Goal: Information Seeking & Learning: Check status

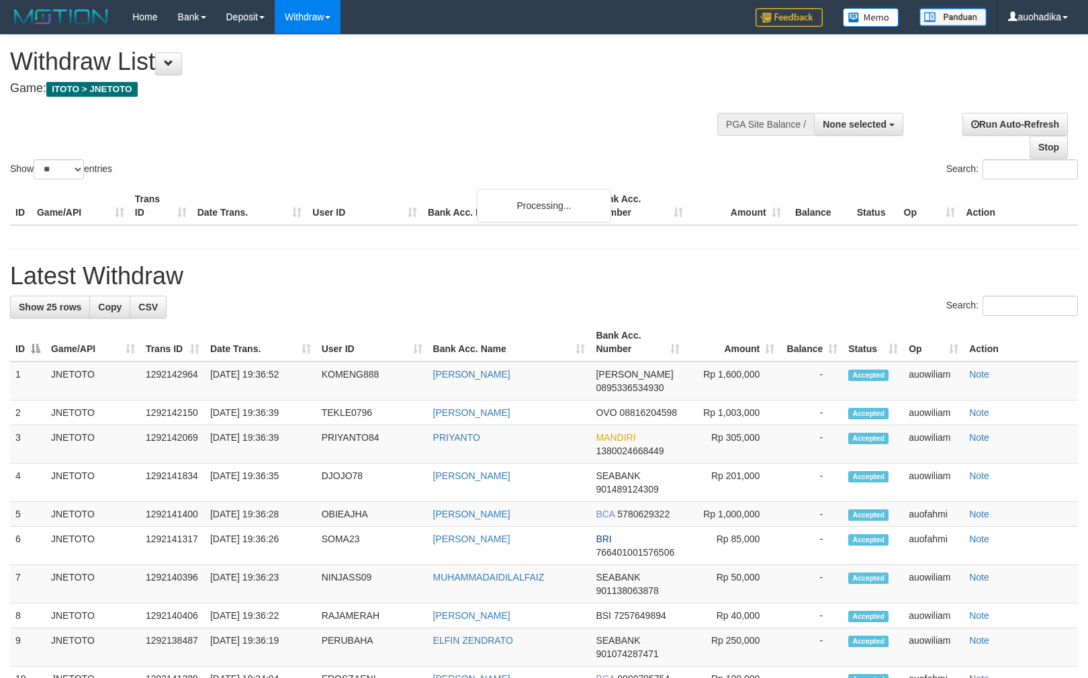
select select
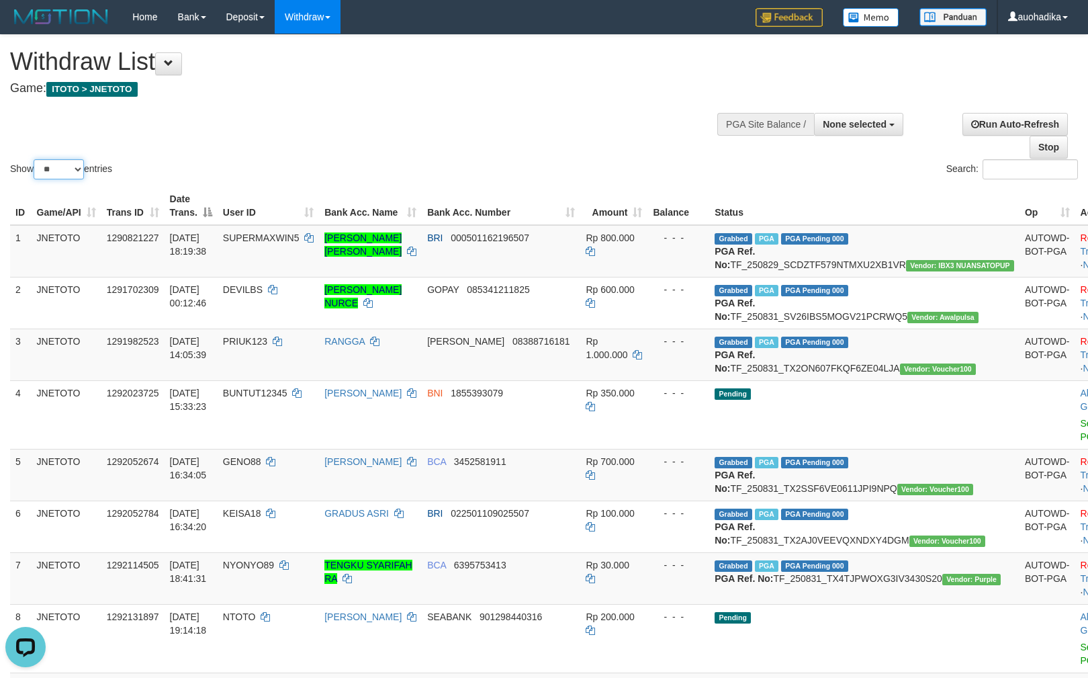
click at [70, 175] on select "** ** ** ***" at bounding box center [59, 169] width 50 height 20
select select "***"
click at [36, 160] on select "** ** ** ***" at bounding box center [59, 169] width 50 height 20
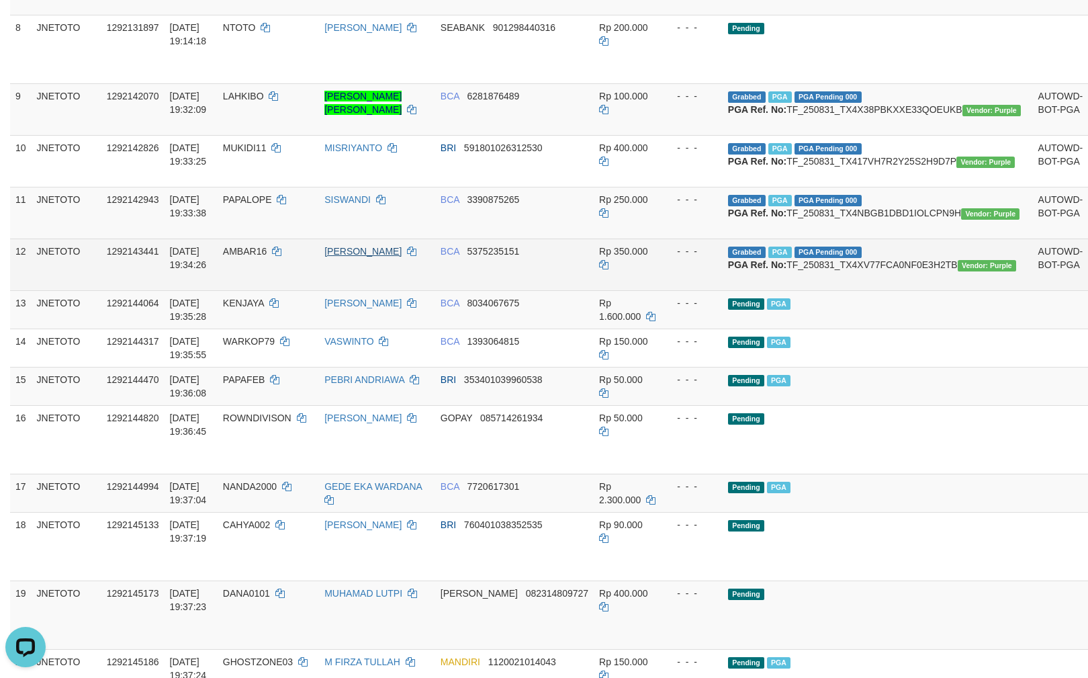
scroll to position [597, 0]
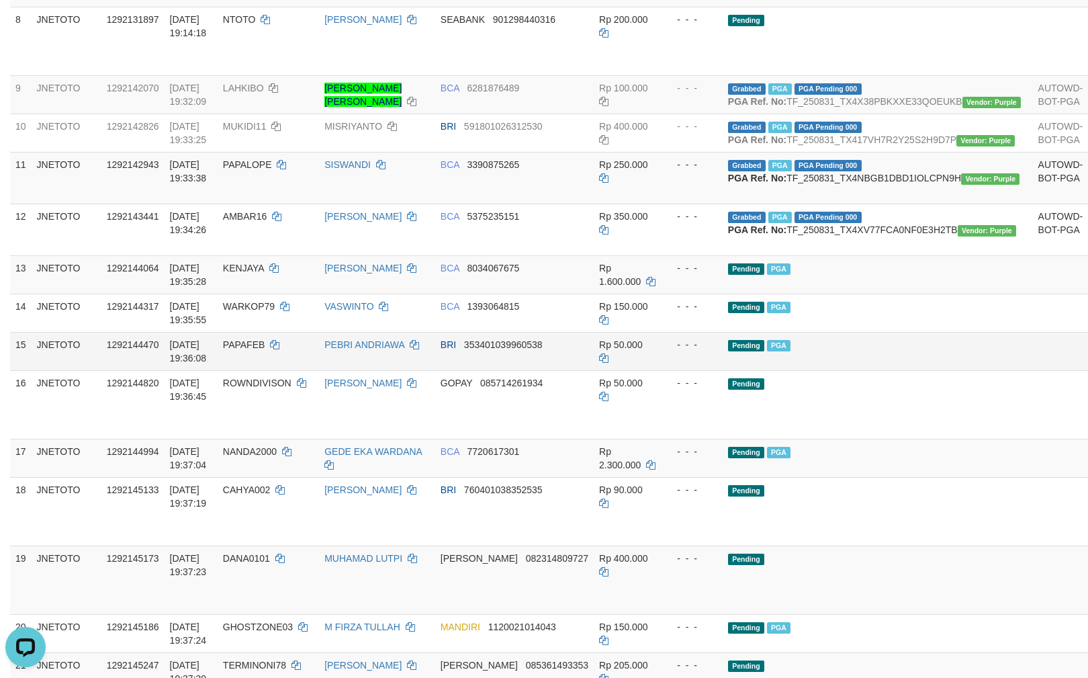
click at [869, 370] on td "Pending PGA" at bounding box center [878, 351] width 310 height 38
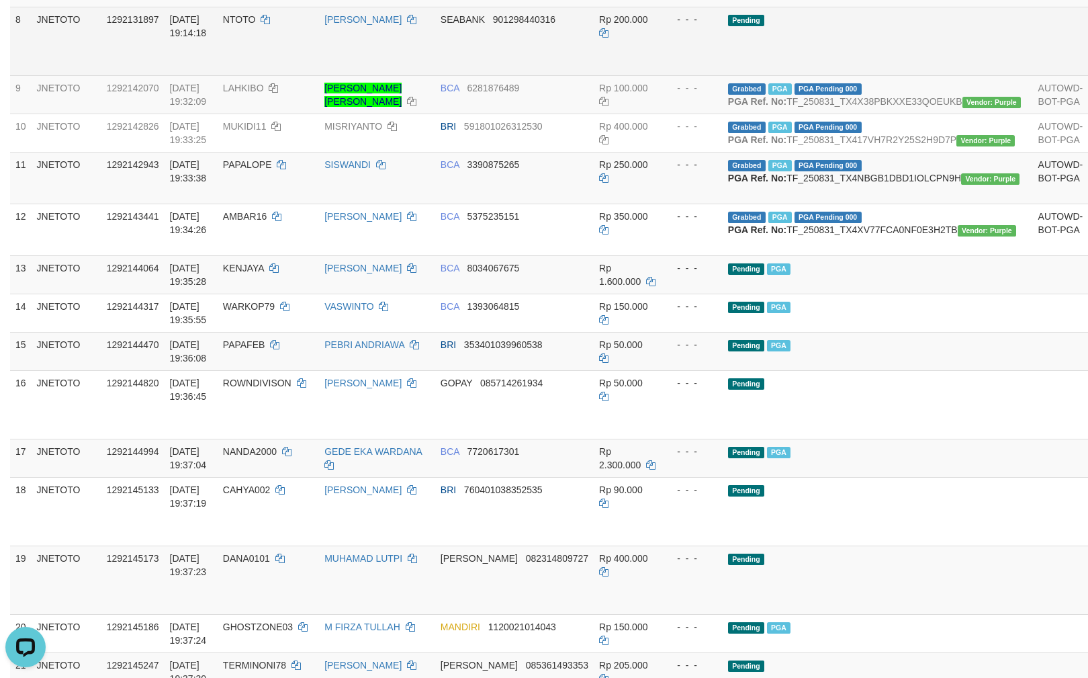
scroll to position [216, 0]
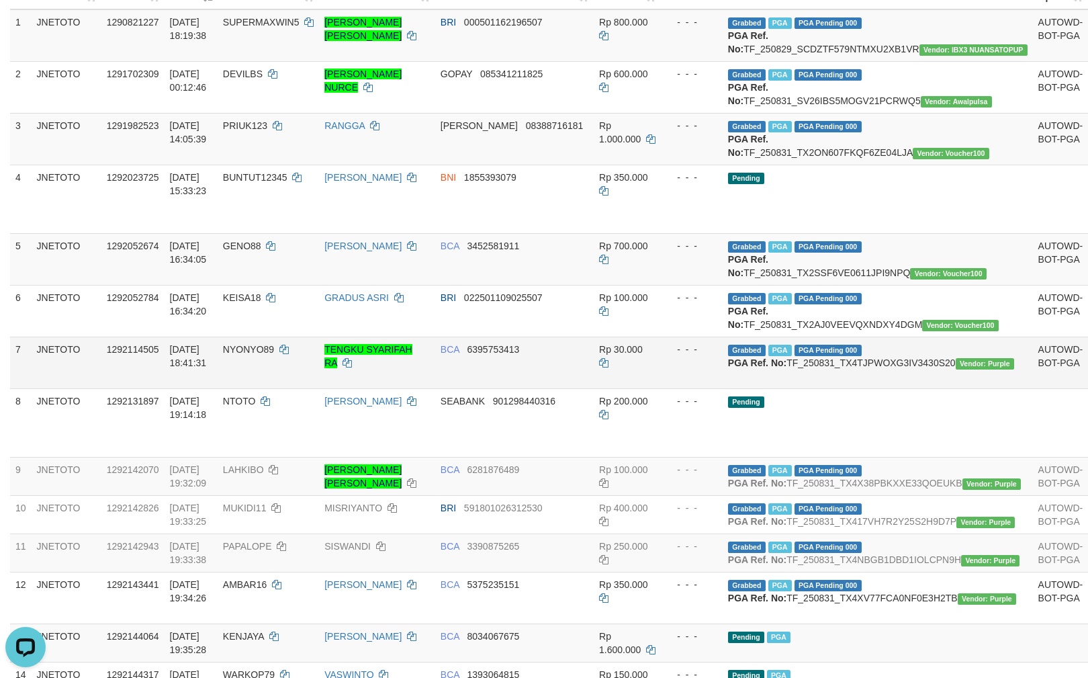
click at [847, 388] on td "Grabbed PGA PGA Pending 000 {"status":"000","data":{"unique_id":"615-1292114505…" at bounding box center [878, 362] width 310 height 52
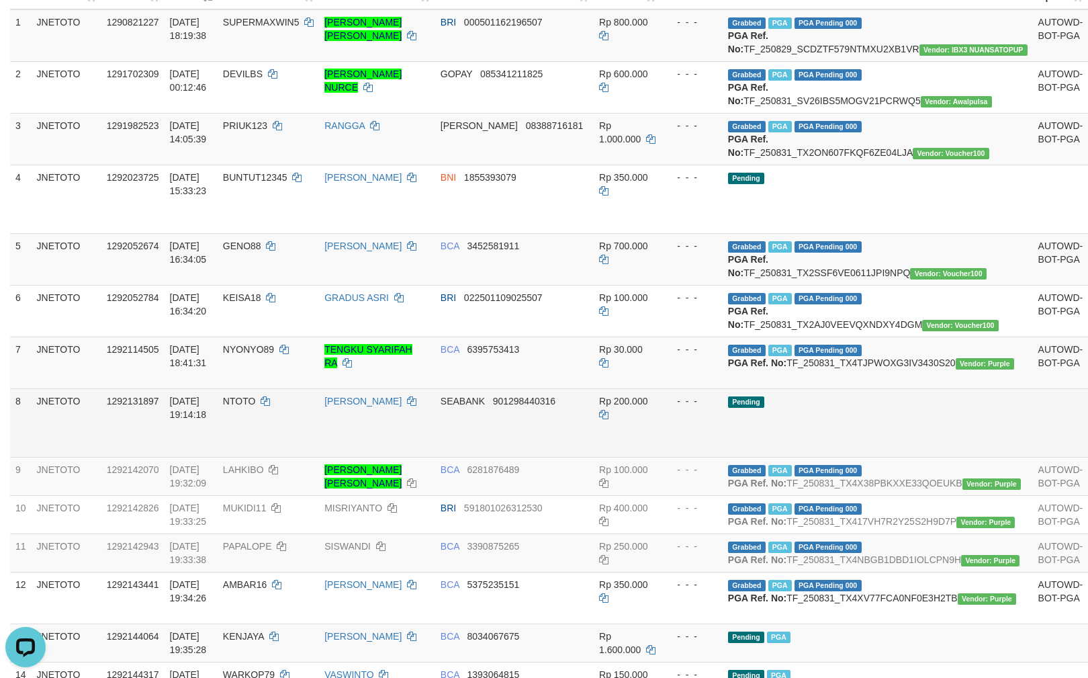
copy td "TF_250831_TX4TJPWOXG3IV3430S20"
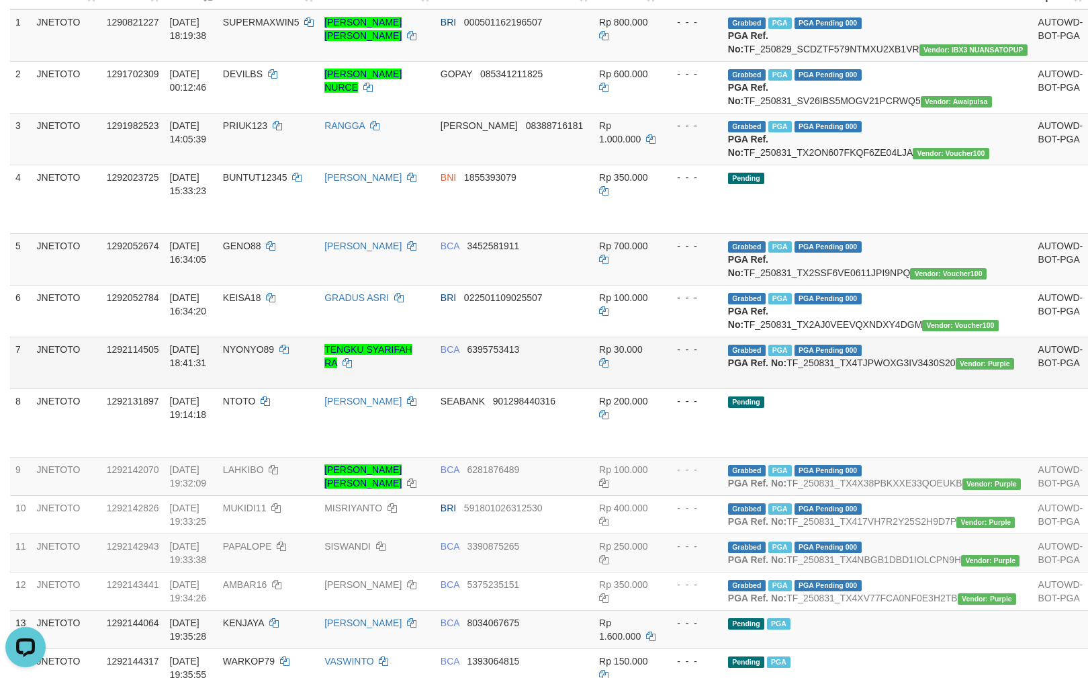
click at [274, 355] on span "NYONYO89" at bounding box center [248, 349] width 51 height 11
drag, startPoint x: 277, startPoint y: 406, endPoint x: 261, endPoint y: 404, distance: 15.5
click at [261, 388] on td "NYONYO89" at bounding box center [268, 362] width 101 height 52
copy span "NYONYO89"
click at [891, 388] on td "Grabbed PGA PGA Pending 000 {"status":"000","data":{"unique_id":"615-1292114505…" at bounding box center [878, 362] width 310 height 52
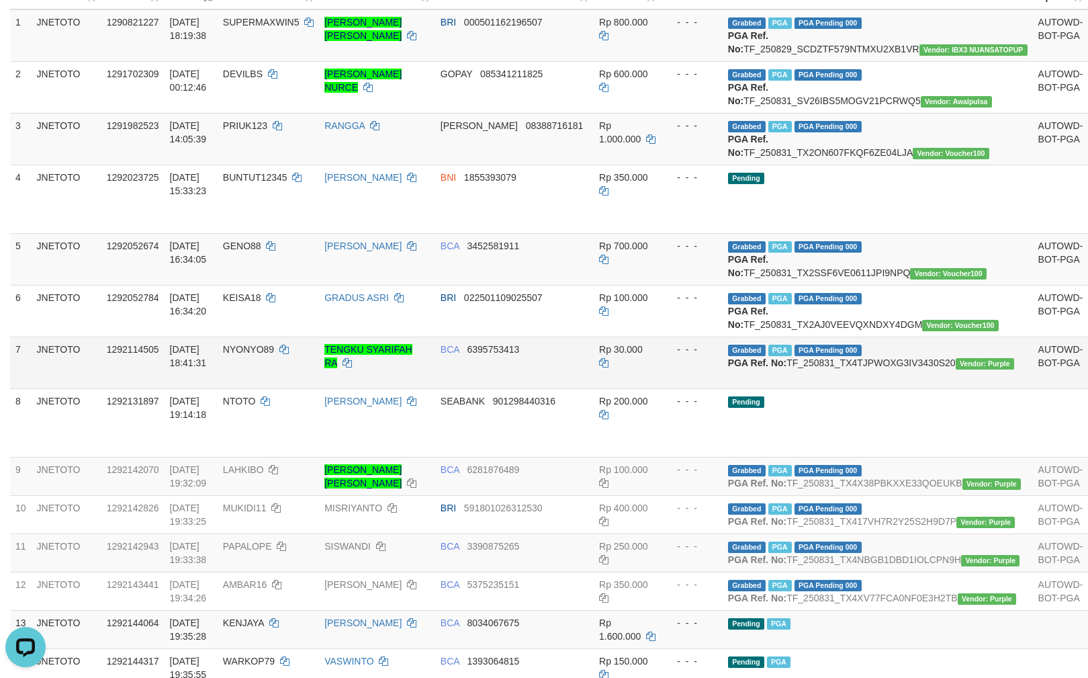
click at [891, 388] on td "Grabbed PGA PGA Pending 000 {"status":"000","data":{"unique_id":"615-1292114505…" at bounding box center [878, 362] width 310 height 52
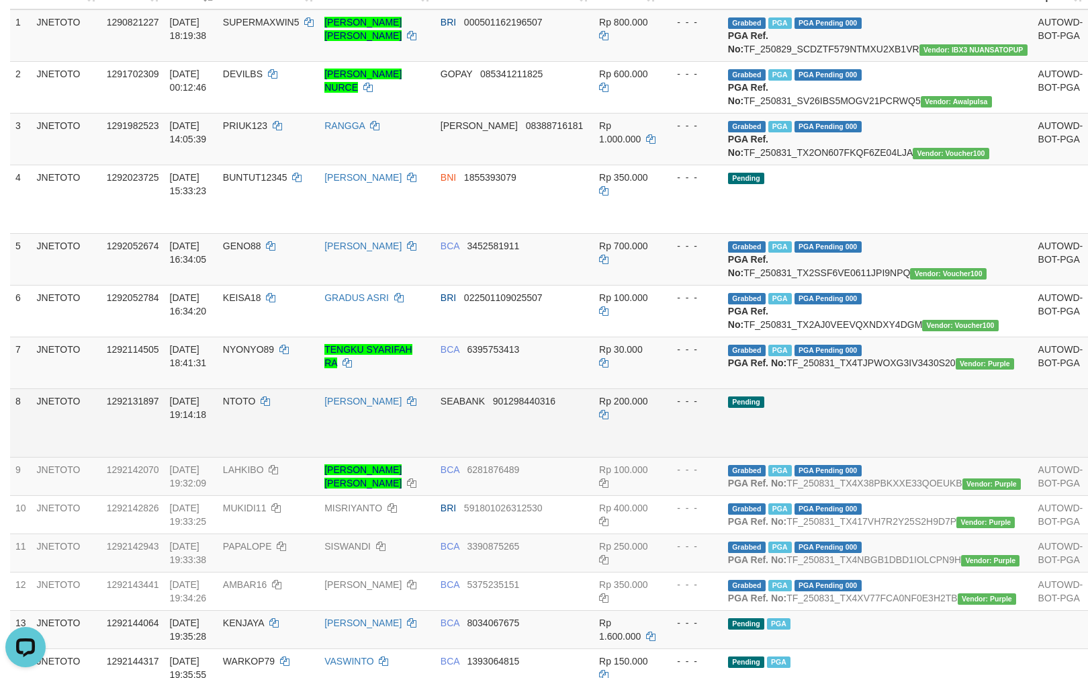
copy td "TF_250831_TX4TJPWOXG3IV3430S20"
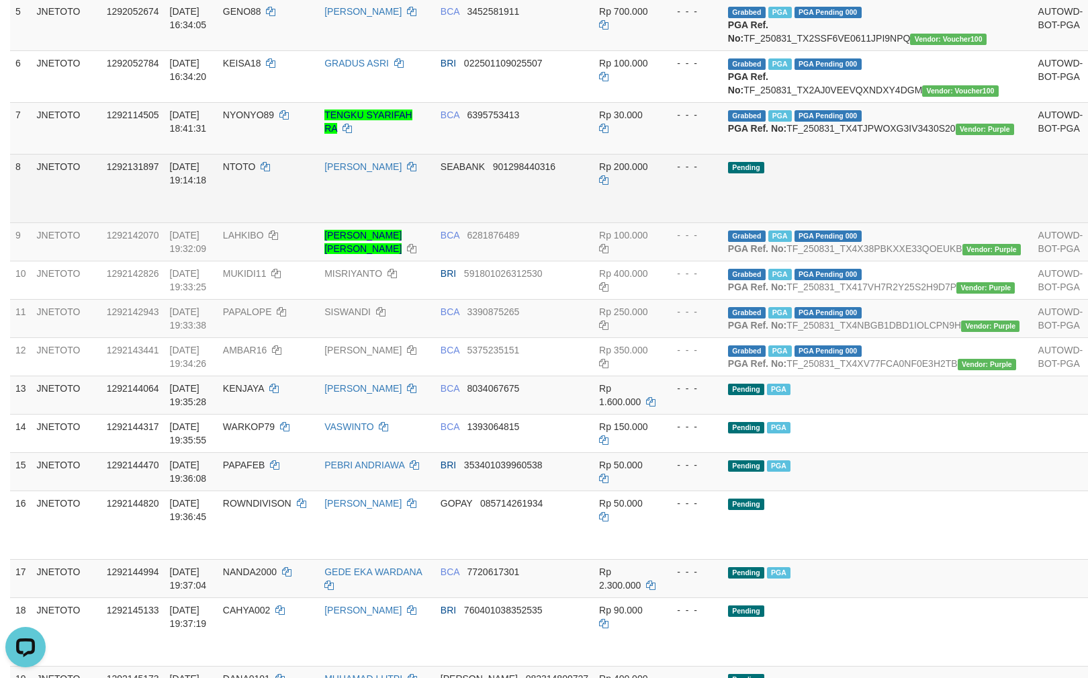
scroll to position [454, 0]
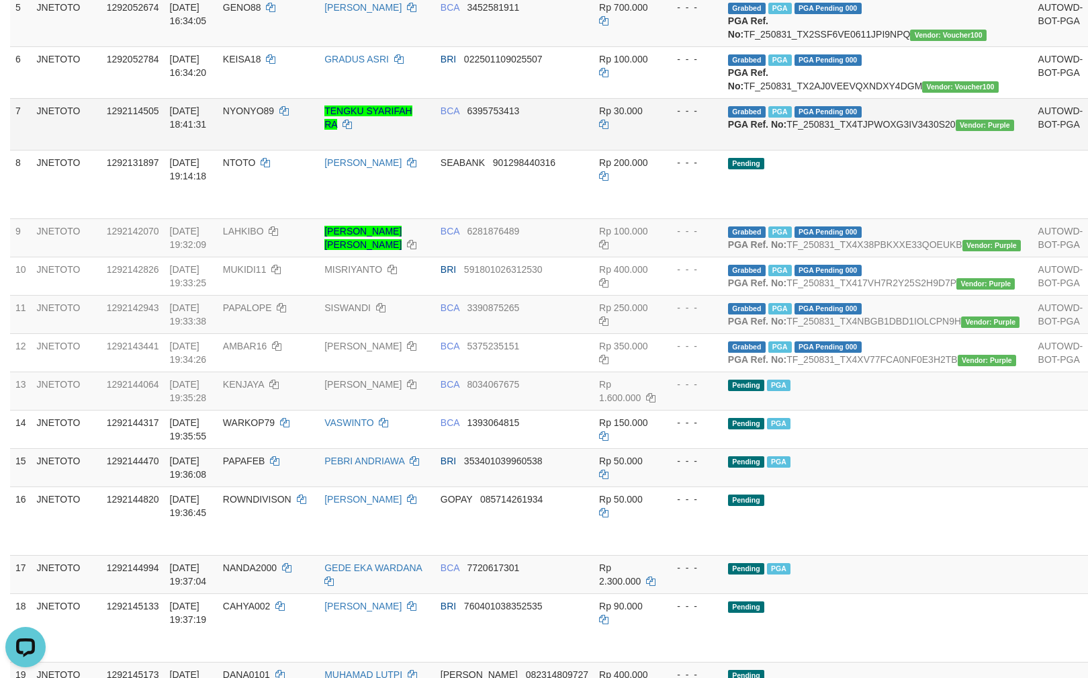
click at [274, 116] on span "NYONYO89" at bounding box center [248, 110] width 51 height 11
drag, startPoint x: 277, startPoint y: 162, endPoint x: 269, endPoint y: 162, distance: 7.4
click at [269, 116] on span "NYONYO89" at bounding box center [248, 110] width 51 height 11
copy span "NYONYO89"
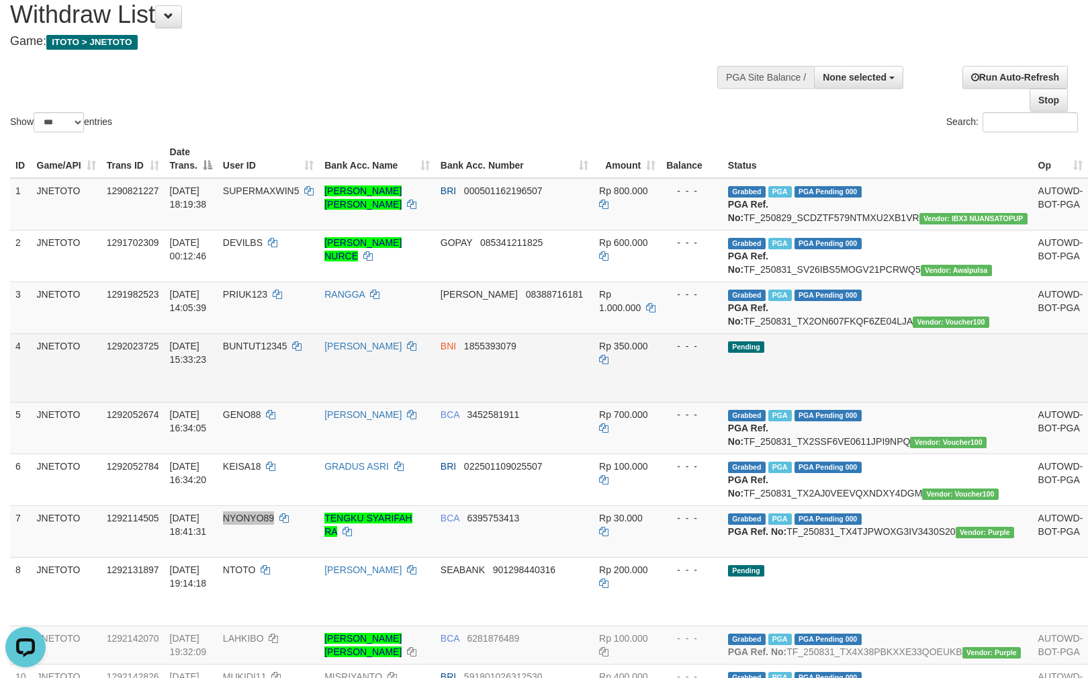
scroll to position [0, 0]
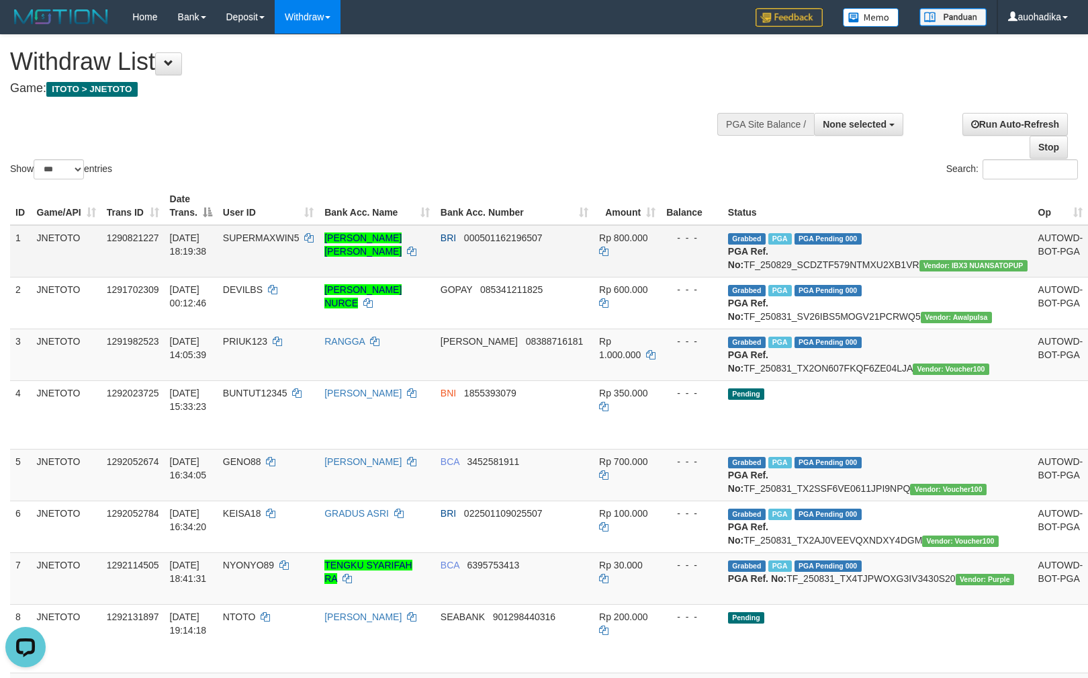
click at [874, 254] on td "Grabbed PGA PGA Pending 000 {"status":"000","data":{"unique_id":"615-1290821227…" at bounding box center [878, 251] width 310 height 52
copy td "TF_250829_SCDZTF579NTMXU2XB1VR"
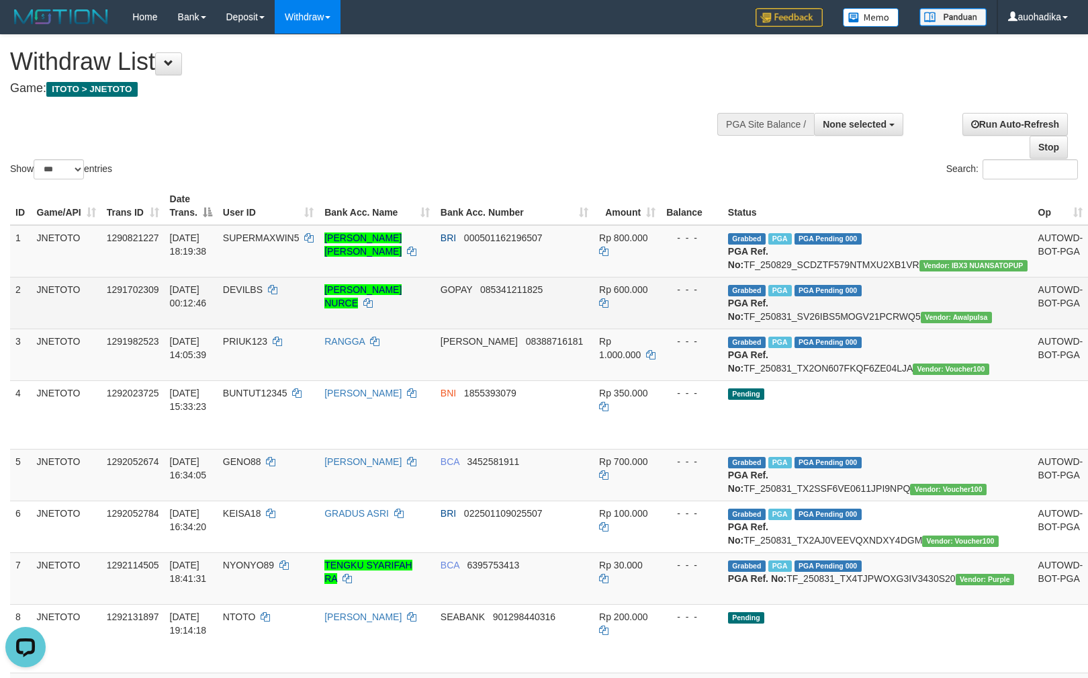
click at [907, 323] on td "Grabbed PGA PGA Pending 000 {"status":"000","data":{"unique_id":"615-1291702309…" at bounding box center [878, 303] width 310 height 52
click at [906, 322] on td "Grabbed PGA PGA Pending 000 {"status":"000","data":{"unique_id":"615-1291702309…" at bounding box center [878, 303] width 310 height 52
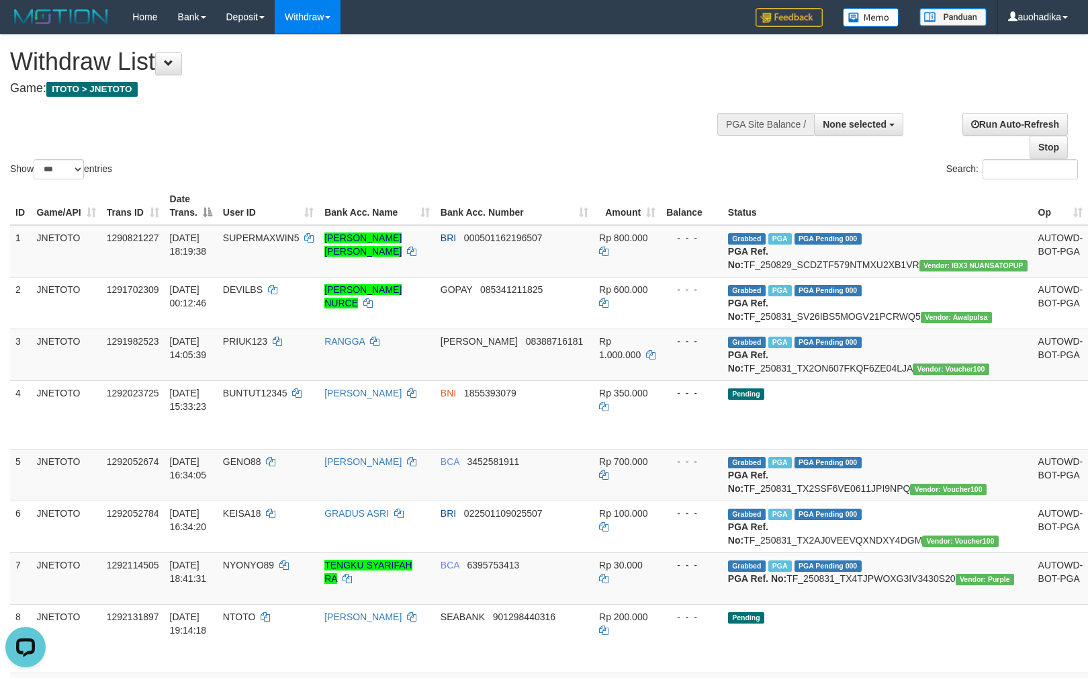
copy td "TF_250831_SV26IBS5MOGV21PCRWQ5"
click at [893, 380] on td "Grabbed PGA PGA Pending 000 {"status":"000","data":{"unique_id":"615-1291982523…" at bounding box center [878, 354] width 310 height 52
copy td "TF_250831_TX2ON607FKQF6ZE04LJA"
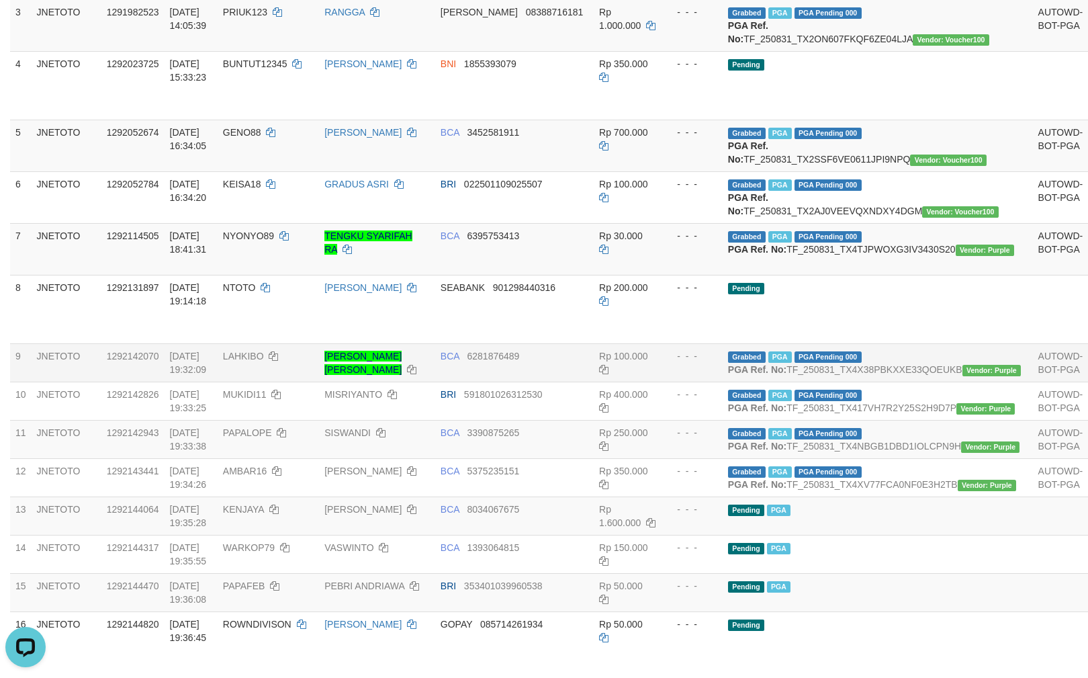
scroll to position [358, 0]
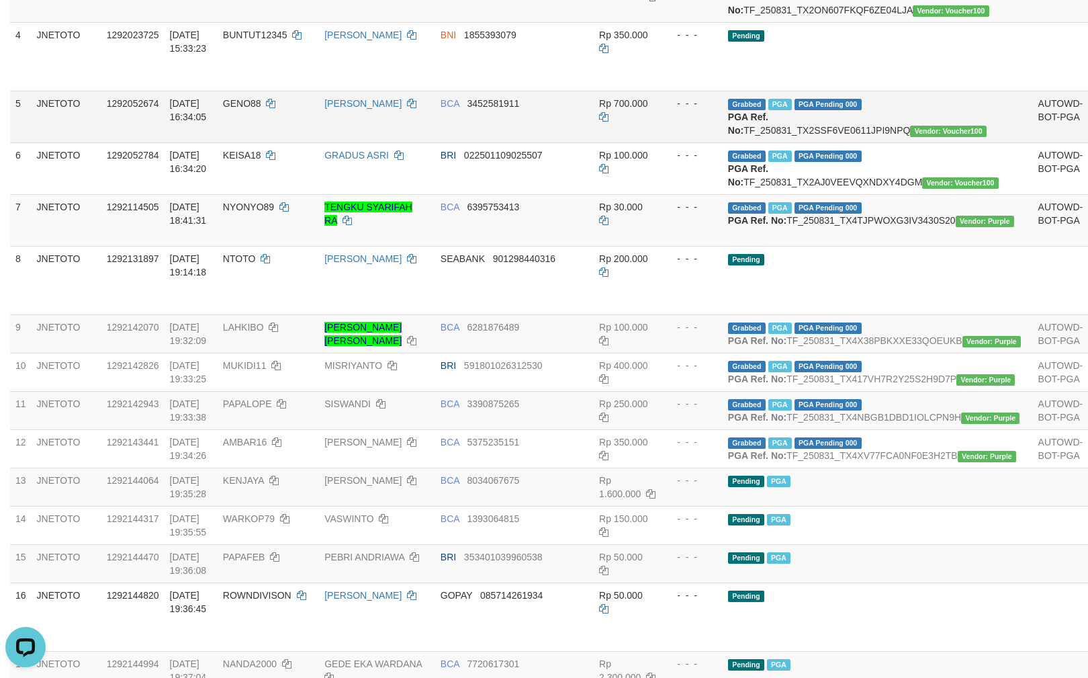
click at [871, 142] on td "Grabbed PGA PGA Pending 000 {"status":"000","data":{"unique_id":"615-1292052674…" at bounding box center [878, 117] width 310 height 52
copy td "TF_250831_TX2SSF6VE0611JPI9NPQ"
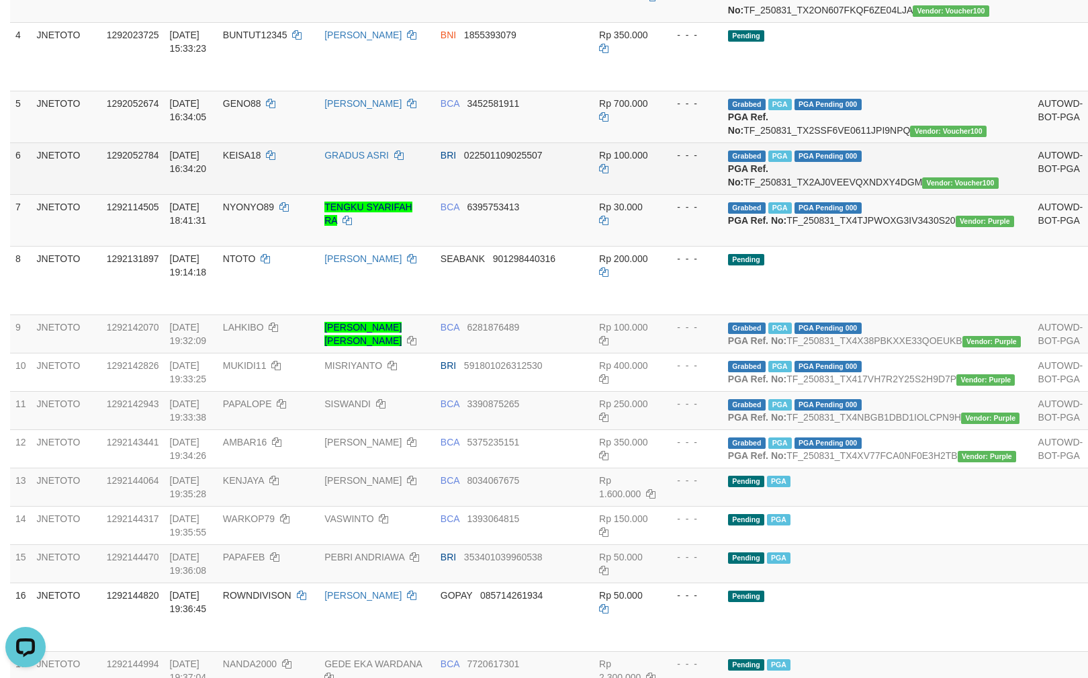
click at [876, 194] on td "Grabbed PGA PGA Pending 000 {"status":"000","data":{"unique_id":"615-1292052784…" at bounding box center [878, 168] width 310 height 52
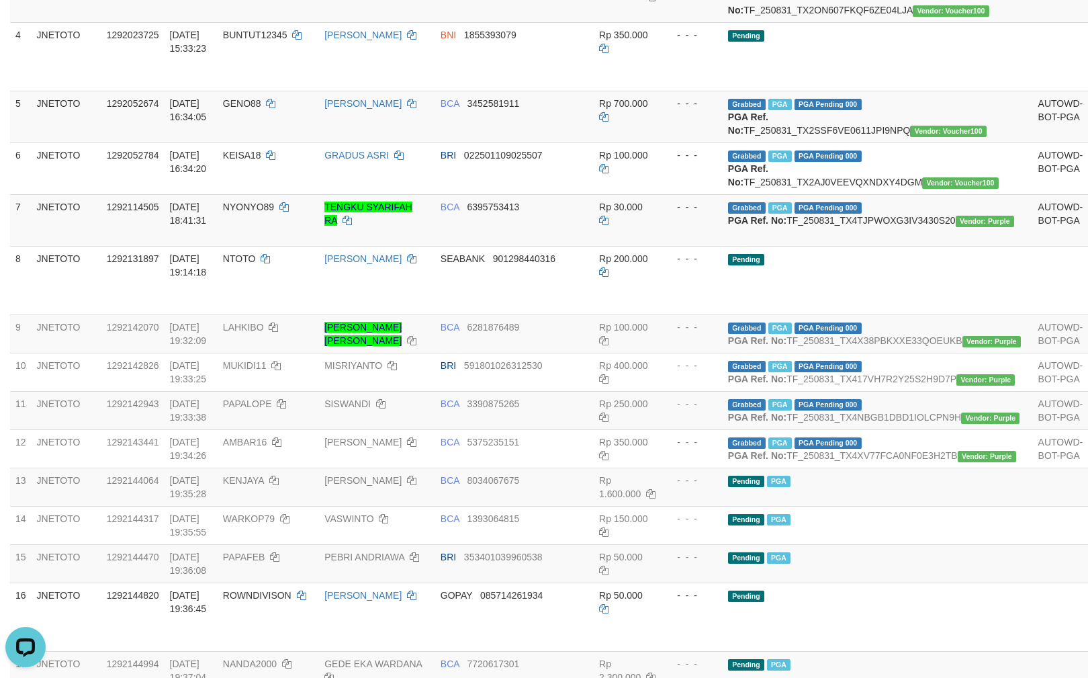
copy td "TF_250831_TX2AJ0VEEVQXNDXY4DGM"
click at [881, 246] on td "Grabbed PGA PGA Pending 000 {"status":"000","data":{"unique_id":"615-1292114505…" at bounding box center [878, 220] width 310 height 52
drag, startPoint x: 881, startPoint y: 282, endPoint x: 889, endPoint y: 305, distance: 24.2
click at [880, 246] on td "Grabbed PGA PGA Pending 000 {"status":"000","data":{"unique_id":"615-1292114505…" at bounding box center [878, 220] width 310 height 52
click at [873, 246] on td "Grabbed PGA PGA Pending 000 {"status":"000","data":{"unique_id":"615-1292114505…" at bounding box center [878, 220] width 310 height 52
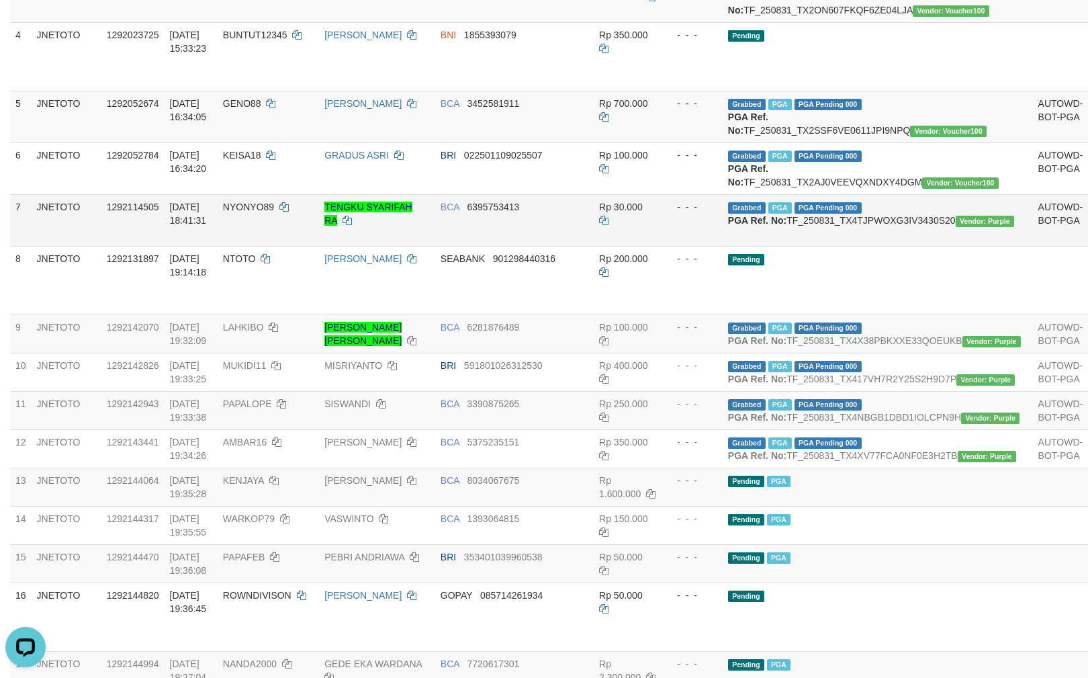
click at [872, 246] on td "Grabbed PGA PGA Pending 000 {"status":"000","data":{"unique_id":"615-1292114505…" at bounding box center [878, 220] width 310 height 52
copy td "TF_250831_TX4TJPWOXG3IV3430S20"
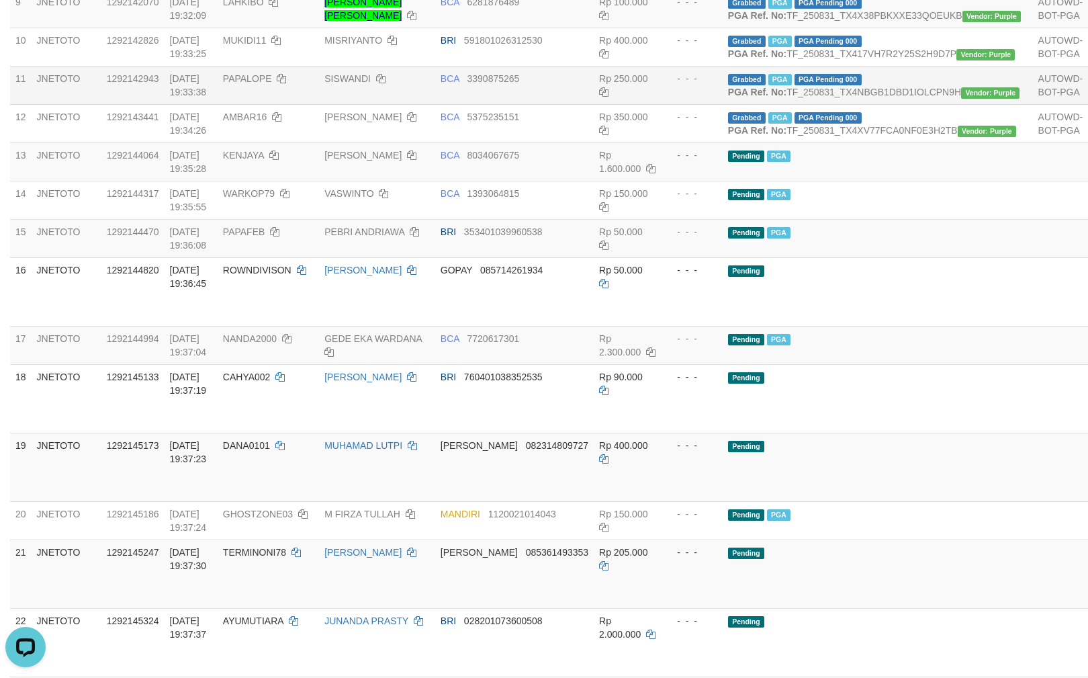
scroll to position [716, 0]
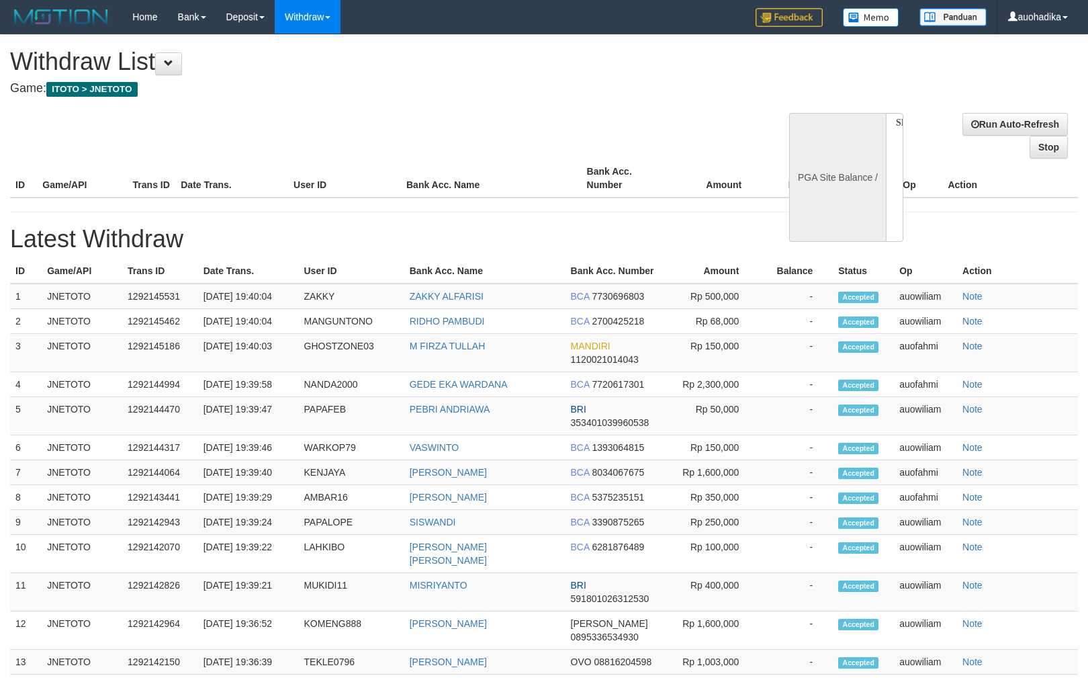
select select
select select "**"
select select
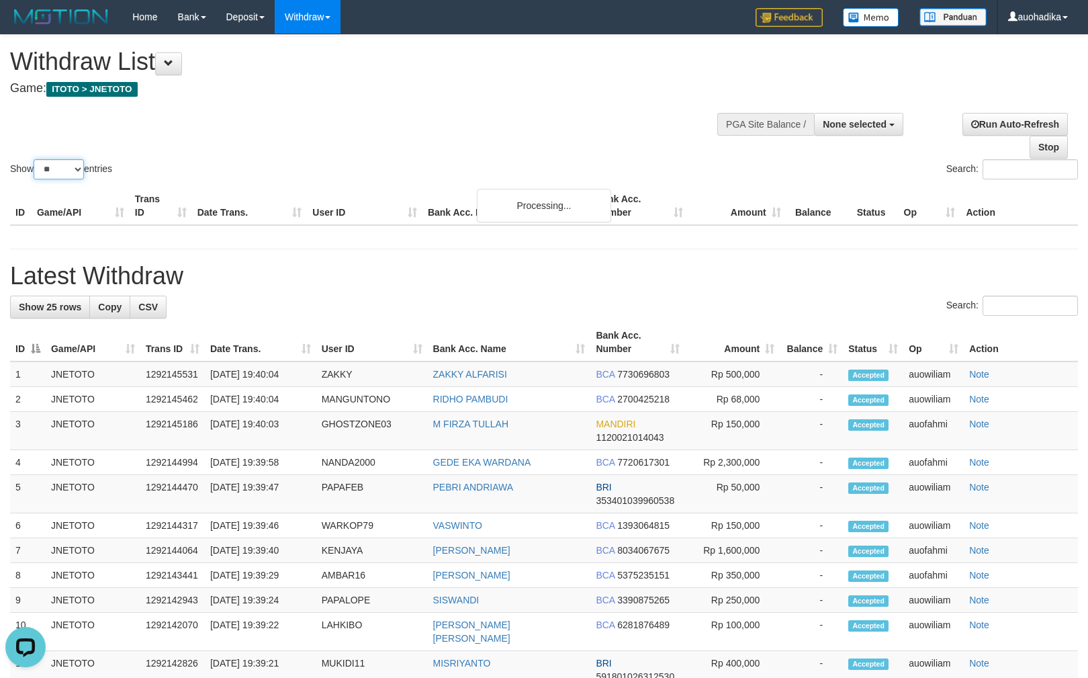
drag, startPoint x: 64, startPoint y: 168, endPoint x: 109, endPoint y: 247, distance: 90.8
click at [64, 173] on select "** ** ** ***" at bounding box center [59, 169] width 50 height 20
select select "***"
click at [36, 160] on select "** ** ** ***" at bounding box center [59, 169] width 50 height 20
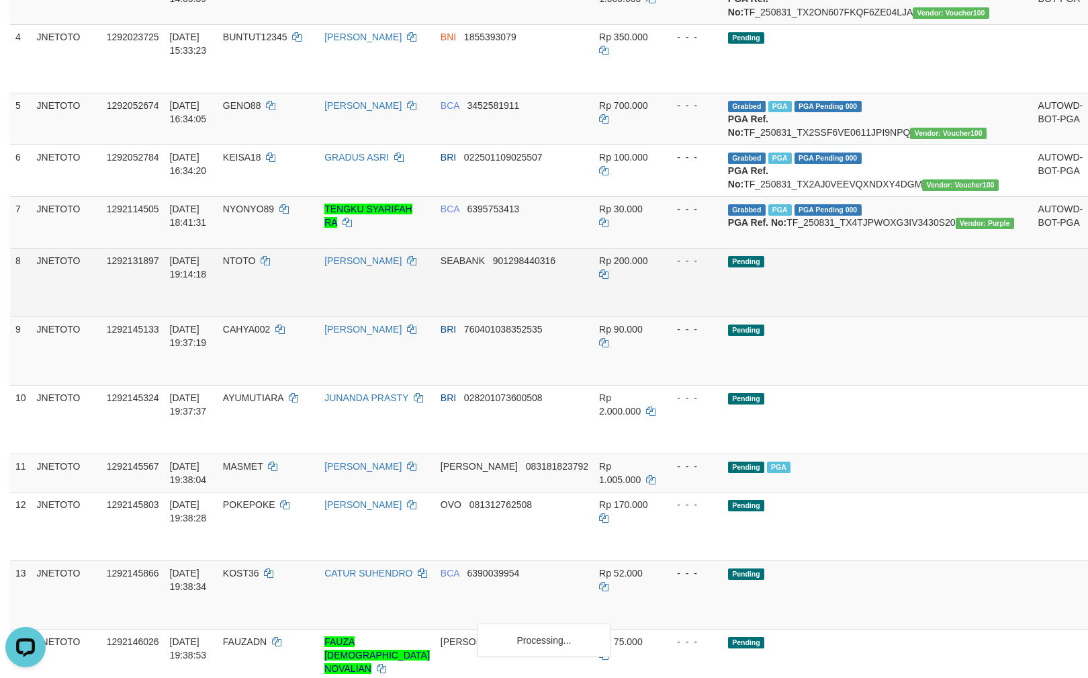
scroll to position [358, 0]
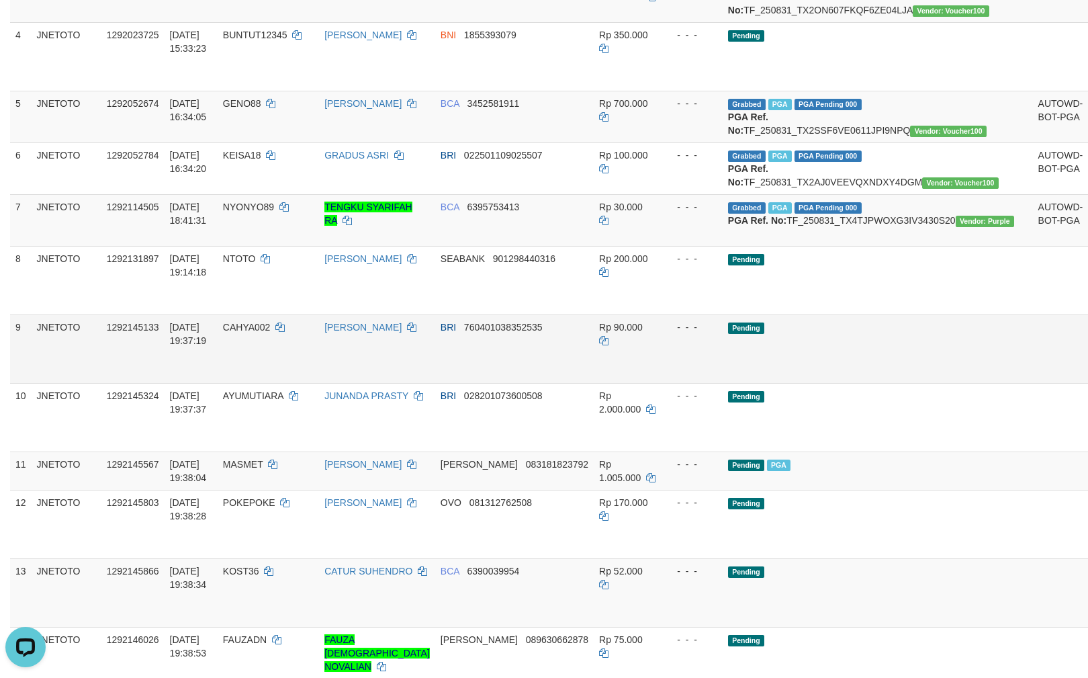
click at [876, 383] on td "Pending" at bounding box center [878, 348] width 310 height 69
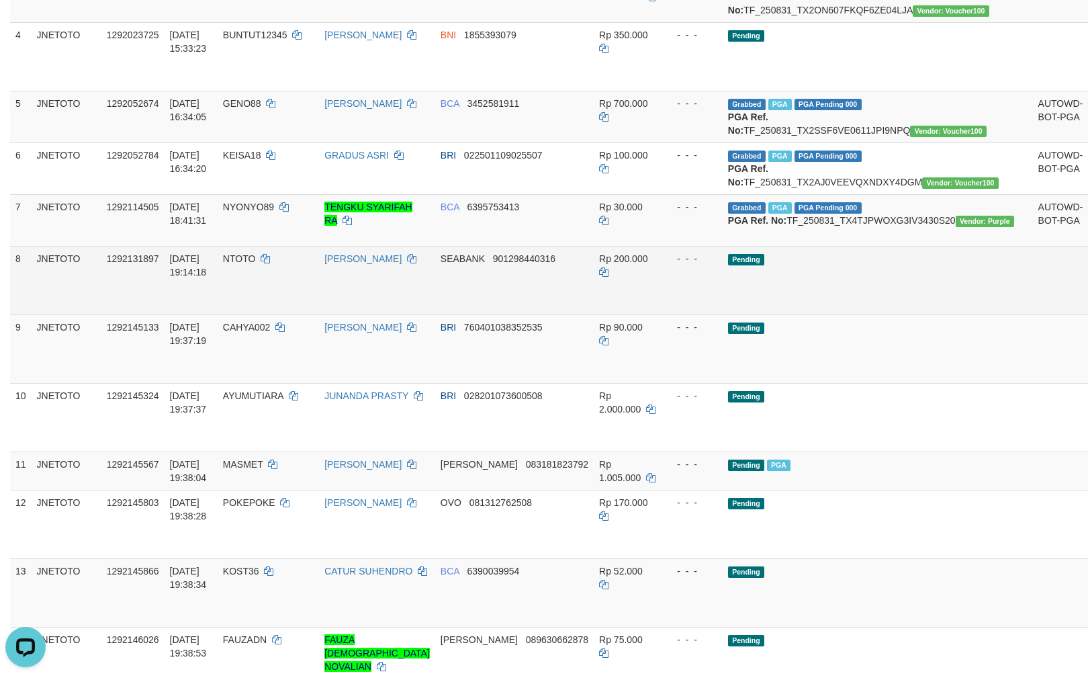
click at [850, 314] on td "Pending" at bounding box center [878, 280] width 310 height 69
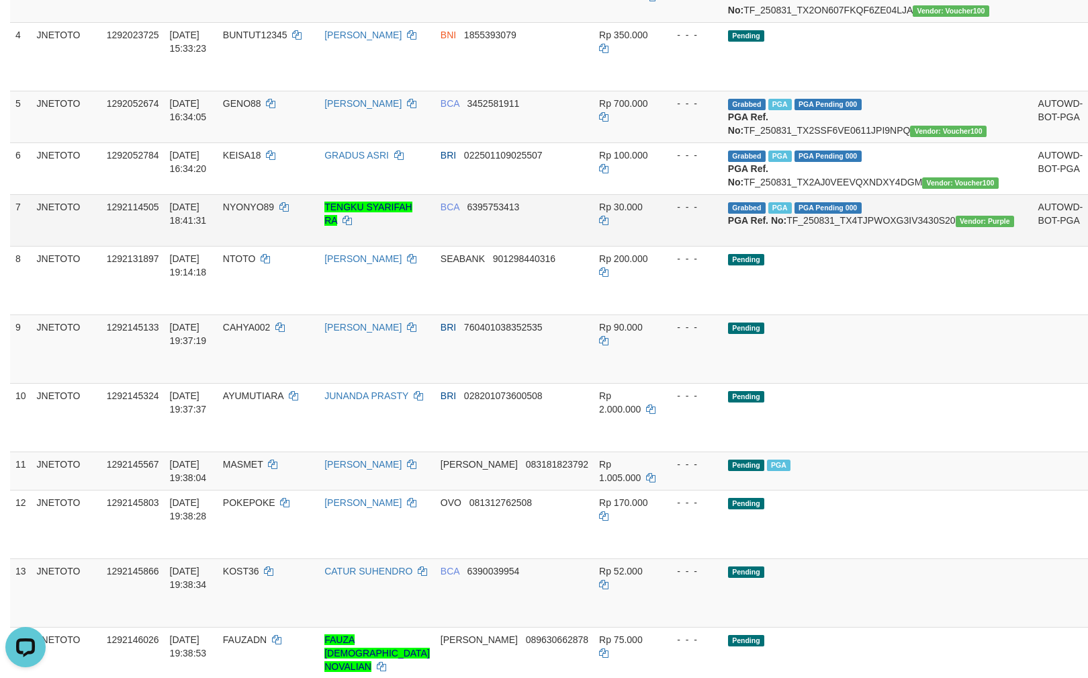
click at [909, 246] on td "Grabbed PGA PGA Pending 000 {"status":"000","data":{"unique_id":"615-1292114505…" at bounding box center [878, 220] width 310 height 52
click at [24, 646] on icon "Open LiveChat chat widget" at bounding box center [25, 646] width 13 height 9
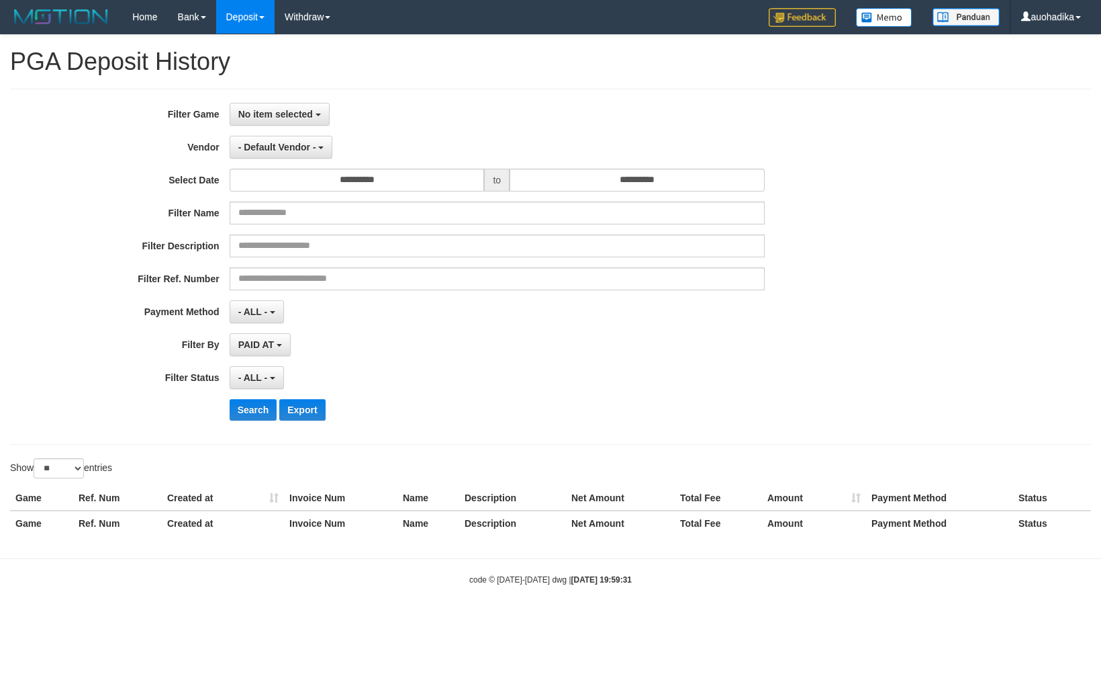
select select
select select "**"
click at [310, 116] on span "No item selected" at bounding box center [275, 114] width 75 height 11
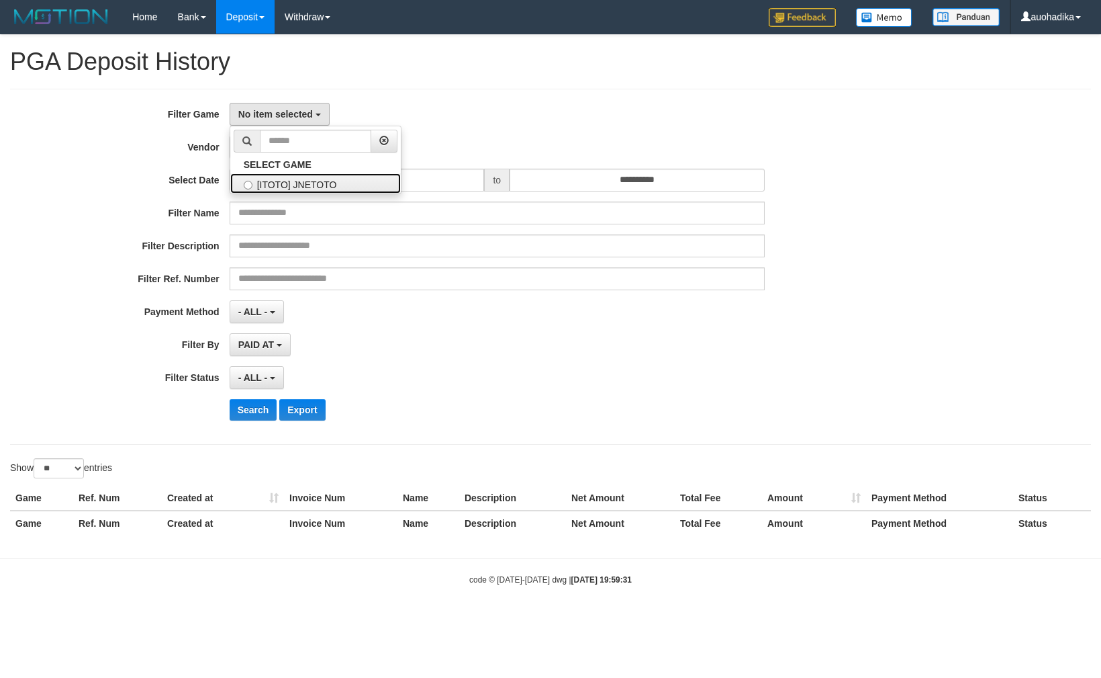
click at [307, 175] on label "[ITOTO] JNETOTO" at bounding box center [315, 183] width 171 height 20
select select "***"
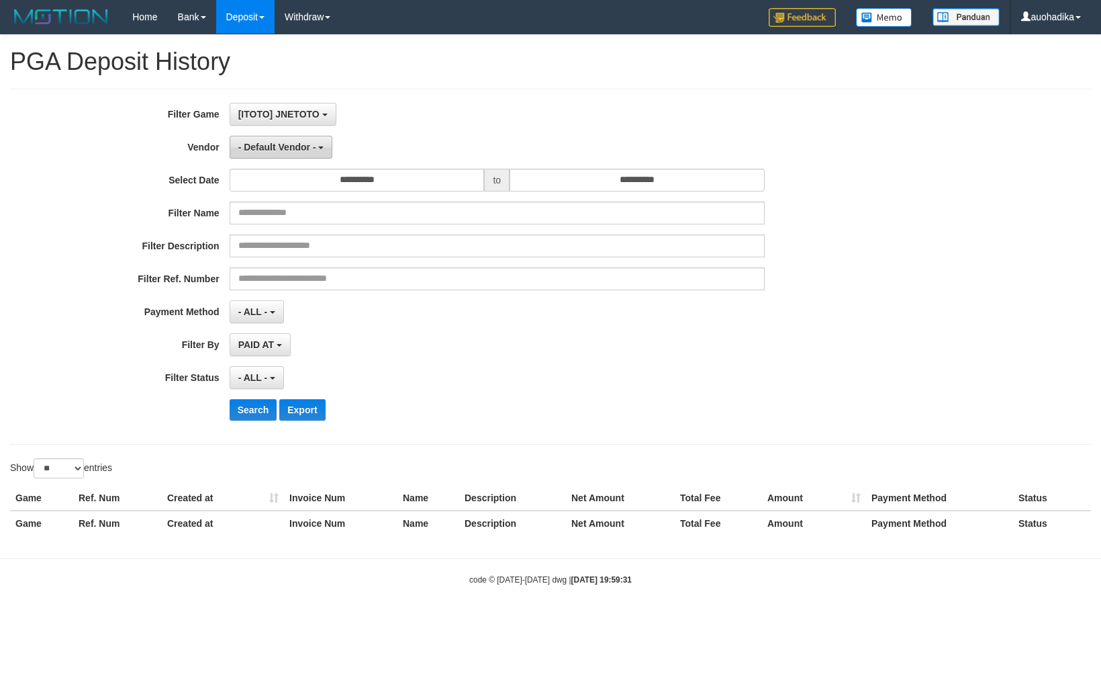
scroll to position [11, 0]
click at [307, 152] on span "- Default Vendor -" at bounding box center [277, 147] width 78 height 11
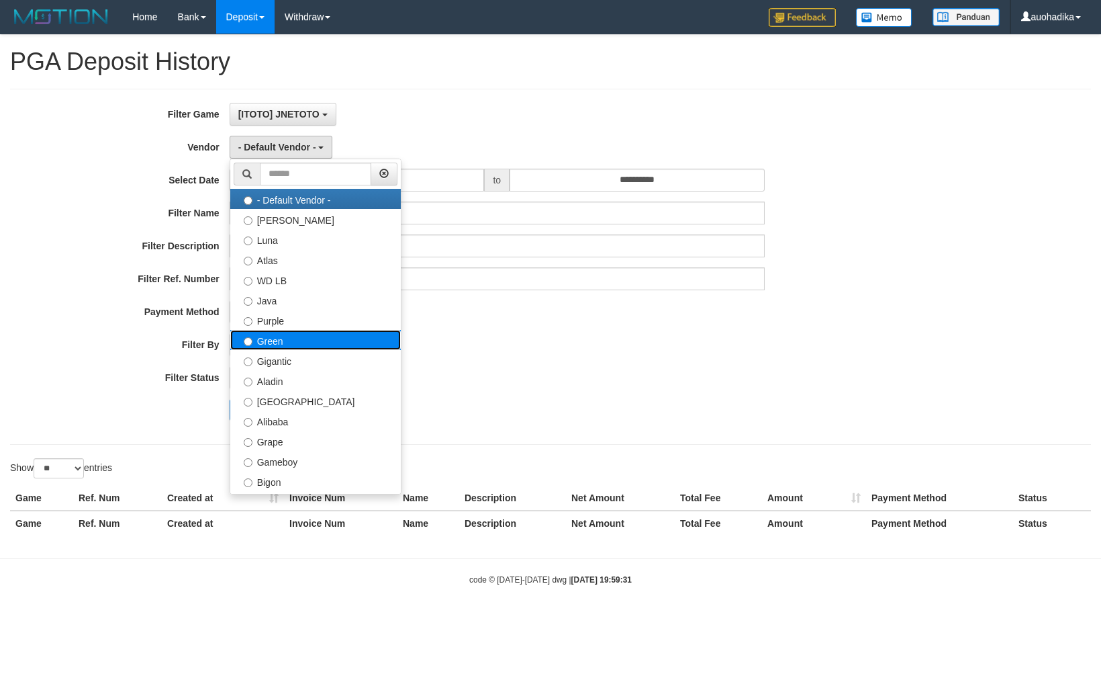
click at [296, 341] on label "Green" at bounding box center [315, 340] width 171 height 20
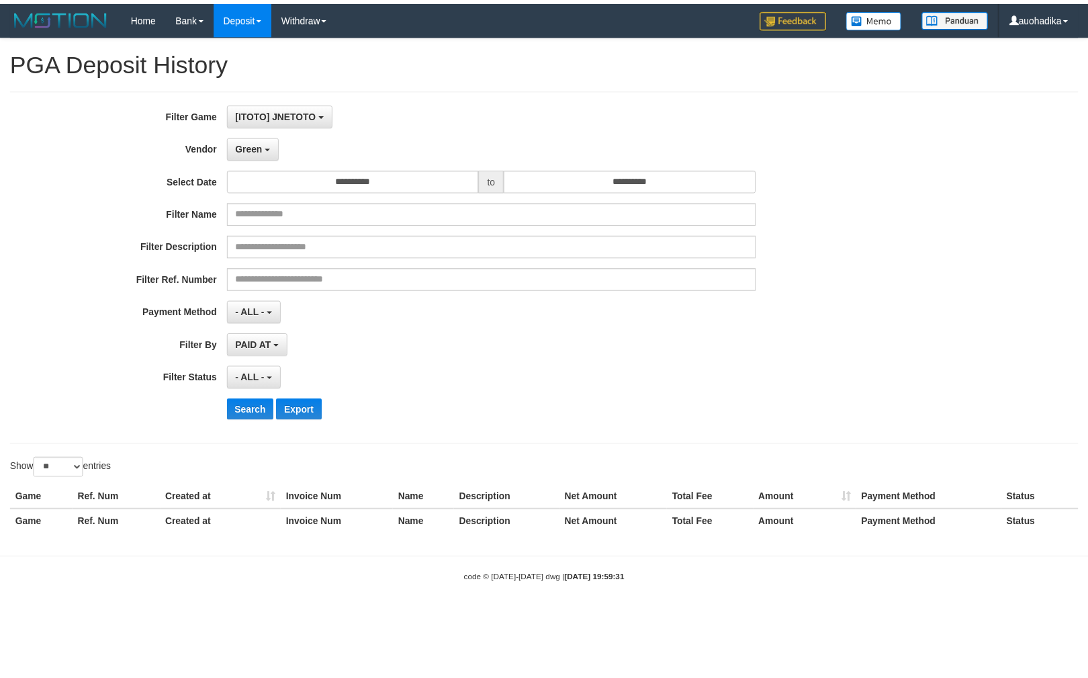
scroll to position [0, 0]
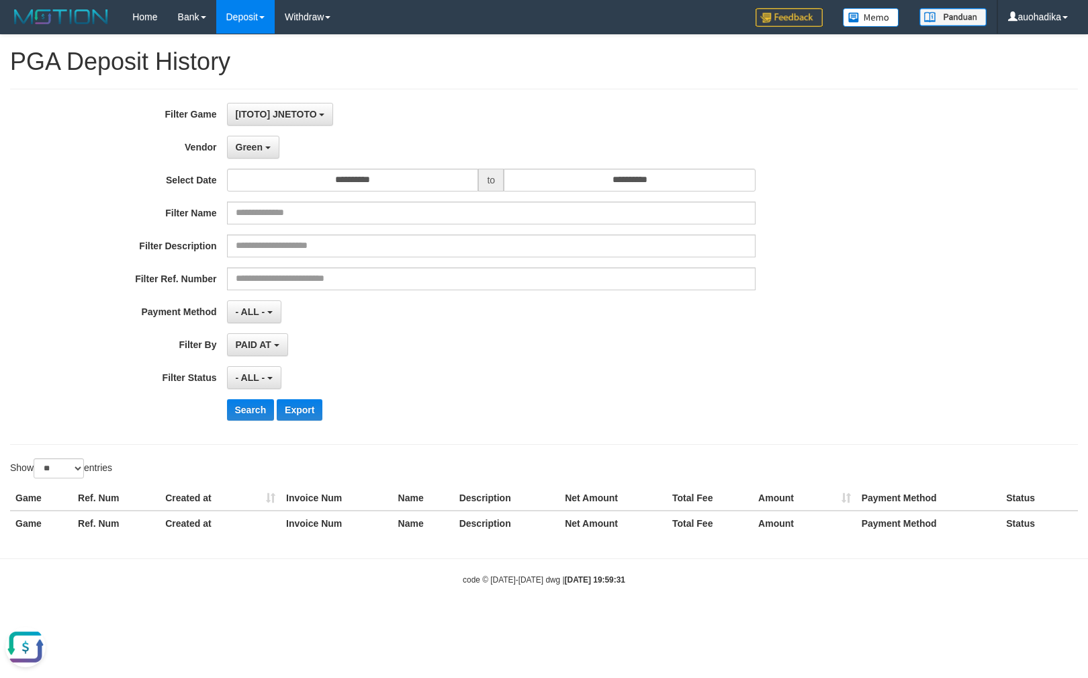
click at [251, 423] on body at bounding box center [131, 438] width 263 height 480
click at [253, 413] on body at bounding box center [131, 438] width 263 height 480
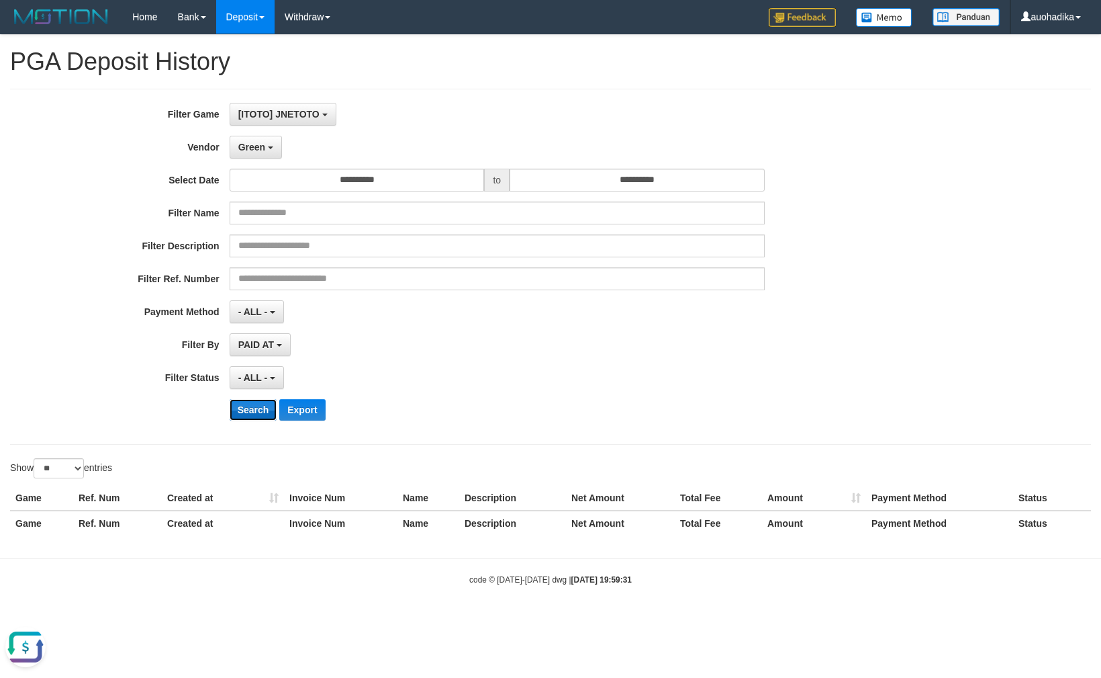
click at [245, 411] on button "Search" at bounding box center [254, 409] width 48 height 21
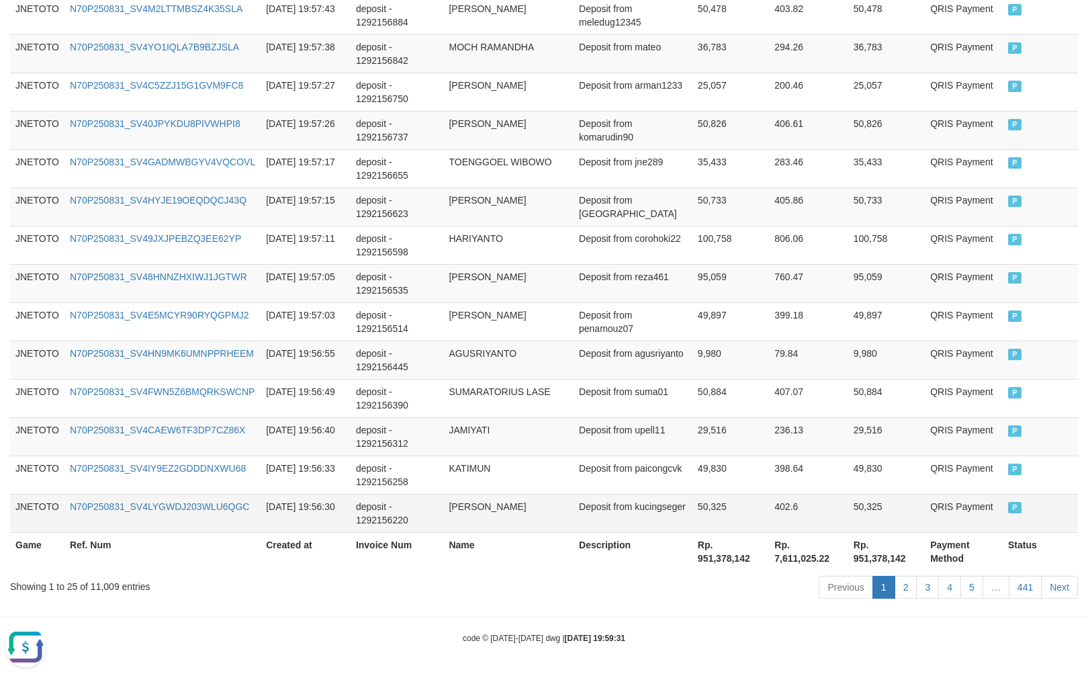
scroll to position [957, 0]
click at [103, 592] on div "Showing 1 to 25 of 11,009 entries Previous 1 2 3 4 5 … 441 Next" at bounding box center [544, 588] width 1088 height 29
click at [105, 592] on div "Showing 1 to 25 of 11,009 entries Previous 1 2 3 4 5 … 441 Next" at bounding box center [544, 588] width 1088 height 29
copy div "11,009"
click at [729, 557] on th "Rp. 951,378,142" at bounding box center [730, 551] width 77 height 38
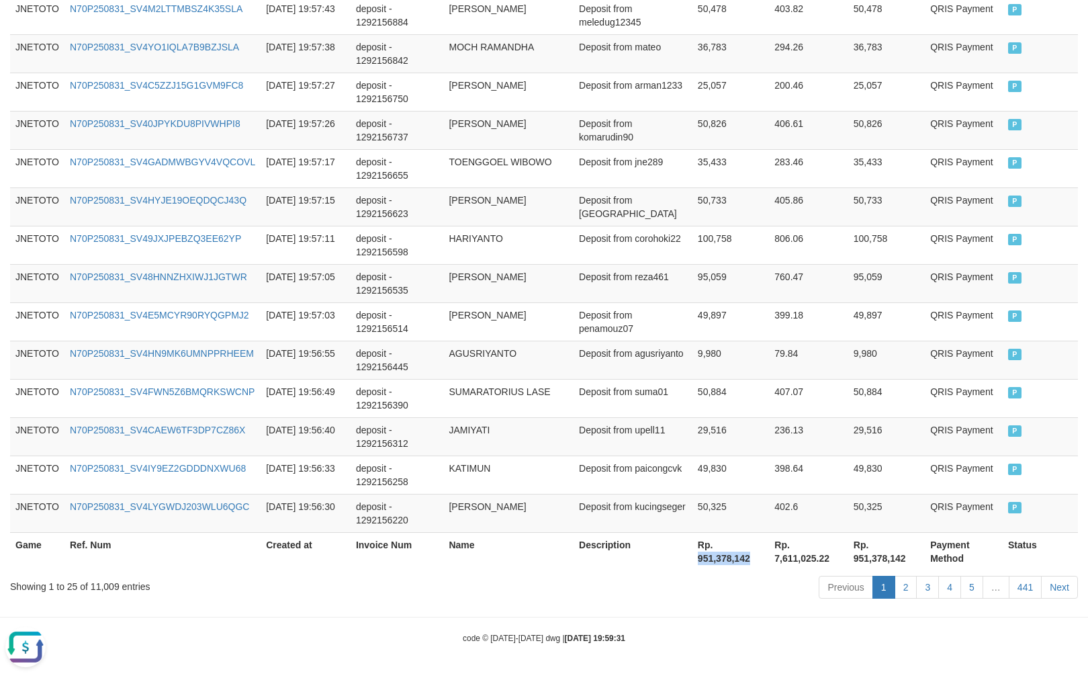
drag, startPoint x: 729, startPoint y: 557, endPoint x: 741, endPoint y: 555, distance: 12.9
click at [731, 557] on th "Rp. 951,378,142" at bounding box center [730, 551] width 77 height 38
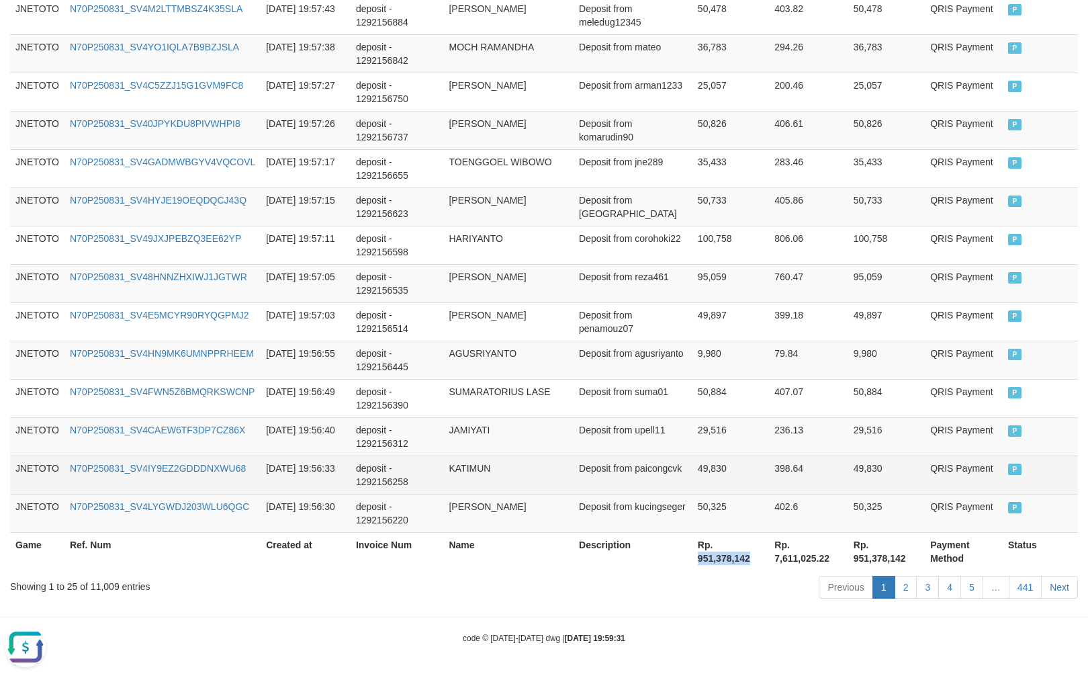
copy th "951,378,142"
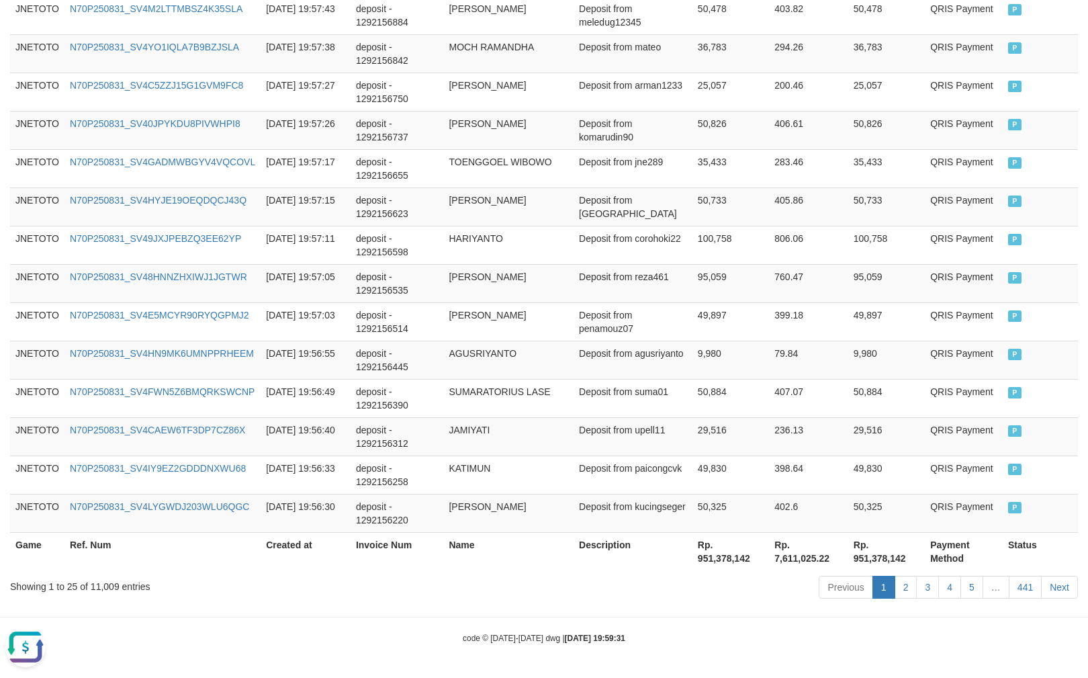
drag, startPoint x: 1006, startPoint y: 655, endPoint x: 1013, endPoint y: 645, distance: 13.0
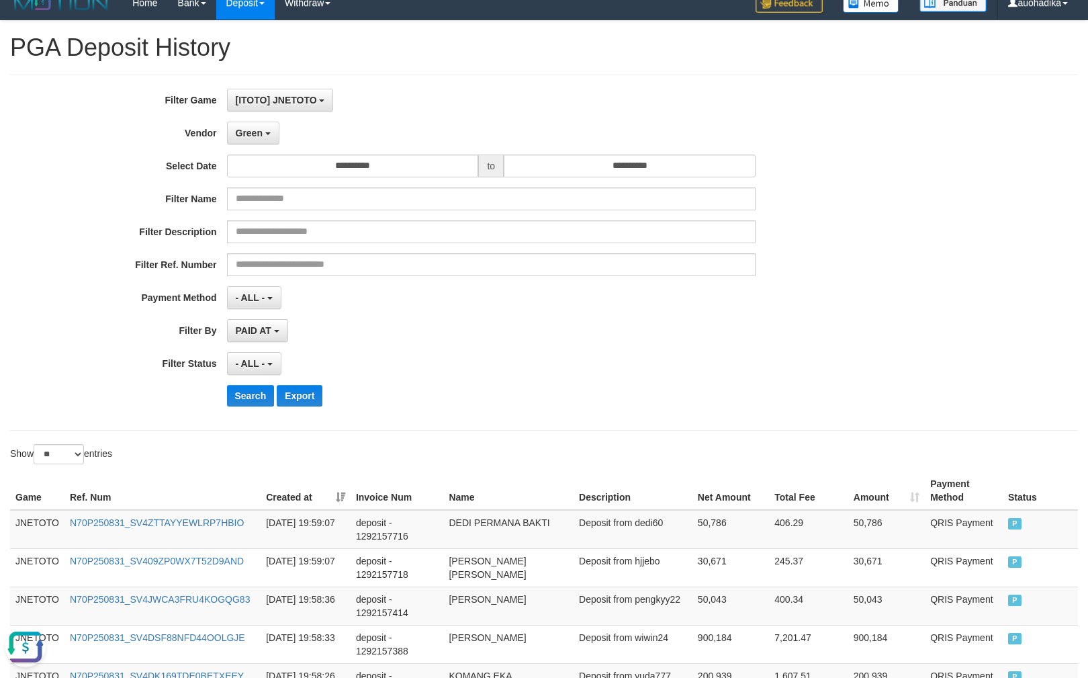
scroll to position [0, 0]
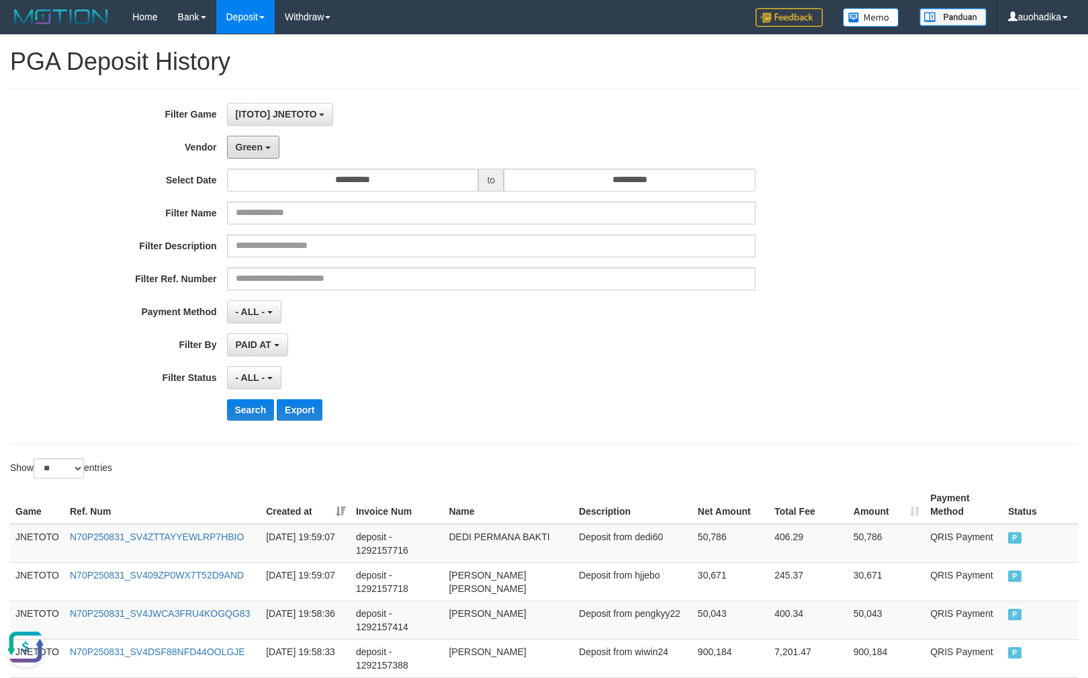
drag, startPoint x: 269, startPoint y: 156, endPoint x: 269, endPoint y: 183, distance: 27.5
click at [269, 156] on button "Green" at bounding box center [253, 147] width 52 height 23
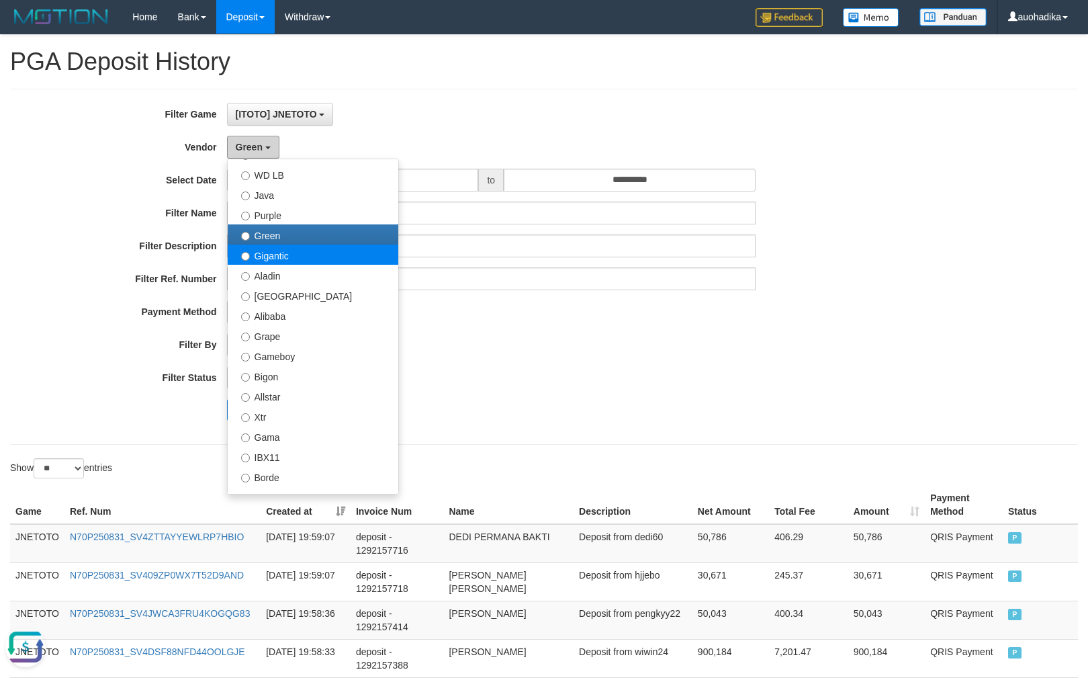
scroll to position [119, 0]
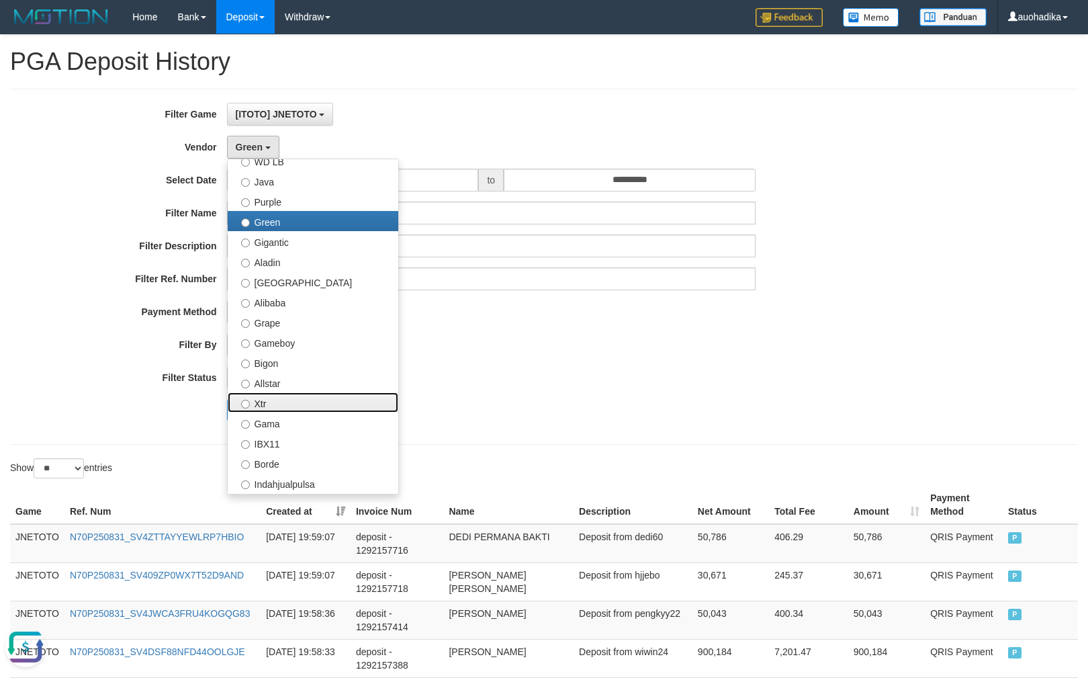
drag, startPoint x: 283, startPoint y: 404, endPoint x: 275, endPoint y: 418, distance: 16.2
click at [283, 406] on label "Xtr" at bounding box center [313, 402] width 171 height 20
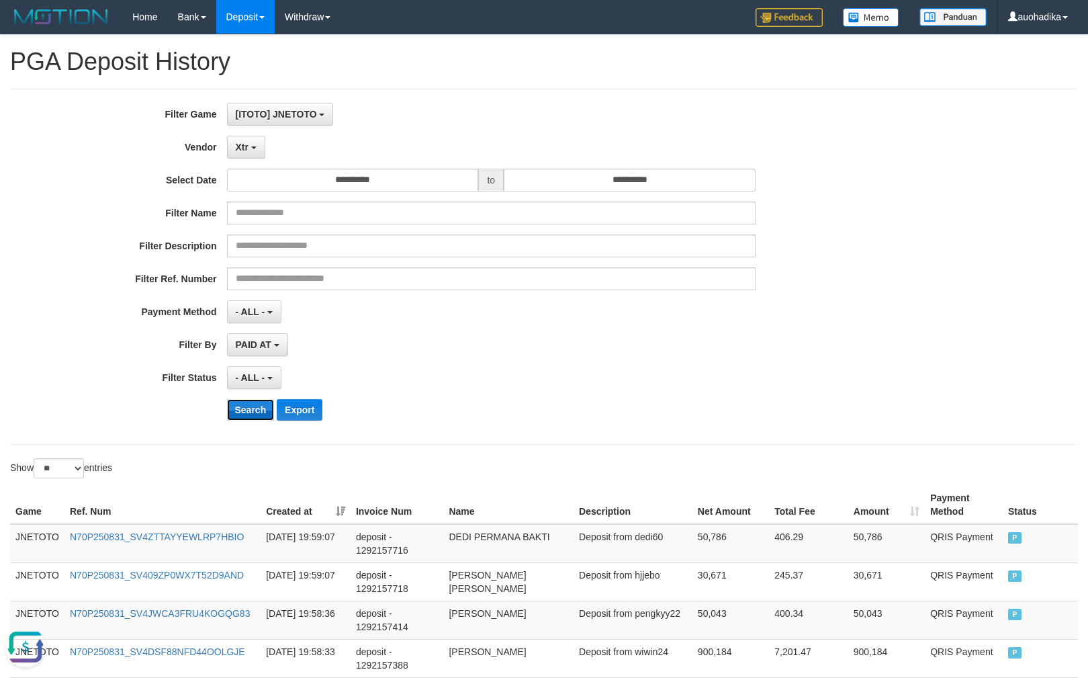
click at [255, 419] on button "Search" at bounding box center [251, 409] width 48 height 21
click at [256, 412] on button "Search" at bounding box center [251, 409] width 48 height 21
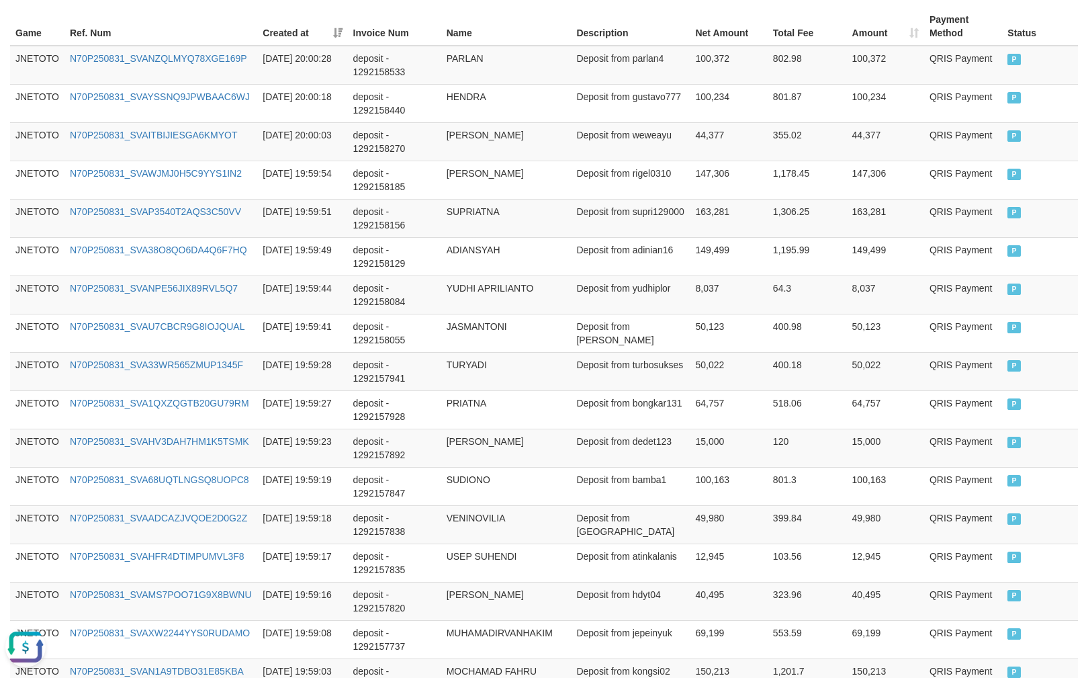
scroll to position [957, 0]
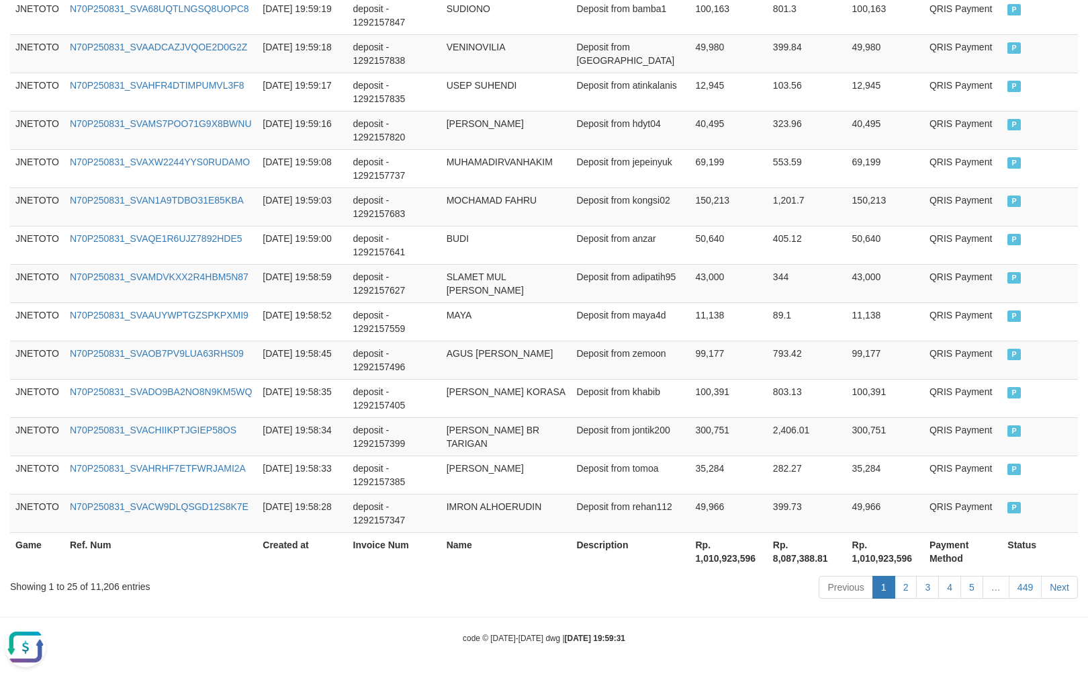
click at [108, 587] on div "Showing 1 to 25 of 11,206 entries" at bounding box center [226, 583] width 433 height 19
copy div "11,206"
click at [721, 560] on th "Rp. 1,010,923,596" at bounding box center [728, 551] width 77 height 38
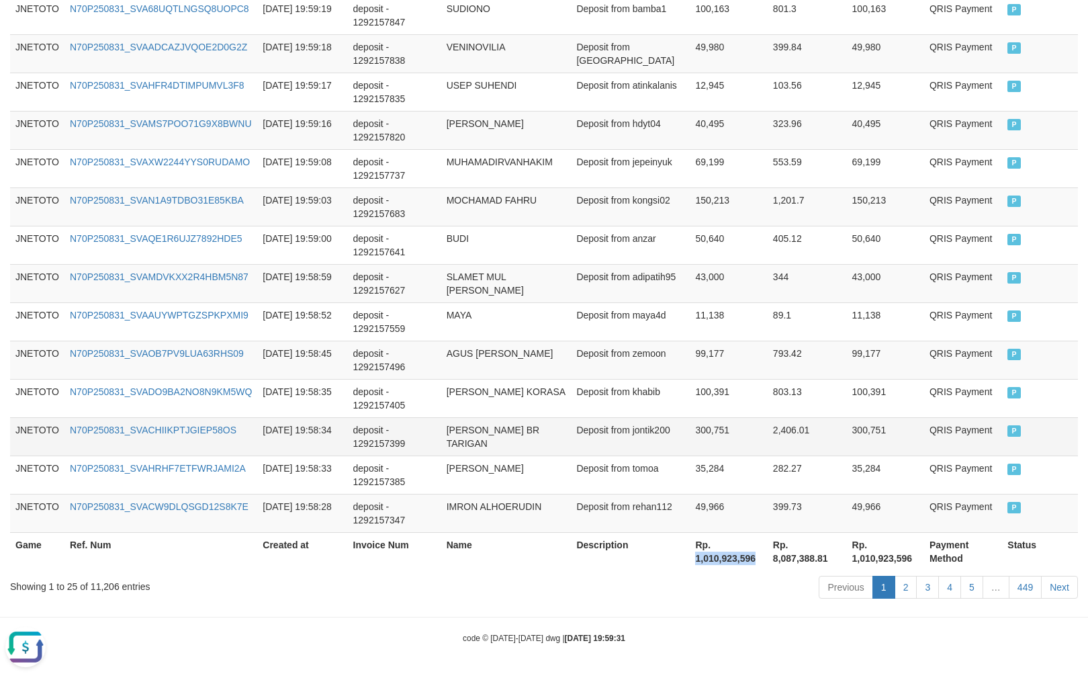
copy th "1,010,923,596"
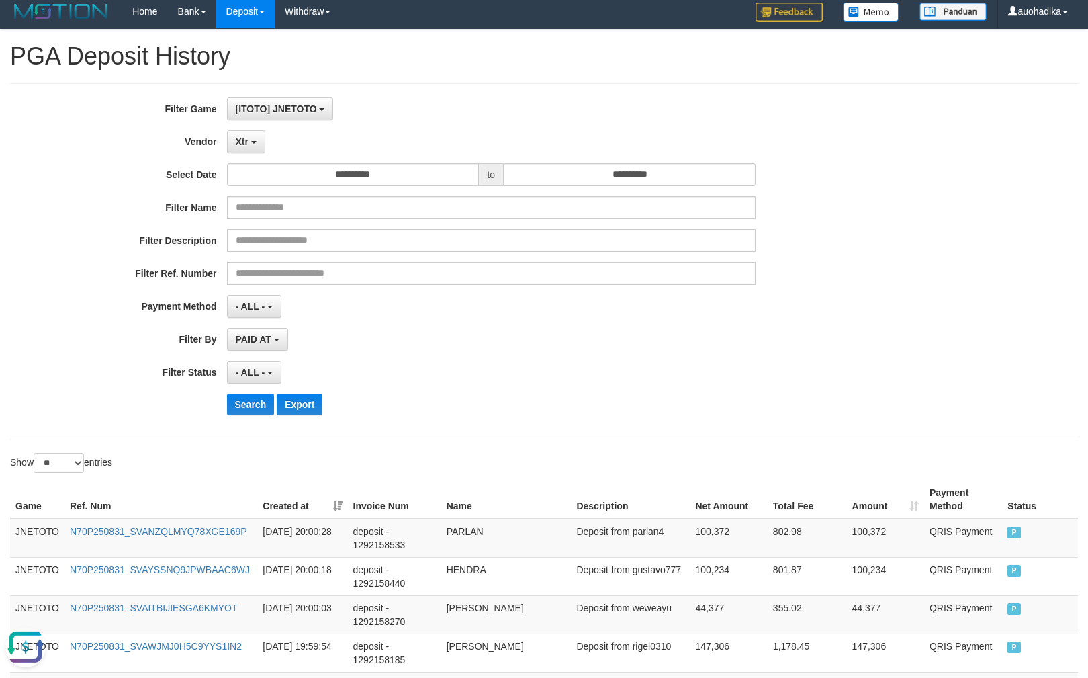
scroll to position [0, 0]
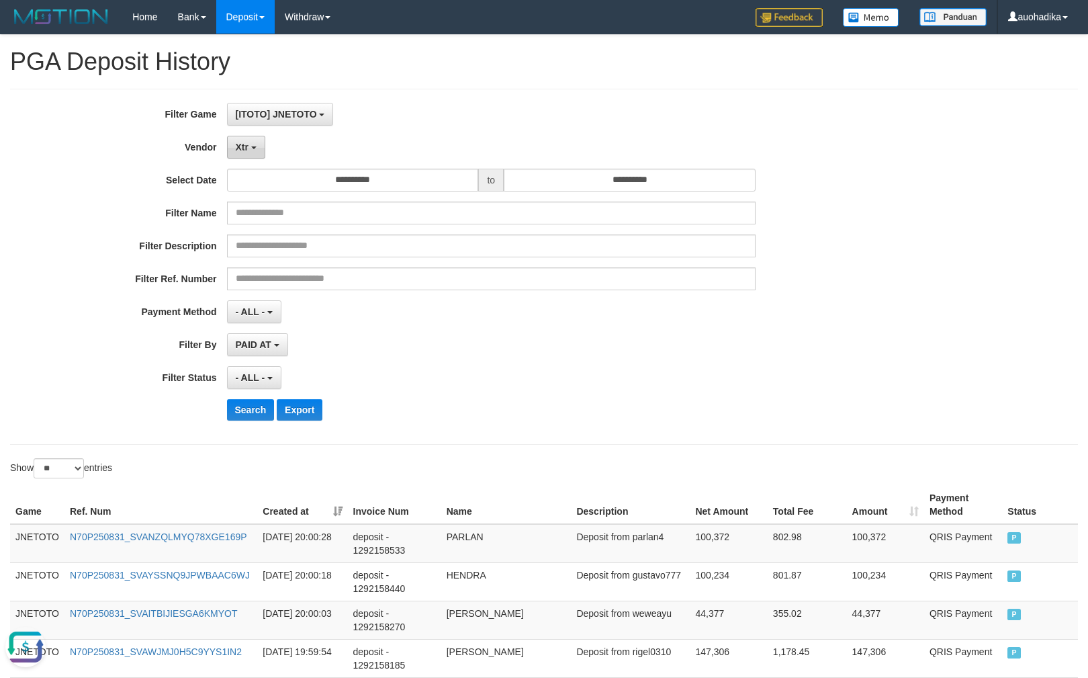
click at [230, 145] on button "Xtr" at bounding box center [246, 147] width 38 height 23
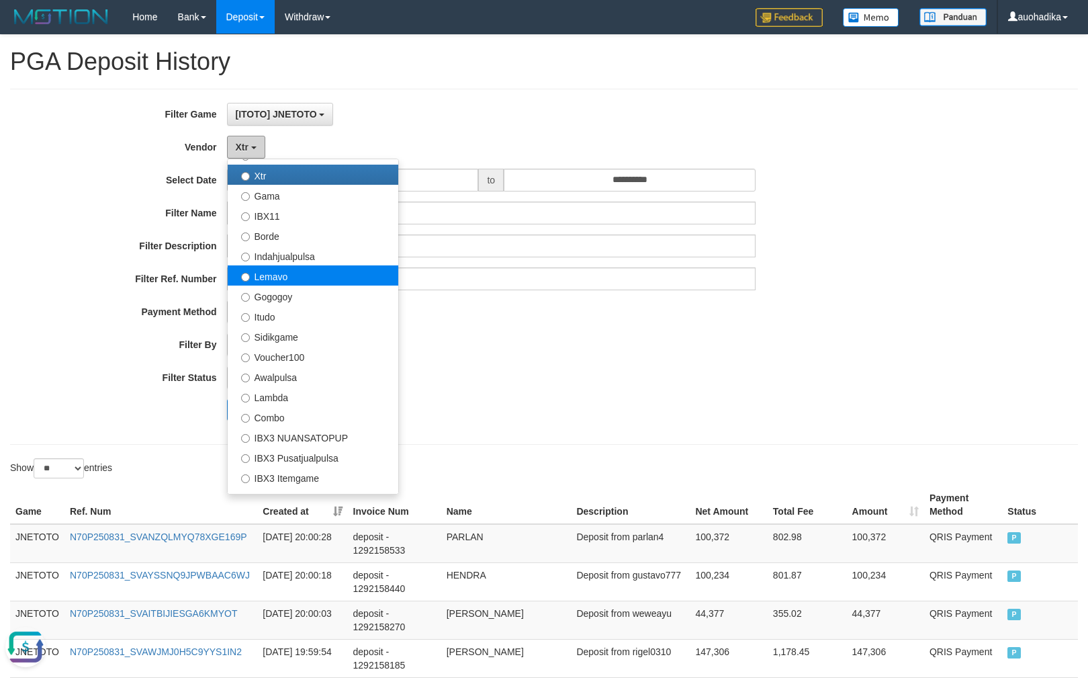
scroll to position [358, 0]
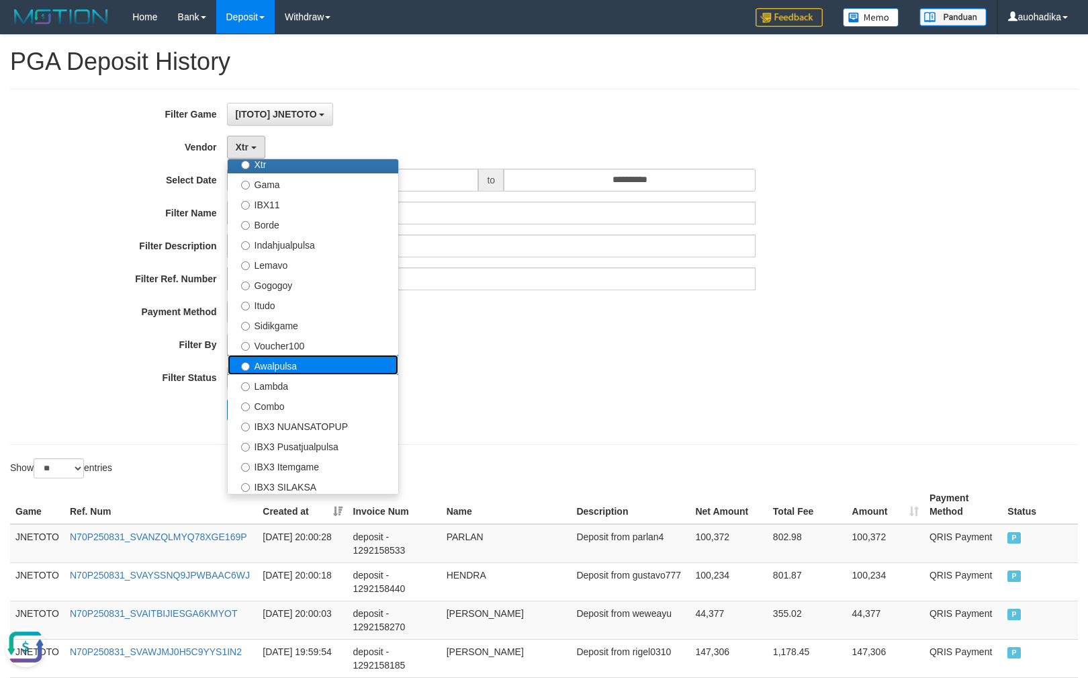
click at [299, 373] on label "Awalpulsa" at bounding box center [313, 365] width 171 height 20
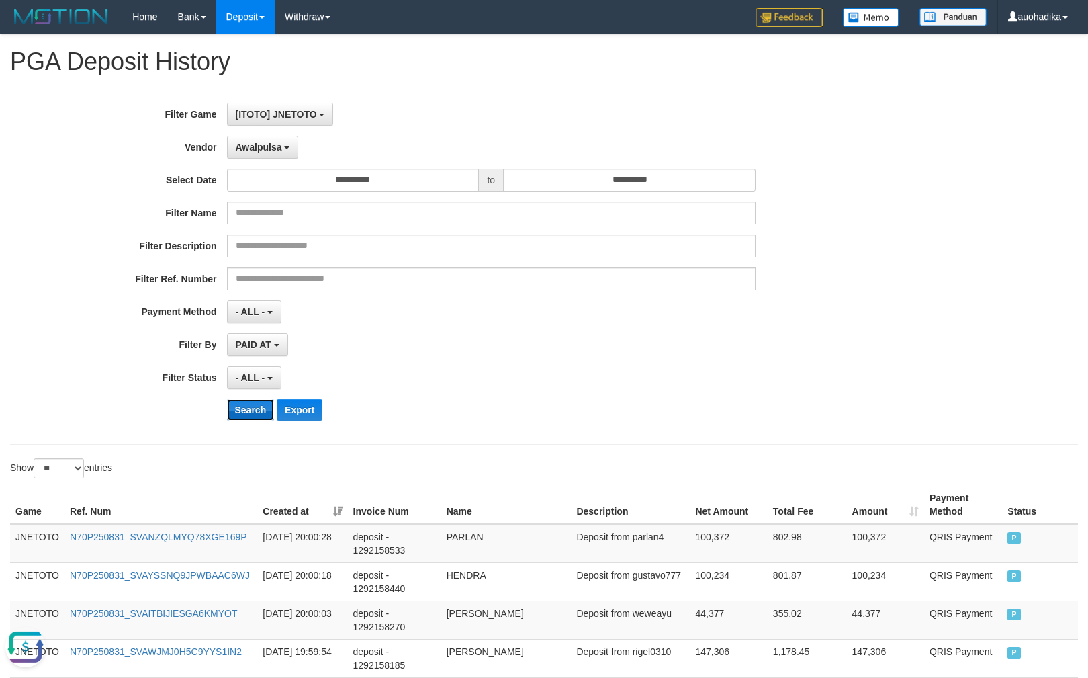
click at [244, 404] on button "Search" at bounding box center [251, 409] width 48 height 21
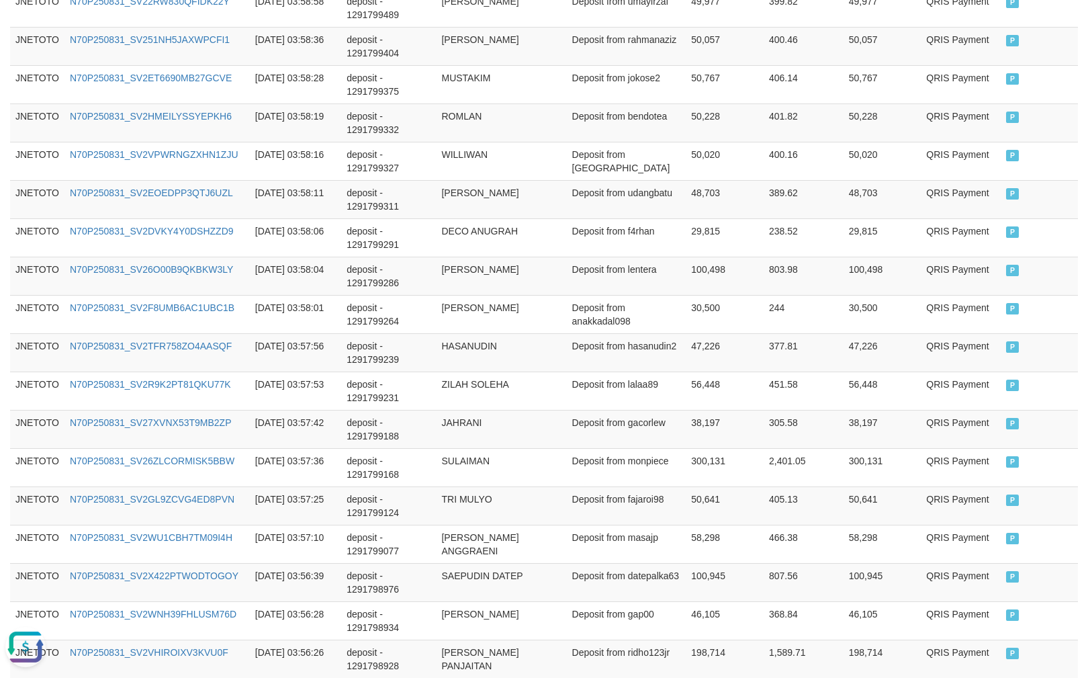
scroll to position [957, 0]
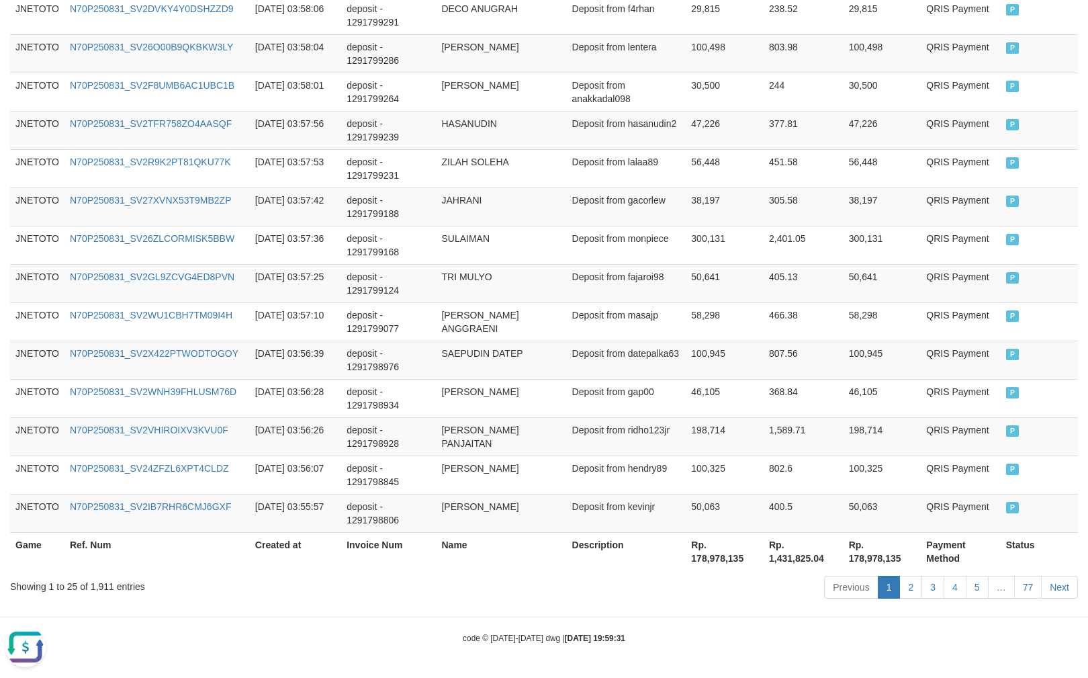
click at [100, 581] on div "Showing 1 to 25 of 1,911 entries" at bounding box center [226, 583] width 433 height 19
copy div "1,911"
click at [686, 557] on th "Rp. 178,978,135" at bounding box center [725, 551] width 78 height 38
click at [688, 557] on th "Rp. 178,978,135" at bounding box center [725, 551] width 78 height 38
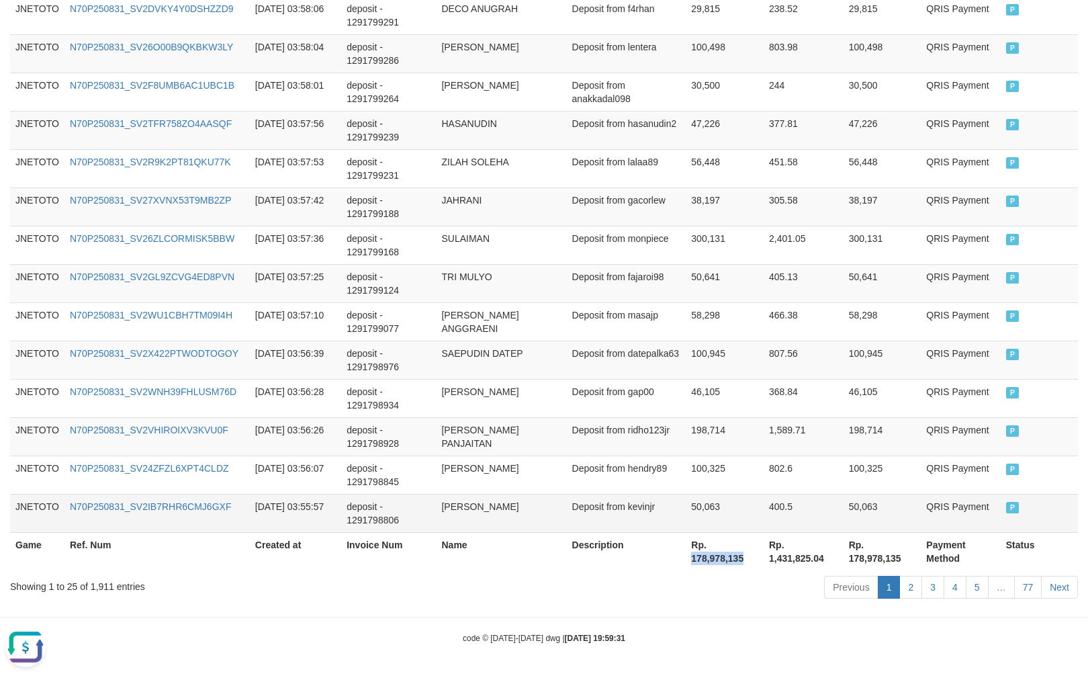
copy th "178,978,135"
drag, startPoint x: 963, startPoint y: 632, endPoint x: 974, endPoint y: 640, distance: 13.4
click at [973, 640] on div "code © 2012-2018 dwg | 2025/08/31 19:59:31" at bounding box center [544, 637] width 1088 height 13
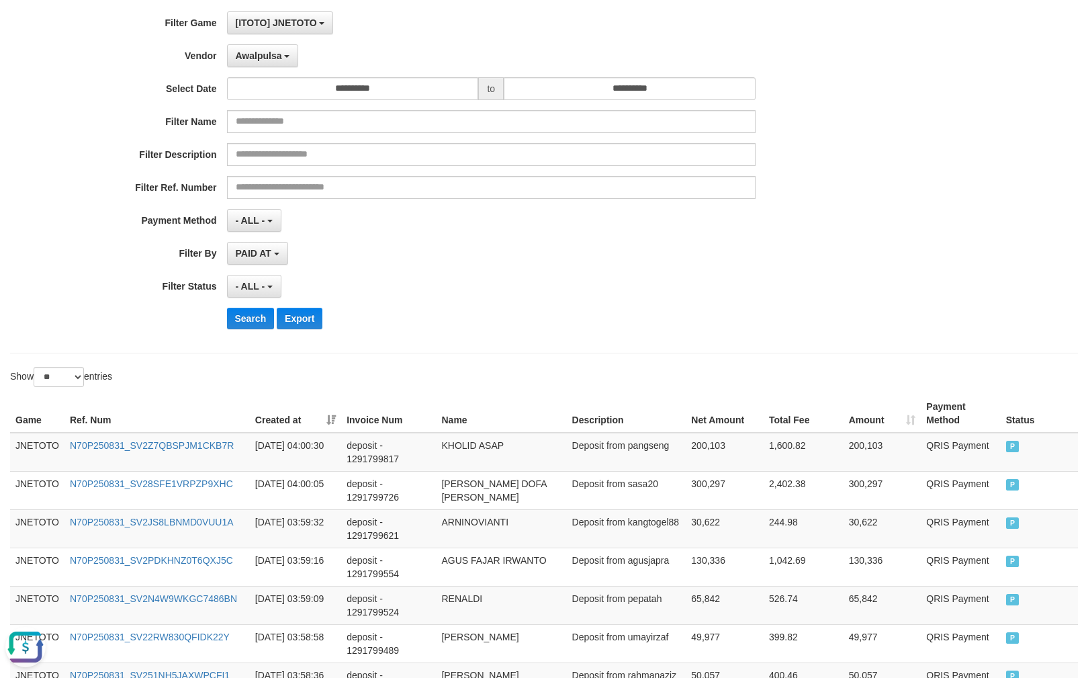
scroll to position [0, 0]
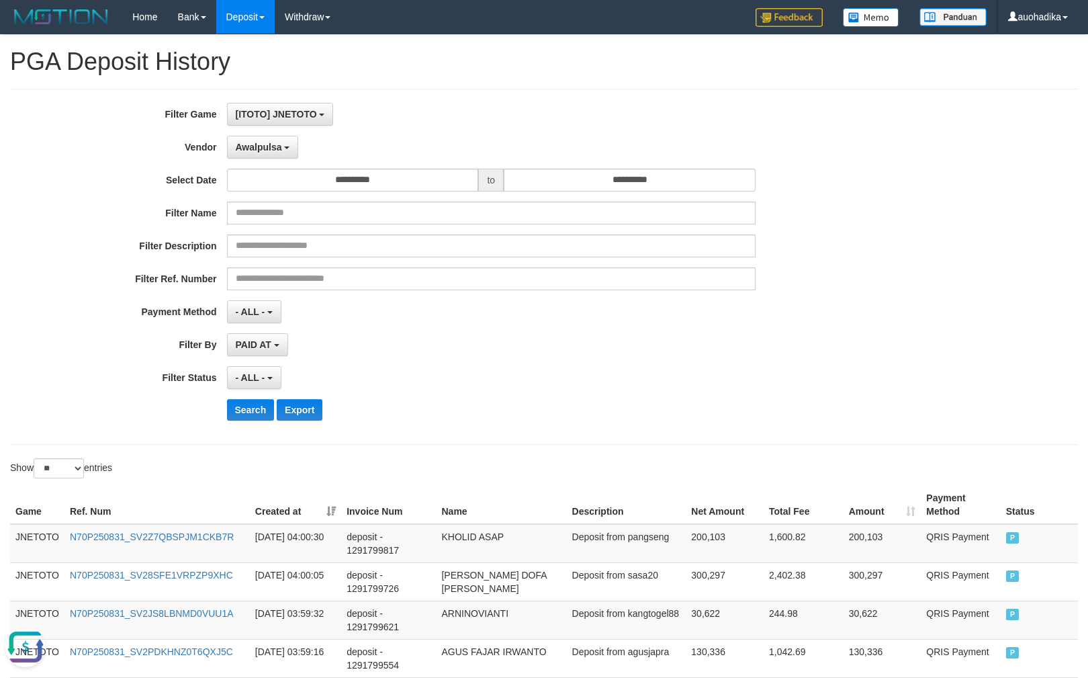
drag, startPoint x: 261, startPoint y: 164, endPoint x: 277, endPoint y: 165, distance: 16.1
click at [261, 164] on div "**********" at bounding box center [453, 267] width 907 height 328
click at [282, 156] on button "Awalpulsa" at bounding box center [263, 147] width 72 height 23
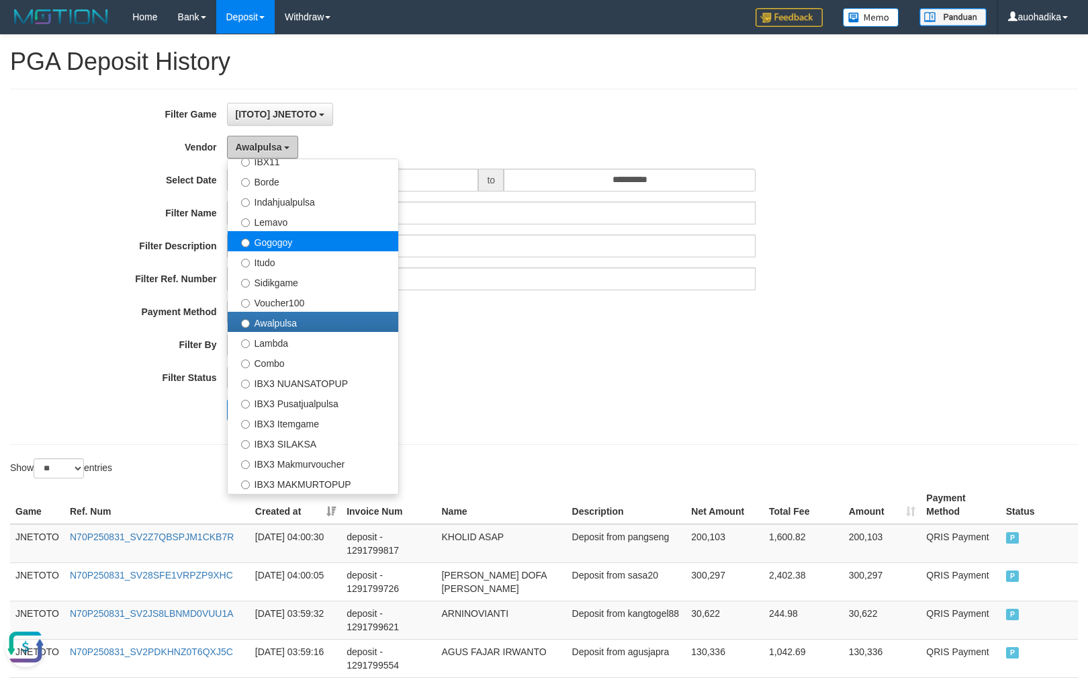
scroll to position [441, 0]
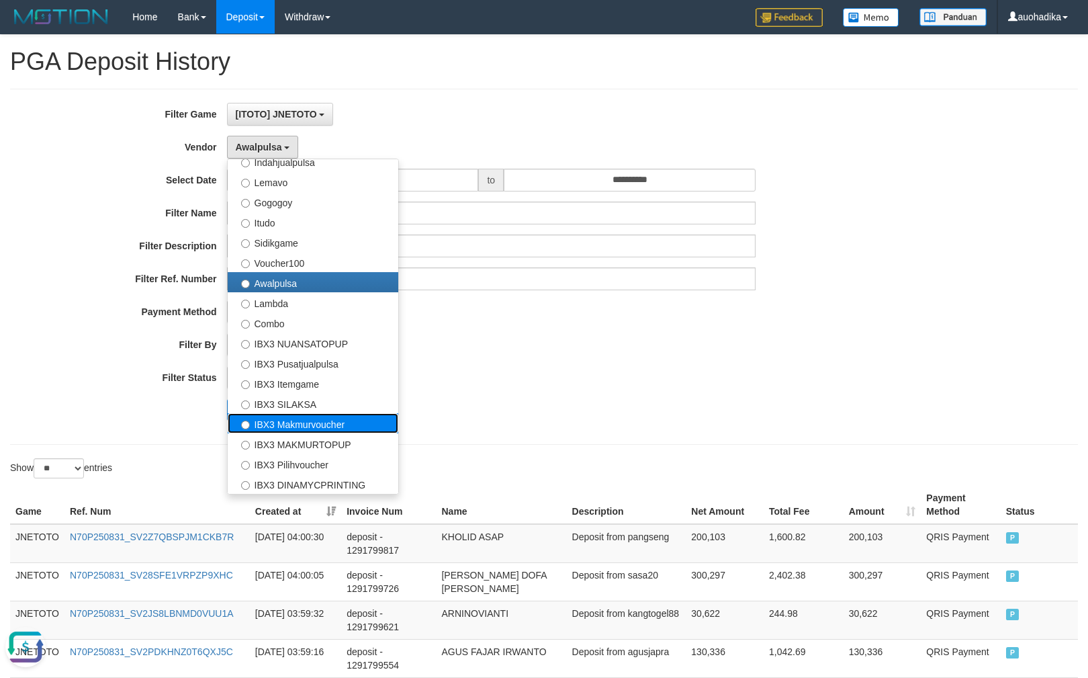
click at [315, 426] on label "IBX3 Makmurvoucher" at bounding box center [313, 423] width 171 height 20
select select "**********"
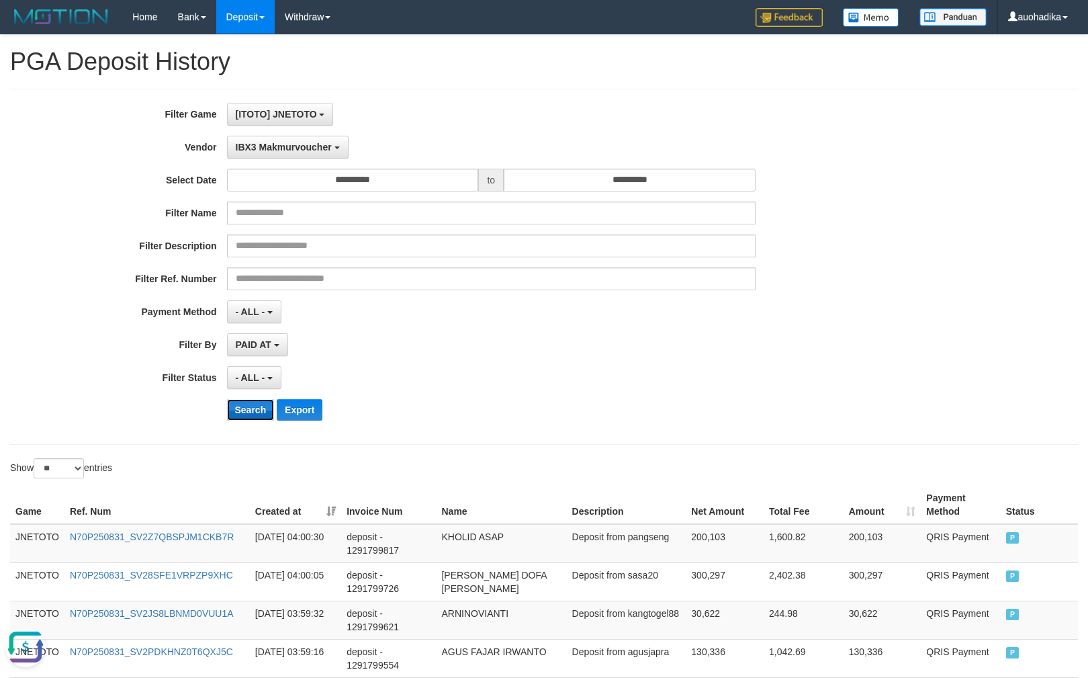
click at [248, 412] on button "Search" at bounding box center [251, 409] width 48 height 21
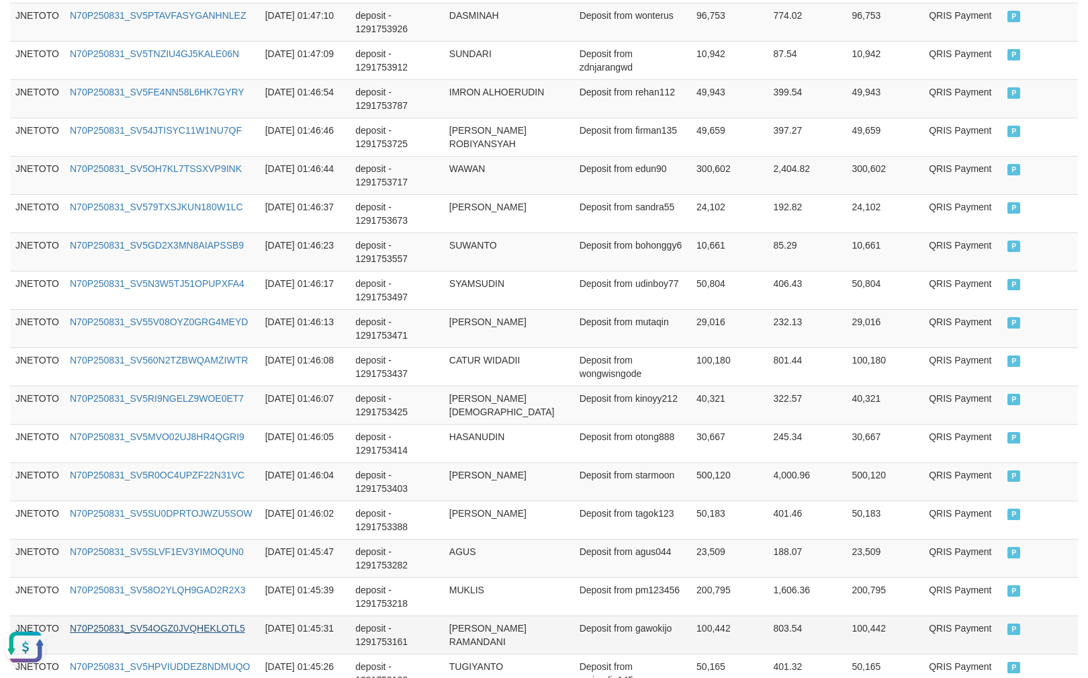
scroll to position [957, 0]
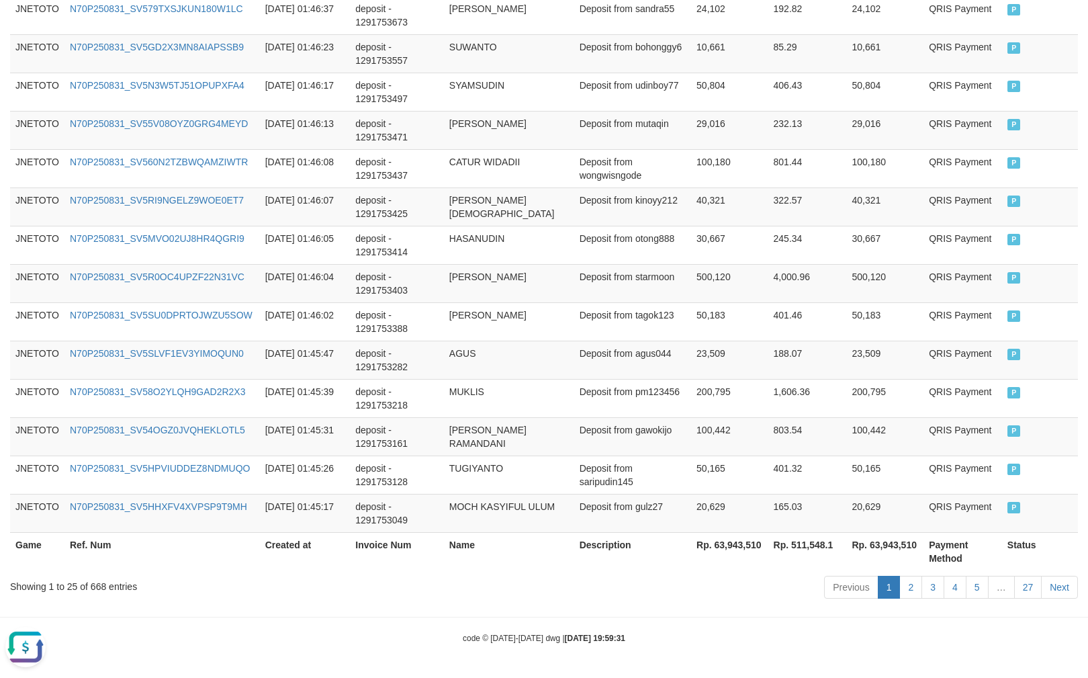
click at [98, 589] on div "Showing 1 to 25 of 668 entries" at bounding box center [226, 583] width 433 height 19
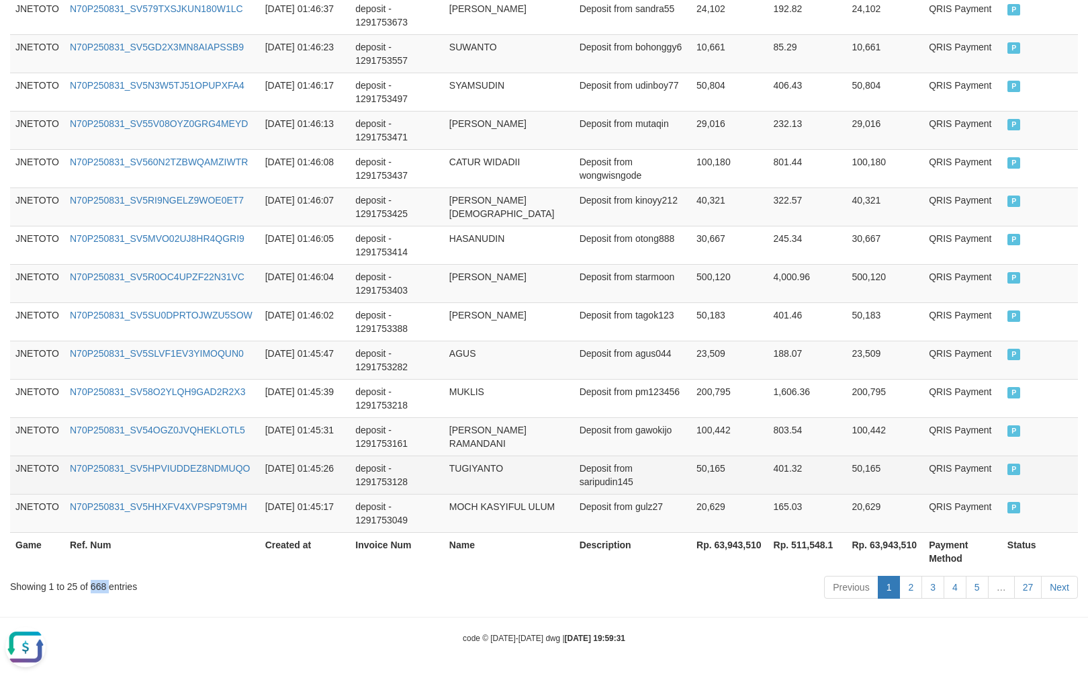
copy div "668"
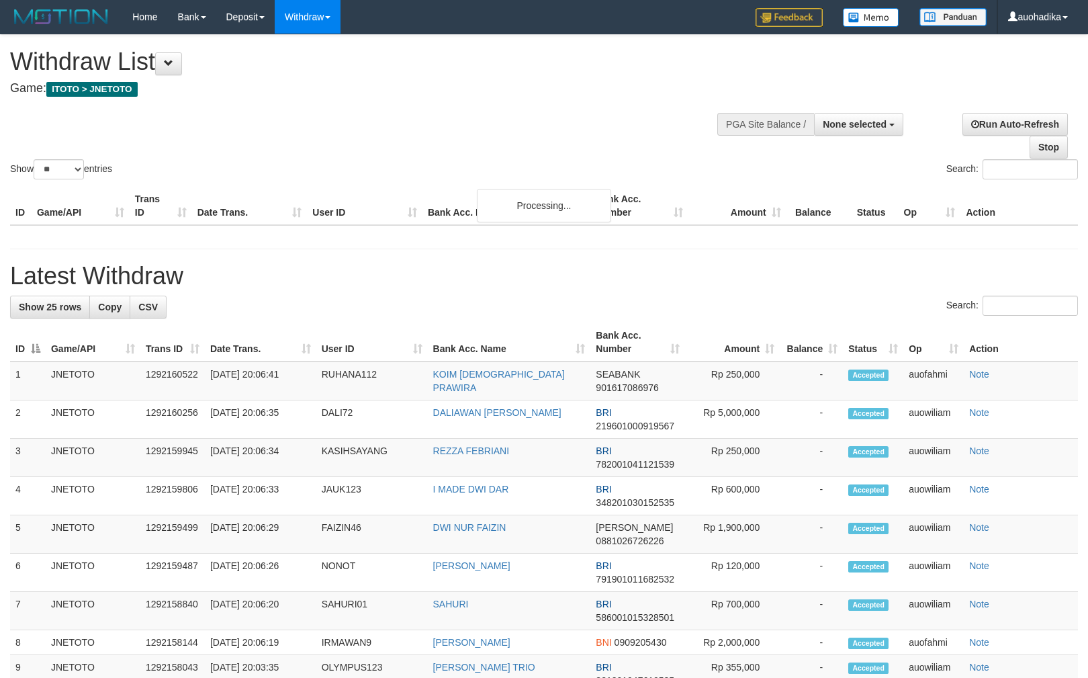
select select
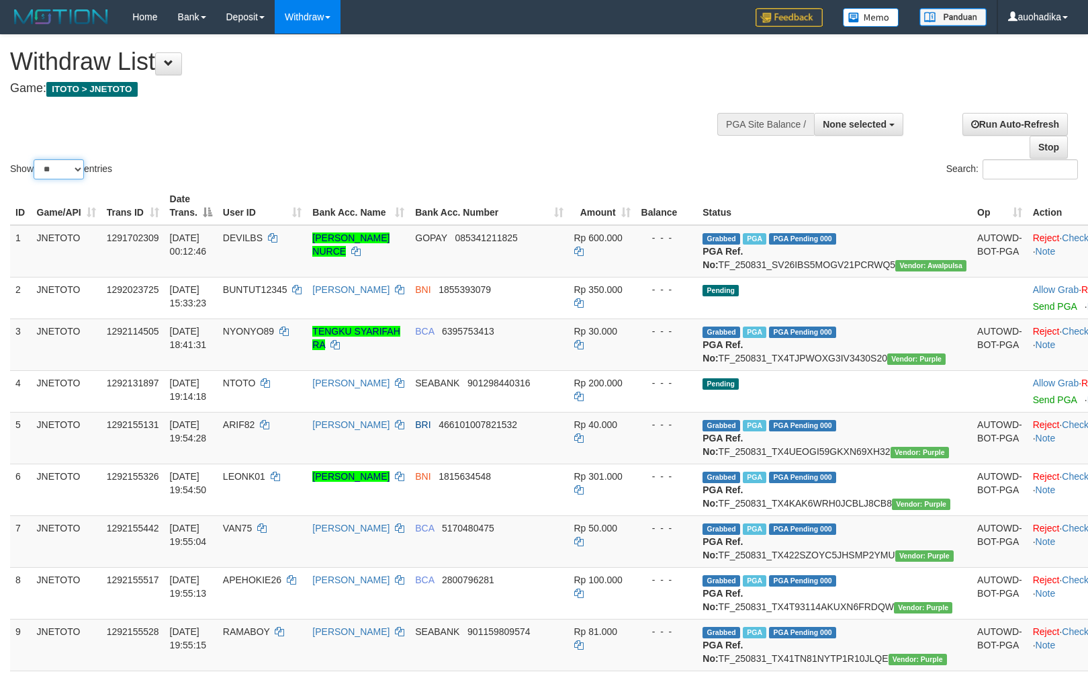
click at [73, 175] on select "** ** ** ***" at bounding box center [59, 169] width 50 height 20
select select "***"
click at [36, 160] on select "** ** ** ***" at bounding box center [59, 169] width 50 height 20
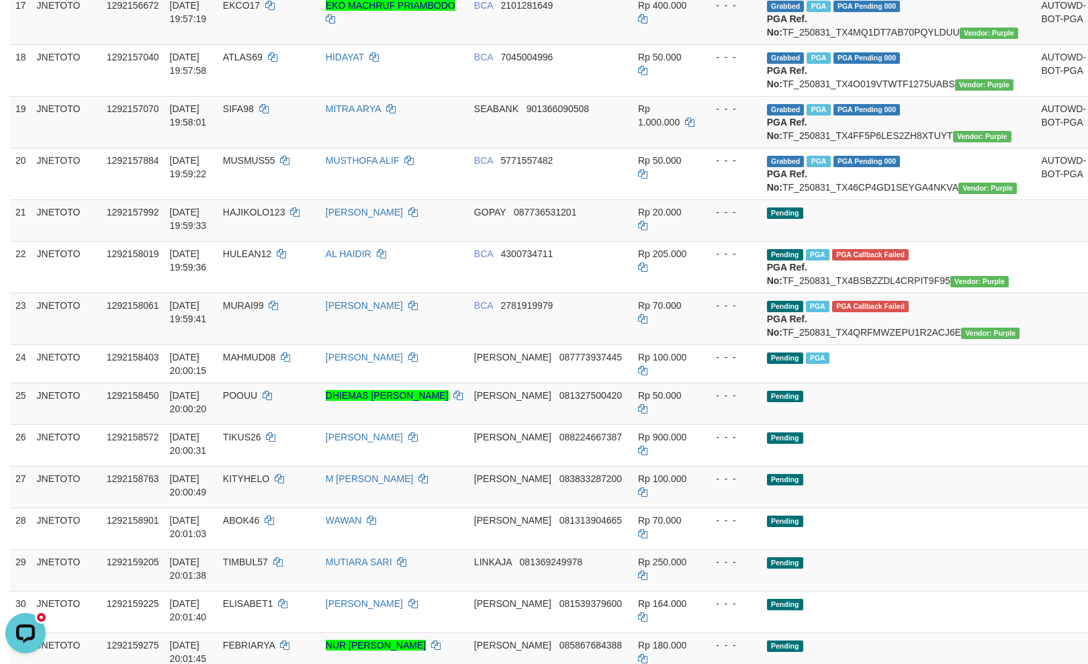
scroll to position [1433, 0]
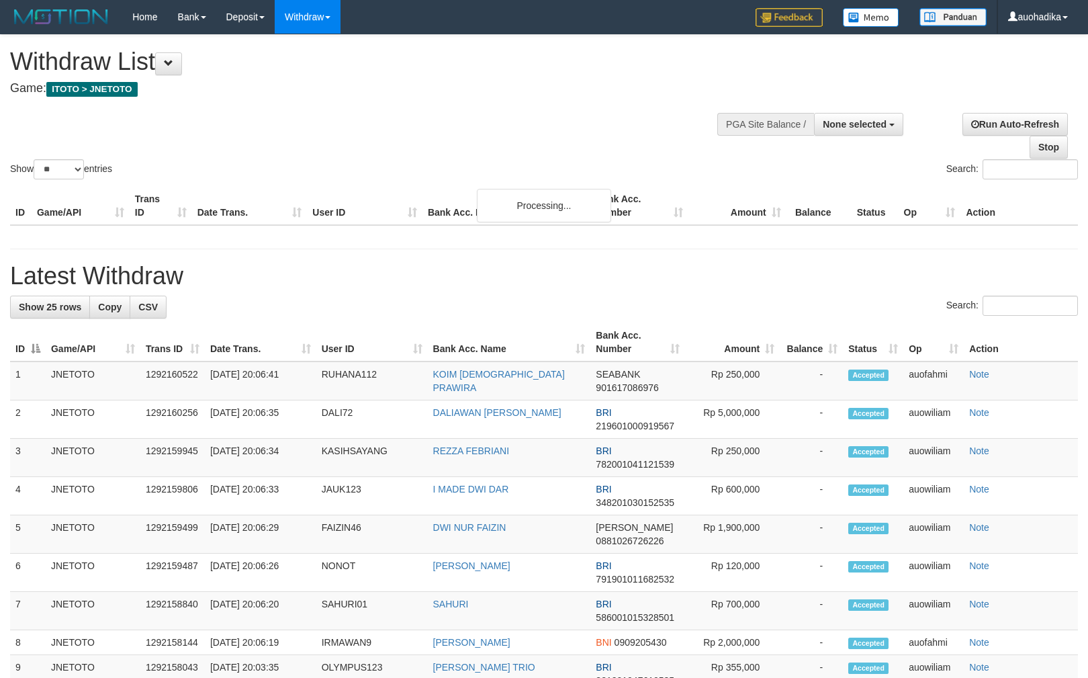
select select
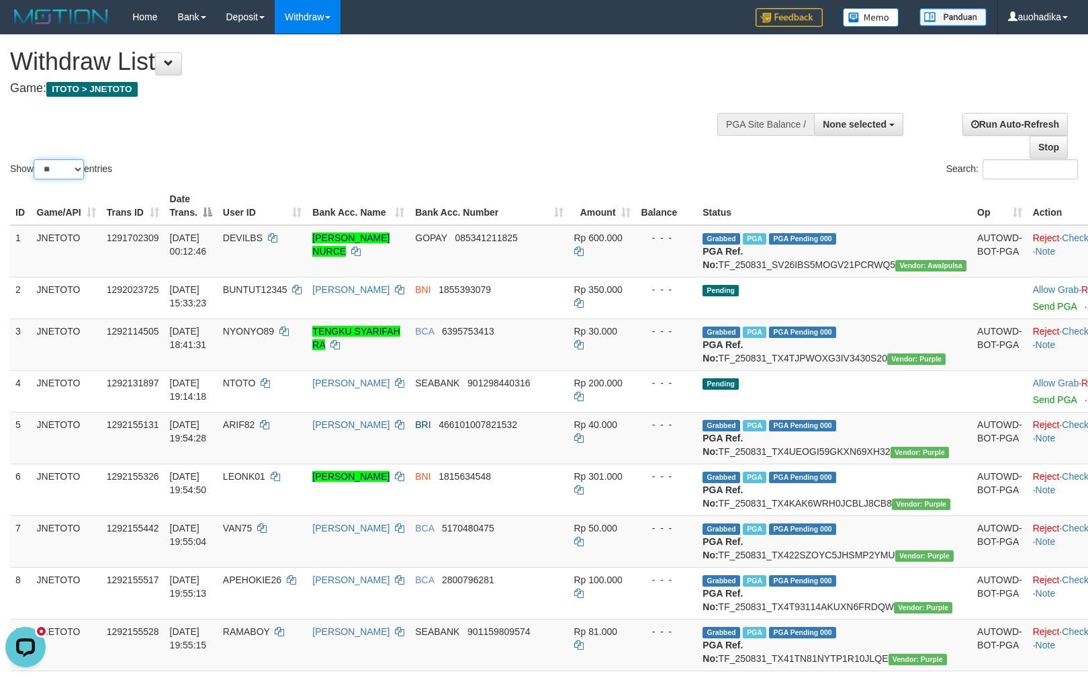
click at [63, 162] on select "** ** ** ***" at bounding box center [59, 169] width 50 height 20
select select "***"
click at [36, 160] on select "** ** ** ***" at bounding box center [59, 169] width 50 height 20
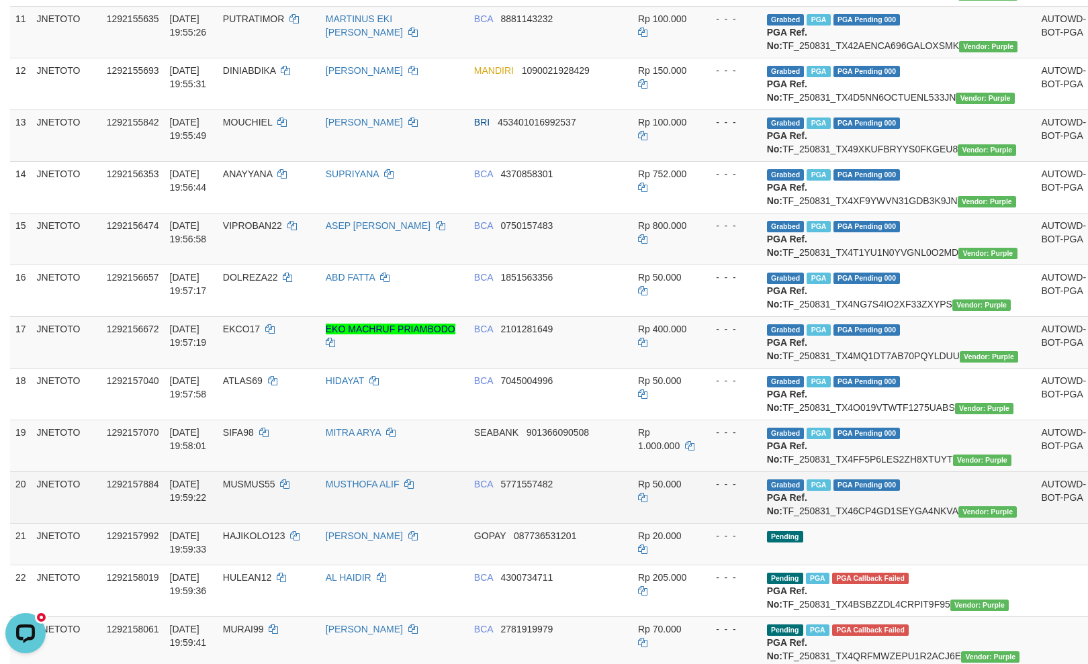
scroll to position [1193, 0]
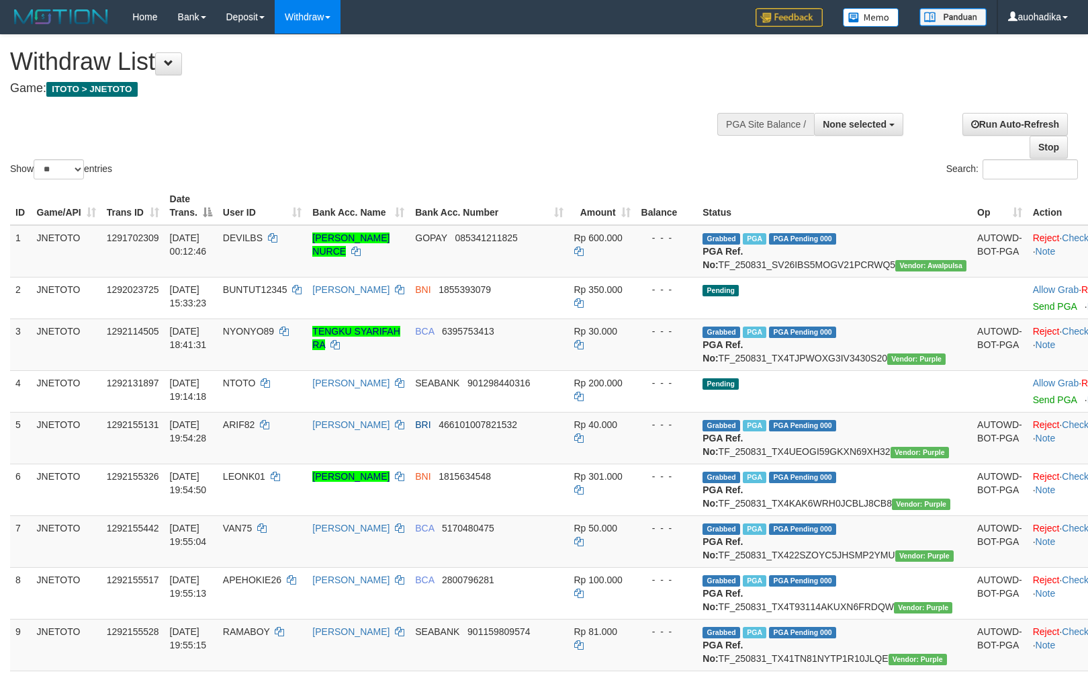
select select
click at [58, 173] on select "** ** ** ***" at bounding box center [59, 169] width 50 height 20
select select "***"
click at [36, 160] on select "** ** ** ***" at bounding box center [59, 169] width 50 height 20
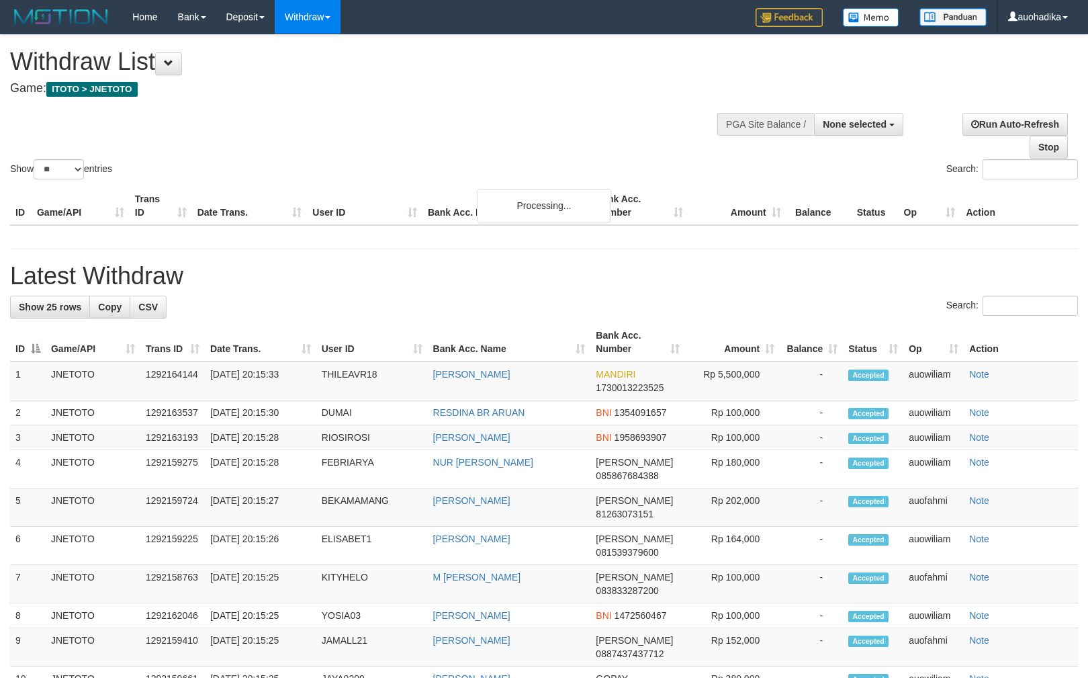
select select
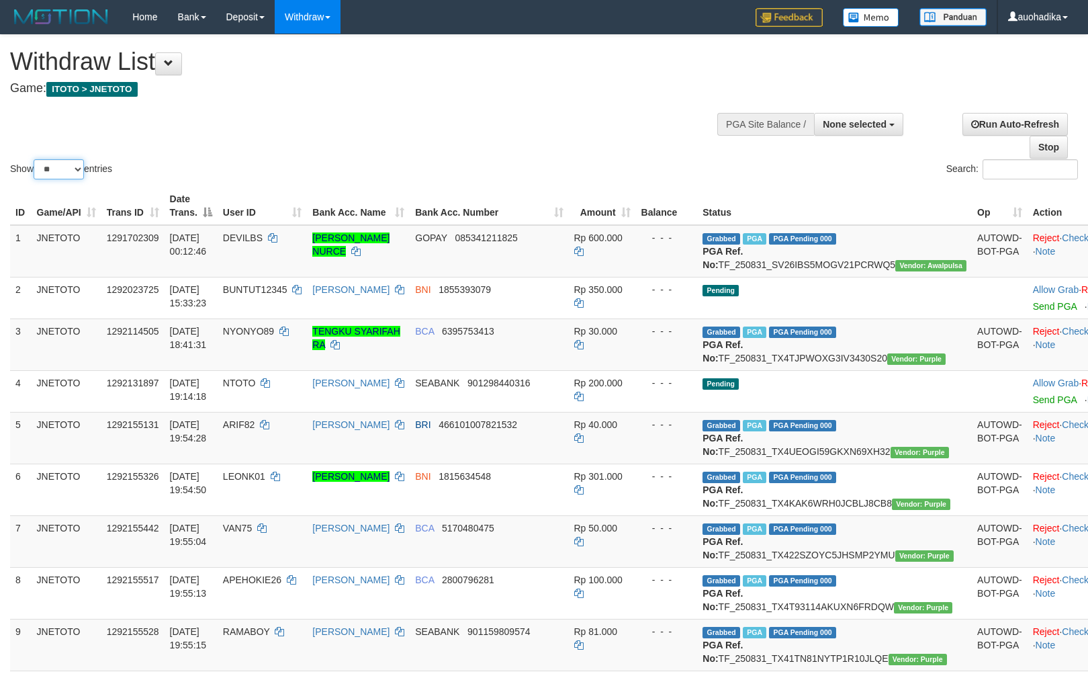
click at [67, 167] on select "** ** ** ***" at bounding box center [59, 169] width 50 height 20
select select "***"
click at [36, 160] on select "** ** ** ***" at bounding box center [59, 169] width 50 height 20
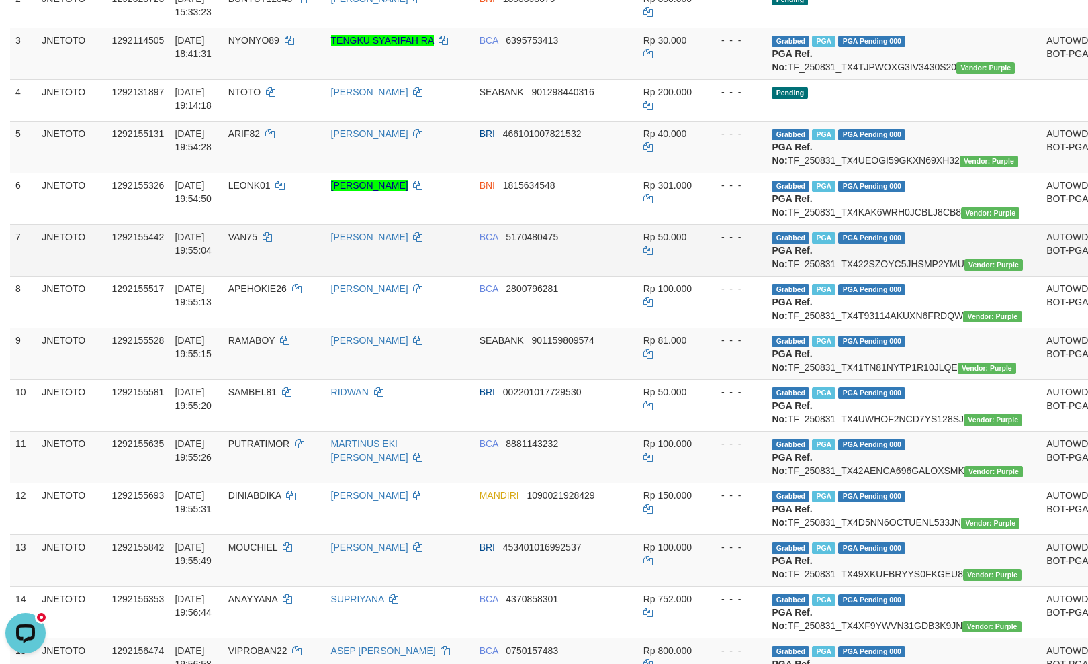
scroll to position [239, 0]
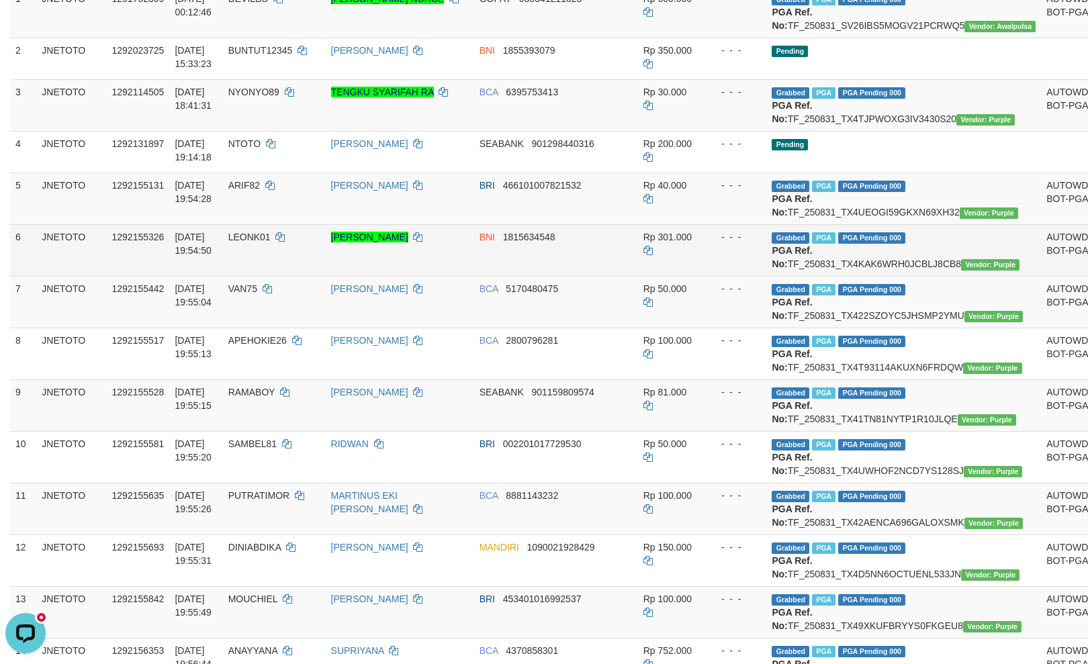
click at [889, 276] on td "Grabbed PGA PGA Pending 000 {"status":"000","data":{"unique_id":"615-1292155326…" at bounding box center [903, 250] width 275 height 52
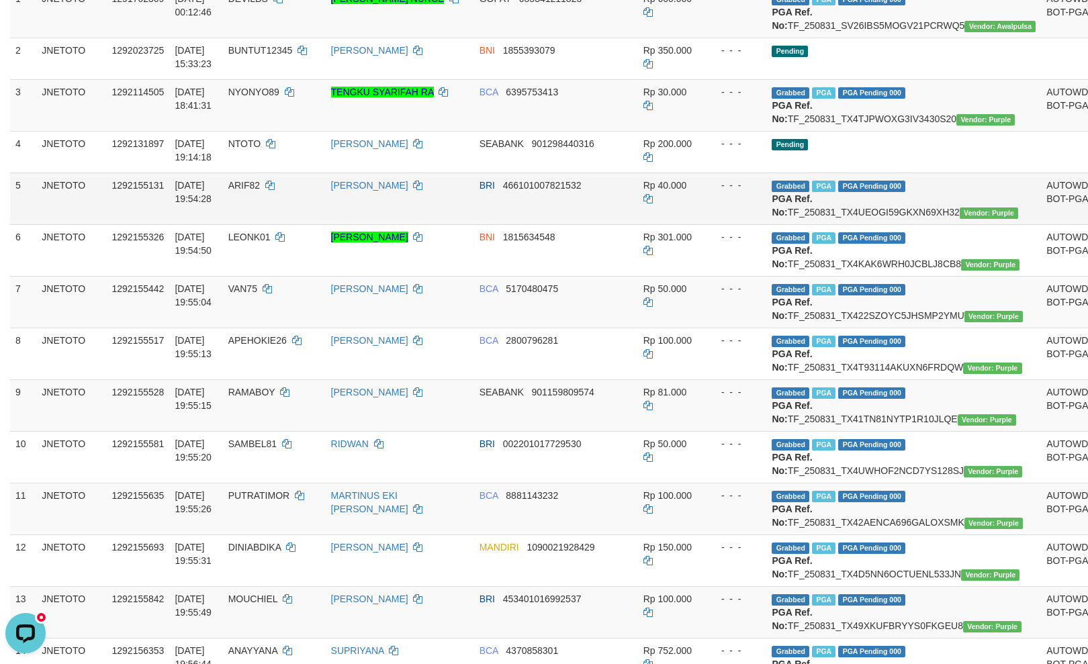
click at [854, 224] on td "Grabbed PGA PGA Pending 000 {"status":"000","data":{"unique_id":"615-1292155131…" at bounding box center [903, 199] width 275 height 52
copy td "TF_250831_TX4UEOGI59GKXN69XH32"
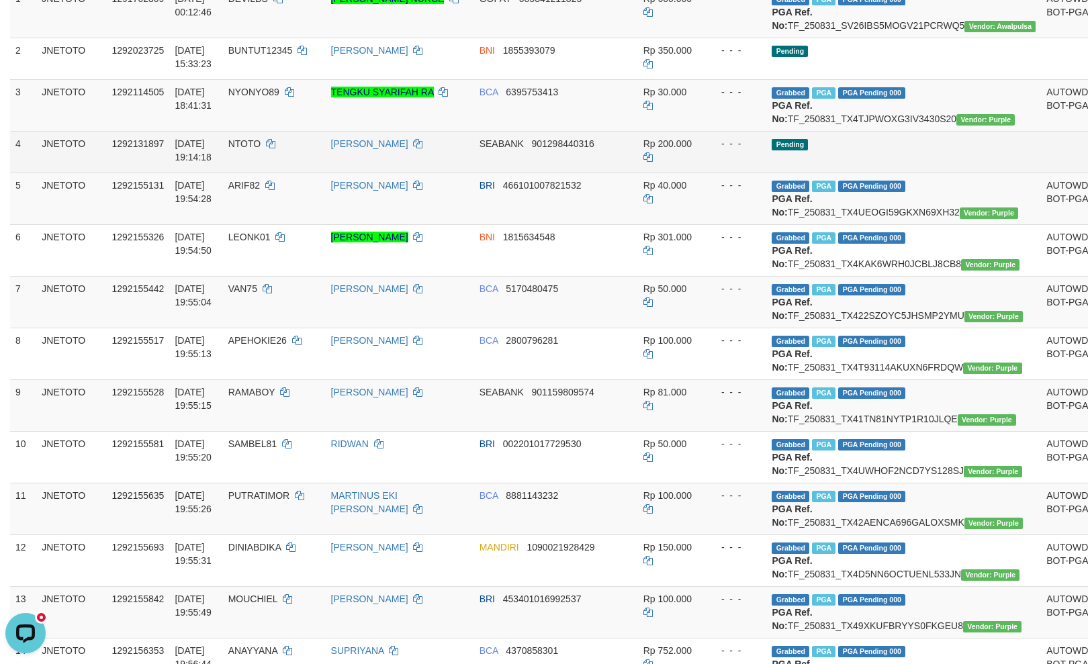
click at [239, 149] on span "NTOTO" at bounding box center [244, 143] width 33 height 11
click at [235, 149] on span "NTOTO" at bounding box center [244, 143] width 33 height 11
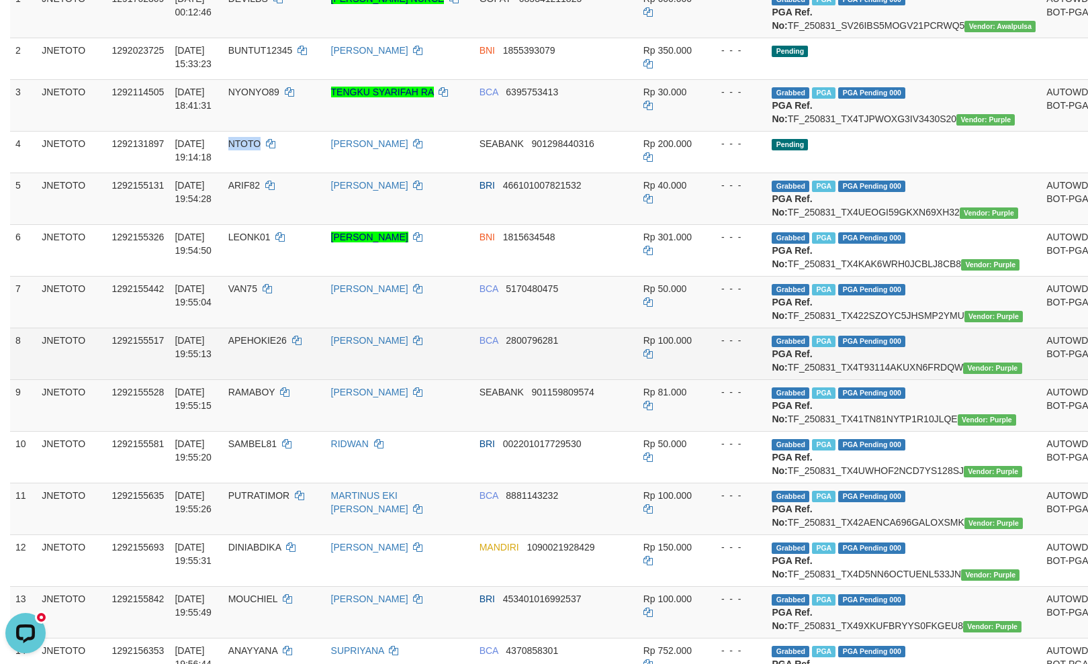
copy span "NTOTO"
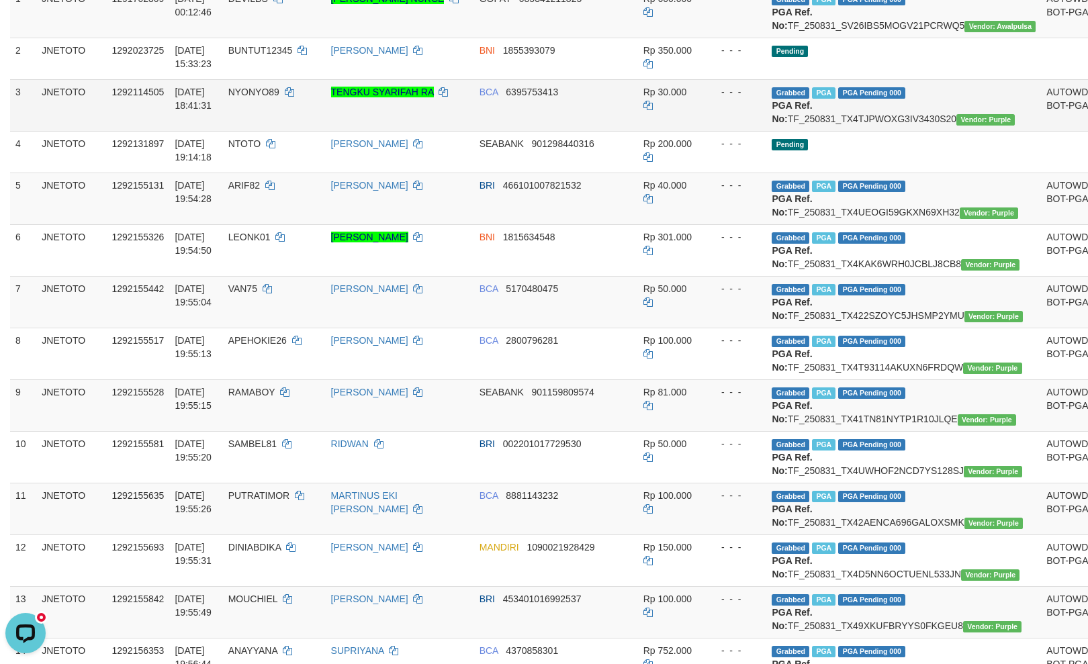
click at [828, 127] on td "Grabbed PGA PGA Pending 000 {"status":"000","data":{"unique_id":"615-1292114505…" at bounding box center [903, 105] width 275 height 52
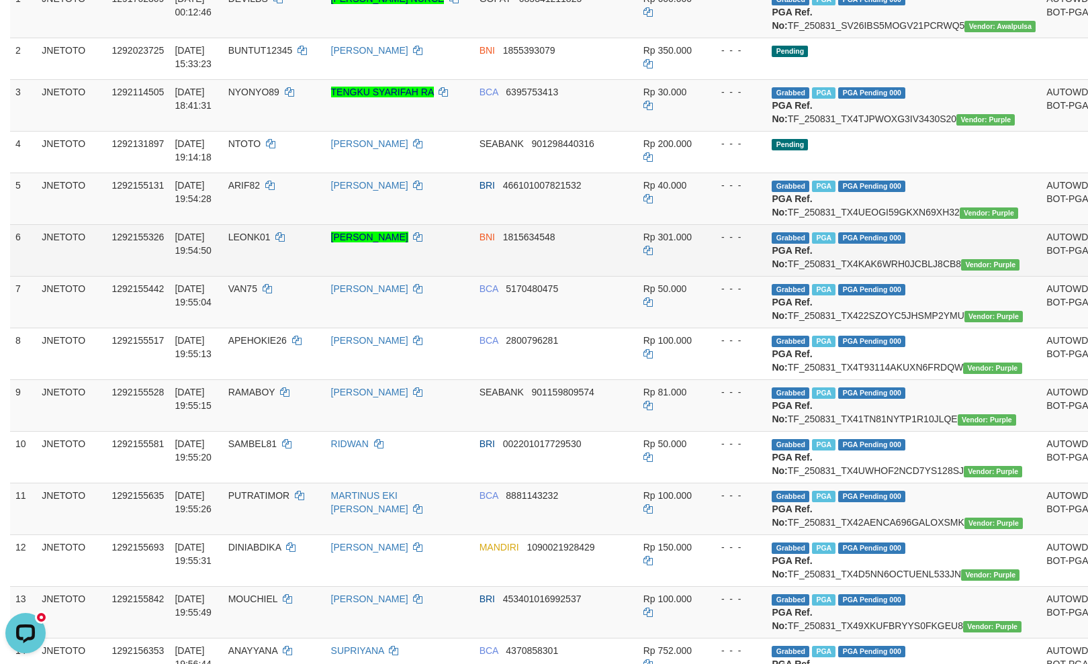
click at [961, 271] on span "Vendor: Purple" at bounding box center [990, 264] width 58 height 11
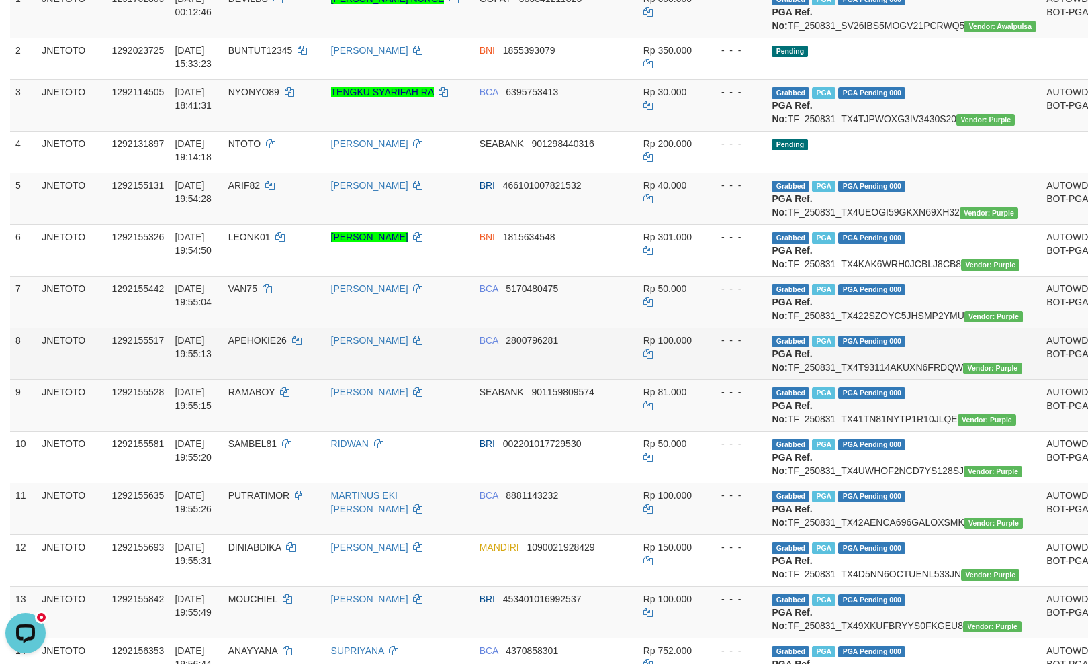
click at [837, 379] on td "Grabbed PGA PGA Pending 000 {"status":"000","data":{"unique_id":"615-1292155517…" at bounding box center [903, 354] width 275 height 52
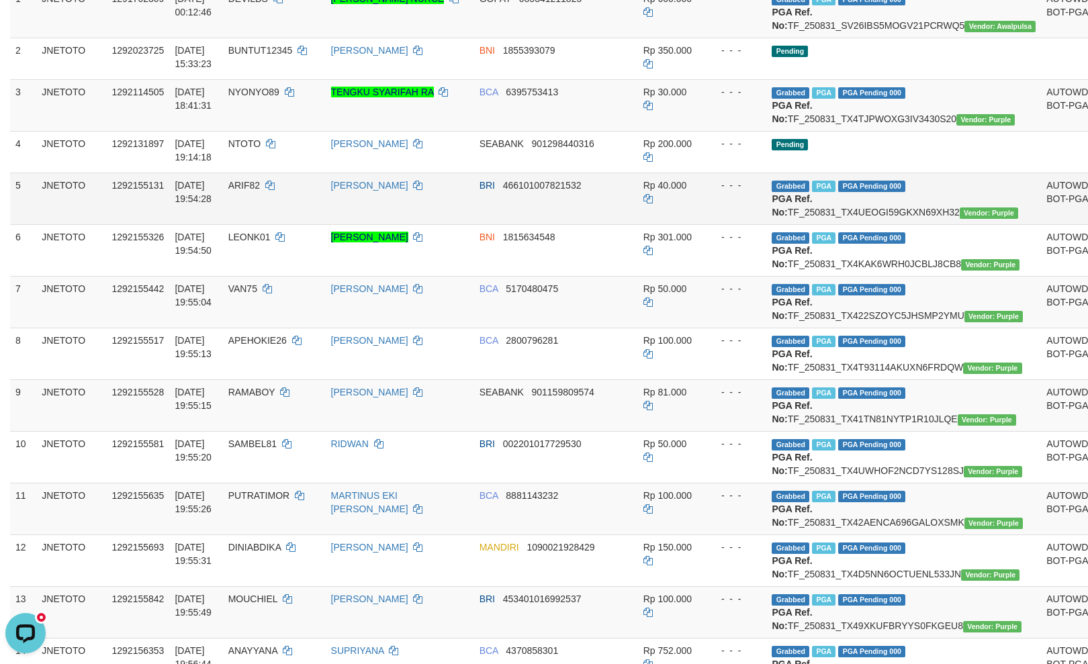
click at [869, 224] on td "Grabbed PGA PGA Pending 000 {"status":"000","data":{"unique_id":"615-1292155131…" at bounding box center [903, 199] width 275 height 52
copy td "TF_250831_TX4UEOGI59GKXN69XH32"
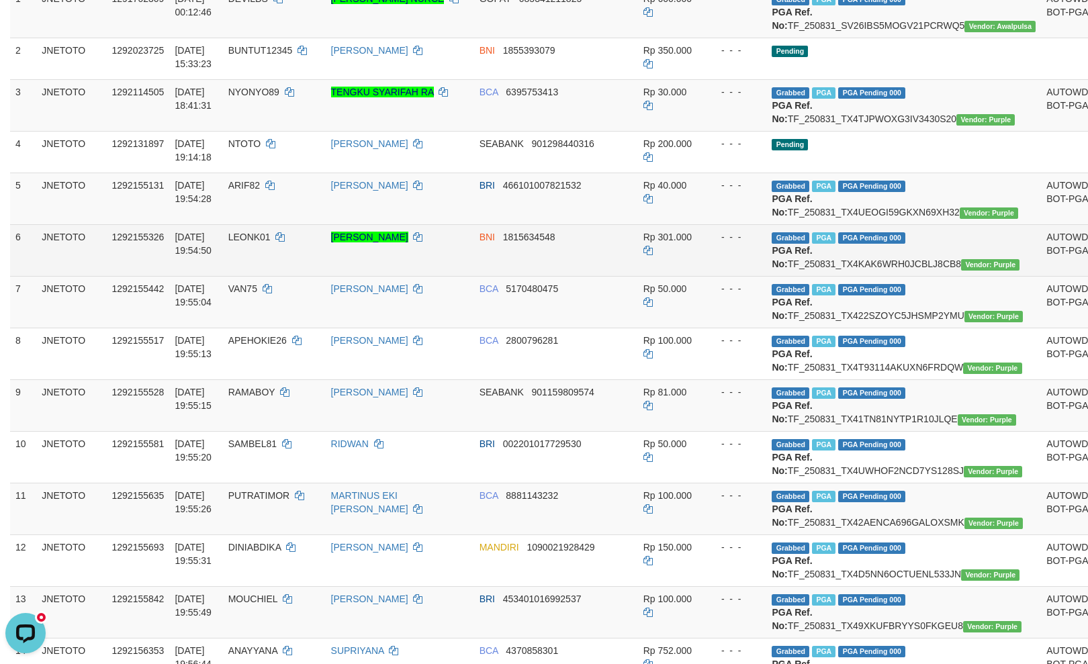
click at [876, 276] on td "Grabbed PGA PGA Pending 000 {"status":"000","data":{"unique_id":"615-1292155326…" at bounding box center [903, 250] width 275 height 52
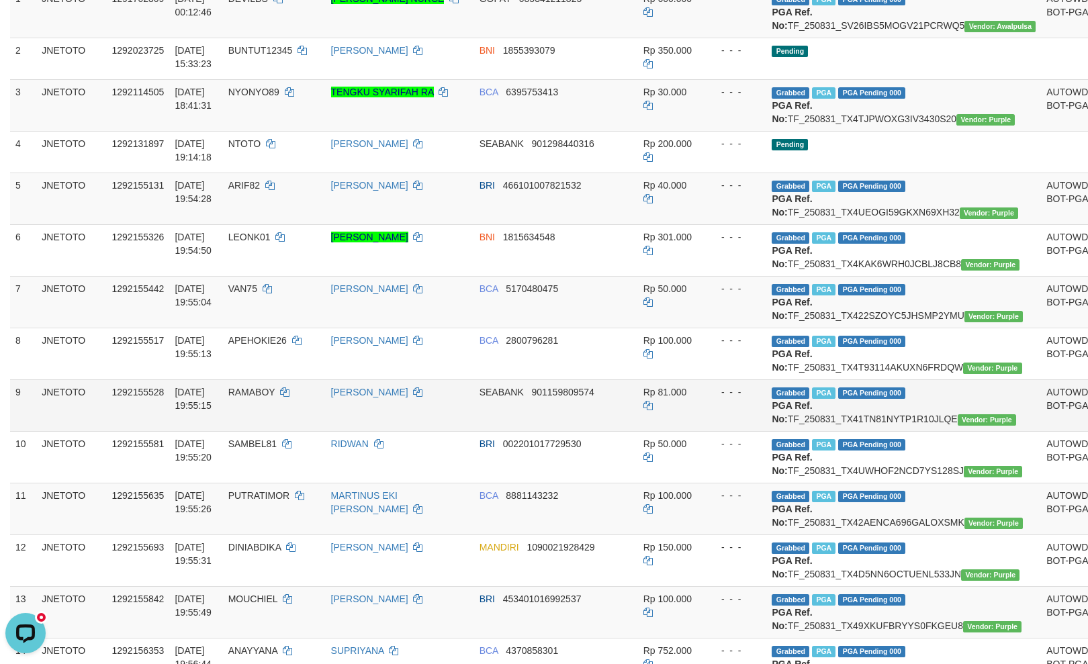
copy td "TF_250831_TX4KAK6WRH0JCBLJ8CB8"
click at [857, 328] on td "Grabbed PGA PGA Pending 000 {"status":"000","data":{"unique_id":"615-1292155442…" at bounding box center [903, 302] width 275 height 52
copy td "TF_250831_TX422SZOYC5JHSMP2YMU"
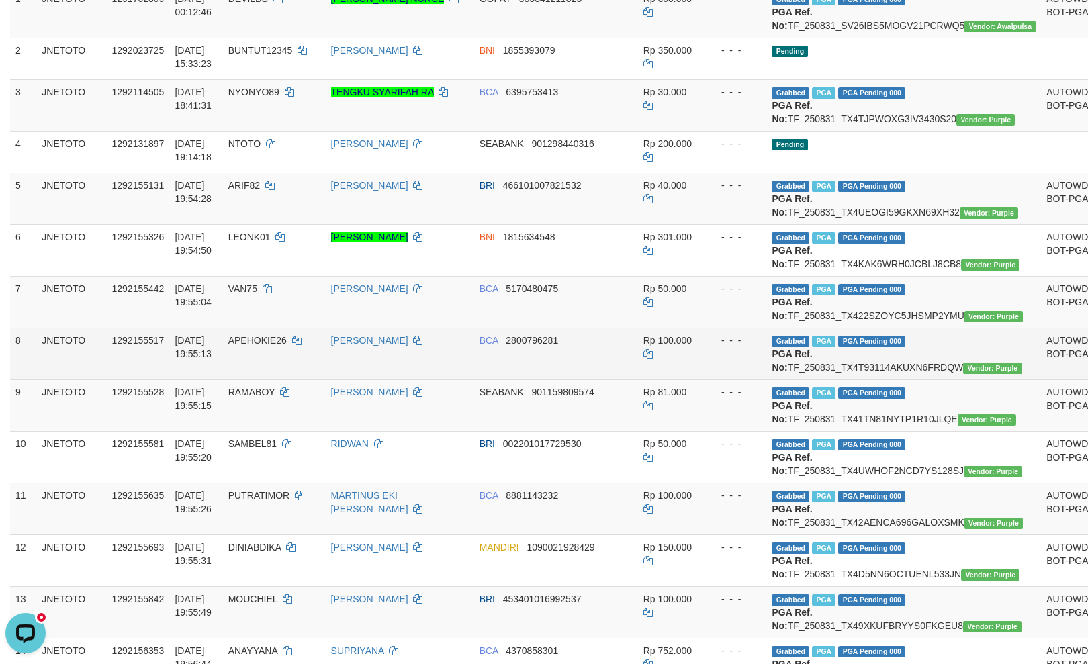
click at [887, 379] on td "Grabbed PGA PGA Pending 000 {"status":"000","data":{"unique_id":"615-1292155517…" at bounding box center [903, 354] width 275 height 52
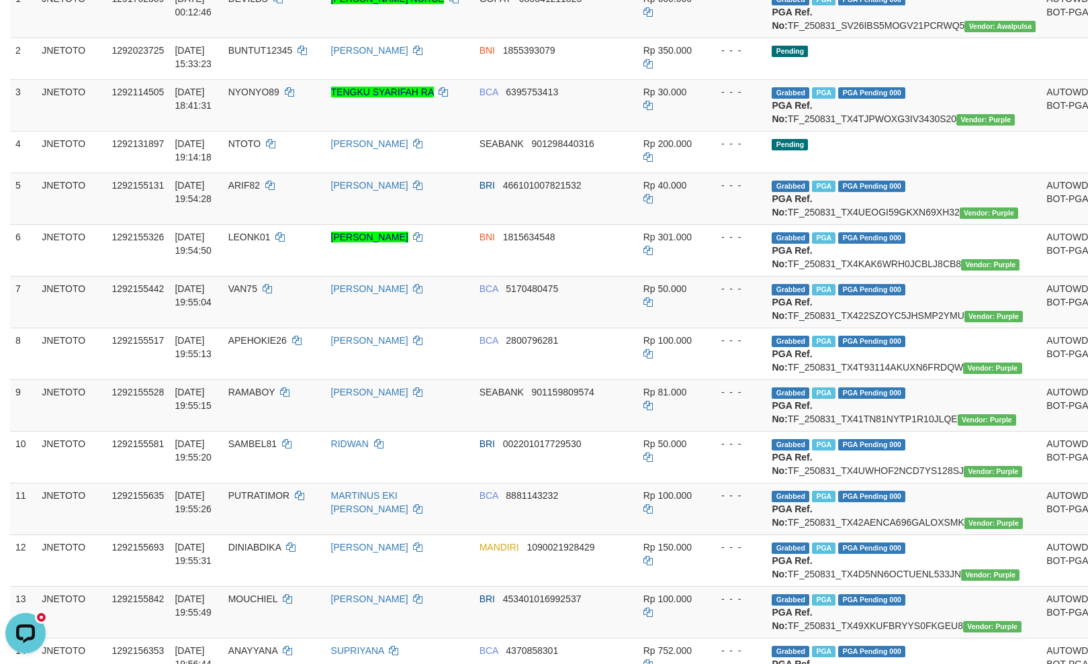
copy td "TF_250831_TX4T93114AKUXN6FRDQW"
click at [874, 431] on td "Grabbed PGA PGA Pending 000 {"status":"000","data":{"unique_id":"615-1292155528…" at bounding box center [903, 405] width 275 height 52
copy td "TF_250831_TX41TN81NYTP1R10JLQE"
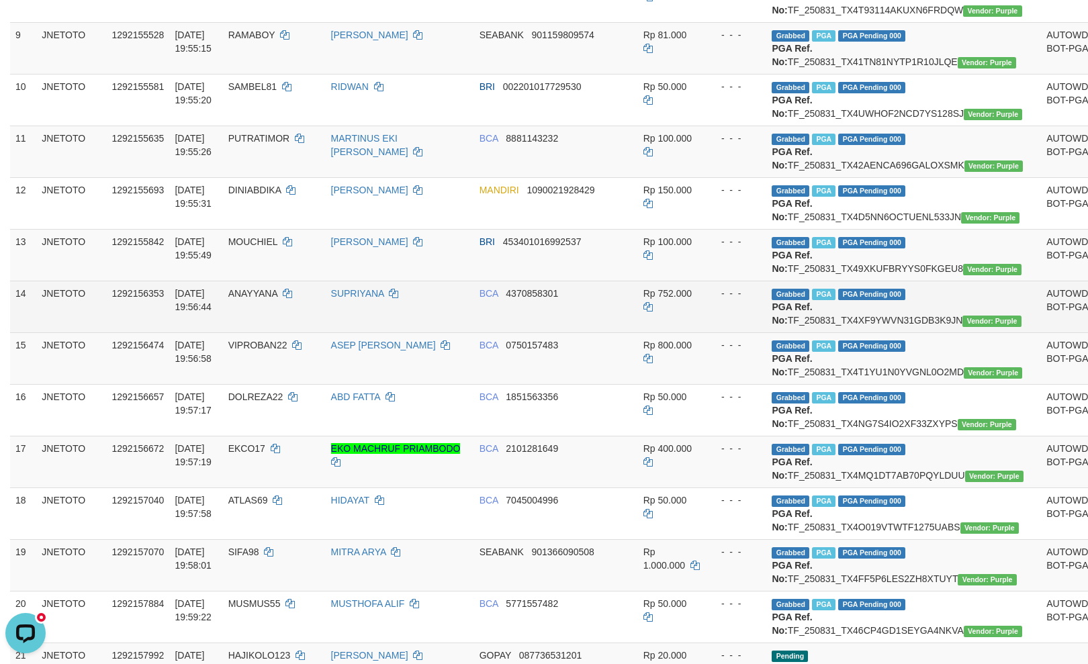
scroll to position [597, 0]
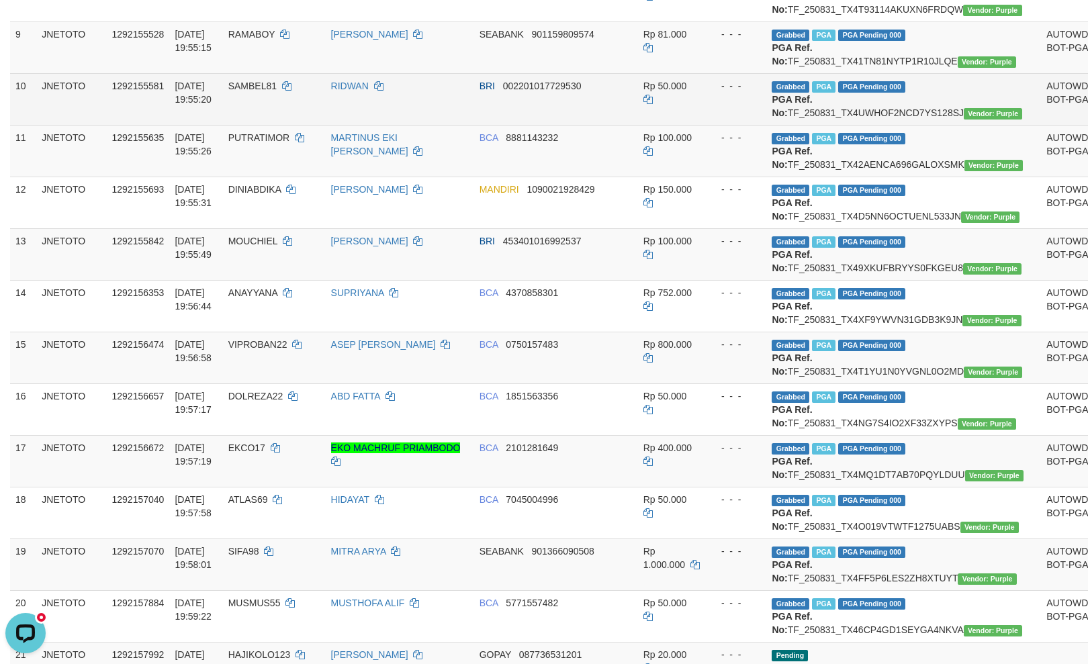
click at [878, 125] on td "Grabbed PGA PGA Pending 000 {"status":"000","data":{"unique_id":"615-1292155581…" at bounding box center [903, 99] width 275 height 52
click at [879, 125] on td "Grabbed PGA PGA Pending 000 {"status":"000","data":{"unique_id":"615-1292155581…" at bounding box center [903, 99] width 275 height 52
click at [873, 125] on td "Grabbed PGA PGA Pending 000 {"status":"000","data":{"unique_id":"615-1292155581…" at bounding box center [903, 99] width 275 height 52
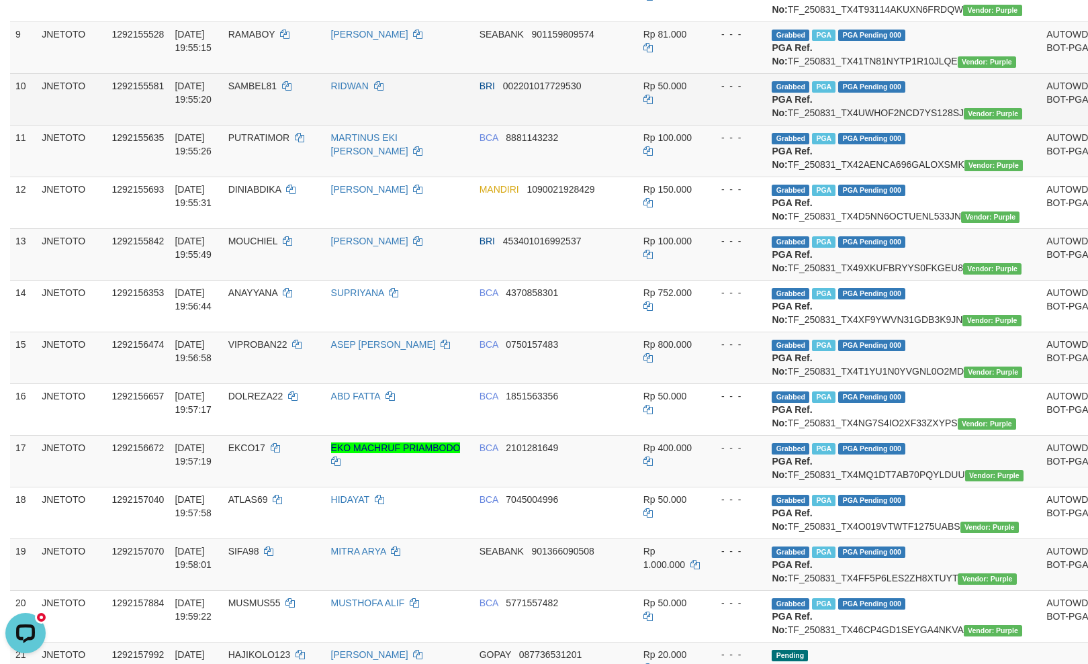
click at [873, 125] on td "Grabbed PGA PGA Pending 000 {"status":"000","data":{"unique_id":"615-1292155581…" at bounding box center [903, 99] width 275 height 52
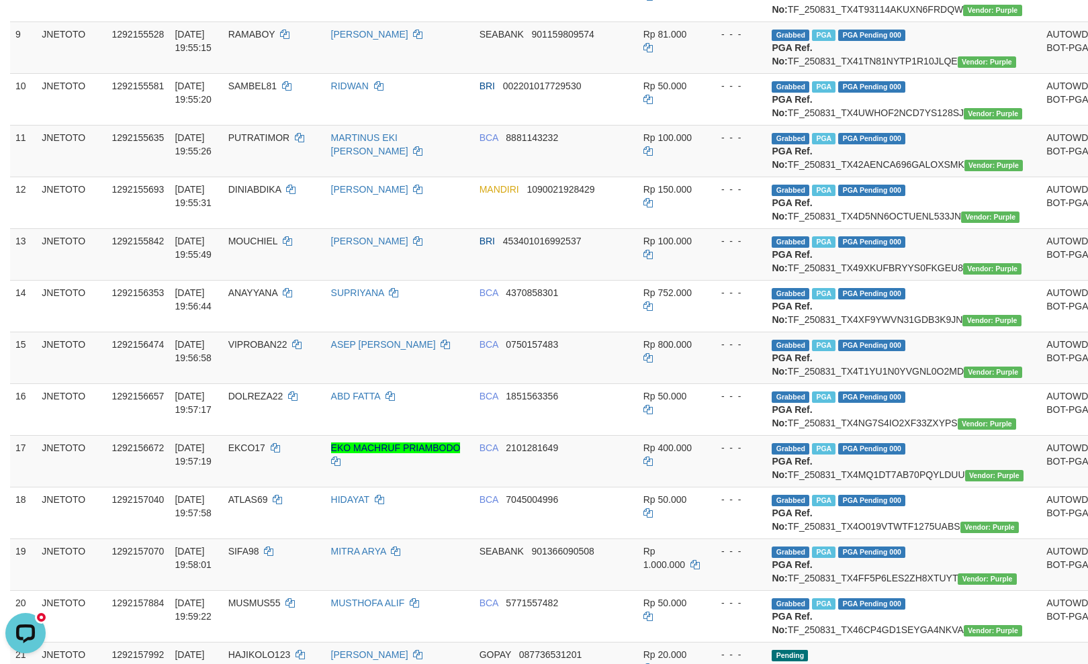
copy td "TF_250831_TX4UWHOF2NCD7YS128SJ"
click at [885, 177] on td "Grabbed PGA PGA Pending 000 {"status":"000","data":{"unique_id":"615-1292155635…" at bounding box center [903, 151] width 275 height 52
copy td "TF_250831_TX42AENCA696GALOXSMK"
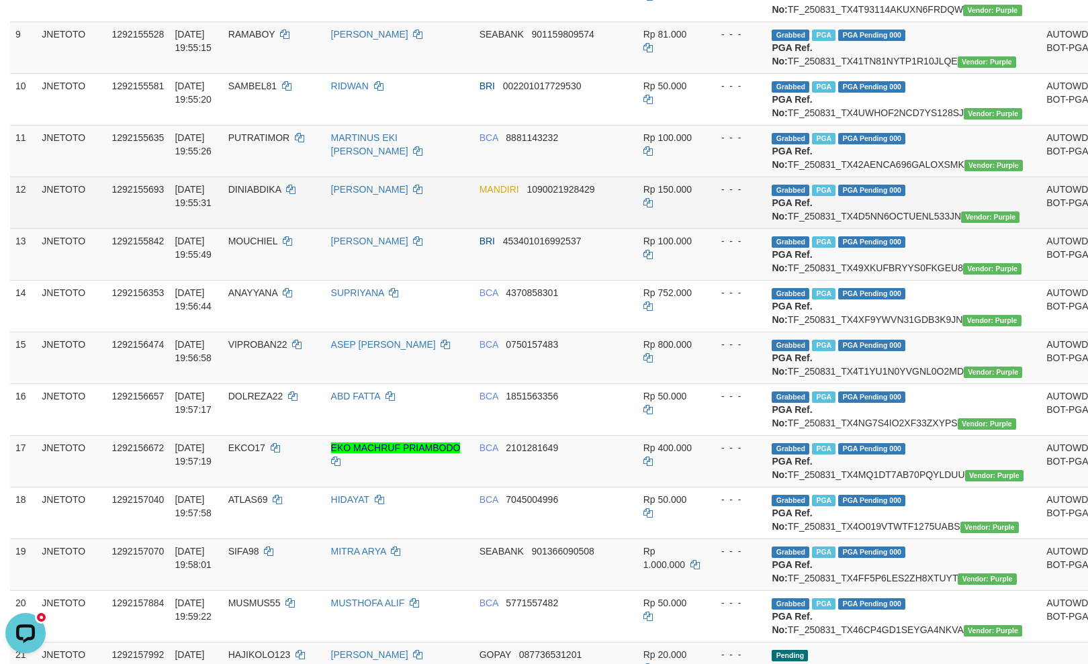
click at [882, 228] on td "Grabbed PGA PGA Pending 000 {"status":"000","data":{"unique_id":"615-1292155693…" at bounding box center [903, 203] width 275 height 52
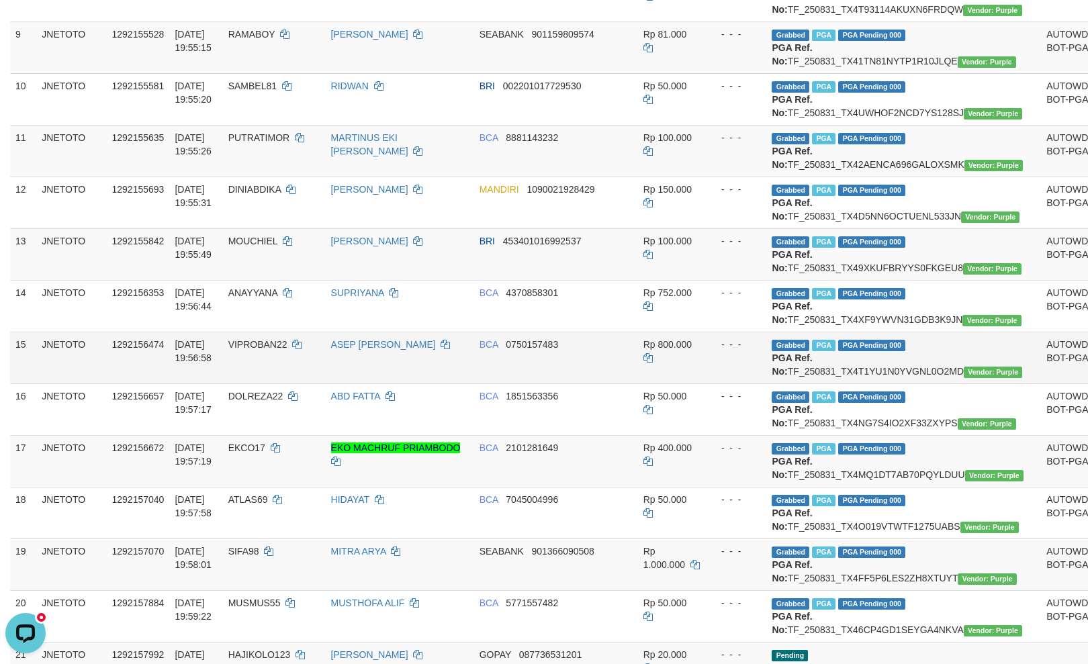
copy td "TF_250831_TX4D5NN6OCTUENL533JN"
click at [810, 280] on td "Grabbed PGA PGA Pending 000 {"status":"000","data":{"unique_id":"615-1292155842…" at bounding box center [903, 254] width 275 height 52
click at [809, 280] on td "Grabbed PGA PGA Pending 000 {"status":"000","data":{"unique_id":"615-1292155842…" at bounding box center [903, 254] width 275 height 52
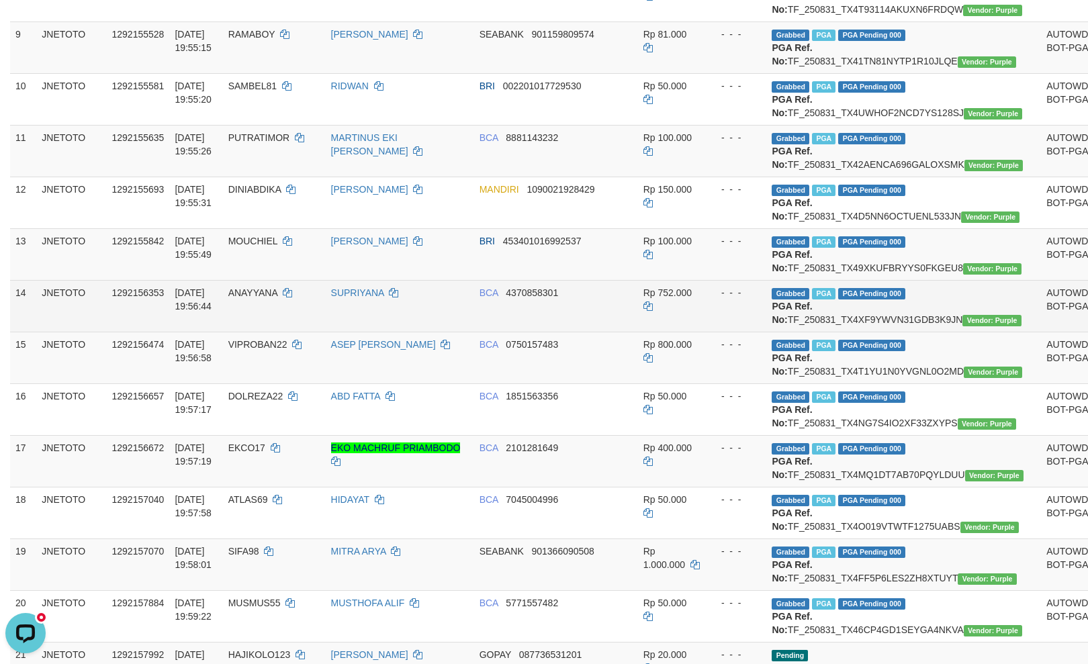
click at [898, 332] on td "Grabbed PGA PGA Pending 000 {"status":"000","data":{"unique_id":"615-1292156353…" at bounding box center [903, 306] width 275 height 52
click at [885, 332] on td "Grabbed PGA PGA Pending 000 {"status":"000","data":{"unique_id":"615-1292156353…" at bounding box center [903, 306] width 275 height 52
click at [881, 332] on td "Grabbed PGA PGA Pending 000 {"status":"000","data":{"unique_id":"615-1292156353…" at bounding box center [903, 306] width 275 height 52
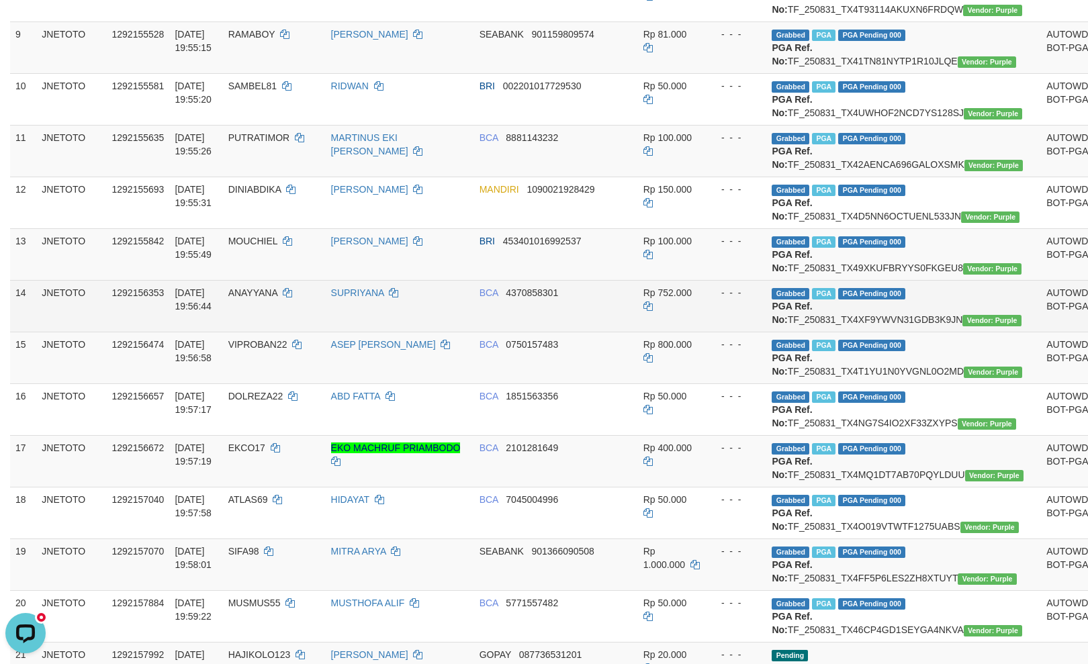
click at [881, 332] on td "Grabbed PGA PGA Pending 000 {"status":"000","data":{"unique_id":"615-1292156353…" at bounding box center [903, 306] width 275 height 52
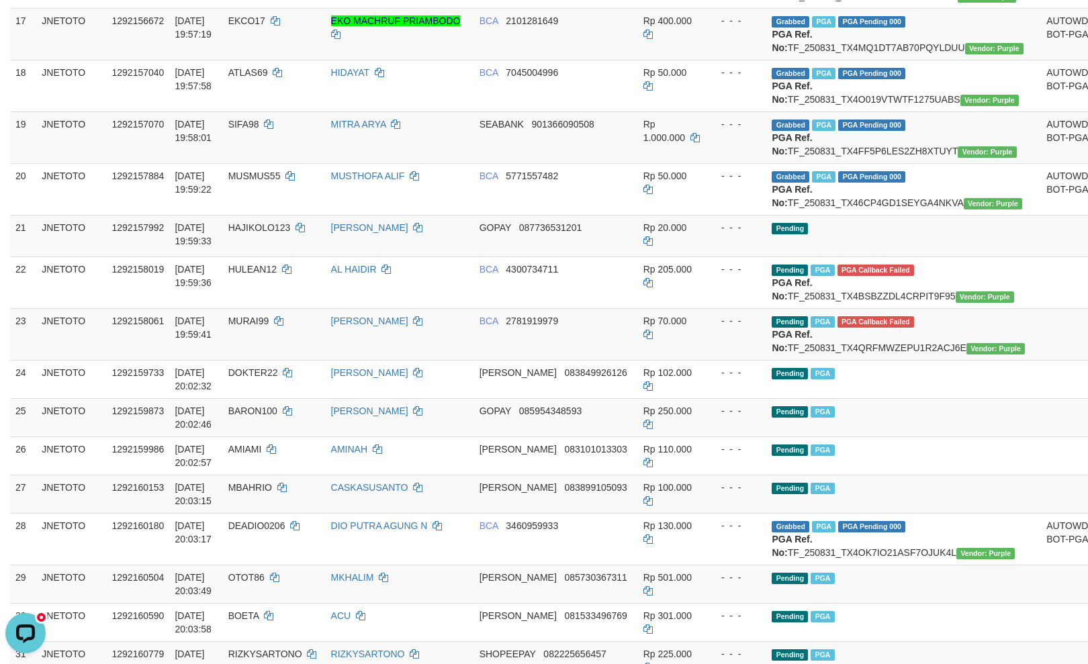
scroll to position [835, 0]
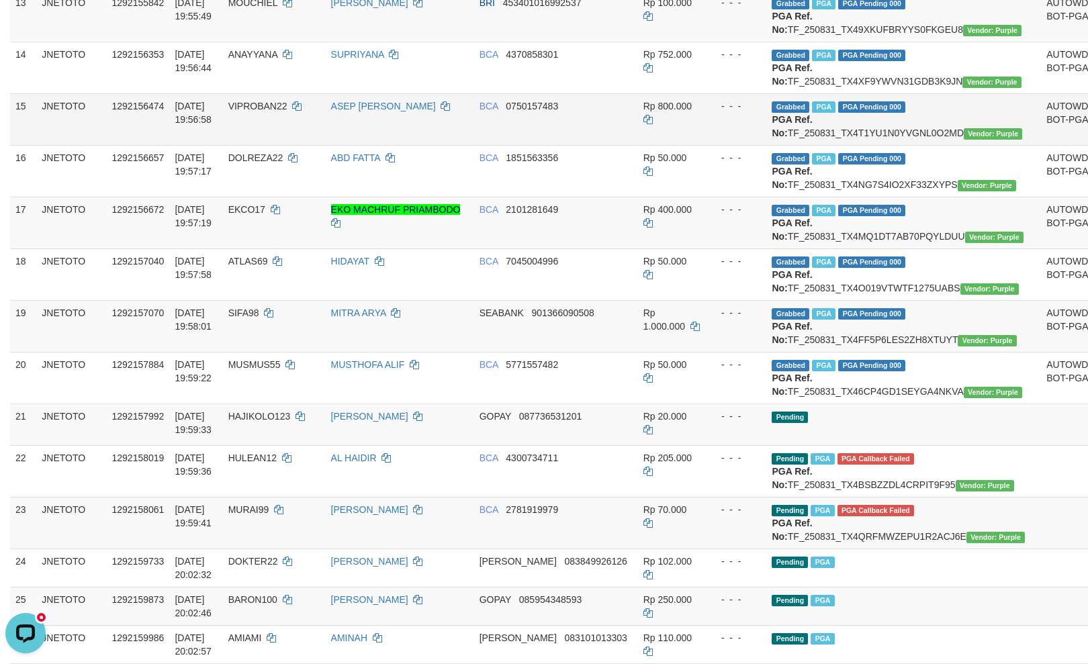
click at [914, 145] on td "Grabbed PGA PGA Pending 000 {"status":"000","data":{"unique_id":"615-1292156474…" at bounding box center [903, 119] width 275 height 52
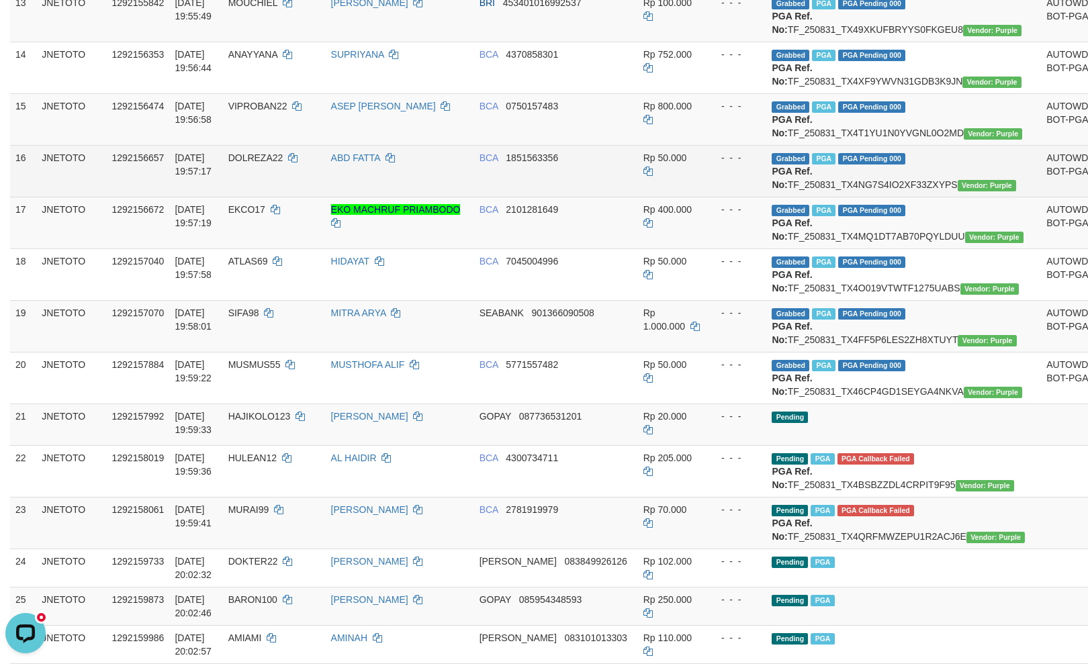
click at [870, 197] on td "Grabbed PGA PGA Pending 000 {"status":"000","data":{"unique_id":"615-1292156657…" at bounding box center [903, 171] width 275 height 52
click at [887, 197] on td "Grabbed PGA PGA Pending 000 {"status":"000","data":{"unique_id":"615-1292156657…" at bounding box center [903, 171] width 275 height 52
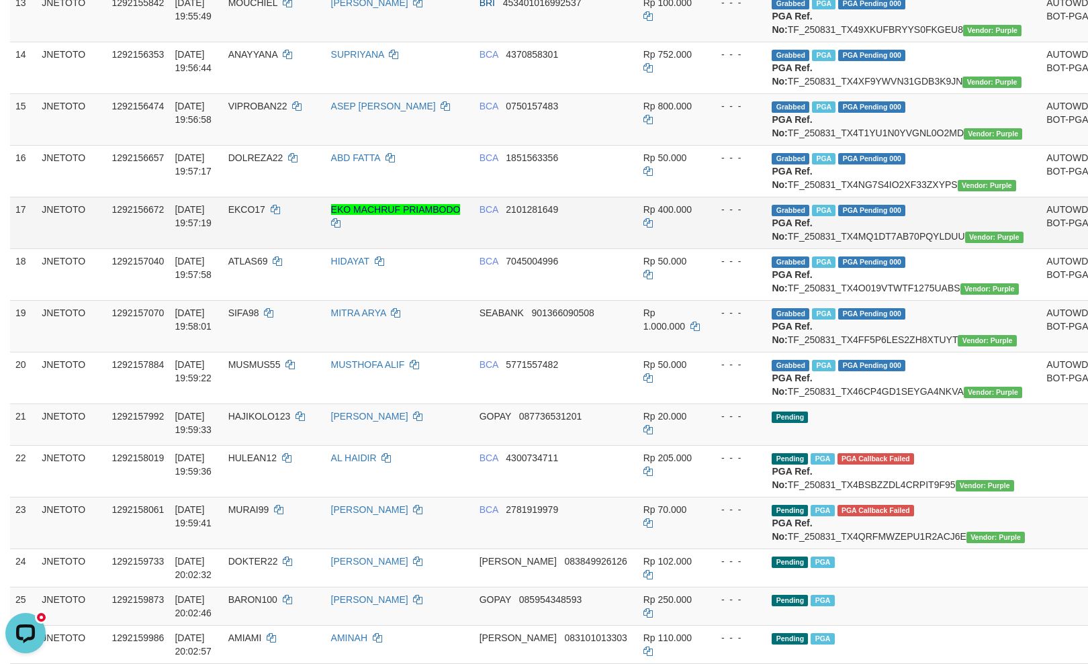
click at [892, 248] on td "Grabbed PGA PGA Pending 000 {"status":"000","data":{"unique_id":"615-1292156672…" at bounding box center [903, 223] width 275 height 52
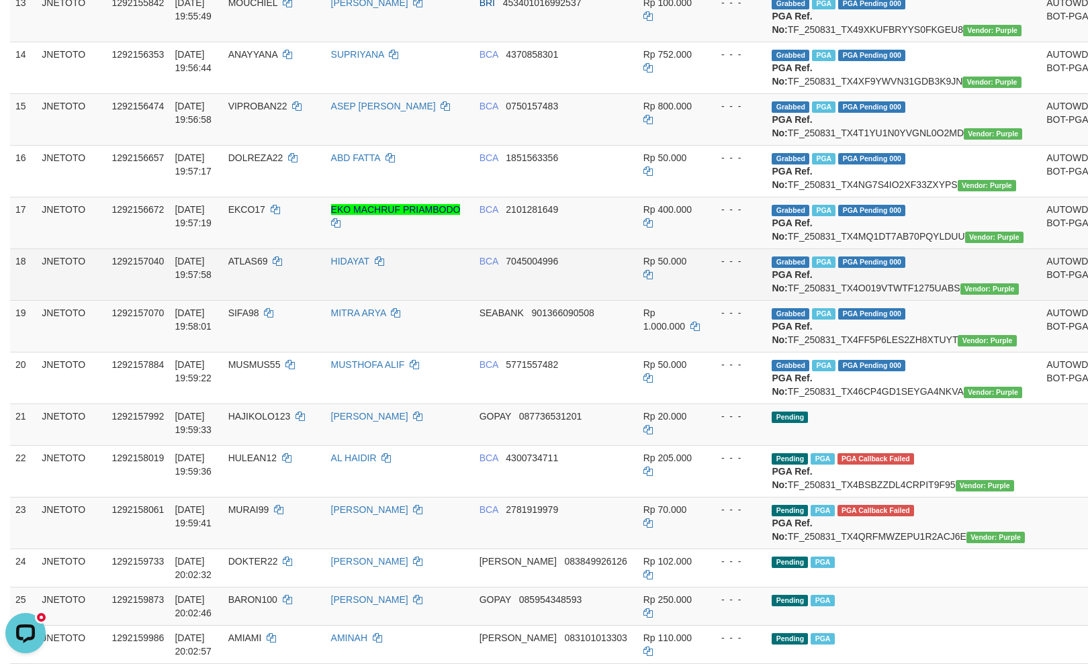
click at [869, 300] on td "Grabbed PGA PGA Pending 000 {"status":"000","data":{"unique_id":"615-1292157040…" at bounding box center [903, 274] width 275 height 52
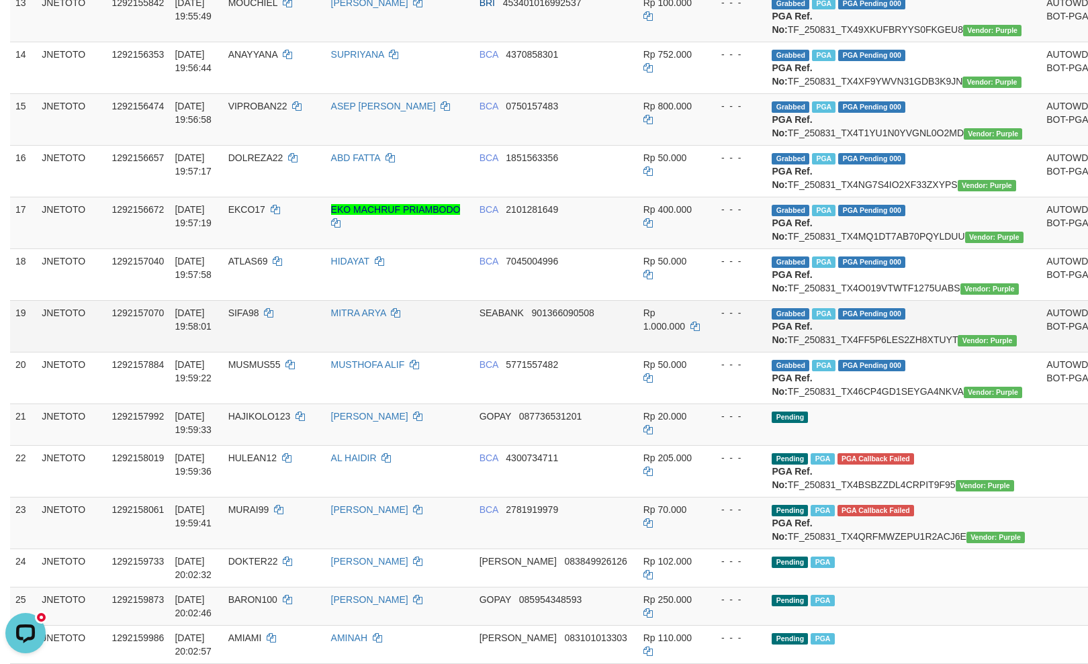
click at [844, 352] on td "Grabbed PGA PGA Pending 000 {"status":"000","data":{"unique_id":"615-1292157070…" at bounding box center [903, 326] width 275 height 52
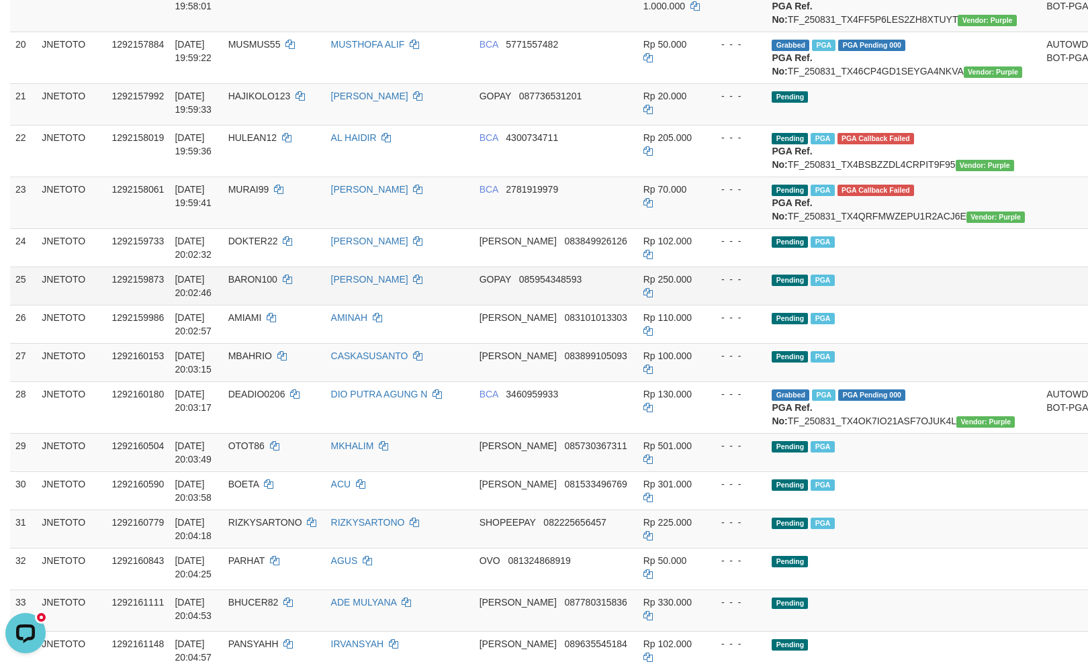
scroll to position [1193, 0]
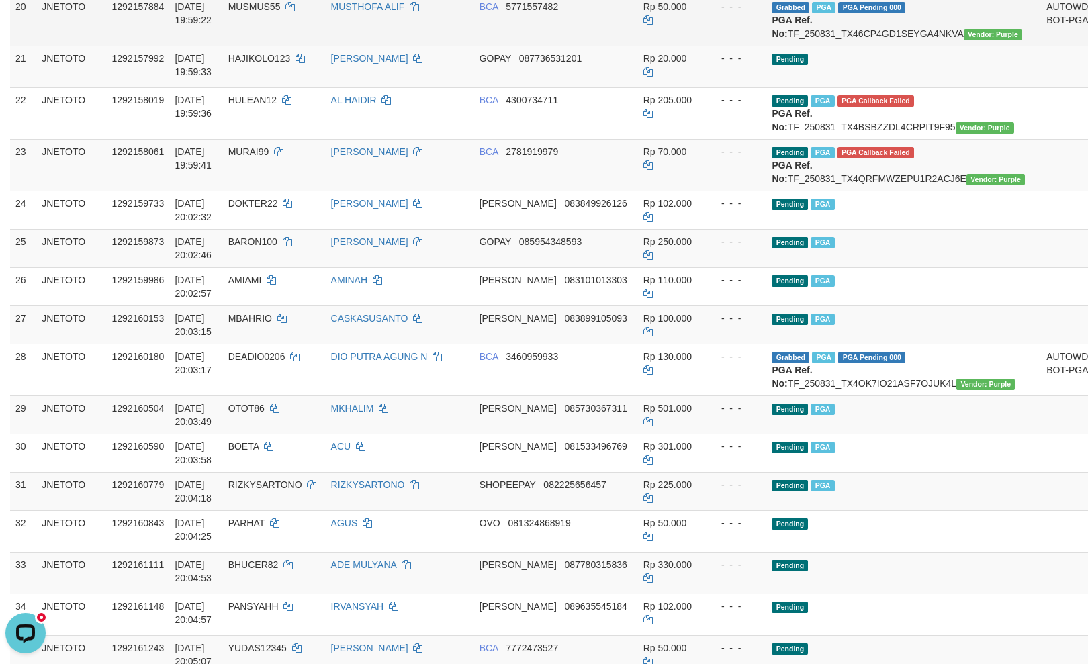
click at [884, 46] on td "Grabbed PGA PGA Pending 000 {"status":"000","data":{"unique_id":"615-1292157884…" at bounding box center [903, 20] width 275 height 52
click at [741, 46] on td "- - -" at bounding box center [736, 20] width 62 height 52
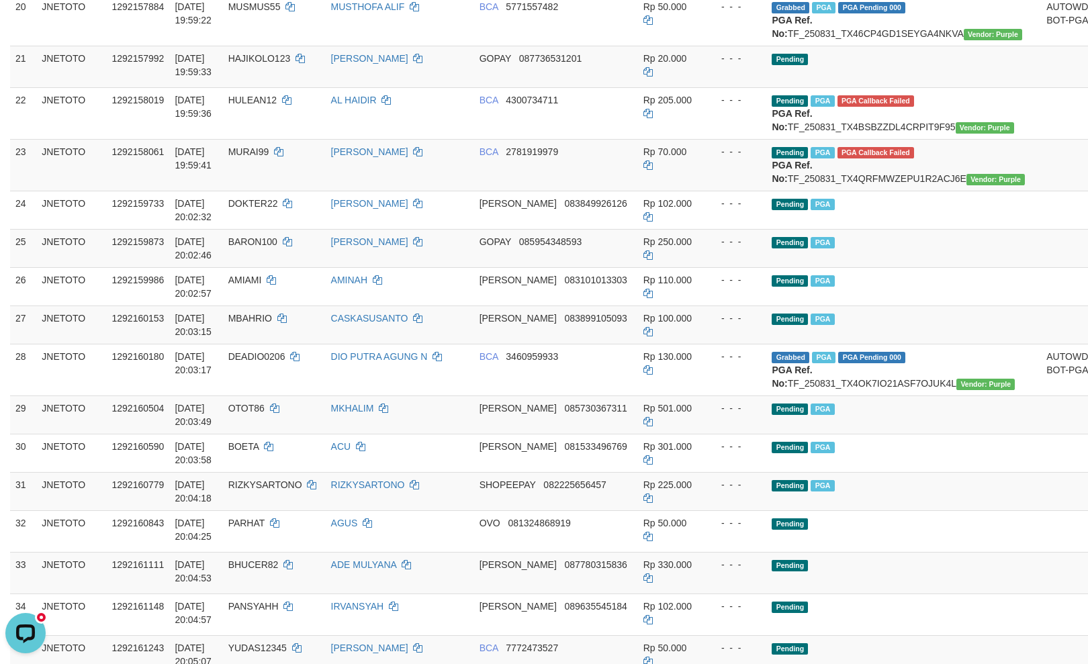
scroll to position [148, 0]
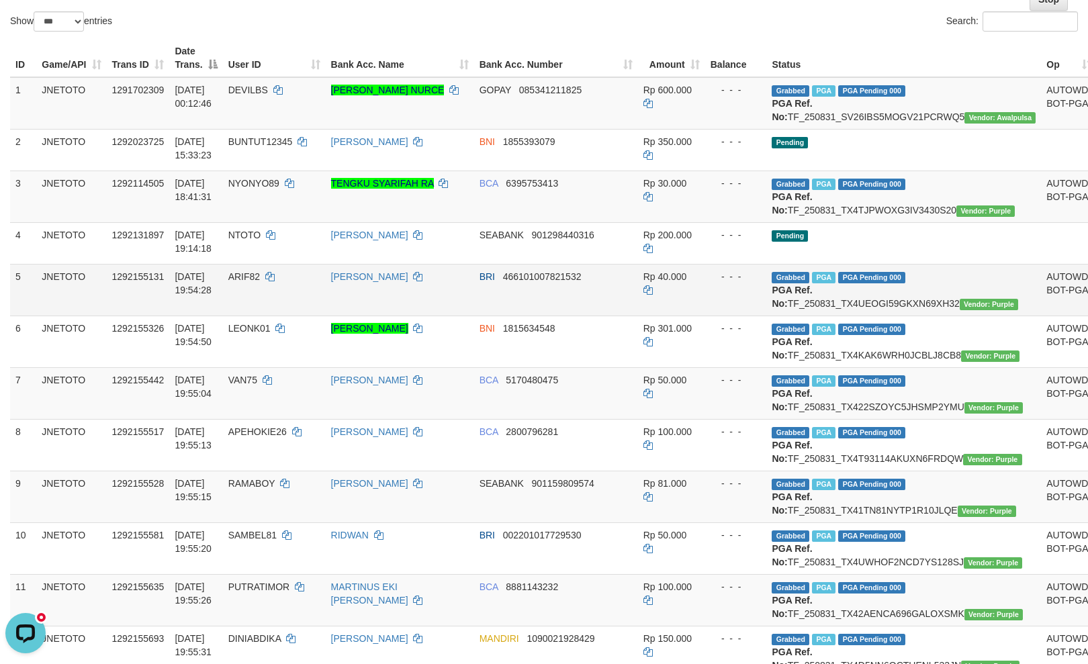
click at [255, 282] on span "ARIF82" at bounding box center [244, 276] width 32 height 11
drag, startPoint x: 255, startPoint y: 310, endPoint x: 246, endPoint y: 308, distance: 9.6
click at [246, 282] on span "ARIF82" at bounding box center [244, 276] width 32 height 11
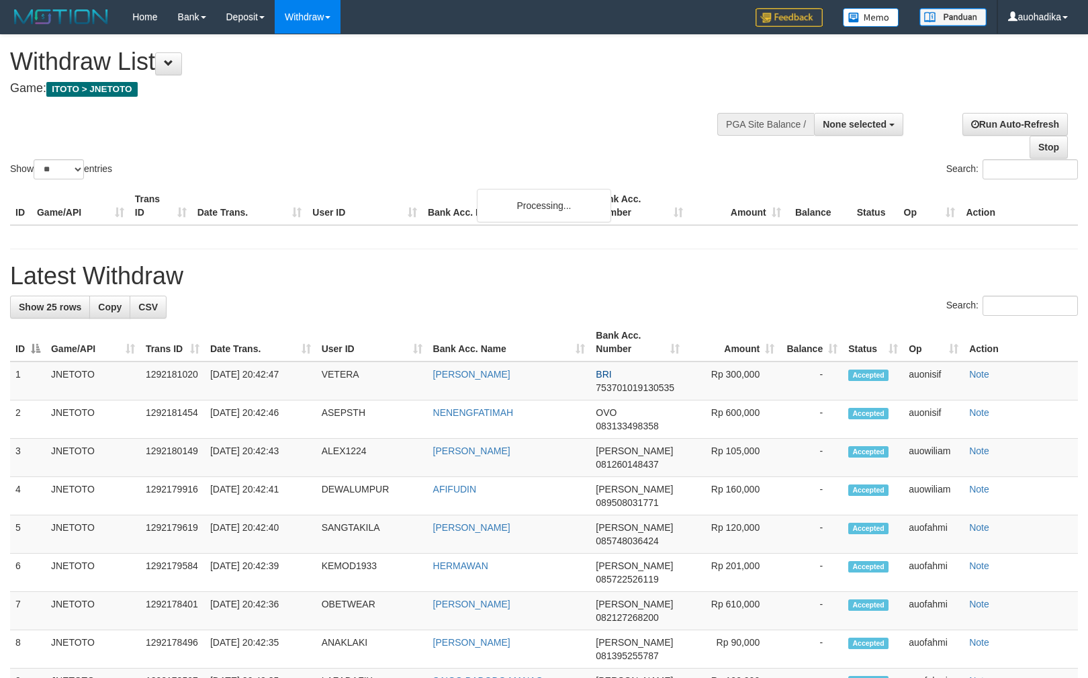
select select
click at [62, 167] on select "** ** ** ***" at bounding box center [59, 169] width 50 height 20
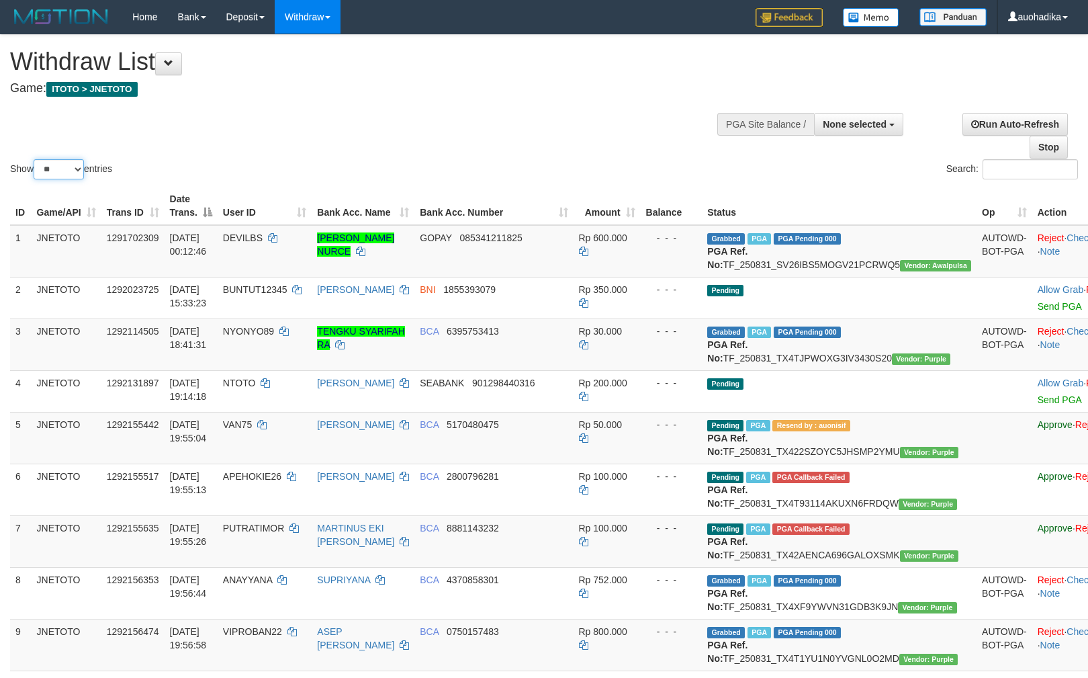
select select "***"
click at [36, 160] on select "** ** ** ***" at bounding box center [59, 169] width 50 height 20
click at [228, 159] on div "Show ** ** ** *** entries Search:" at bounding box center [544, 108] width 1088 height 147
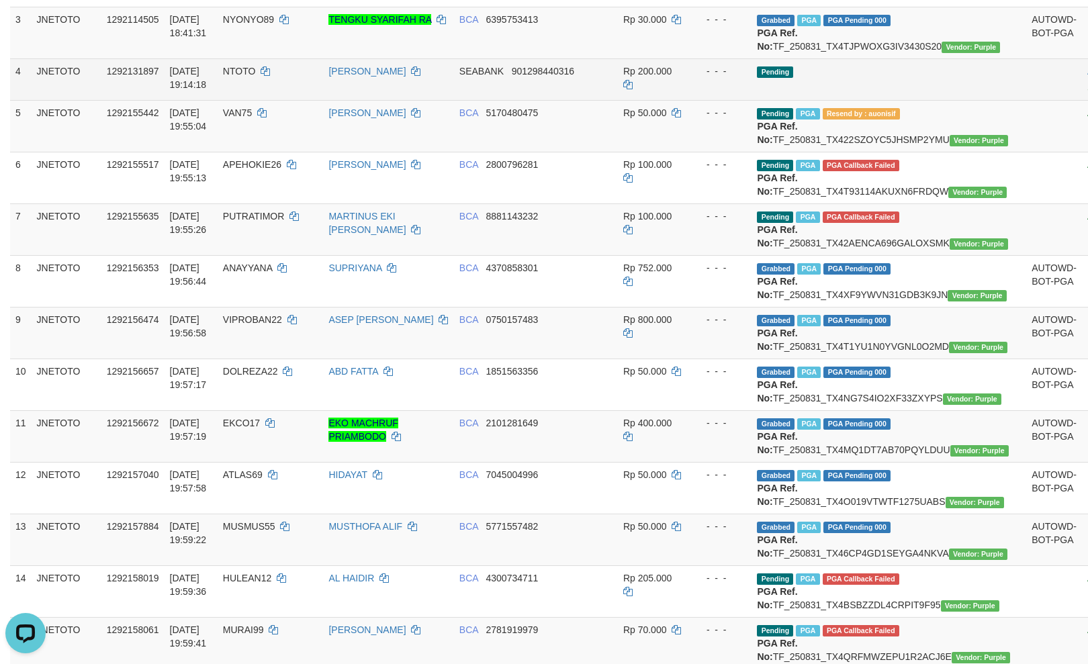
scroll to position [358, 0]
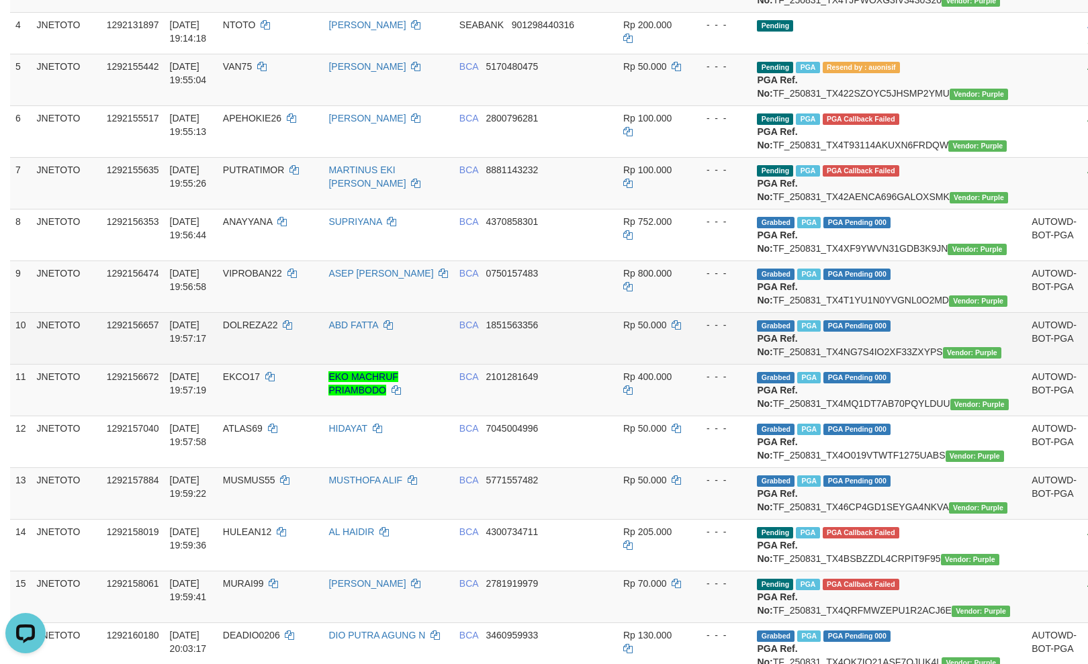
click at [690, 364] on td "- - -" at bounding box center [721, 338] width 62 height 52
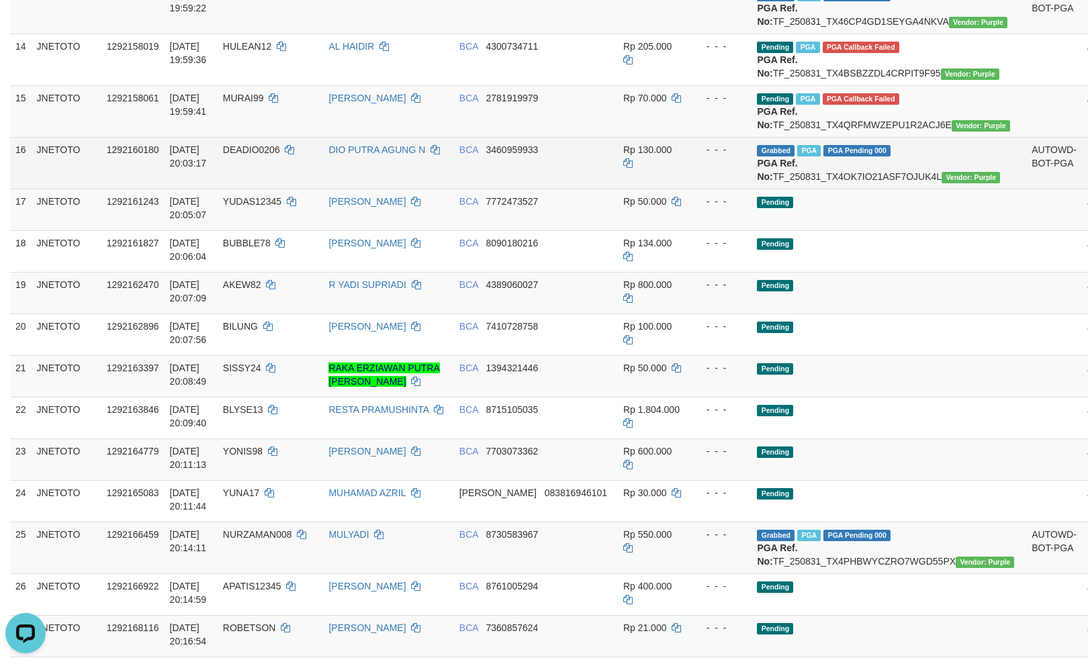
scroll to position [835, 0]
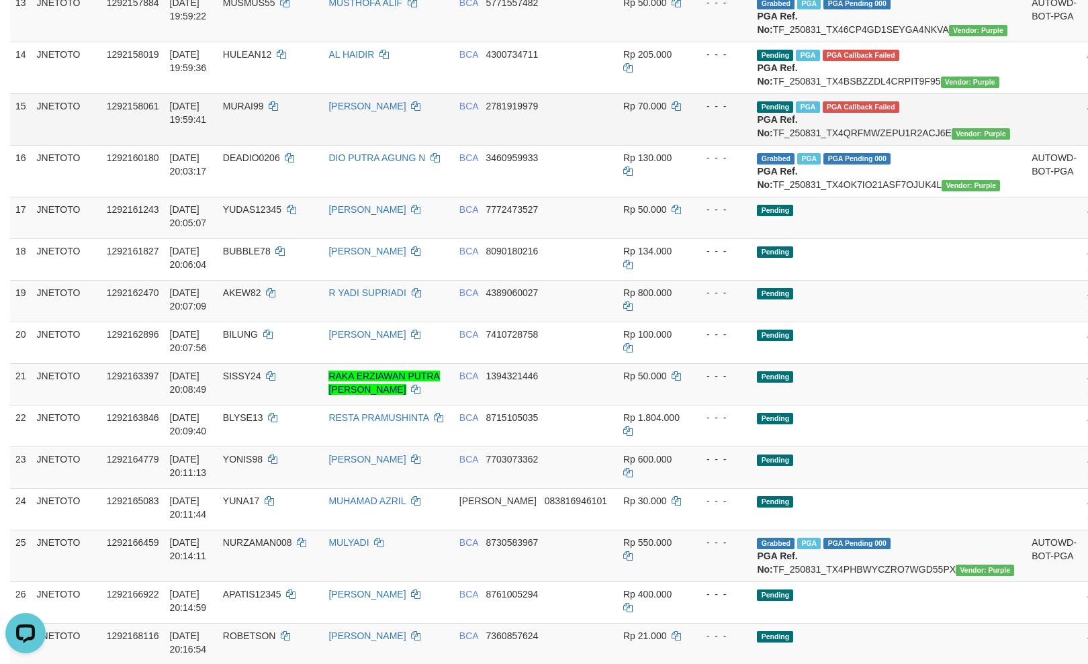
click at [830, 145] on td "Pending PGA PGA Callback Failed {"signature":"514c252a0c168bc96ba8fa3d66b240824…" at bounding box center [889, 119] width 275 height 52
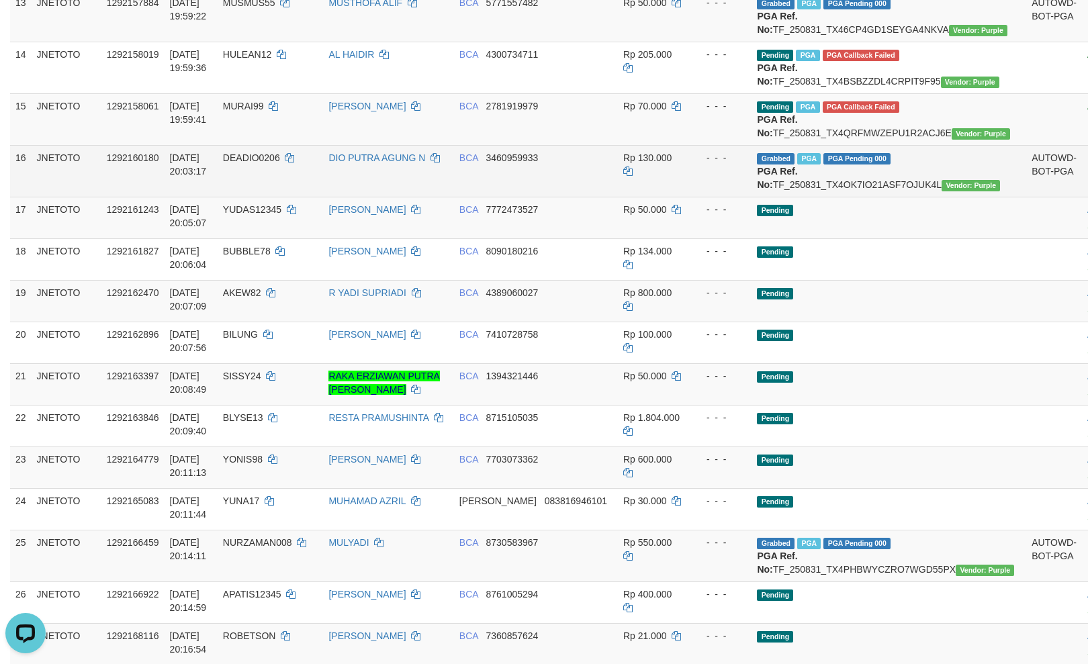
copy td "TF_250831_TX4QRFMWZEPU1R2ACJ6E"
click at [828, 197] on td "Grabbed PGA PGA Pending 000 {"status":"000","data":{"unique_id":"615-1292160180…" at bounding box center [889, 171] width 275 height 52
click at [830, 197] on td "Grabbed PGA PGA Pending 000 {"status":"000","data":{"unique_id":"615-1292160180…" at bounding box center [889, 171] width 275 height 52
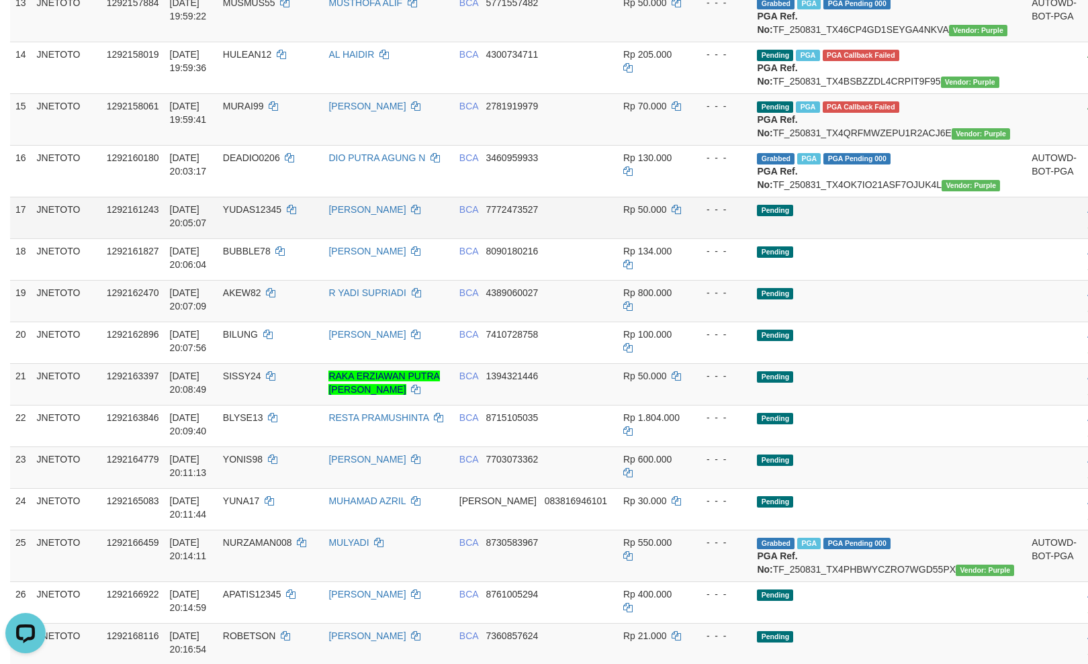
drag, startPoint x: 830, startPoint y: 358, endPoint x: 850, endPoint y: 414, distance: 59.3
click at [830, 197] on td "Grabbed PGA PGA Pending 000 {"status":"000","data":{"unique_id":"615-1292160180…" at bounding box center [889, 171] width 275 height 52
copy td "TF_250831_TX4OK7IO21ASF7OJUK4L"
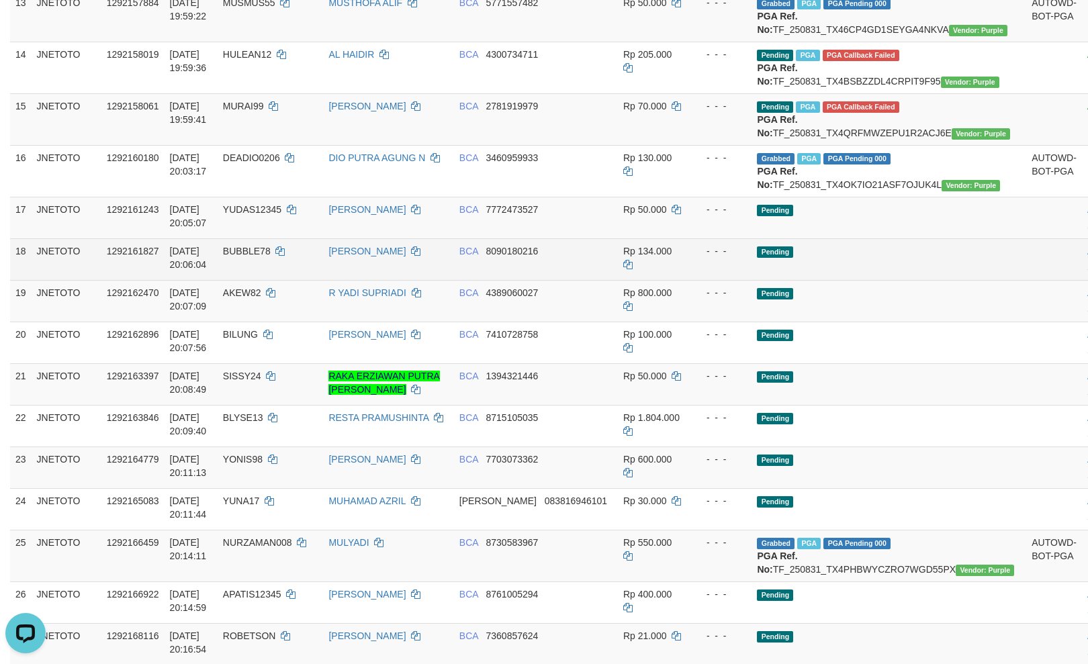
click at [885, 280] on td "Pending" at bounding box center [889, 259] width 275 height 42
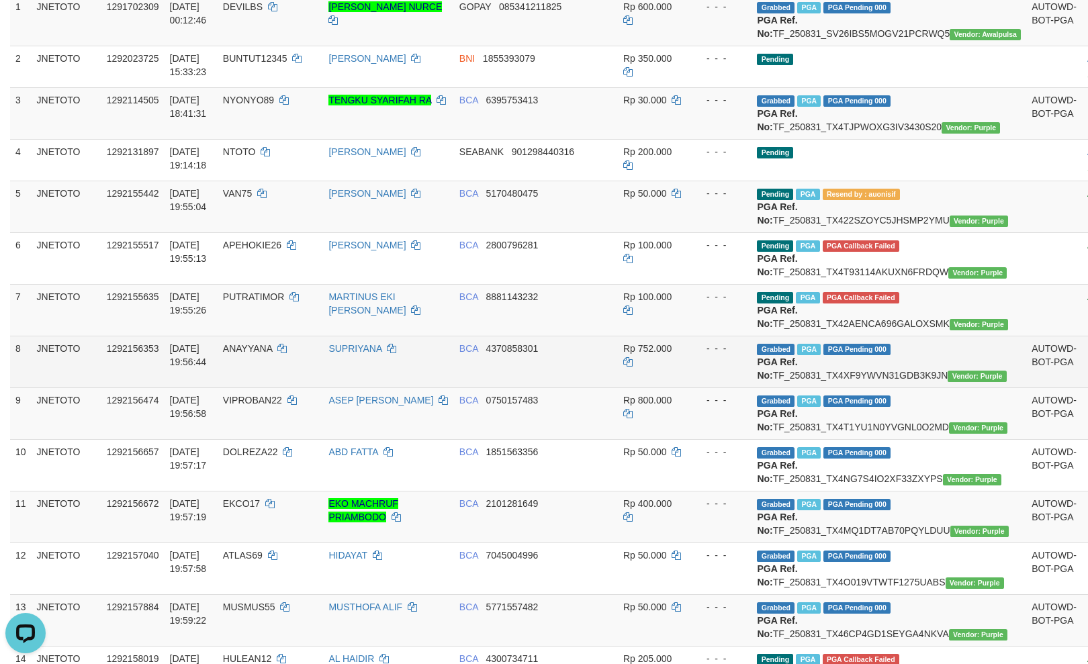
scroll to position [239, 0]
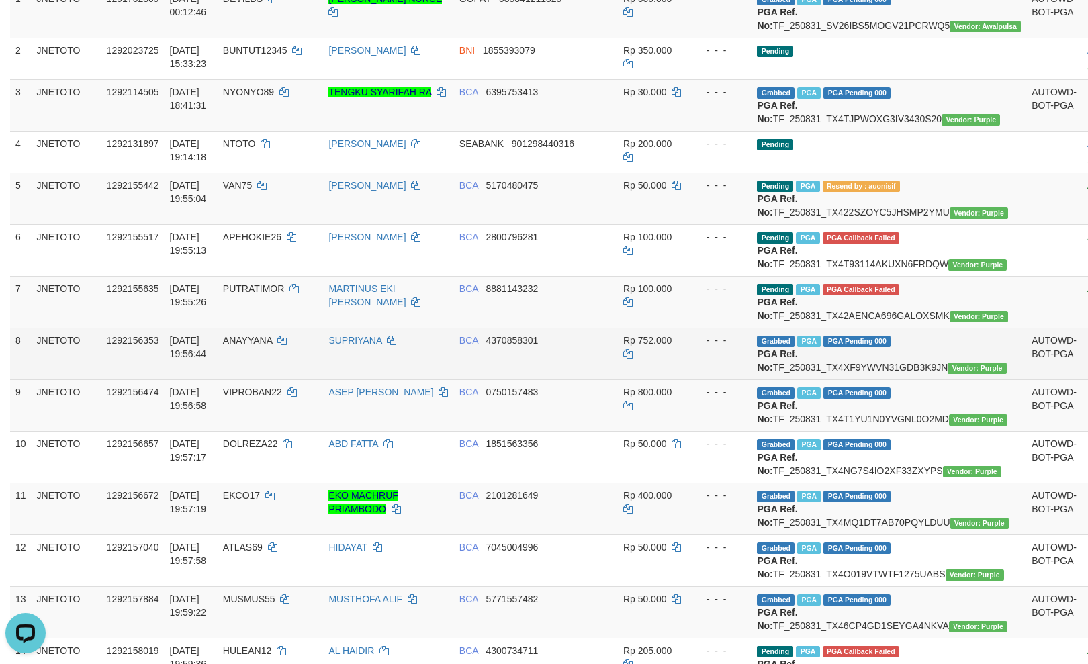
click at [863, 379] on td "Grabbed PGA PGA Pending 000 {"status":"000","data":{"unique_id":"615-1292156353…" at bounding box center [889, 354] width 275 height 52
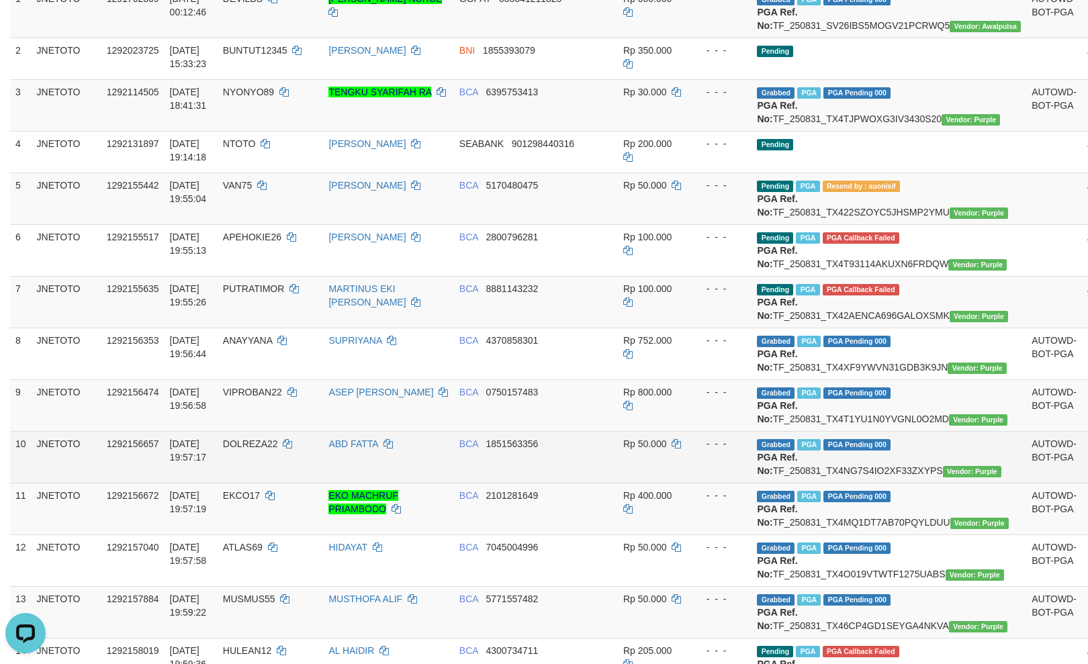
click at [903, 483] on td "Grabbed PGA PGA Pending 000 {"status":"000","data":{"unique_id":"615-1292156657…" at bounding box center [889, 457] width 275 height 52
click at [905, 483] on td "Grabbed PGA PGA Pending 000 {"status":"000","data":{"unique_id":"615-1292156657…" at bounding box center [889, 457] width 275 height 52
click at [896, 483] on td "Grabbed PGA PGA Pending 000 {"status":"000","data":{"unique_id":"615-1292156657…" at bounding box center [889, 457] width 275 height 52
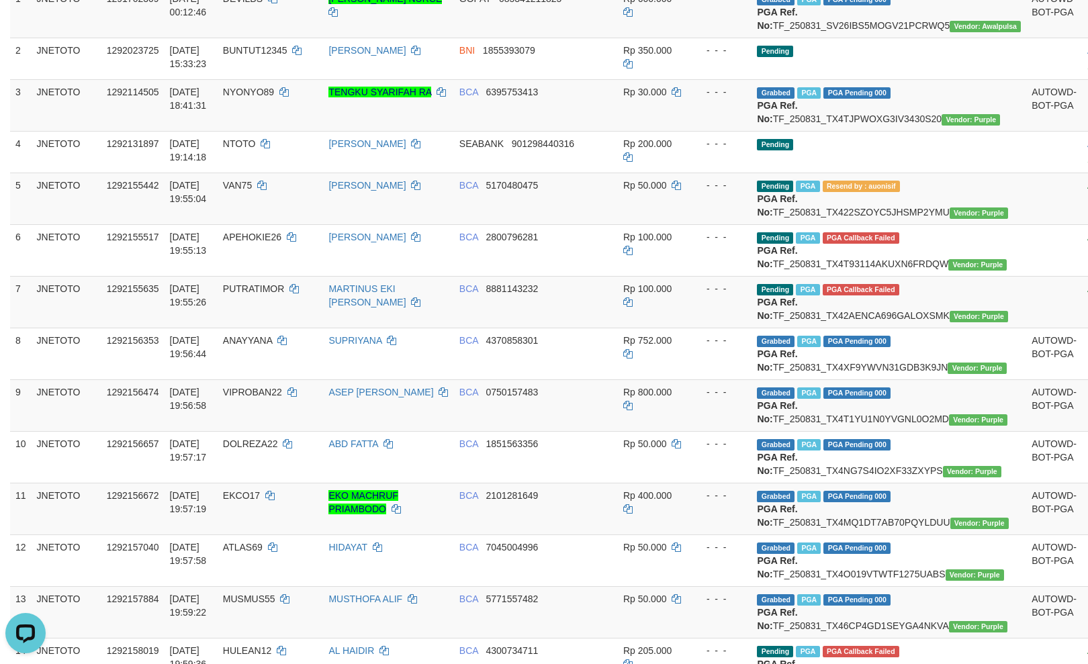
scroll to position [866, 0]
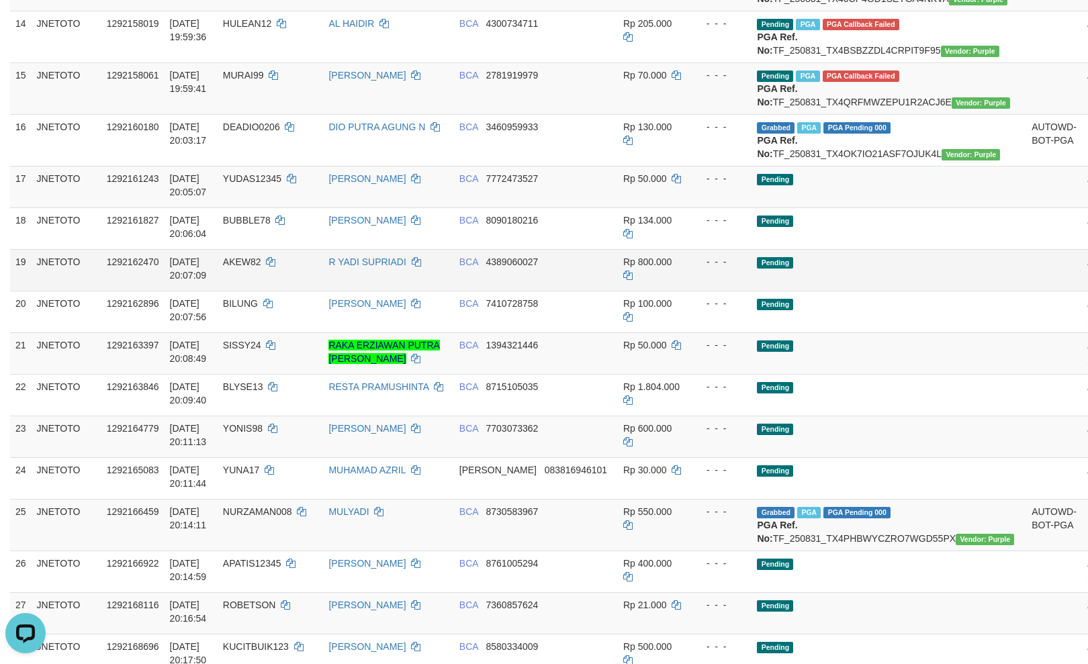
click at [866, 291] on td "Pending" at bounding box center [889, 270] width 275 height 42
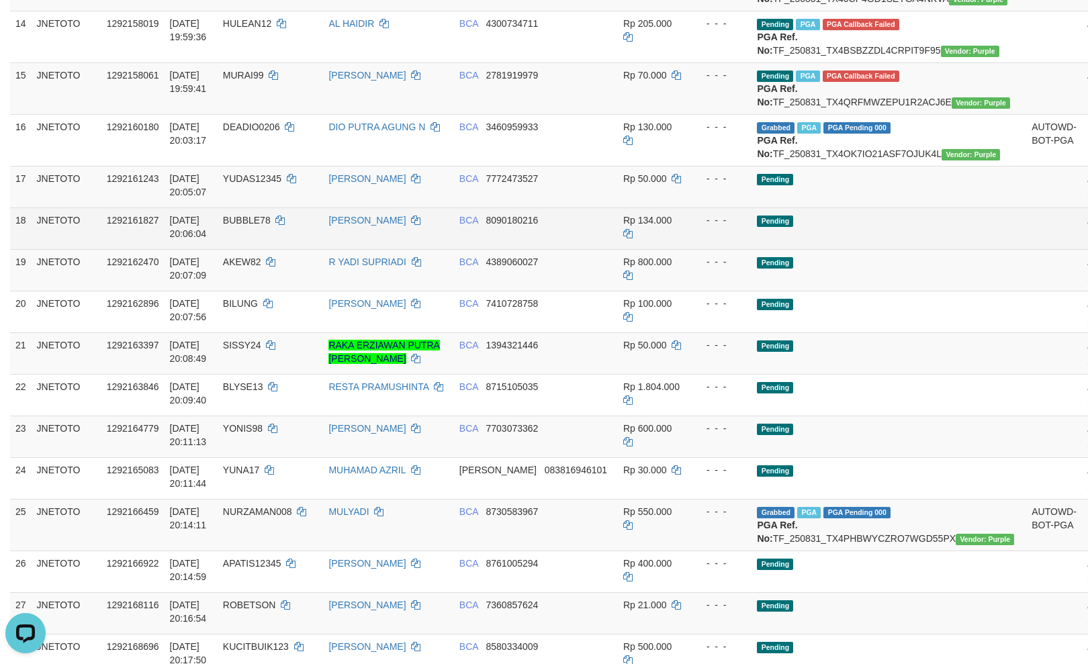
scroll to position [344, 0]
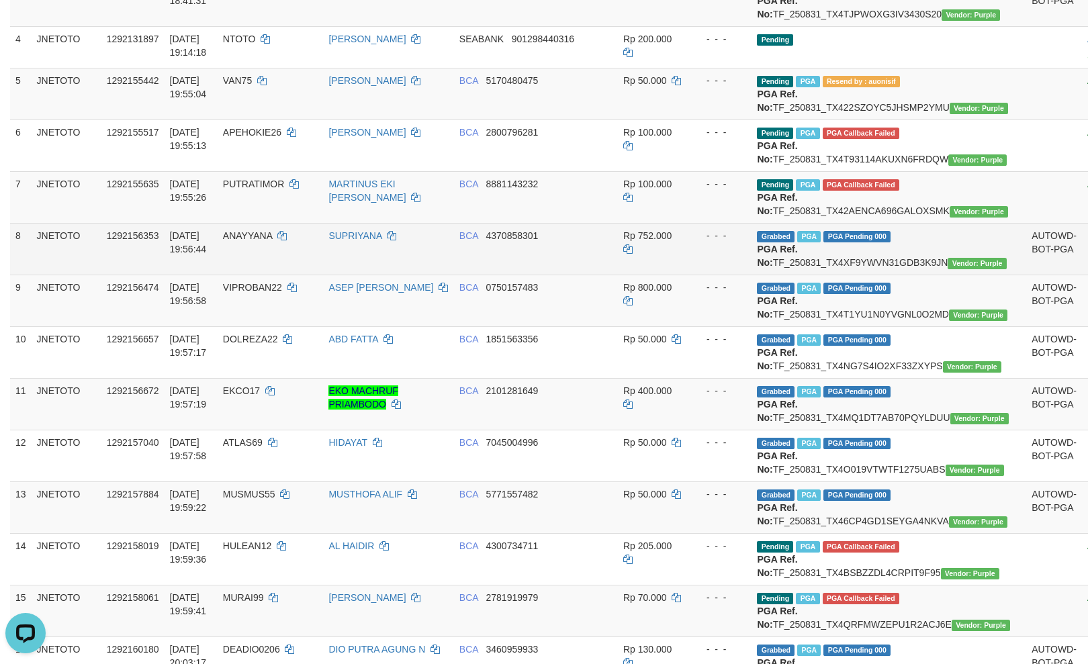
click at [259, 241] on span "ANAYYANA" at bounding box center [247, 235] width 49 height 11
copy td "ANAYYANA"
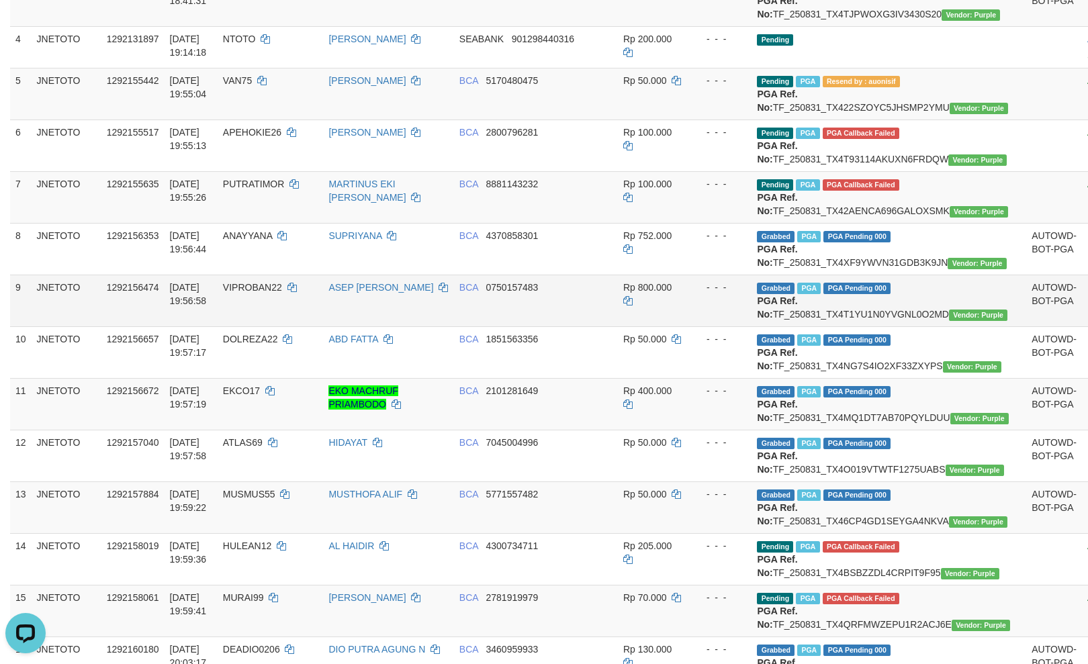
click at [254, 293] on span "VIPROBAN22" at bounding box center [252, 287] width 59 height 11
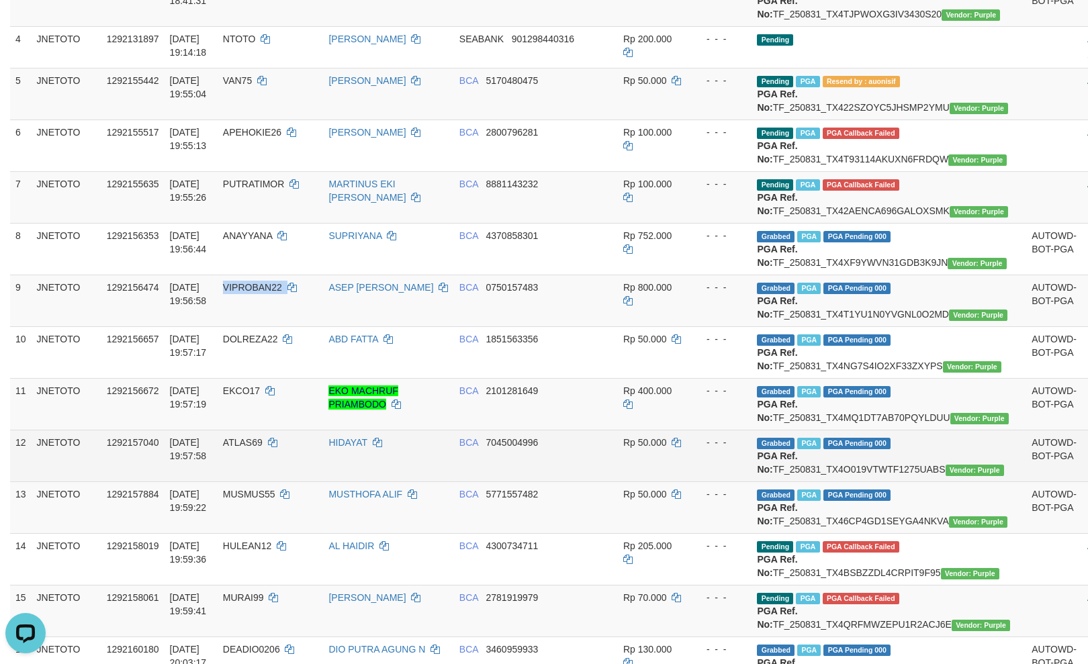
copy td "VIPROBAN22"
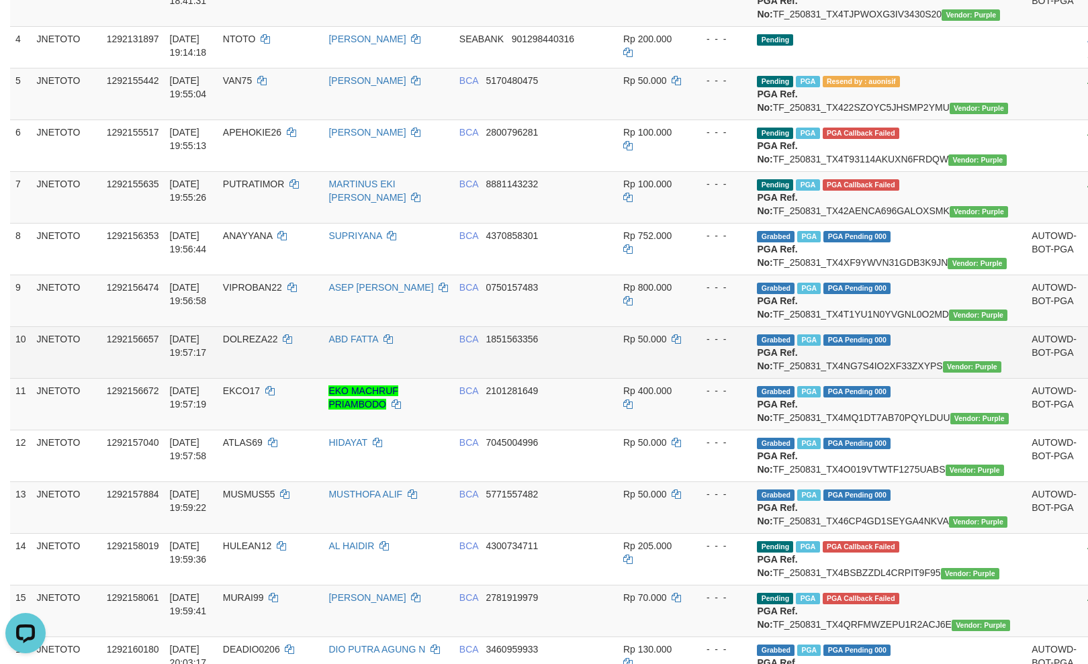
click at [239, 345] on span "DOLREZA22" at bounding box center [250, 339] width 55 height 11
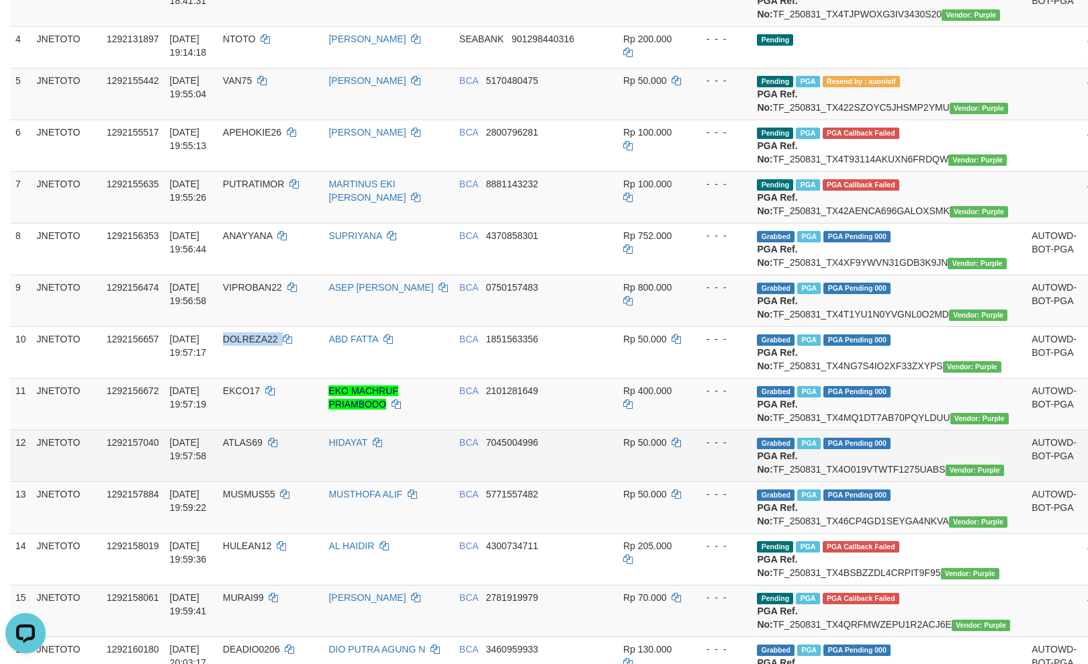
copy td "DOLREZA22"
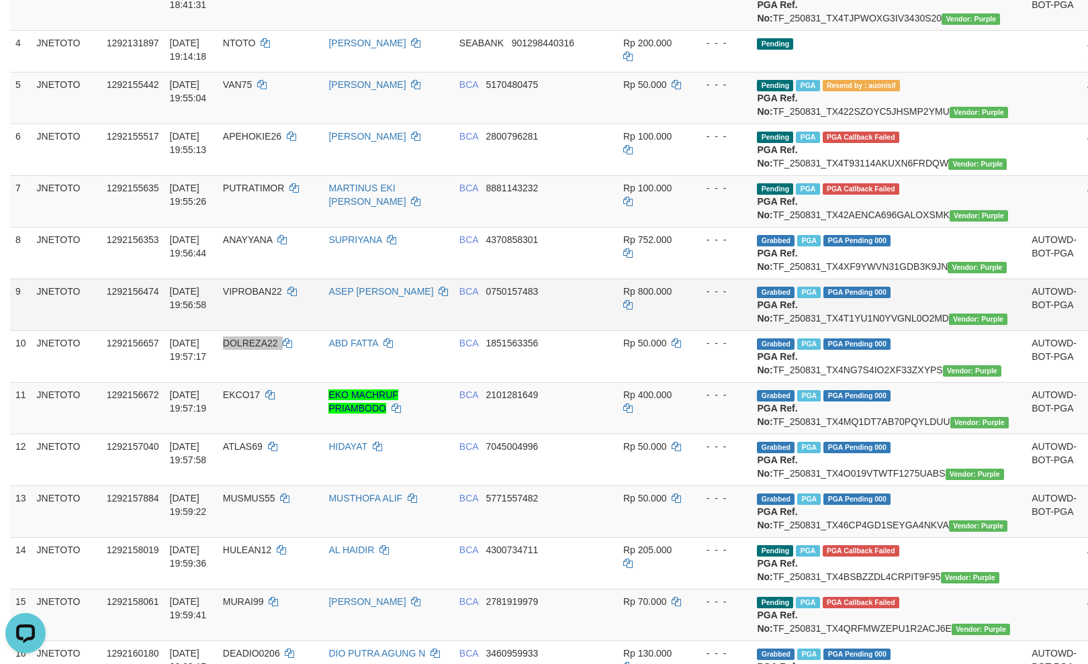
scroll to position [328, 0]
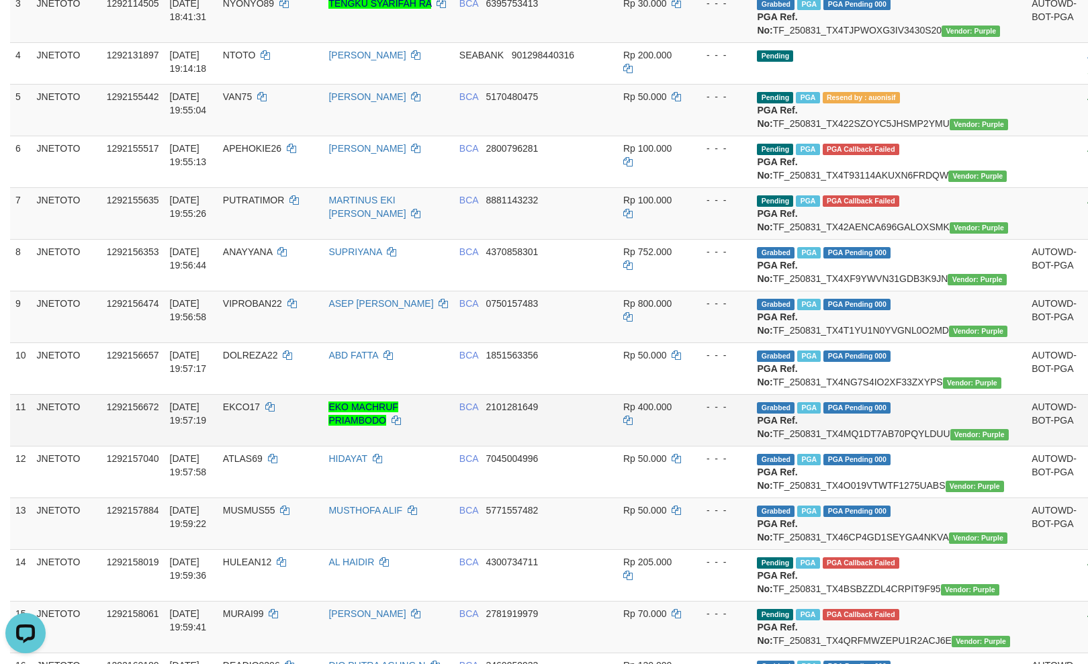
click at [251, 446] on td "EKCO17" at bounding box center [271, 420] width 106 height 52
copy td "EKCO17"
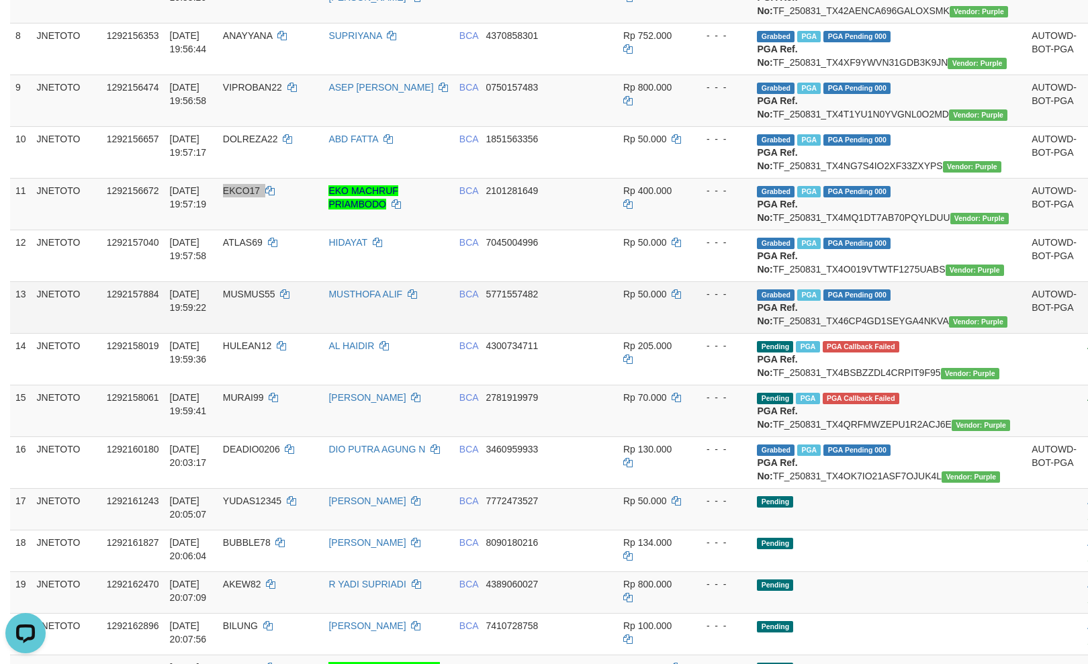
scroll to position [567, 0]
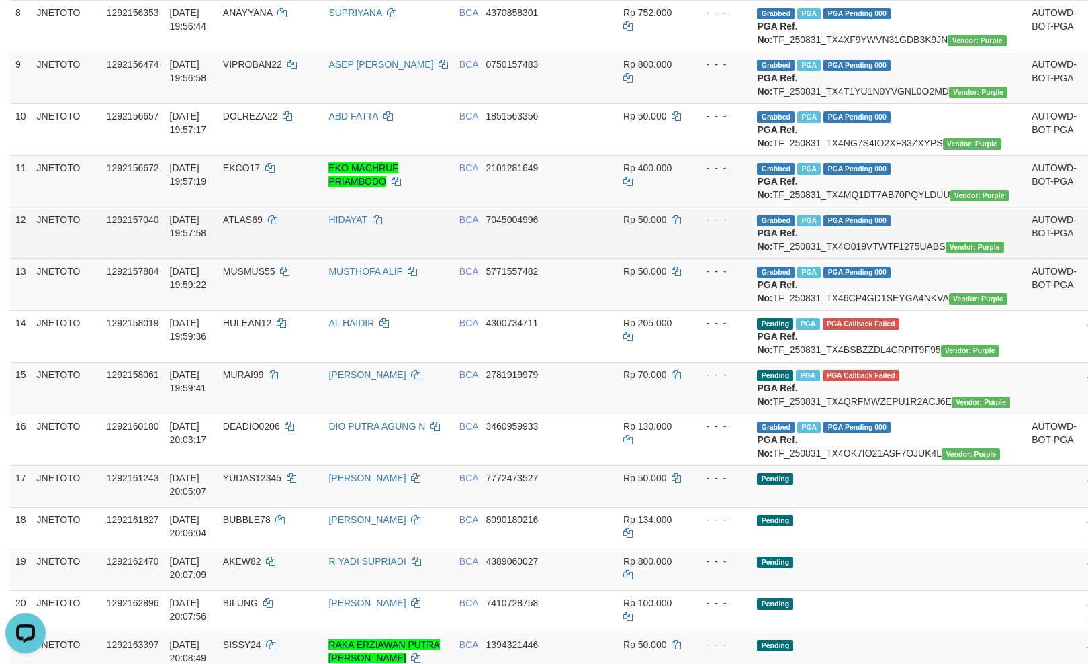
click at [251, 225] on span "ATLAS69" at bounding box center [243, 219] width 40 height 11
click at [250, 225] on span "ATLAS69" at bounding box center [243, 219] width 40 height 11
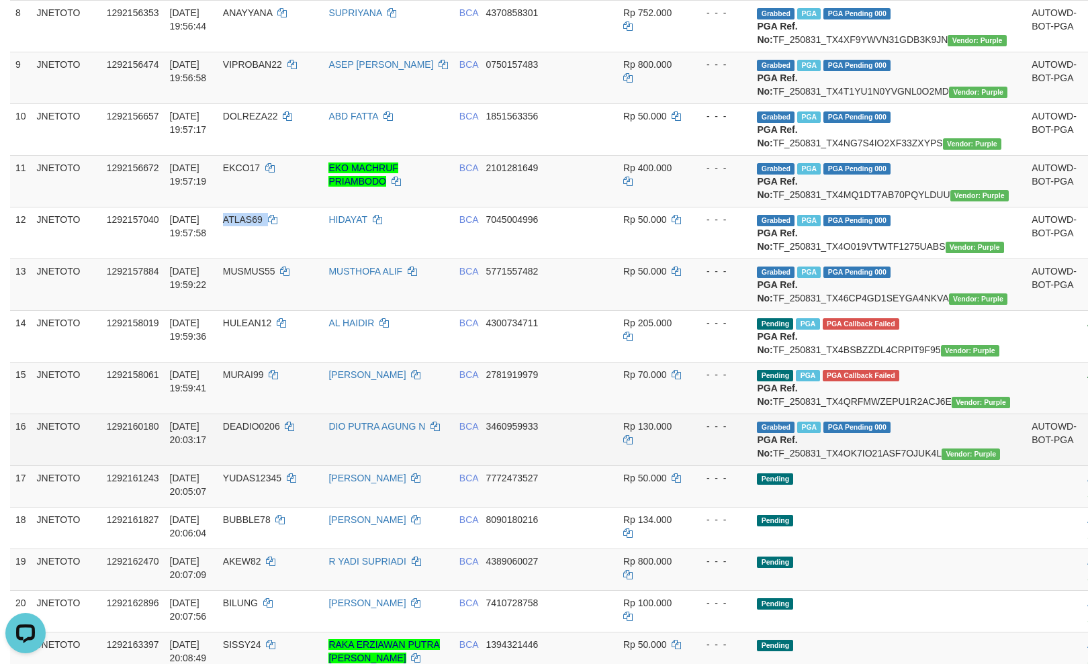
copy td "ATLAS69"
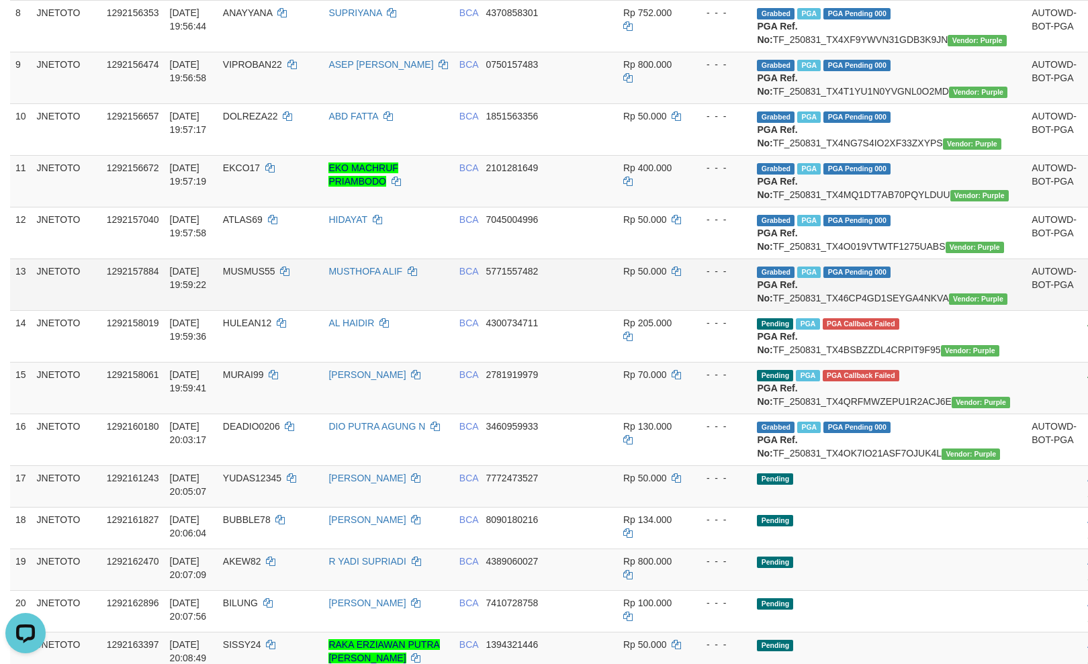
click at [255, 277] on span "MUSMUS55" at bounding box center [249, 271] width 52 height 11
copy td "MUSMUS55"
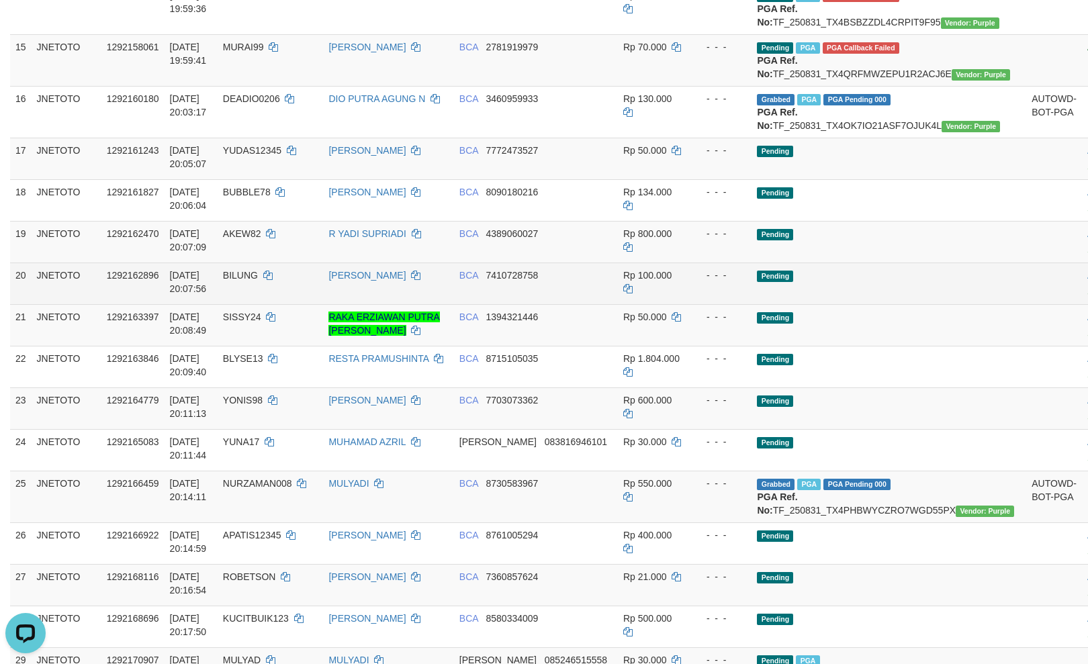
scroll to position [925, 0]
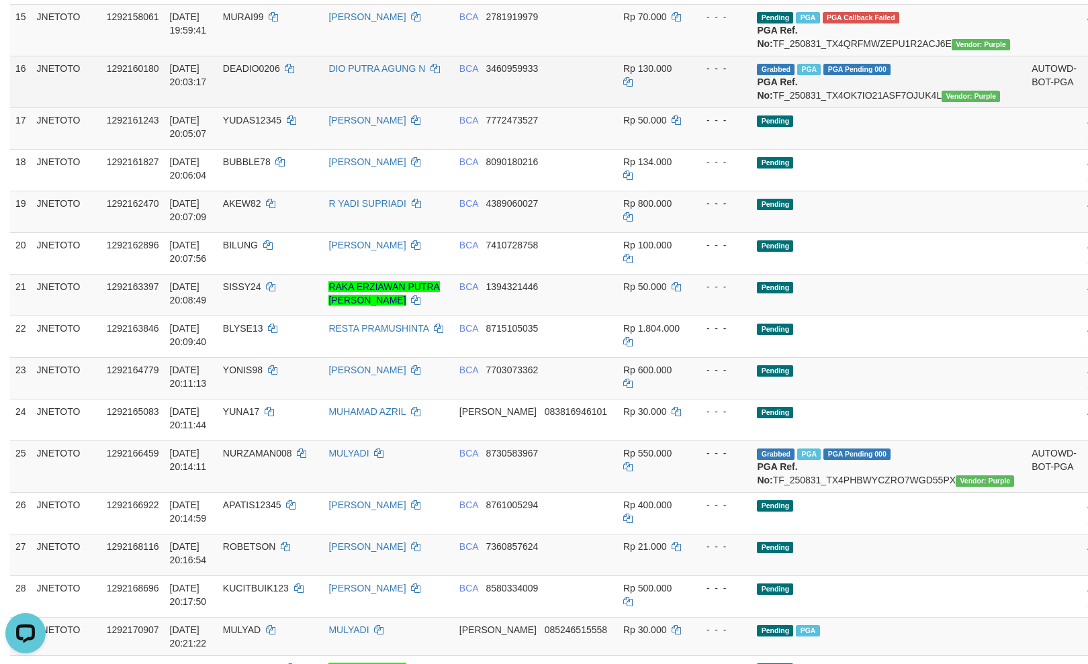
click at [255, 74] on span "DEADIO0206" at bounding box center [251, 68] width 57 height 11
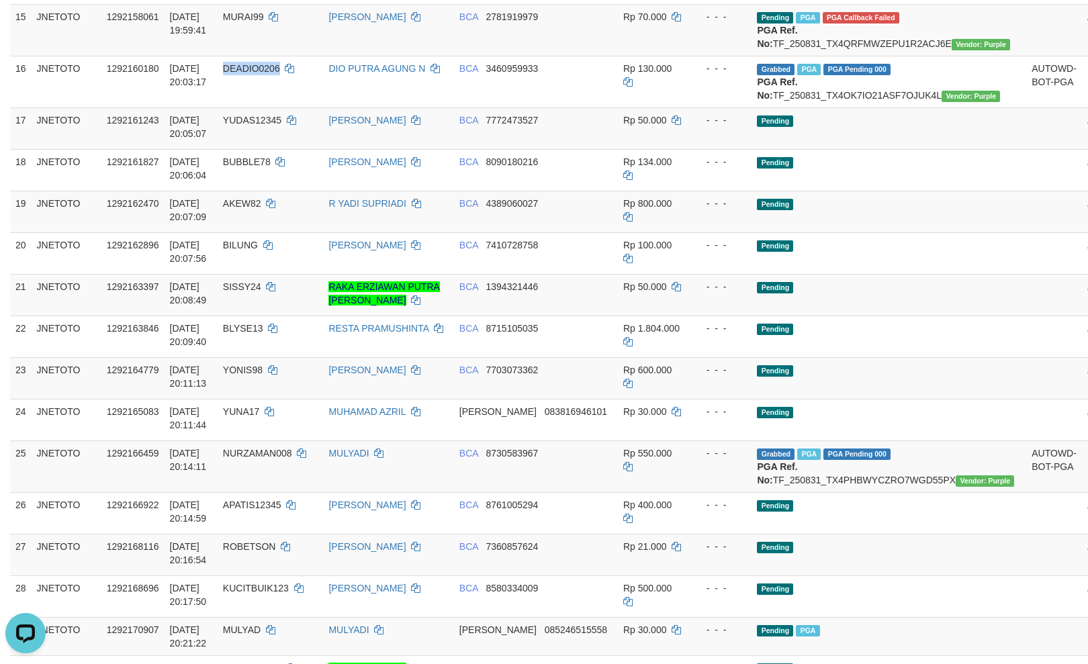
copy span "DEADIO0206"
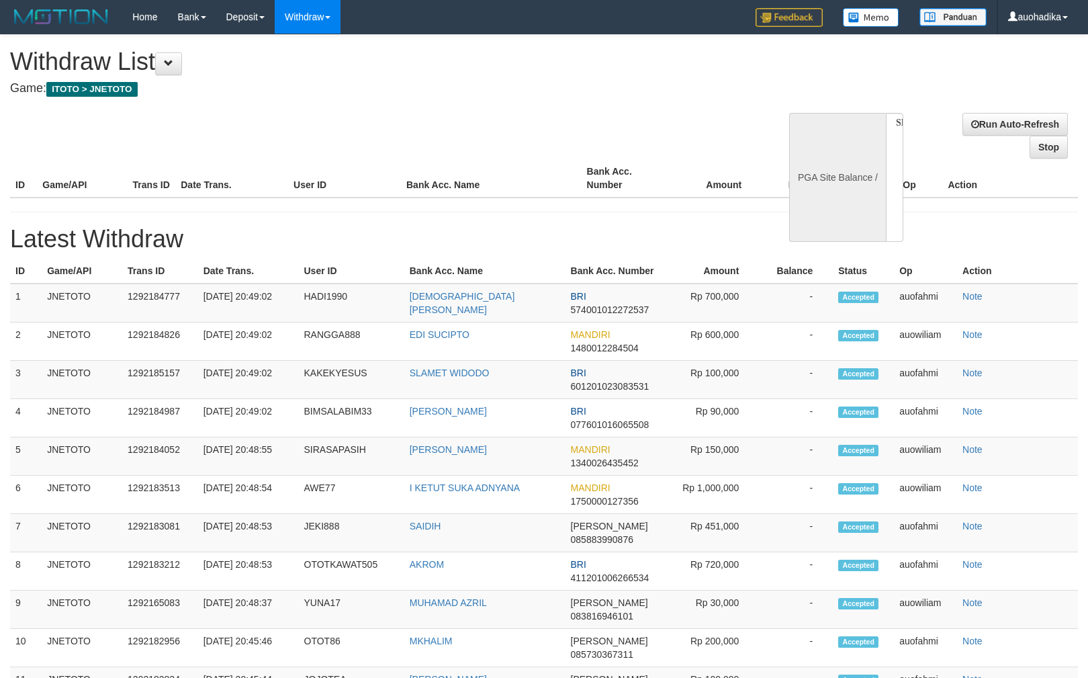
select select
select select "**"
select select
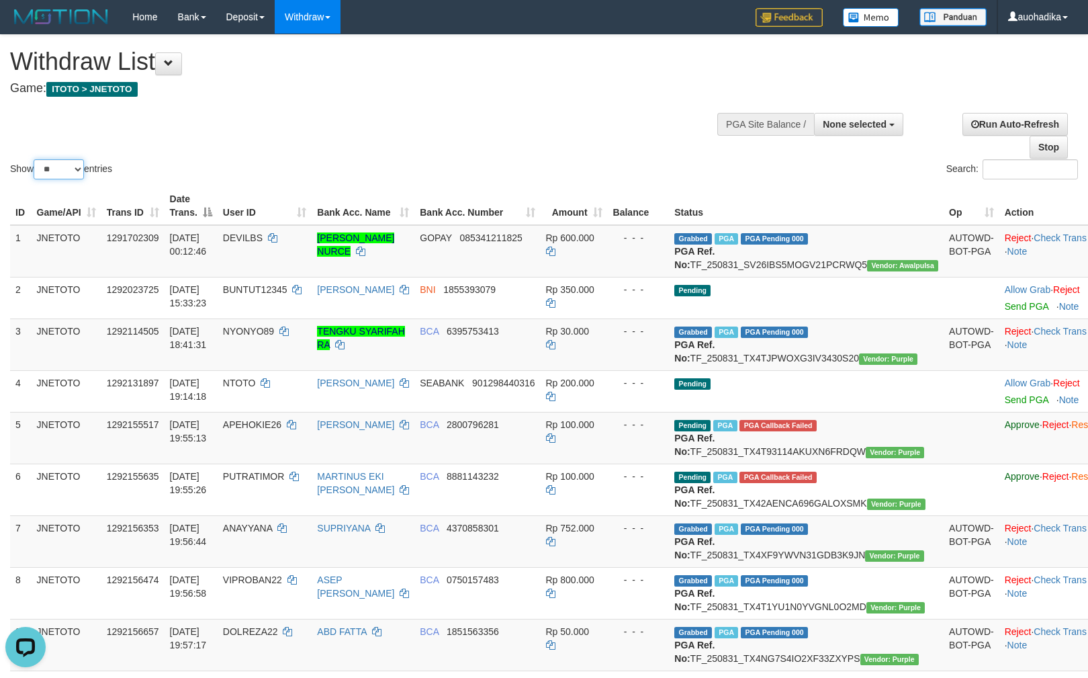
click at [65, 169] on select "** ** ** ***" at bounding box center [59, 169] width 50 height 20
select select "***"
click at [36, 160] on select "** ** ** ***" at bounding box center [59, 169] width 50 height 20
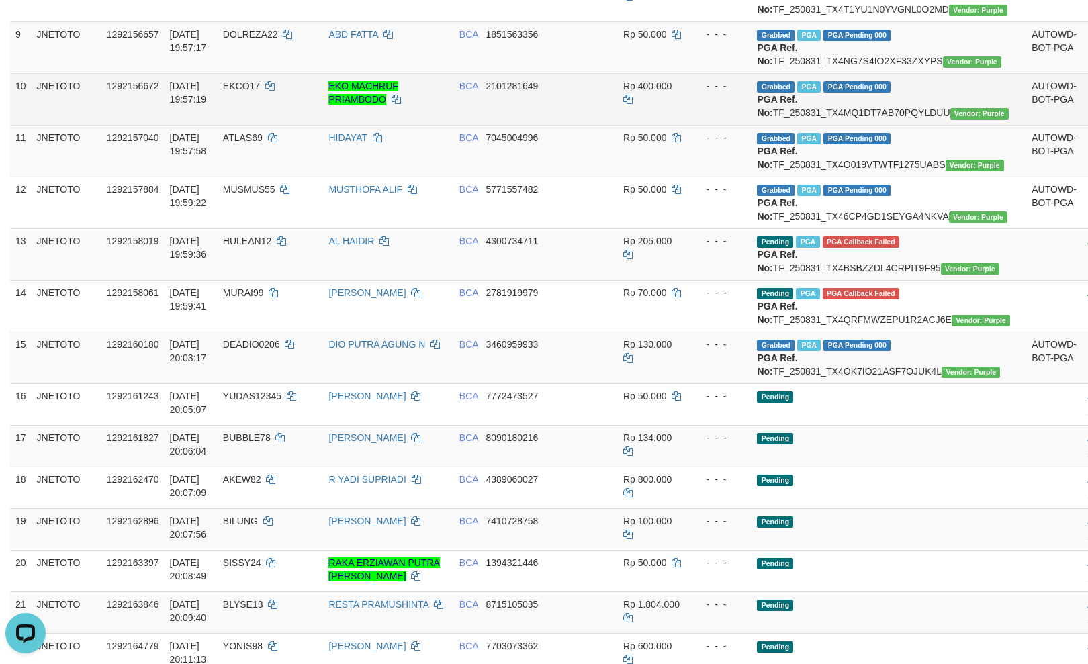
scroll to position [358, 0]
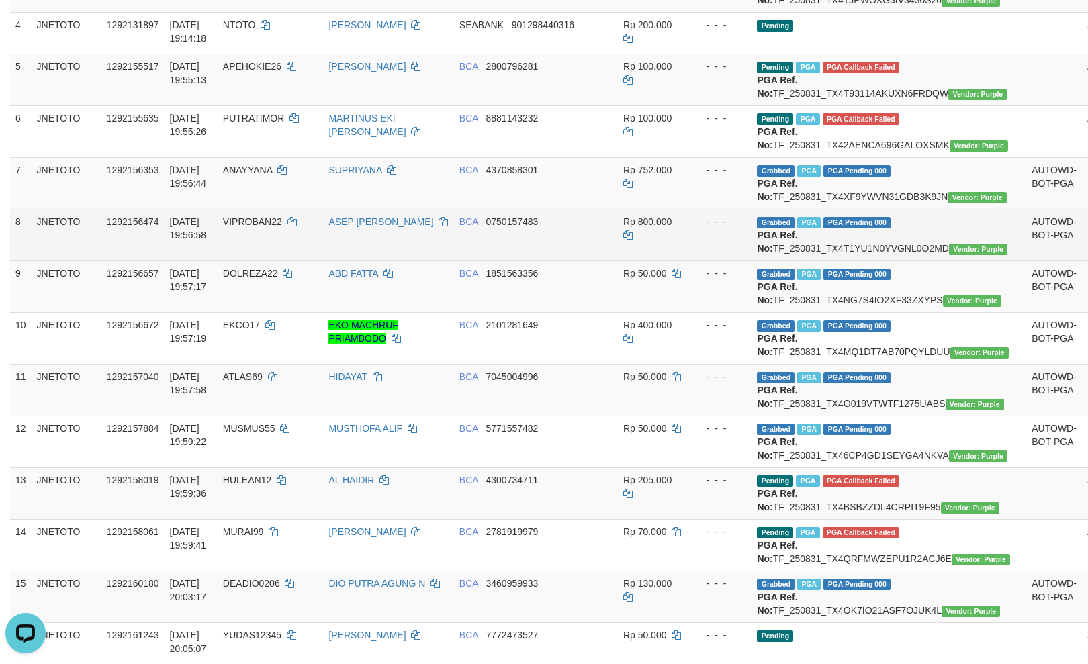
click at [871, 261] on td "Grabbed PGA PGA Pending 000 {"status":"000","data":{"unique_id":"615-1292156474…" at bounding box center [889, 235] width 275 height 52
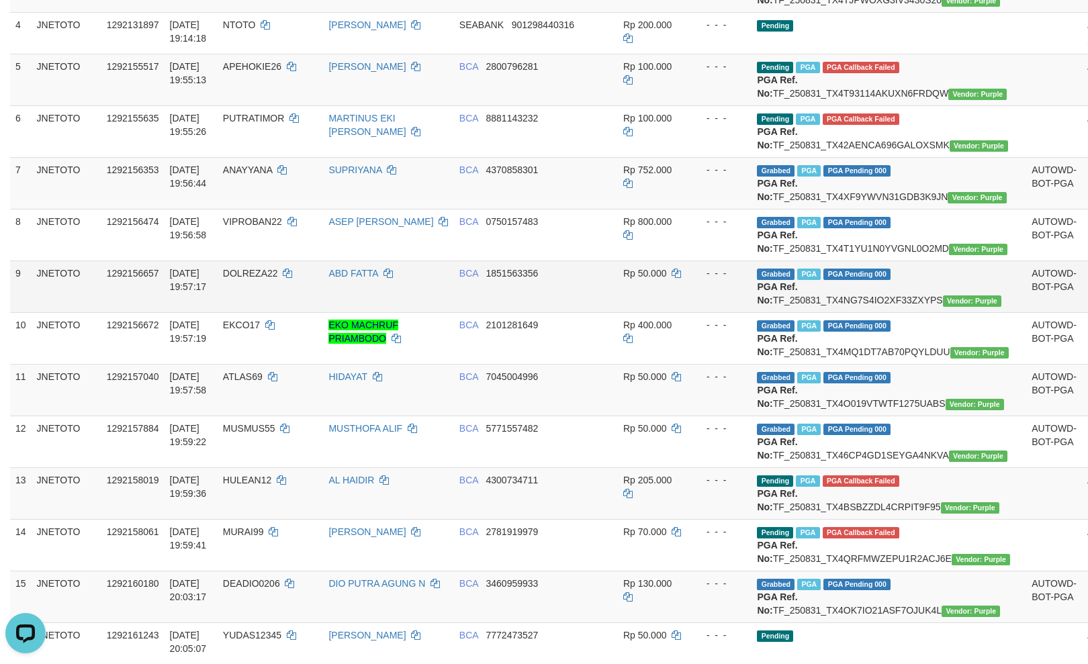
click at [823, 280] on span "PGA Pending 000" at bounding box center [856, 274] width 67 height 11
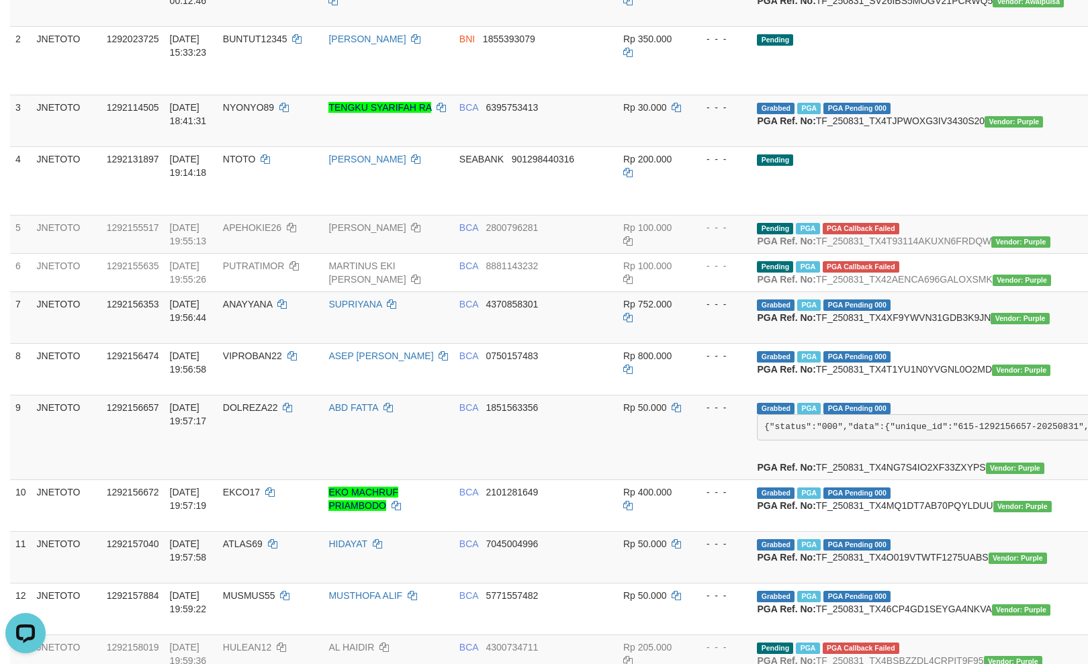
scroll to position [398, 0]
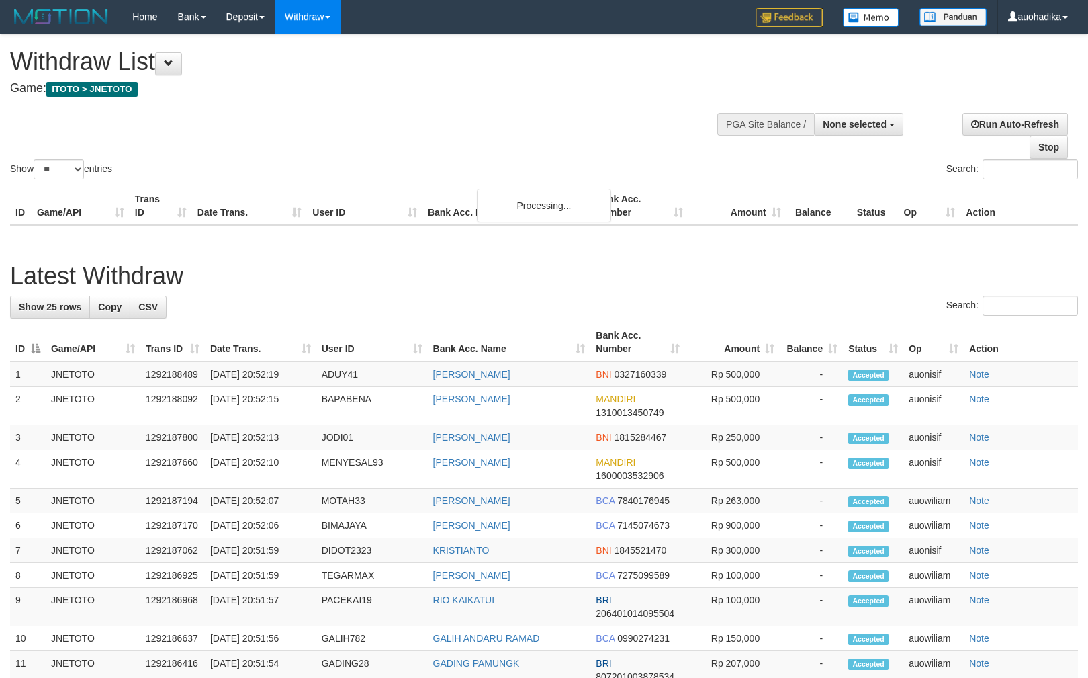
select select
select select "**"
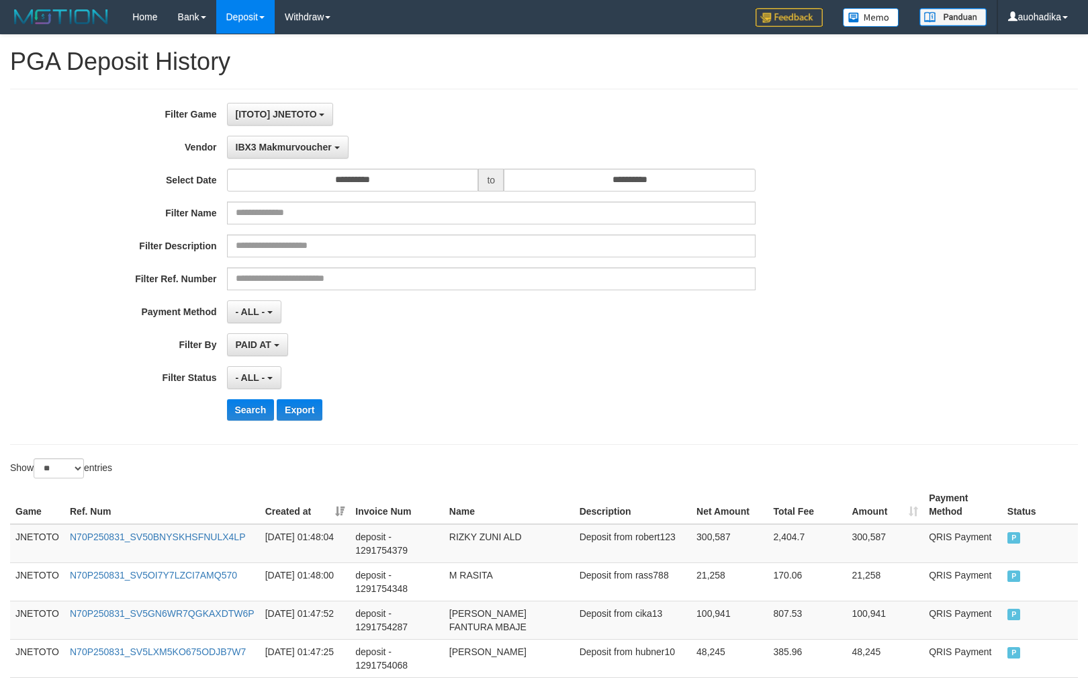
select select "**********"
select select "**"
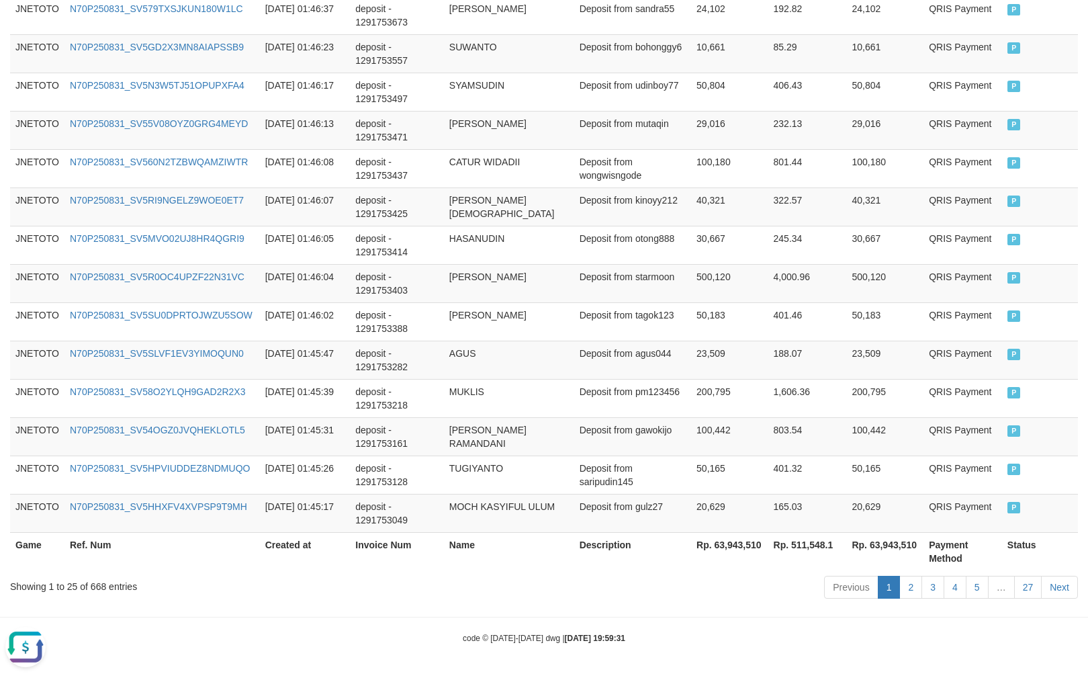
scroll to position [11, 0]
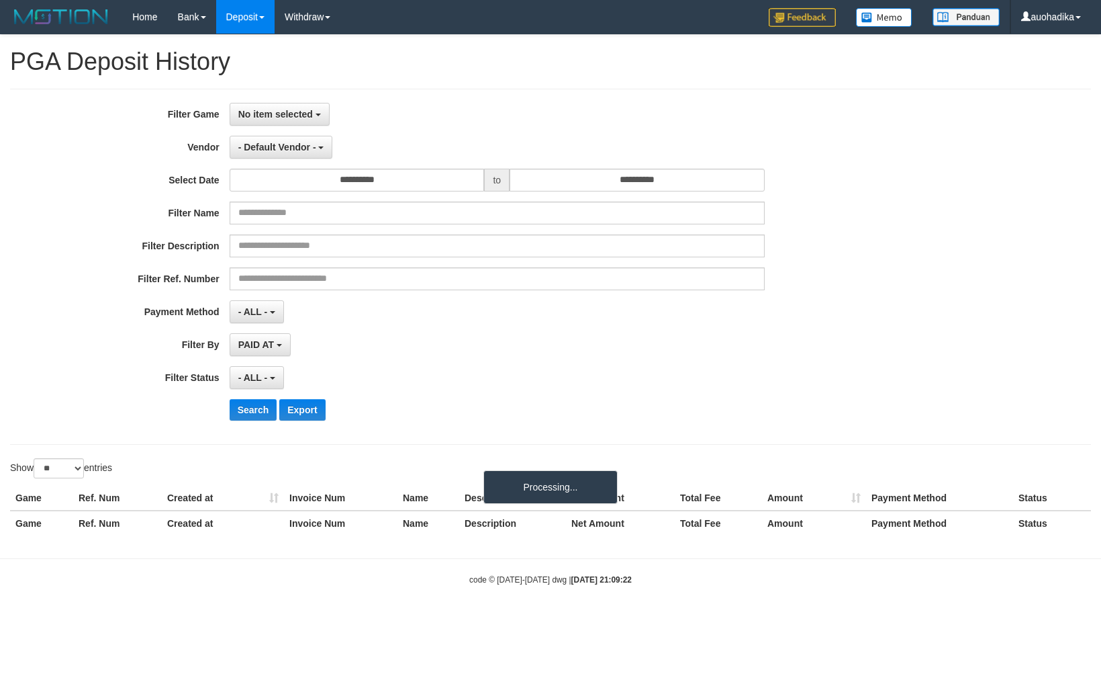
select select
select select "**"
click at [291, 119] on span "No item selected" at bounding box center [275, 114] width 75 height 11
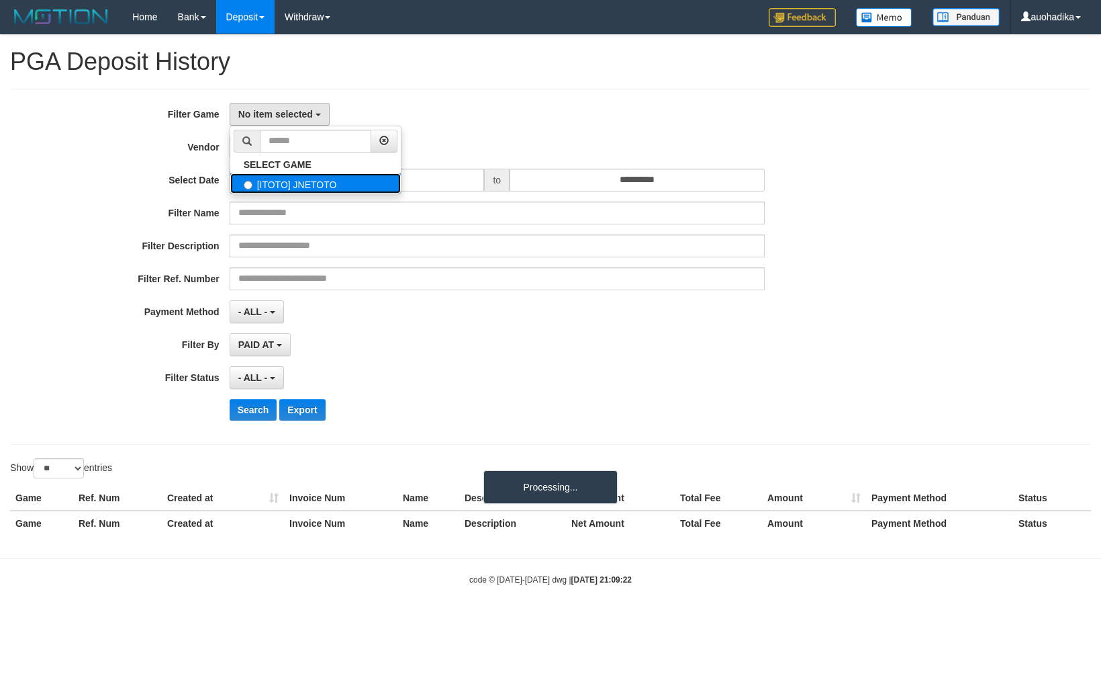
click at [313, 187] on label "[ITOTO] JNETOTO" at bounding box center [315, 183] width 171 height 20
select select "***"
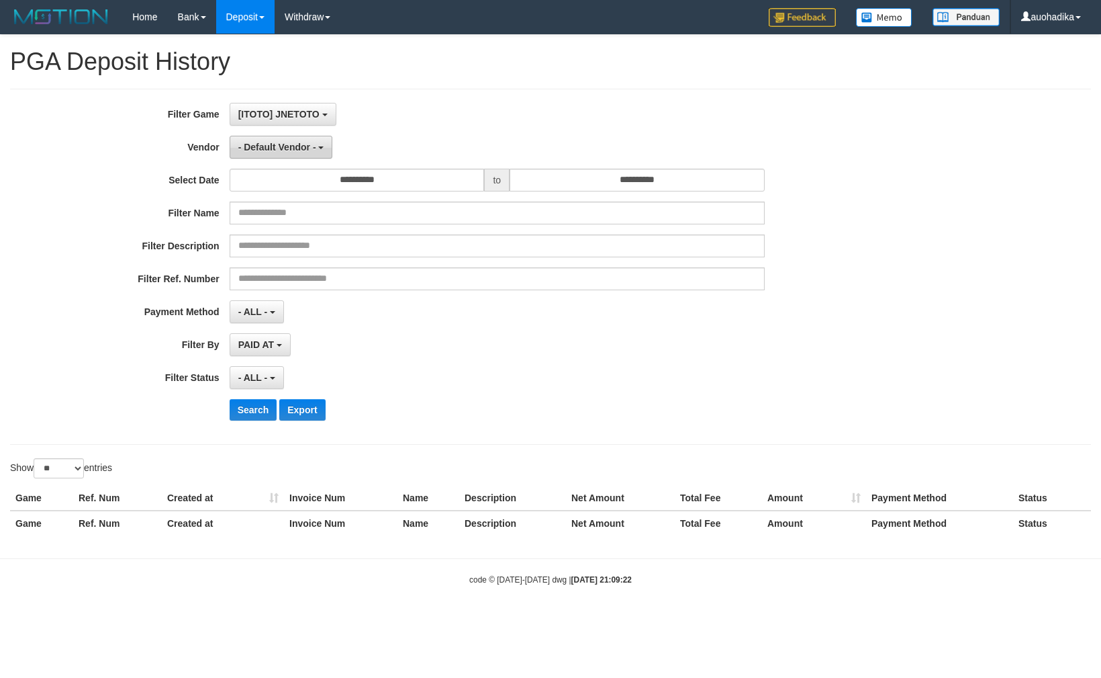
scroll to position [11, 0]
click at [304, 142] on span "- Default Vendor -" at bounding box center [277, 147] width 78 height 11
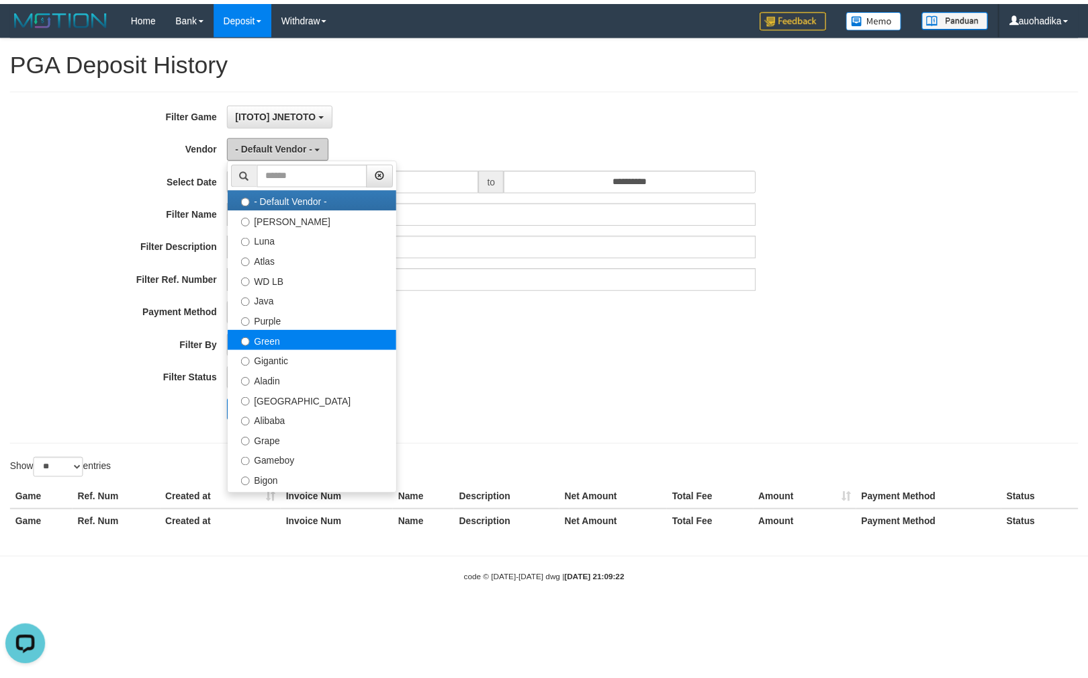
scroll to position [0, 0]
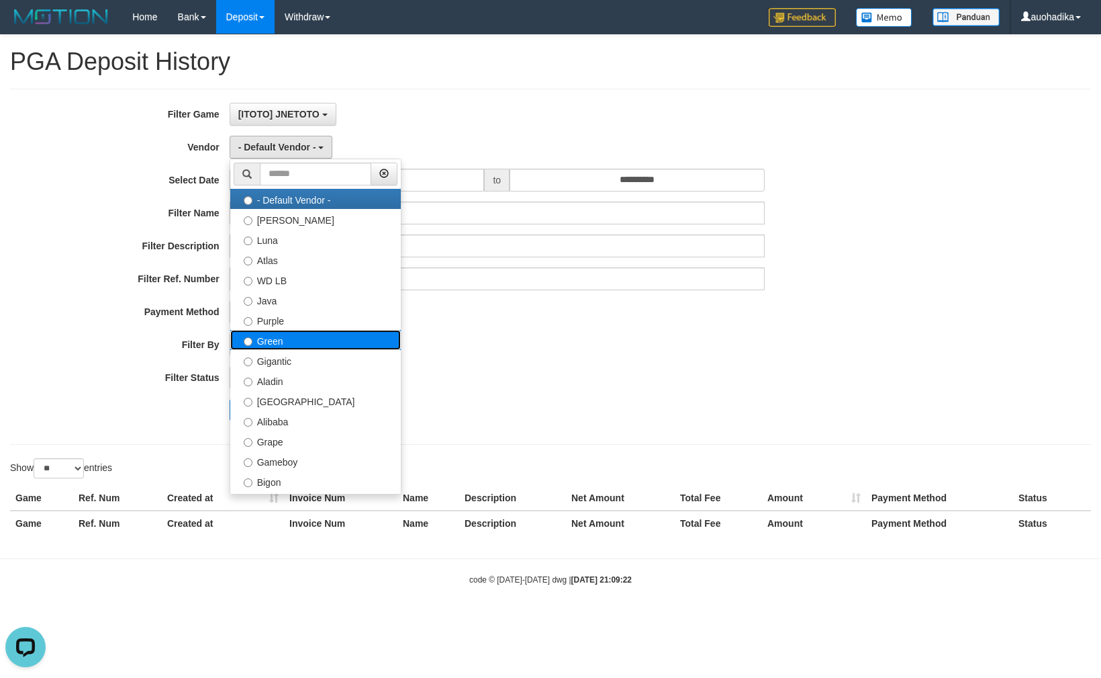
click at [306, 336] on label "Green" at bounding box center [315, 340] width 171 height 20
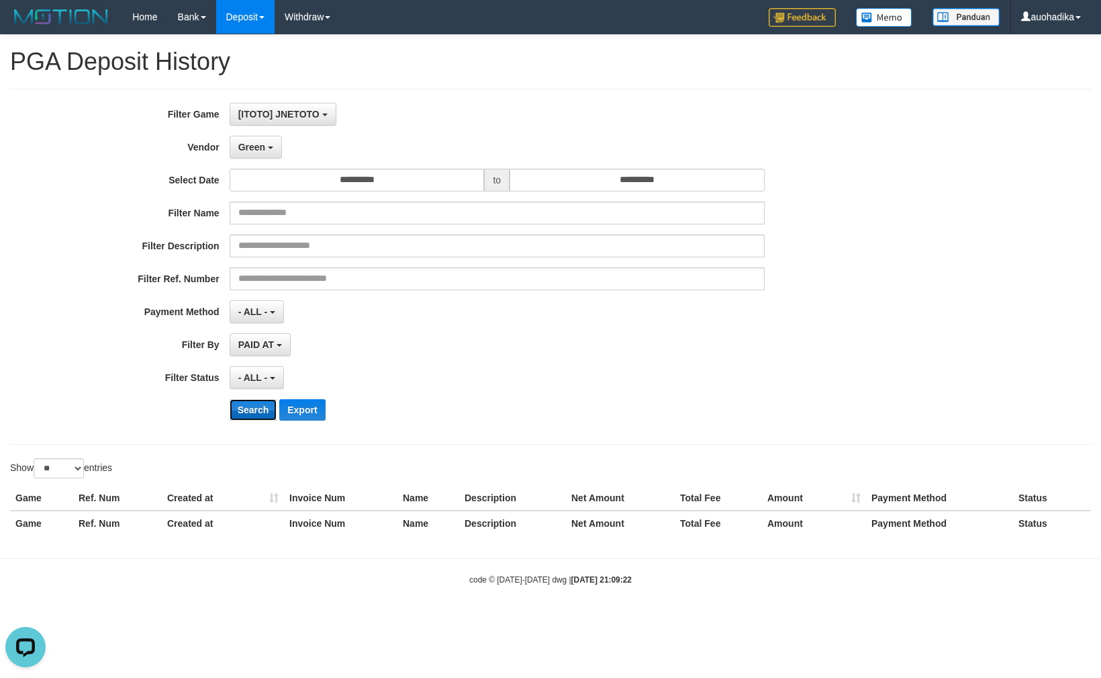
click at [253, 406] on button "Search" at bounding box center [254, 409] width 48 height 21
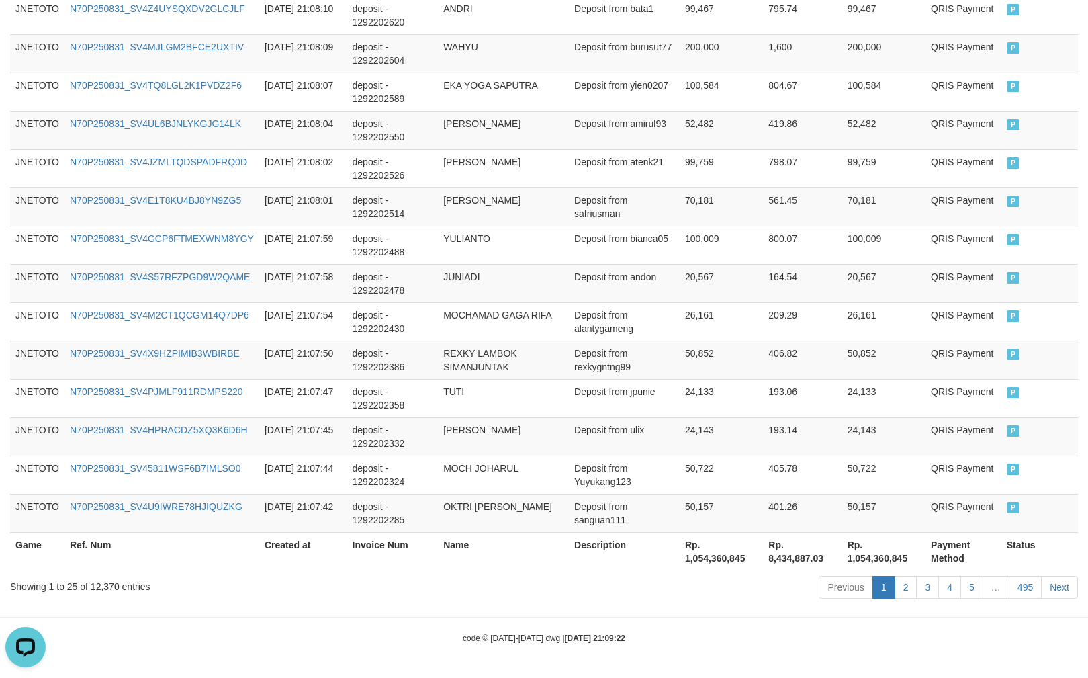
scroll to position [957, 0]
click at [105, 596] on div "Showing 1 to 25 of 12,370 entries Previous 1 2 3 4 5 … 495 Next" at bounding box center [544, 588] width 1088 height 29
copy div "12,370"
click at [707, 559] on th "Rp. 1,054,360,845" at bounding box center [721, 551] width 83 height 38
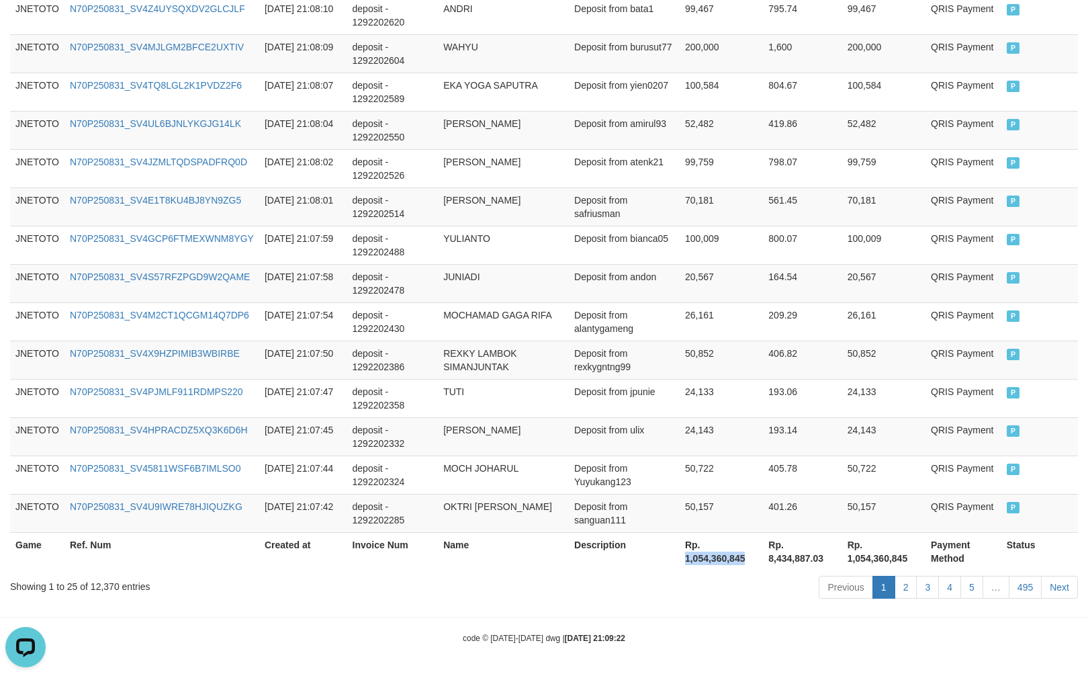
click at [707, 559] on th "Rp. 1,054,360,845" at bounding box center [721, 551] width 83 height 38
copy th "1,054,360,845"
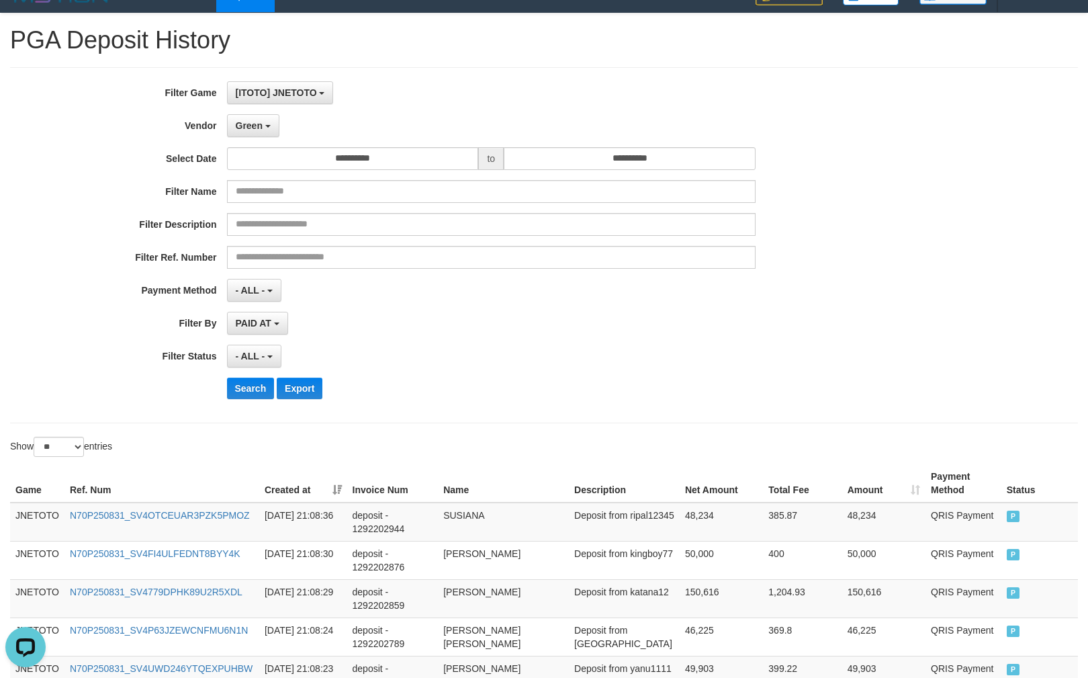
scroll to position [0, 0]
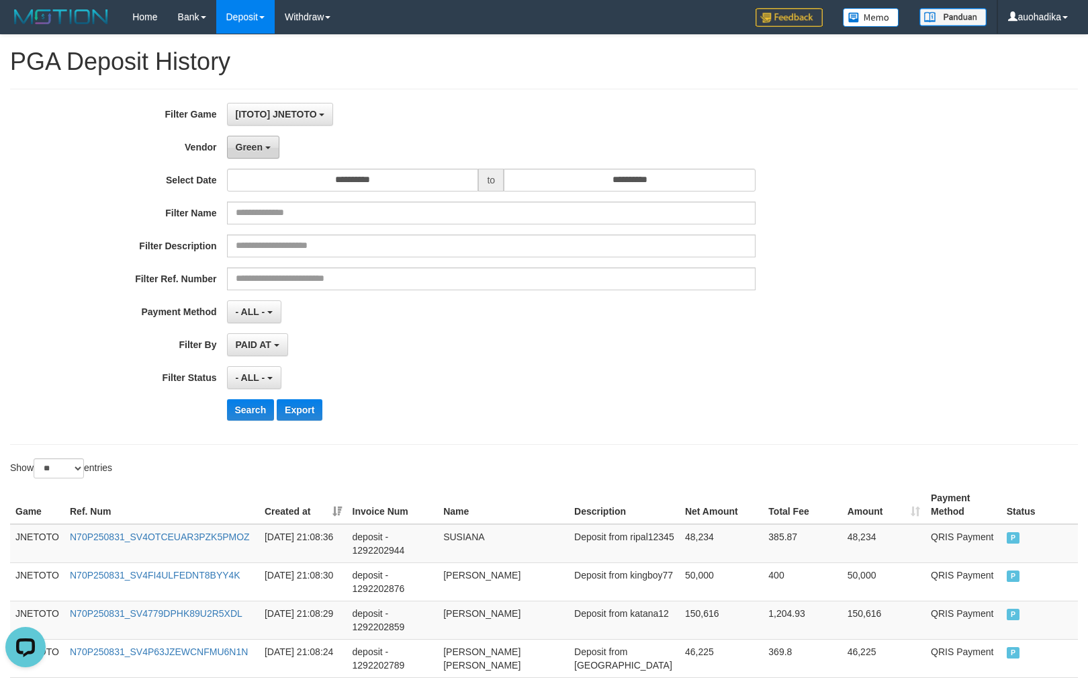
click at [275, 146] on button "Green" at bounding box center [253, 147] width 52 height 23
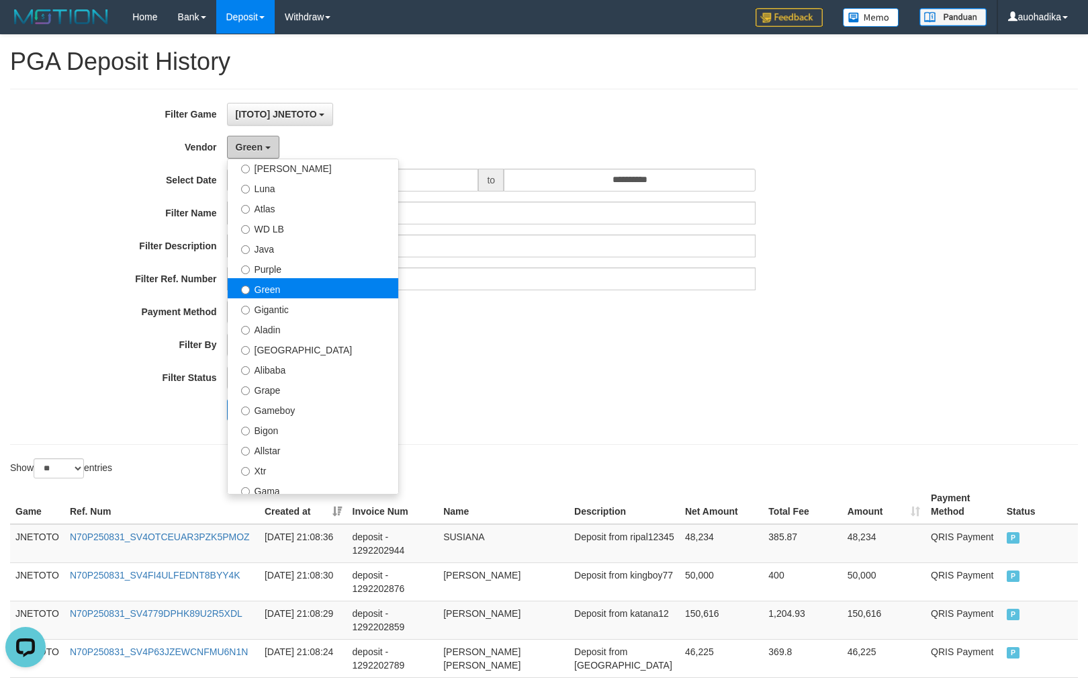
scroll to position [119, 0]
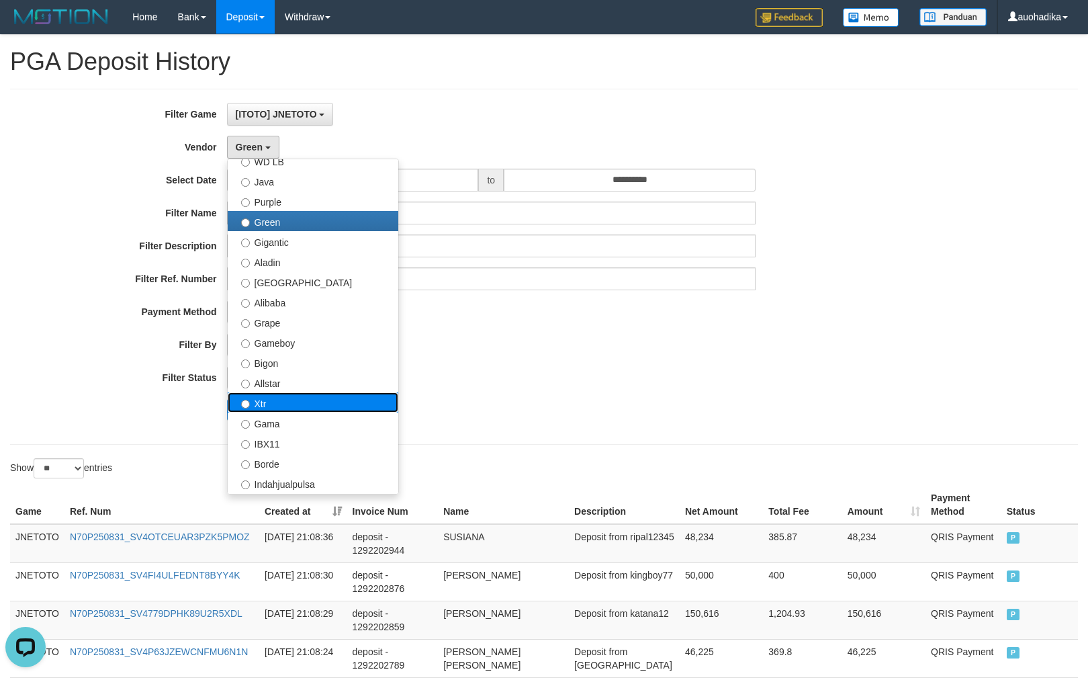
click at [331, 407] on label "Xtr" at bounding box center [313, 402] width 171 height 20
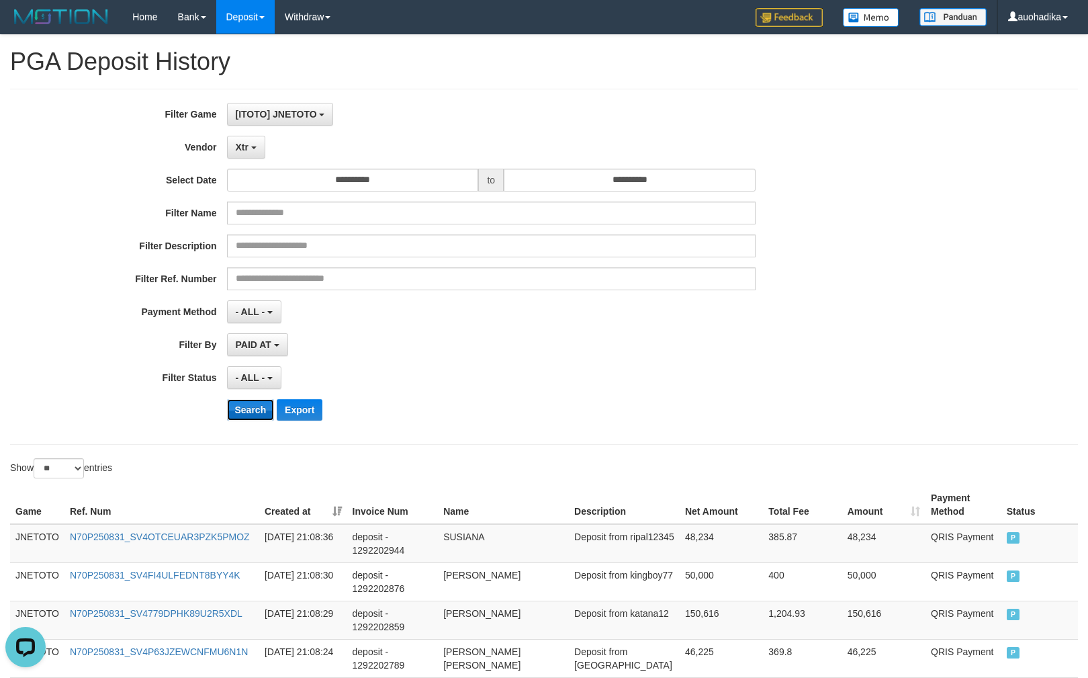
click at [248, 410] on button "Search" at bounding box center [251, 409] width 48 height 21
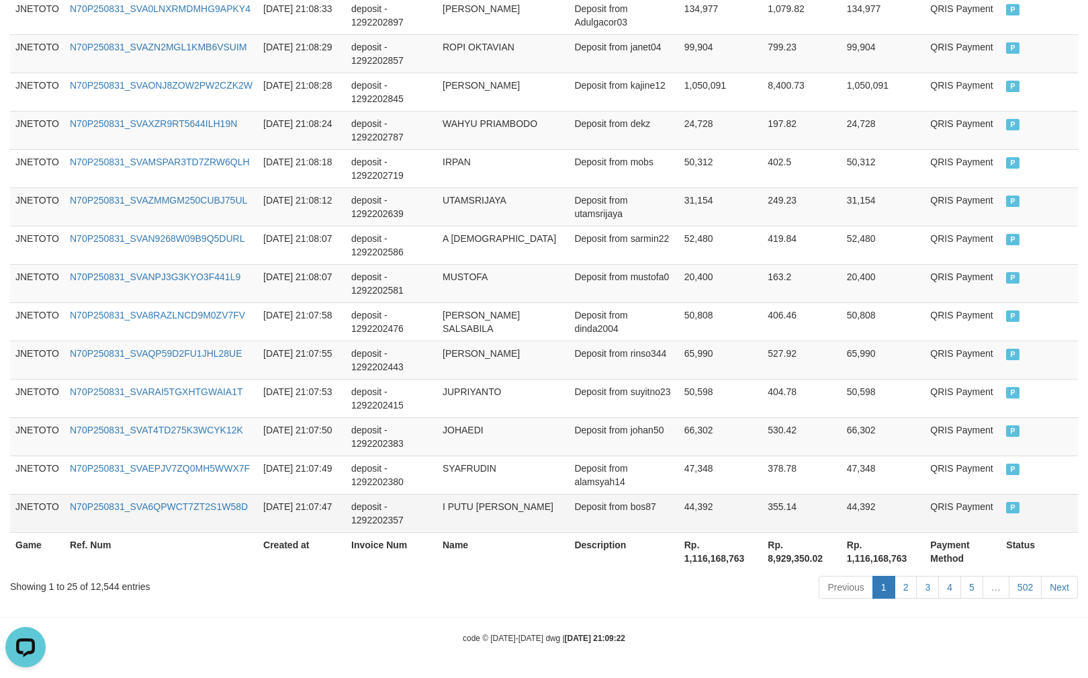
scroll to position [957, 0]
click at [109, 587] on div "Showing 1 to 25 of 12,544 entries" at bounding box center [226, 583] width 433 height 19
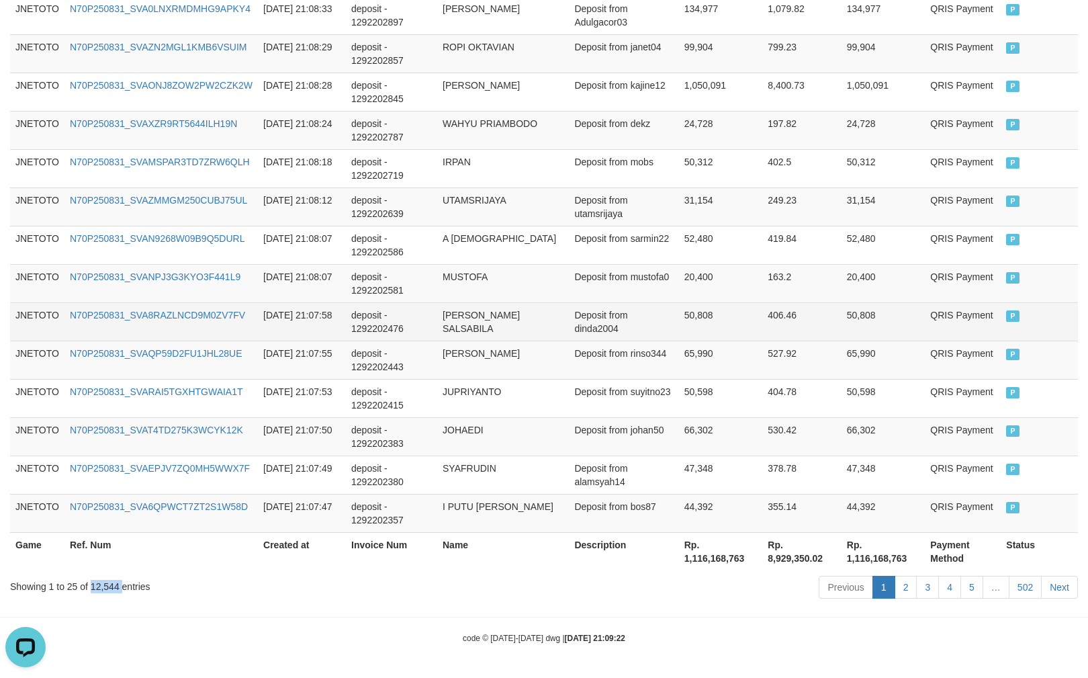
copy div "12,544"
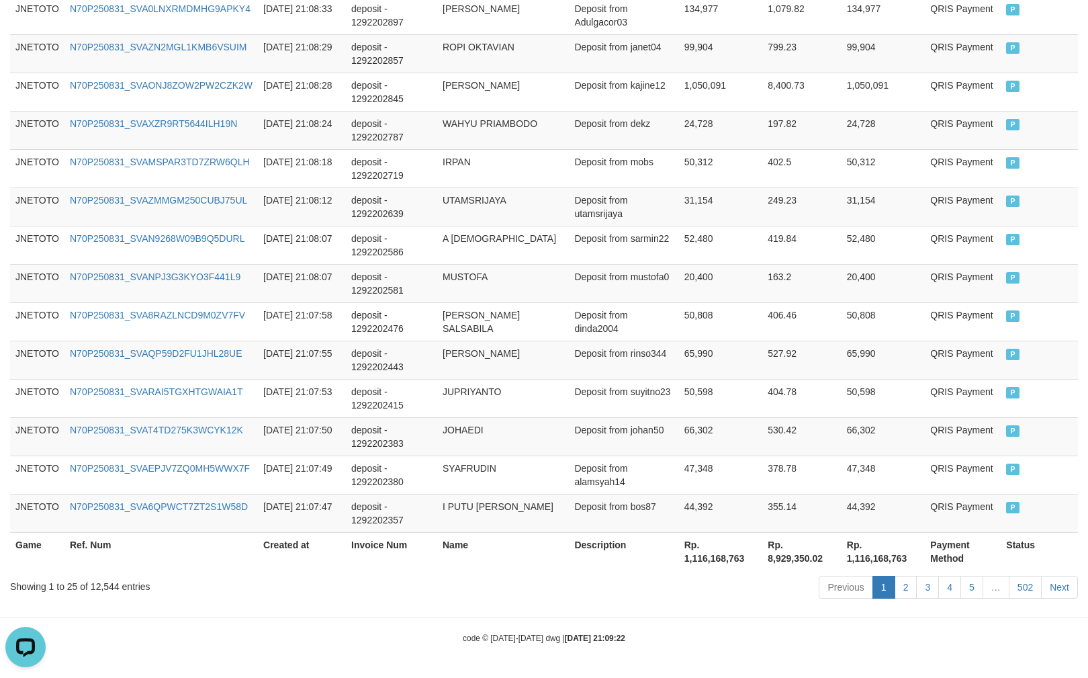
click at [724, 557] on th "Rp. 1,116,168,763" at bounding box center [721, 551] width 84 height 38
copy th "1,116,168,763"
drag, startPoint x: 933, startPoint y: 634, endPoint x: 1099, endPoint y: 651, distance: 167.4
click at [947, 638] on div "code © 2012-2018 dwg | 2025/08/31 21:09:22" at bounding box center [544, 637] width 1088 height 13
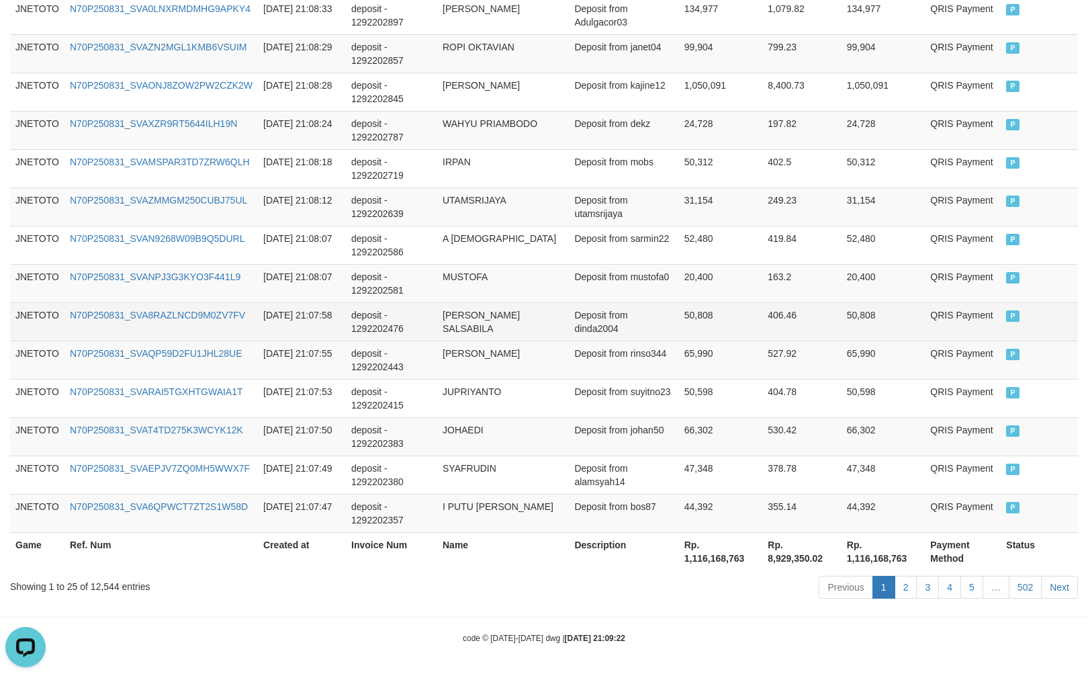
drag, startPoint x: 879, startPoint y: 434, endPoint x: 739, endPoint y: 338, distance: 169.1
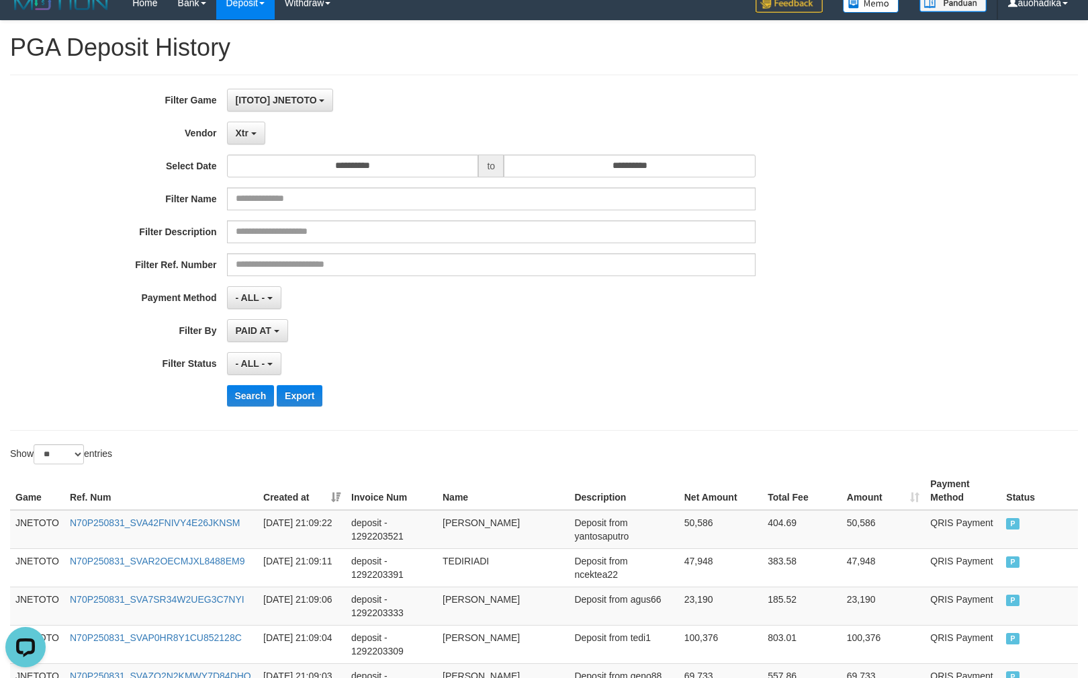
scroll to position [0, 0]
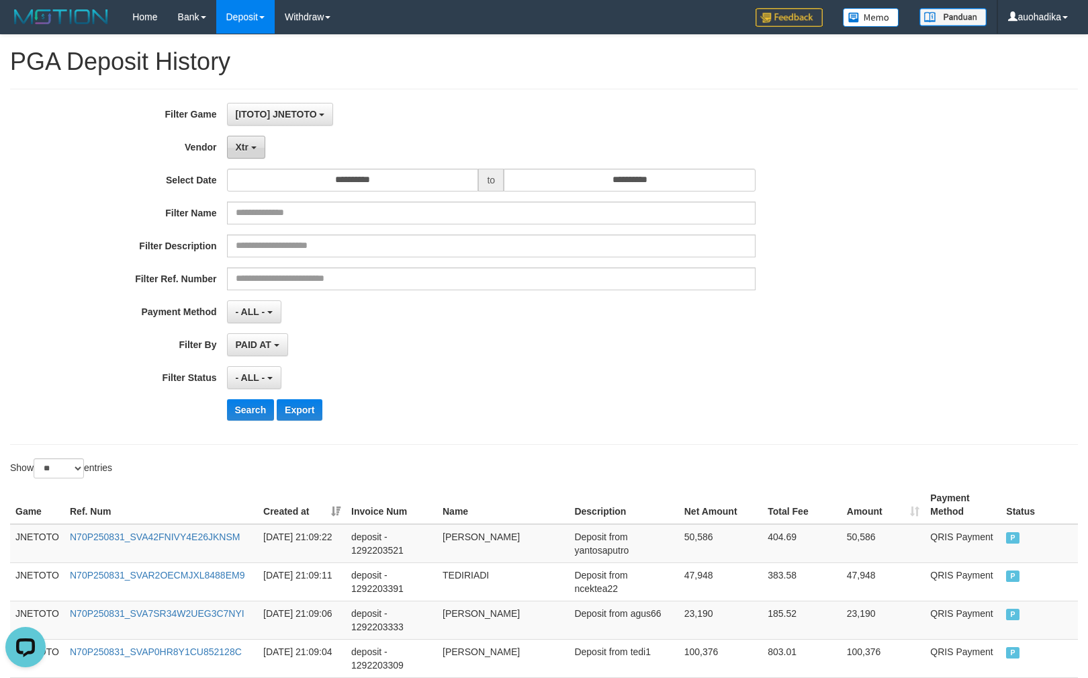
click at [232, 154] on button "Xtr" at bounding box center [246, 147] width 38 height 23
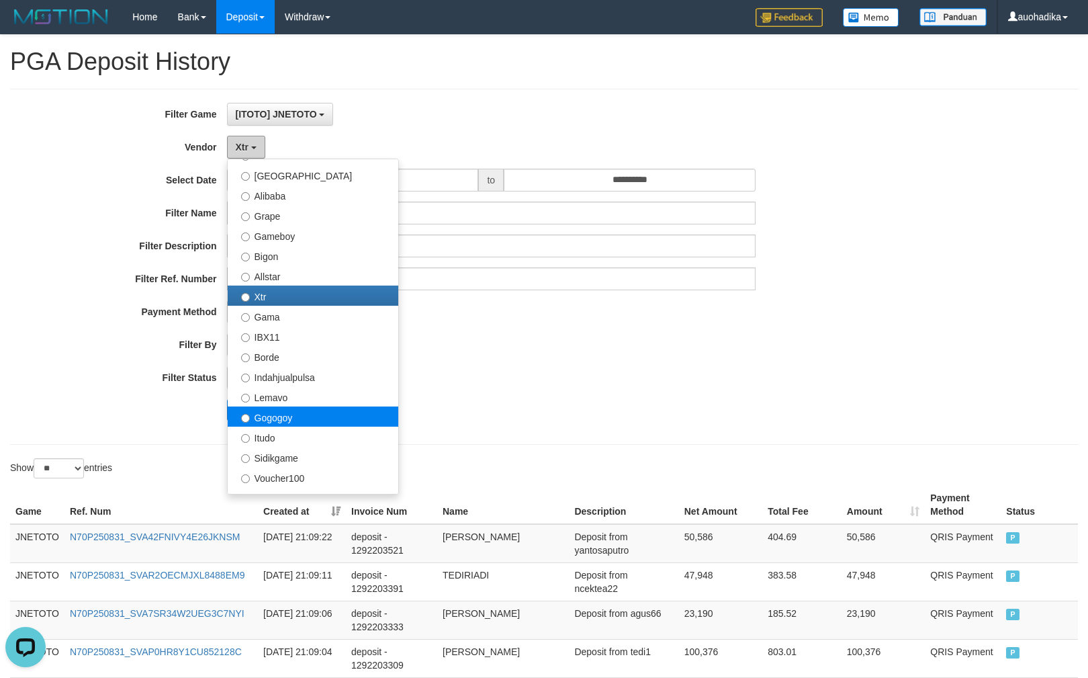
scroll to position [441, 0]
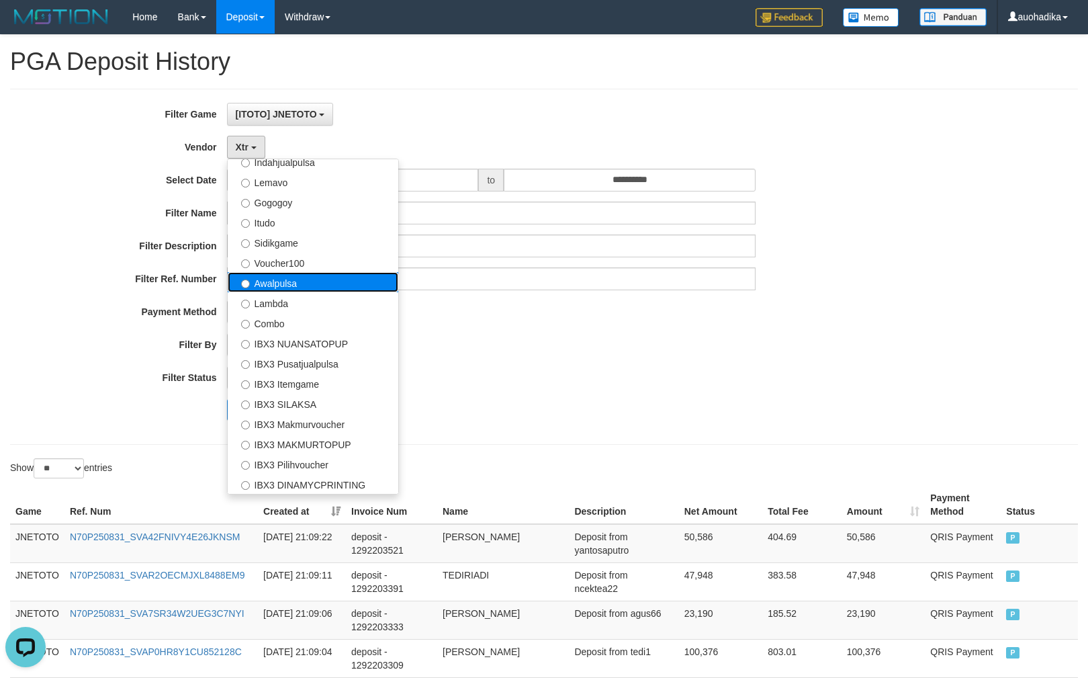
click at [309, 286] on label "Awalpulsa" at bounding box center [313, 282] width 171 height 20
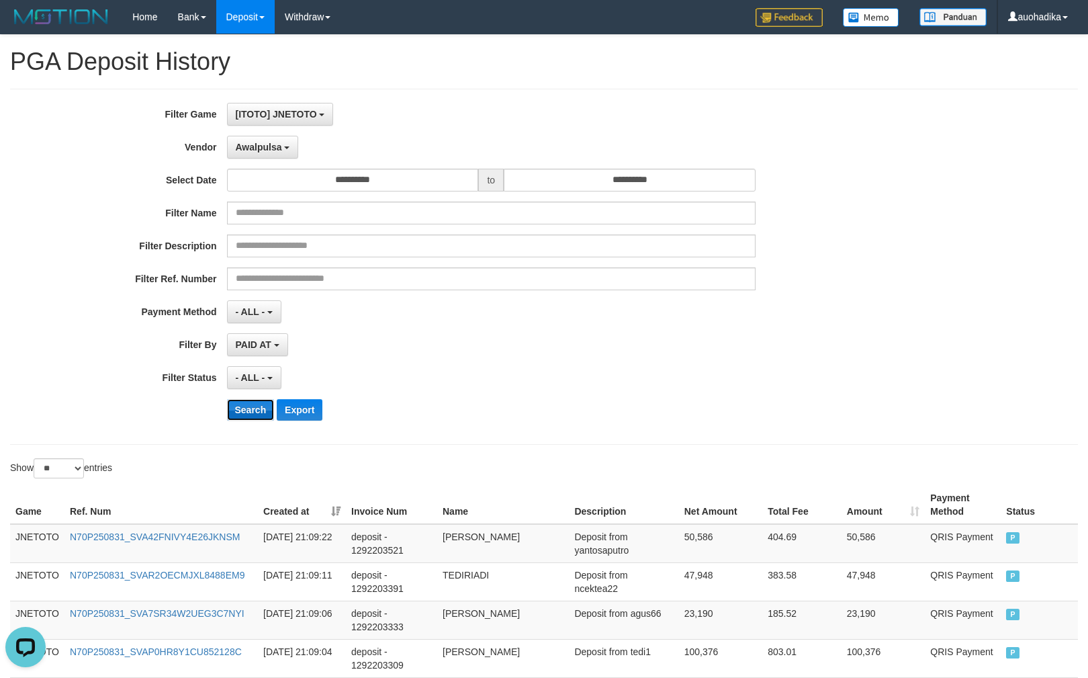
click at [259, 411] on button "Search" at bounding box center [251, 409] width 48 height 21
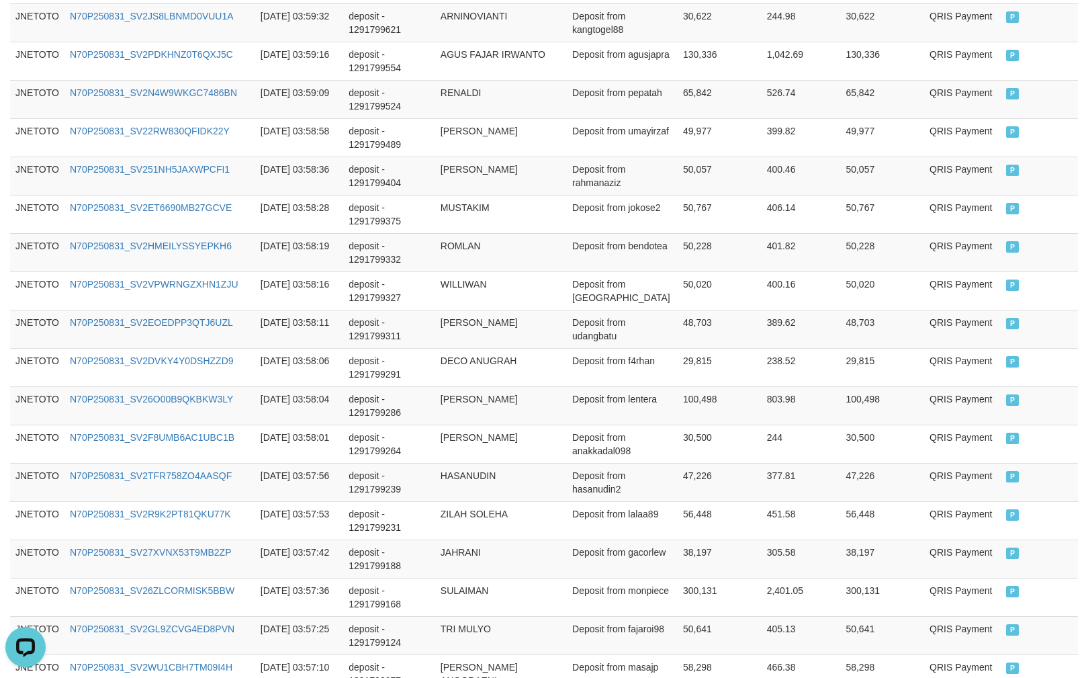
scroll to position [957, 0]
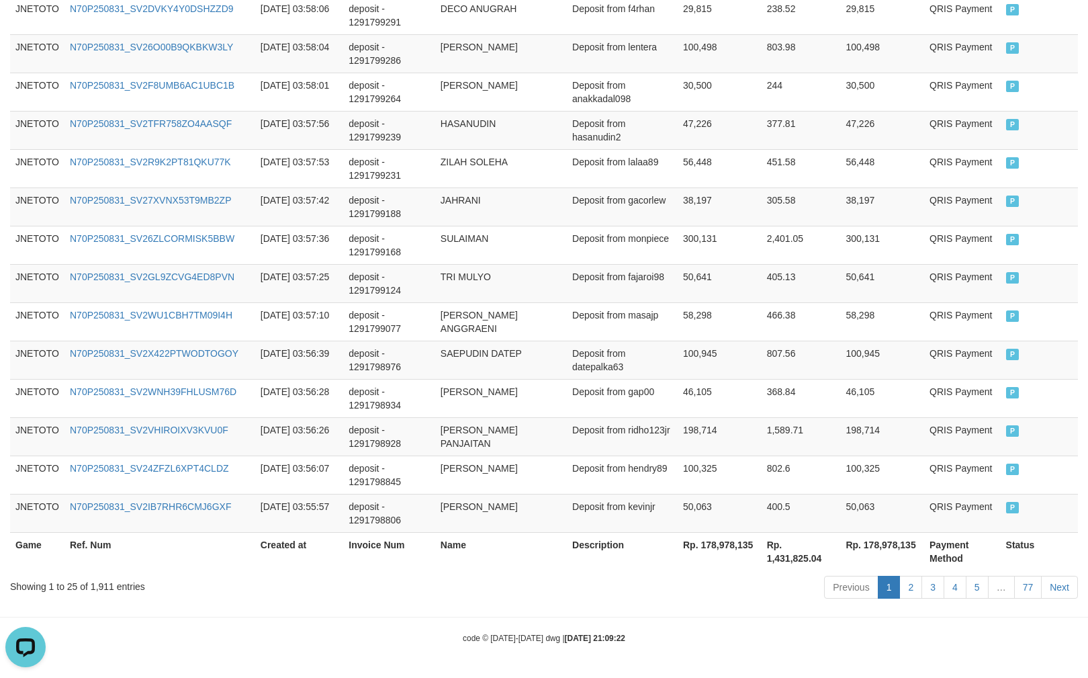
click at [93, 600] on div "Showing 1 to 25 of 1,911 entries Previous 1 2 3 4 5 … 77 Next" at bounding box center [544, 588] width 1088 height 29
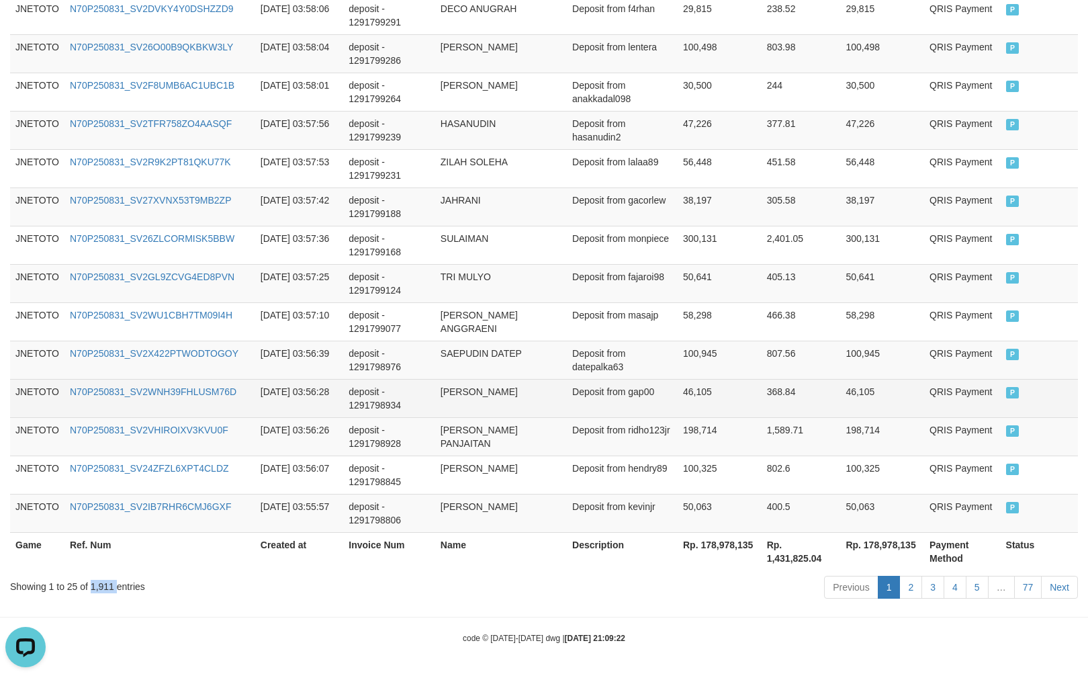
copy div "1,911"
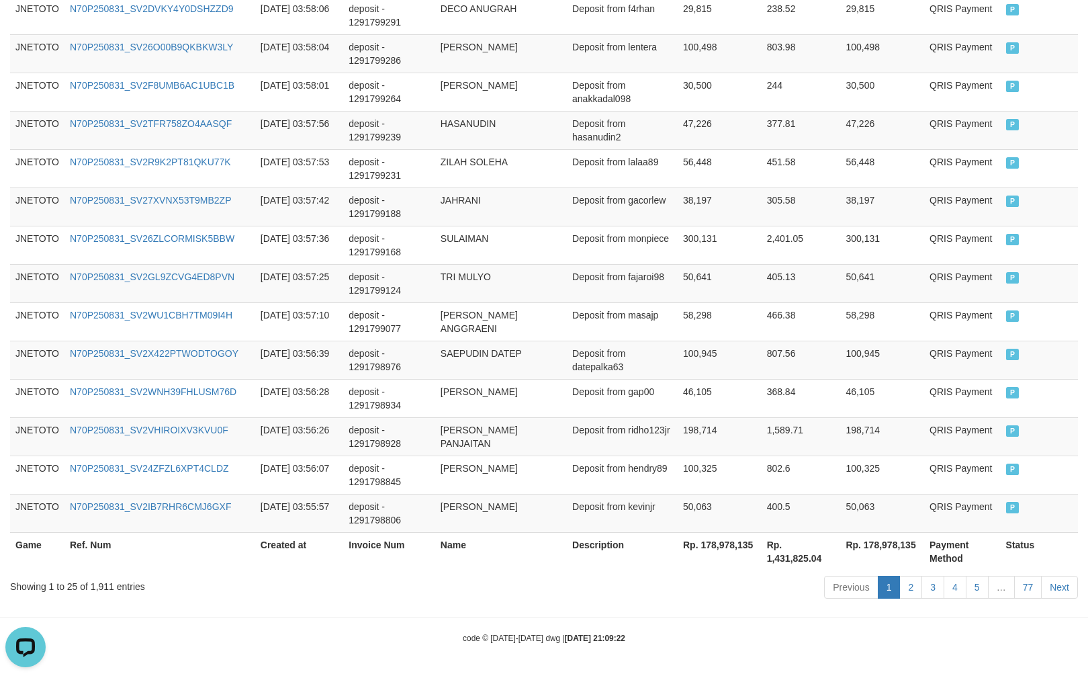
click at [844, 637] on div "code © 2012-2018 dwg | 2025/08/31 21:09:22" at bounding box center [544, 637] width 1088 height 13
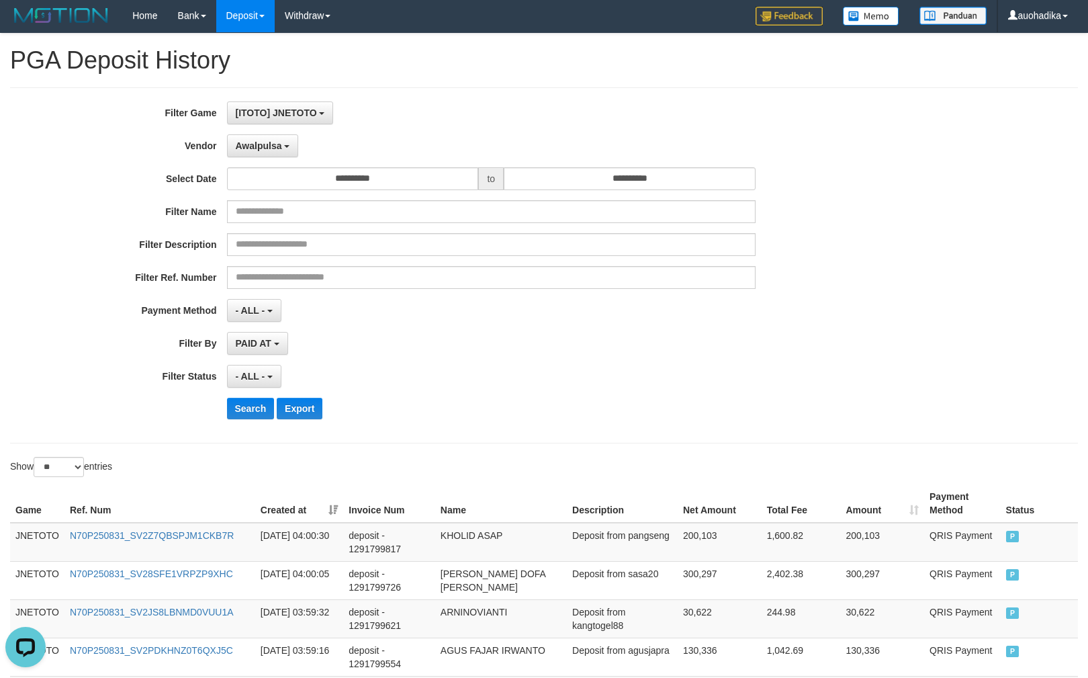
scroll to position [0, 0]
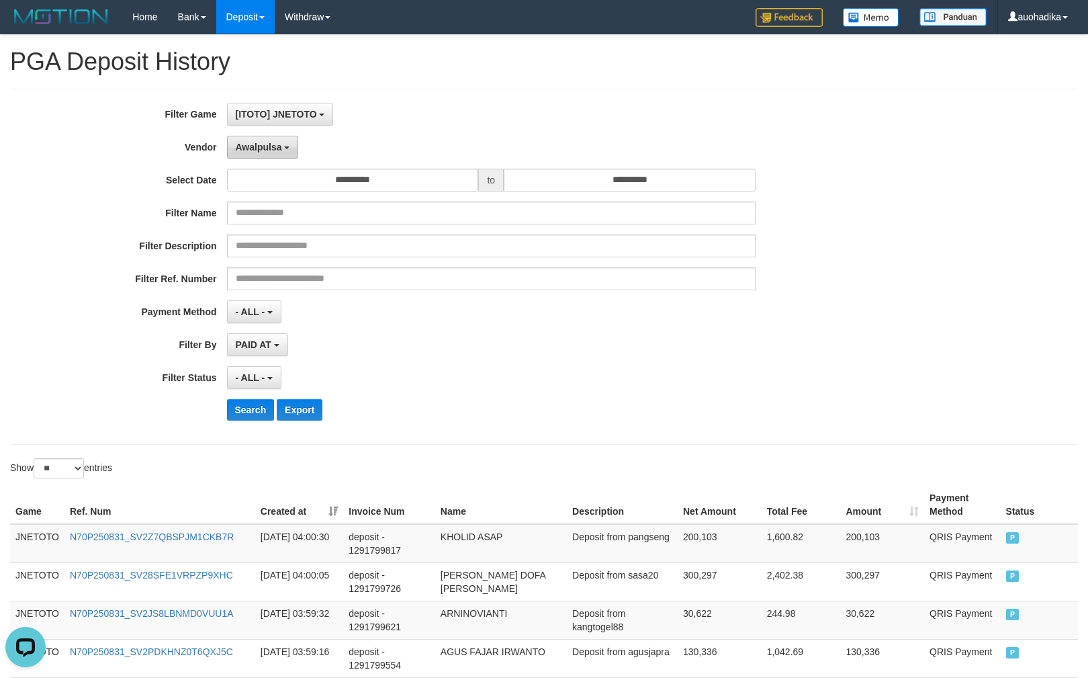
click at [264, 142] on span "Awalpulsa" at bounding box center [259, 147] width 46 height 11
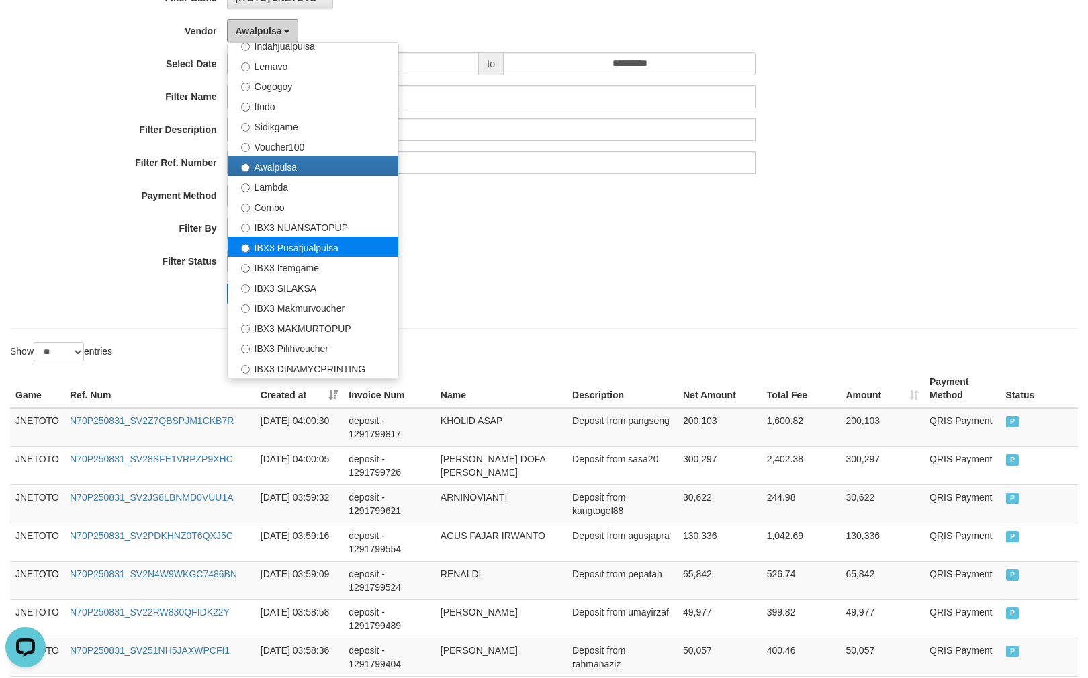
scroll to position [119, 0]
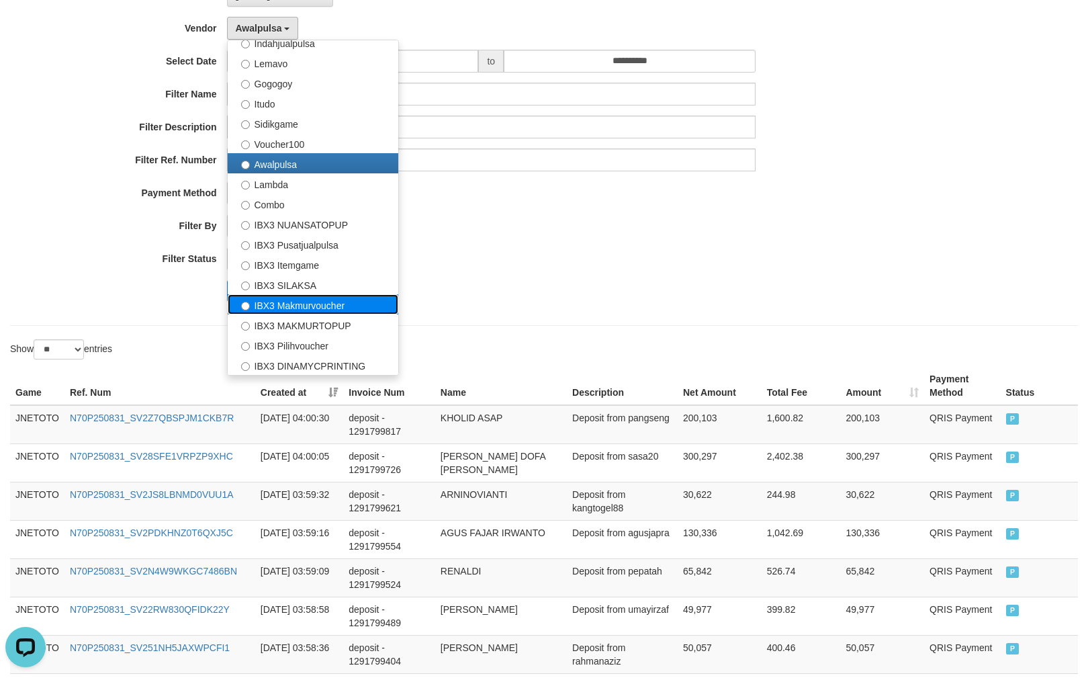
click at [333, 296] on label "IBX3 Makmurvoucher" at bounding box center [313, 304] width 171 height 20
select select "**********"
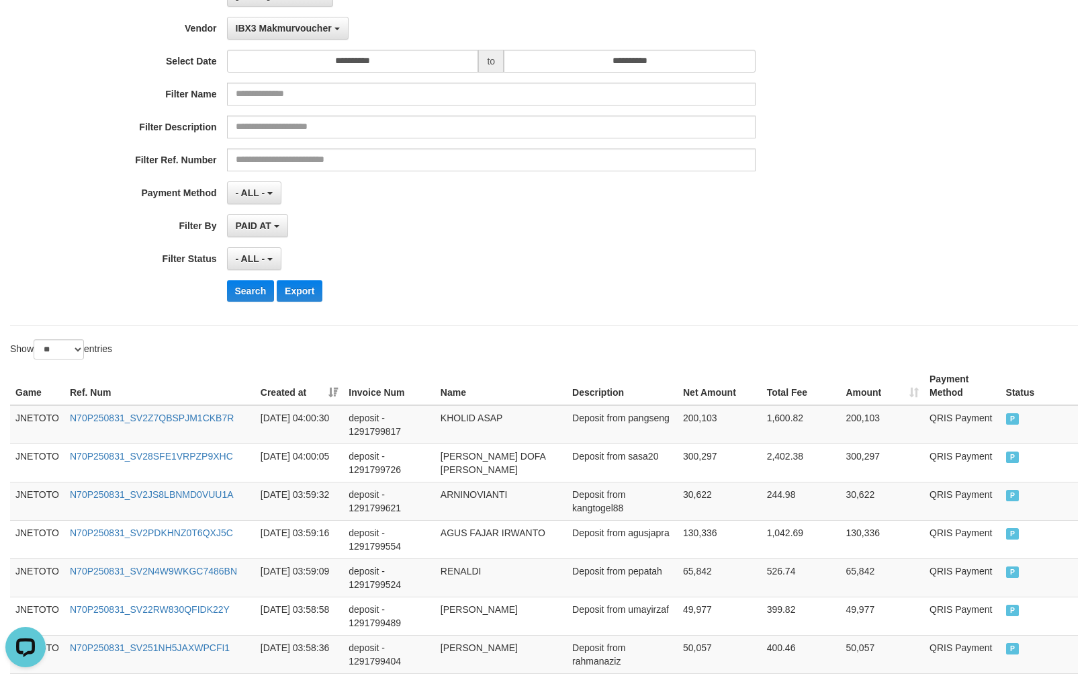
click at [269, 304] on div "**********" at bounding box center [453, 148] width 907 height 328
click at [266, 294] on button "Search" at bounding box center [251, 290] width 48 height 21
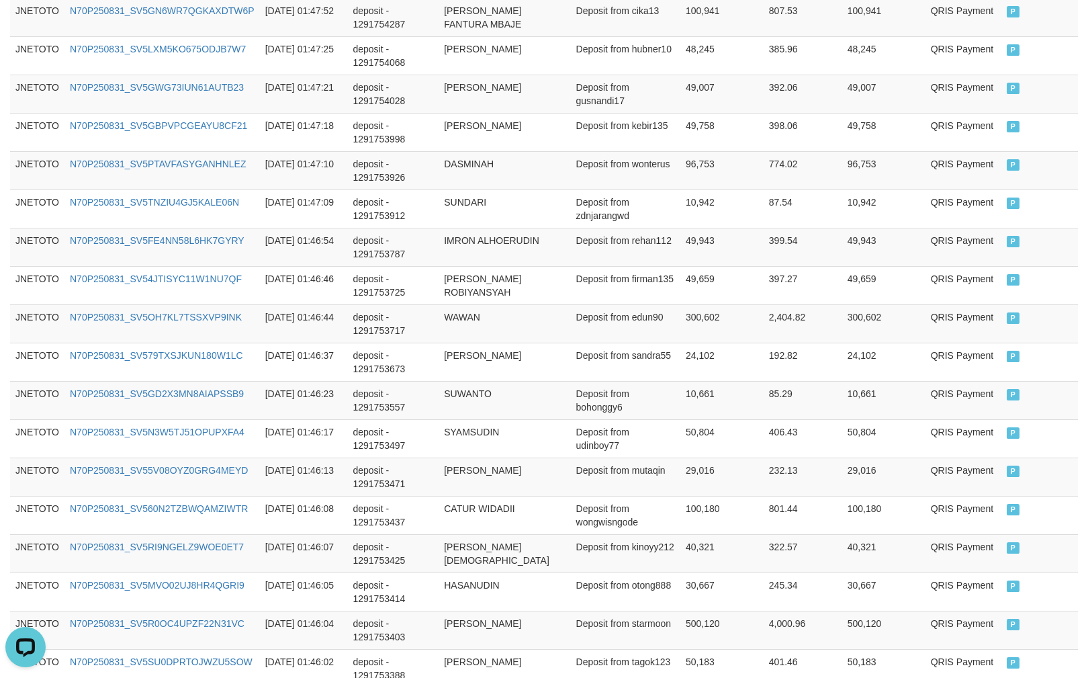
scroll to position [957, 0]
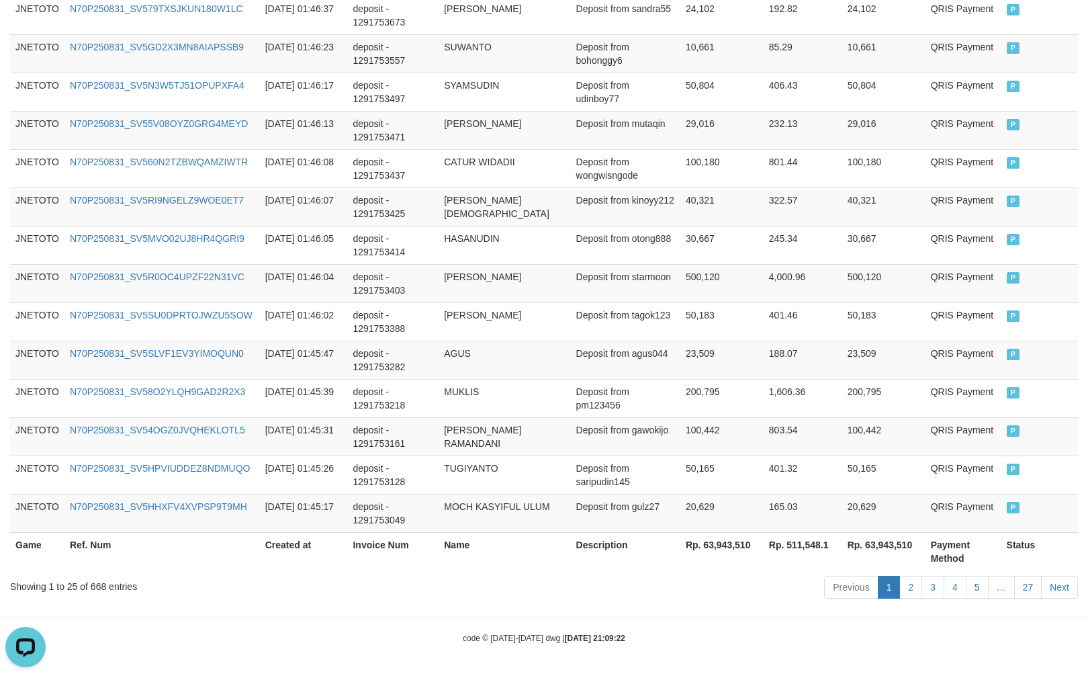
drag, startPoint x: 947, startPoint y: 640, endPoint x: 963, endPoint y: 642, distance: 16.2
click at [952, 642] on div "code © 2012-2018 dwg | 2025/08/31 21:09:22" at bounding box center [544, 637] width 1088 height 13
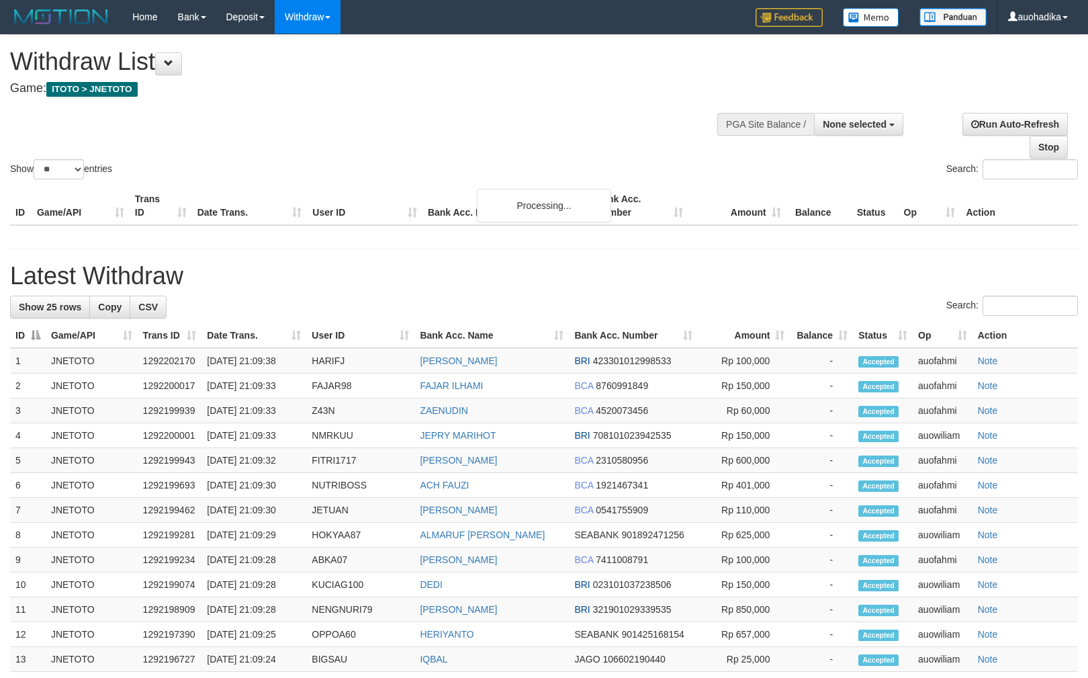
select select
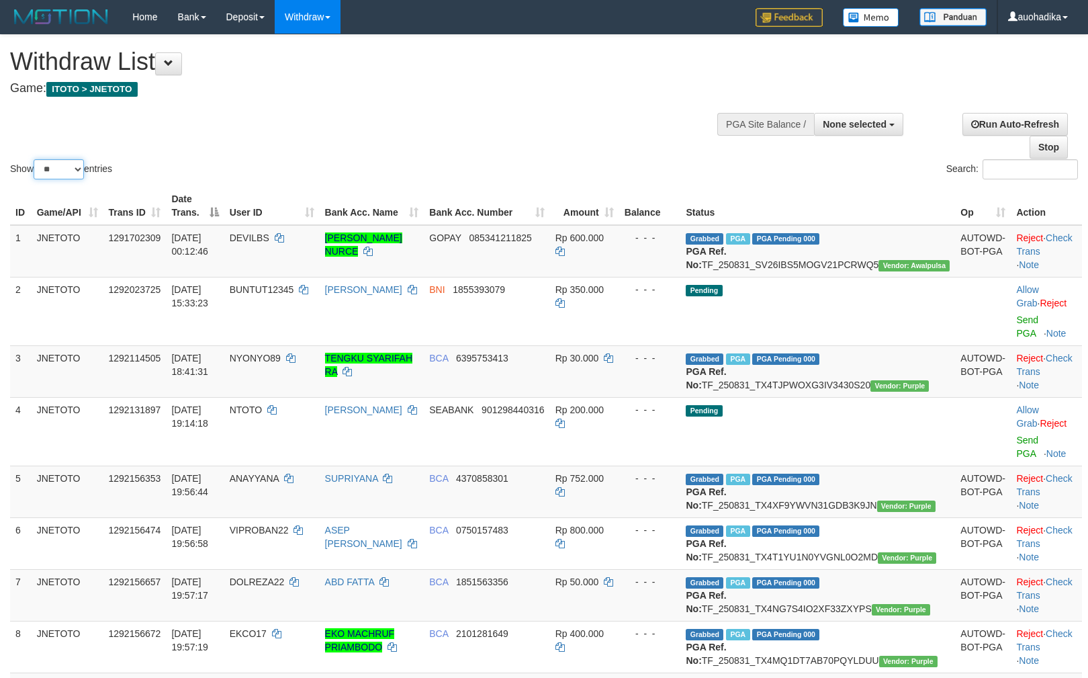
click at [73, 173] on select "** ** ** ***" at bounding box center [59, 169] width 50 height 20
select select "***"
click at [36, 160] on select "** ** ** ***" at bounding box center [59, 169] width 50 height 20
click at [310, 151] on div "Show ** ** ** *** entries Search:" at bounding box center [544, 108] width 1088 height 147
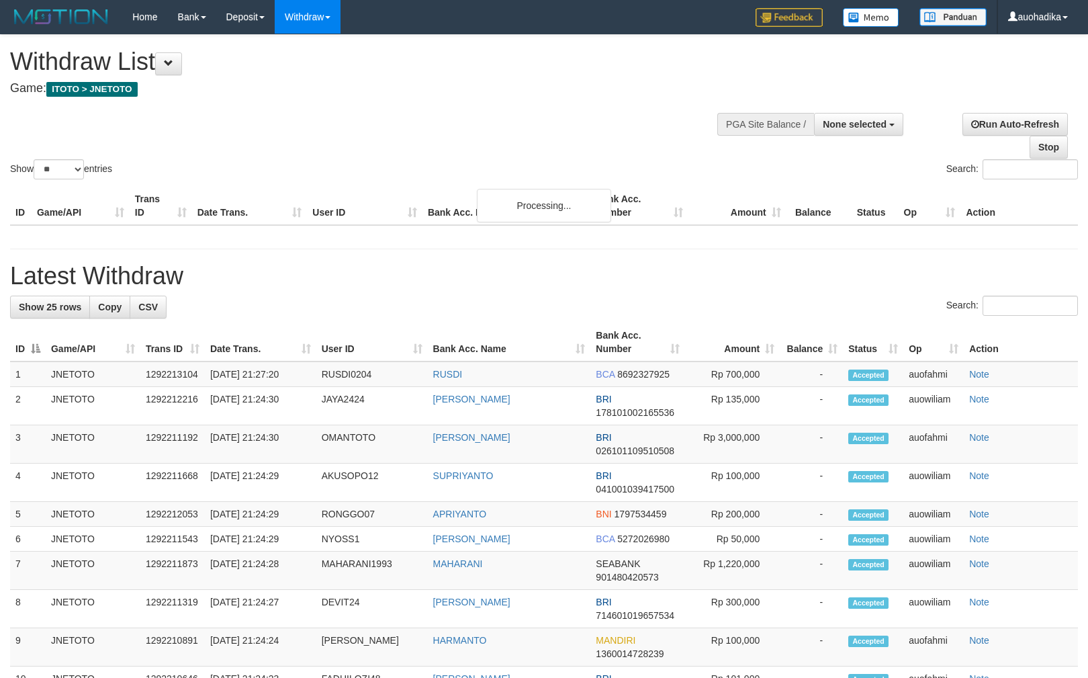
select select
click at [73, 172] on select "** ** ** ***" at bounding box center [59, 169] width 50 height 20
select select "***"
click at [36, 160] on select "** ** ** ***" at bounding box center [59, 169] width 50 height 20
click at [259, 151] on div "Show ** ** ** *** entries Search:" at bounding box center [544, 108] width 1088 height 147
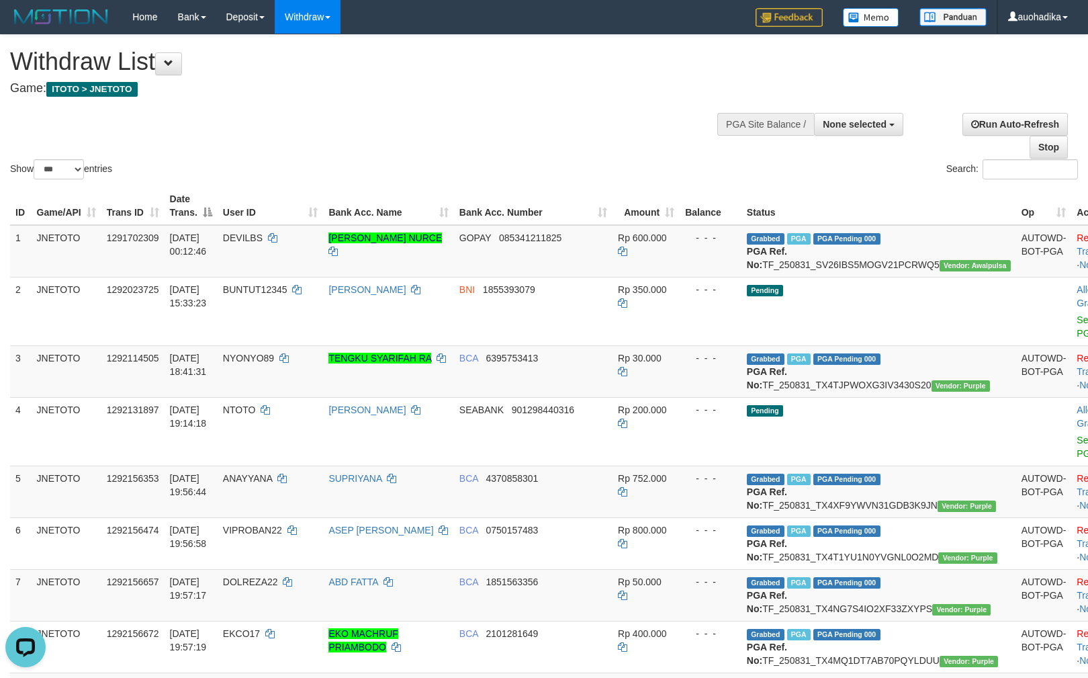
click at [479, 173] on div "Show ** ** ** *** entries" at bounding box center [272, 171] width 524 height 24
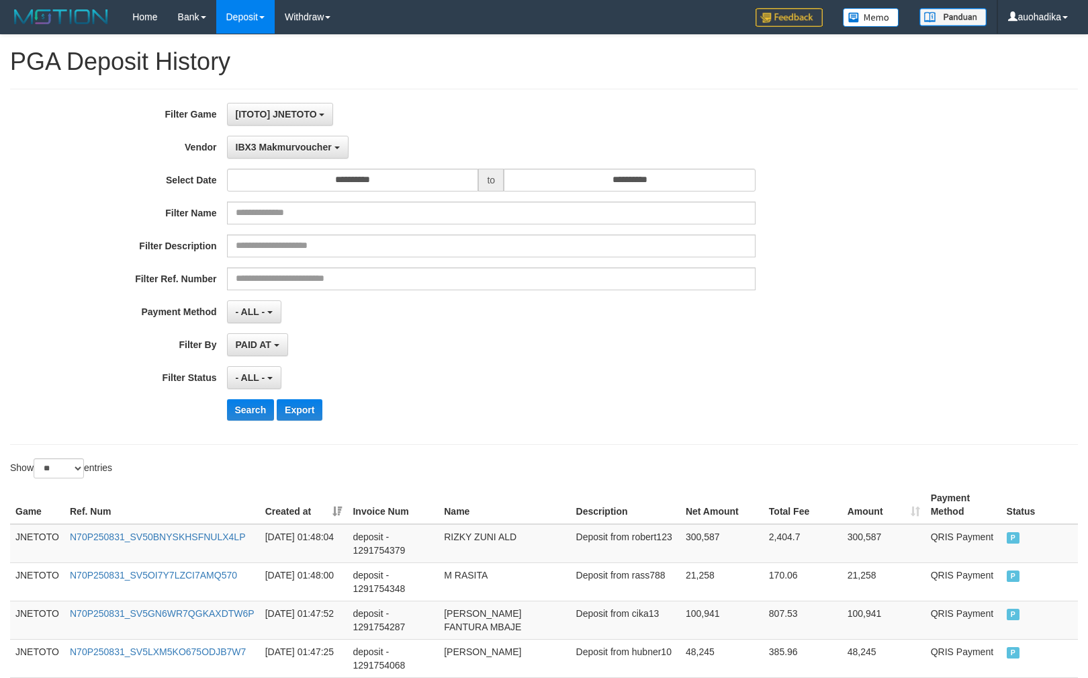
select select "**********"
select select "**"
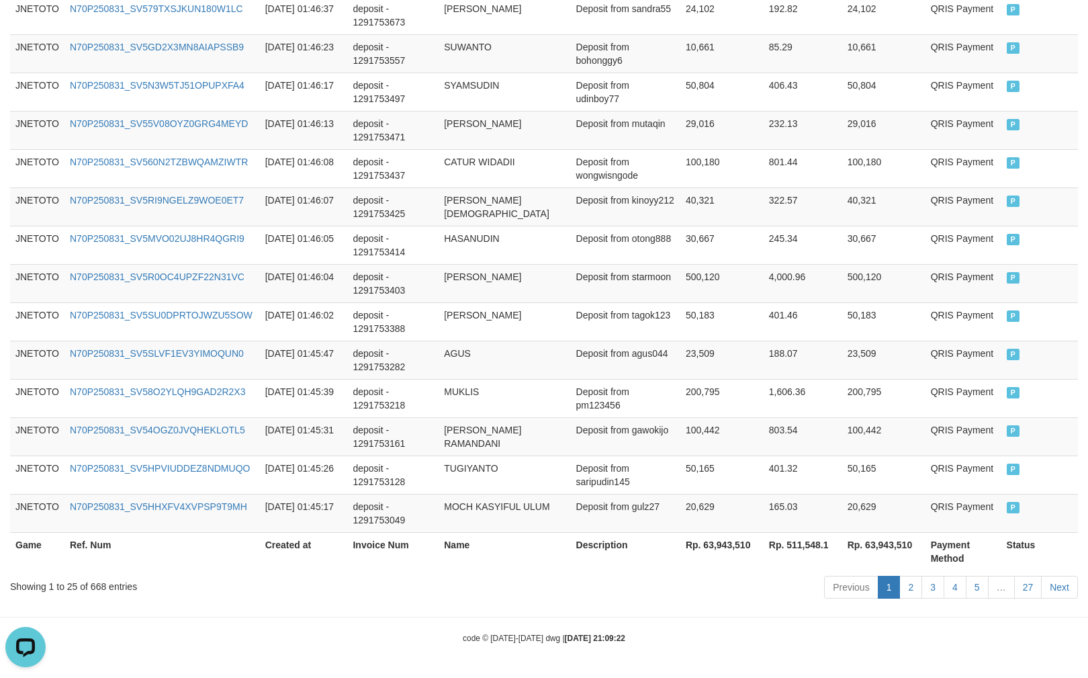
scroll to position [11, 0]
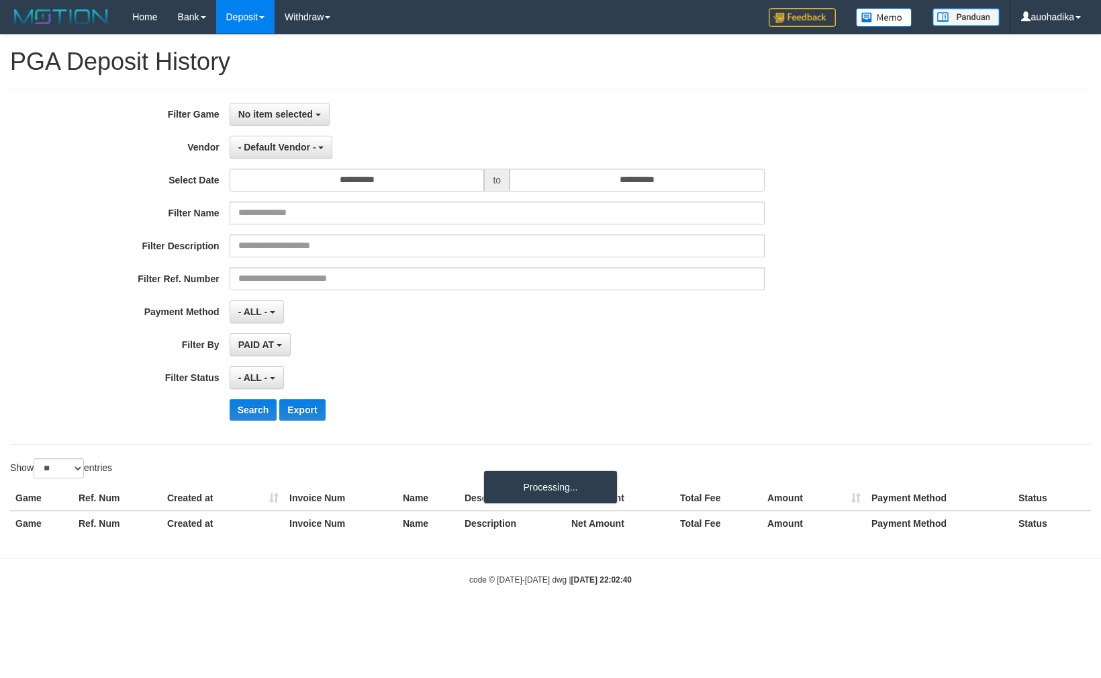
select select
select select "**"
click at [296, 149] on span "- Default Vendor -" at bounding box center [277, 147] width 78 height 11
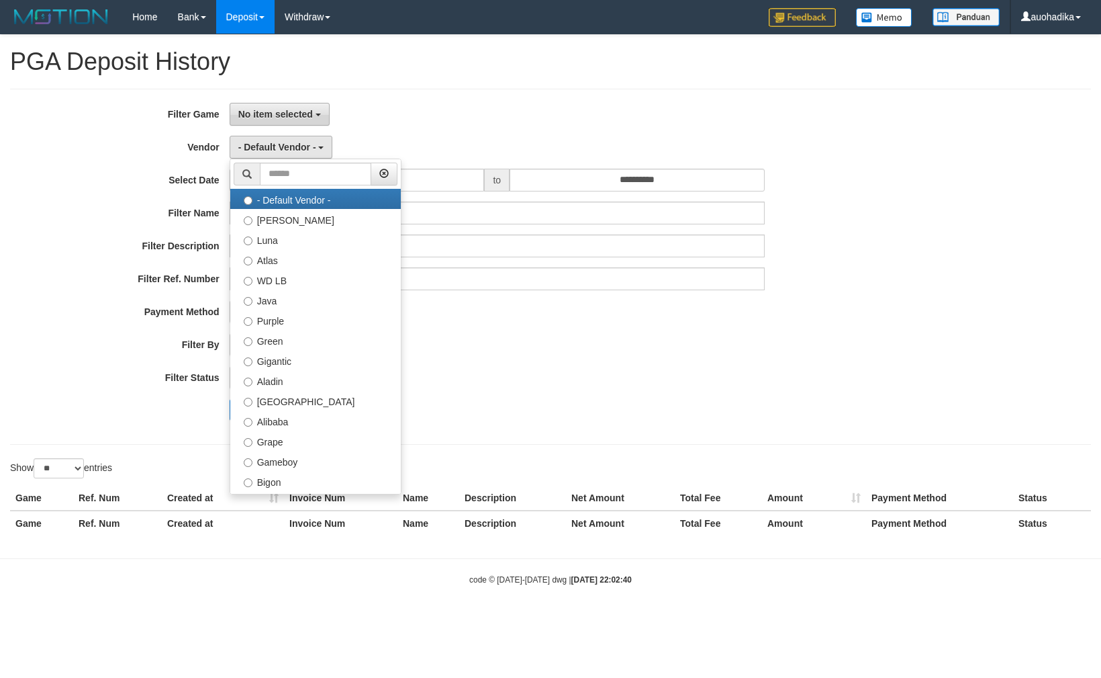
click at [312, 117] on span "No item selected" at bounding box center [275, 114] width 75 height 11
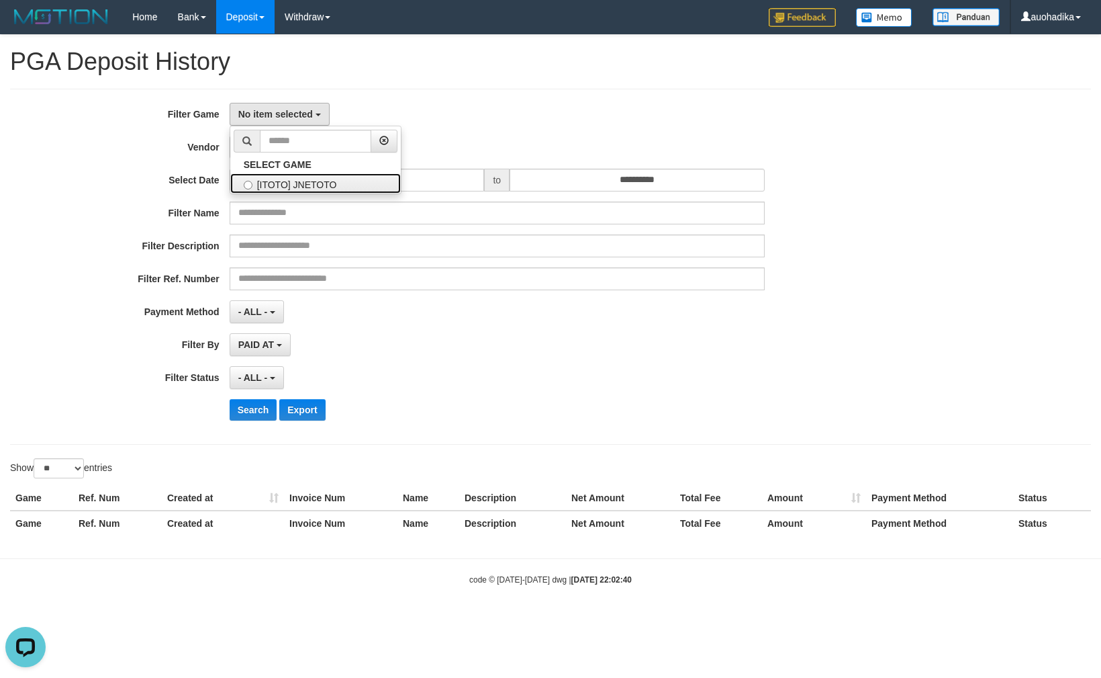
click at [309, 183] on label "[ITOTO] JNETOTO" at bounding box center [315, 183] width 171 height 20
select select "***"
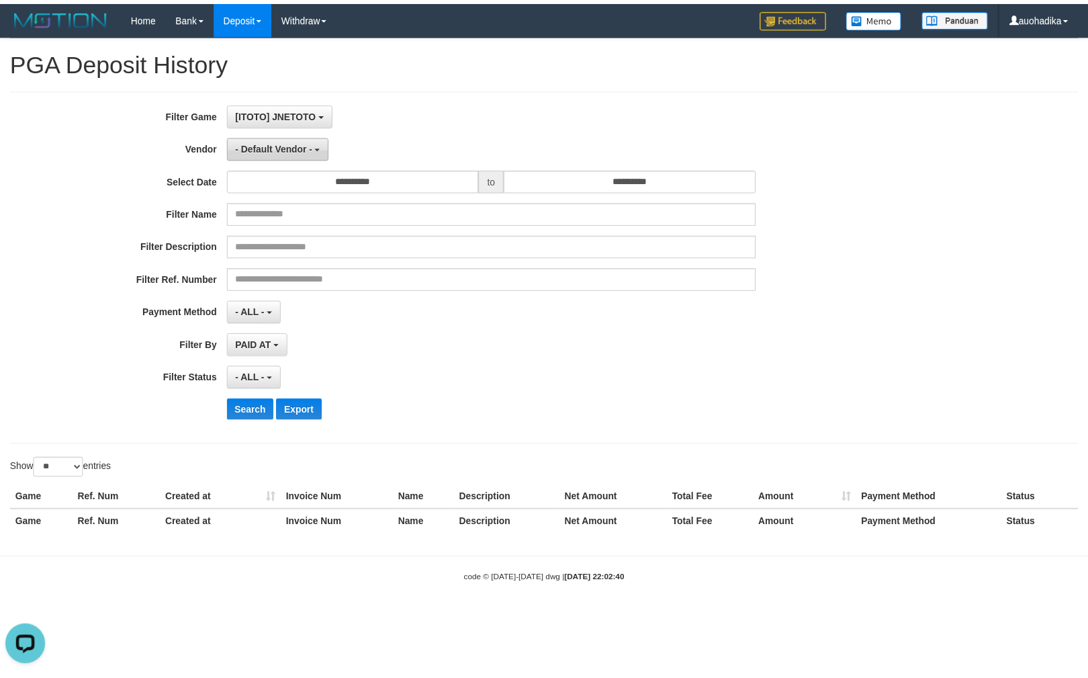
scroll to position [11, 0]
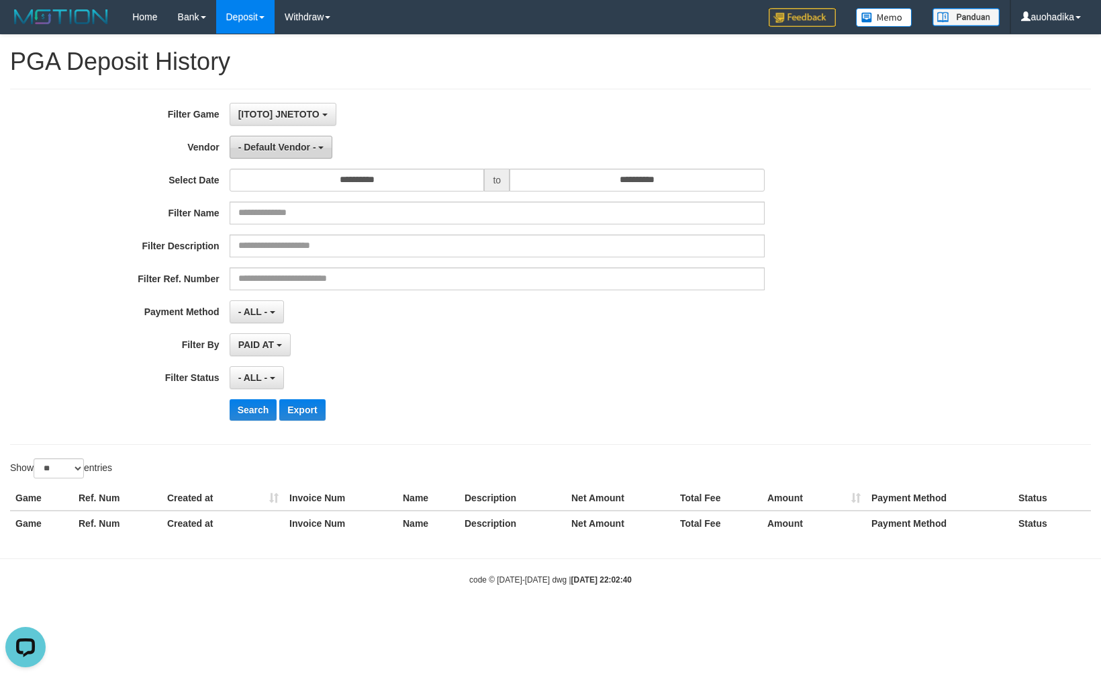
click at [305, 146] on span "- Default Vendor -" at bounding box center [277, 147] width 78 height 11
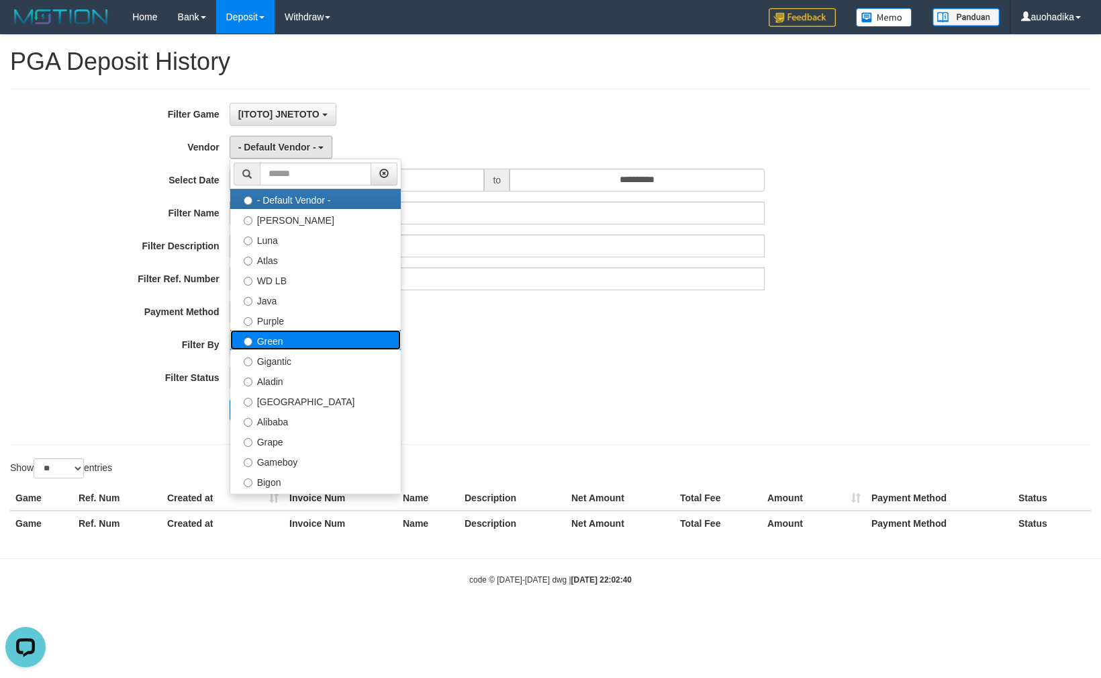
click at [297, 332] on label "Green" at bounding box center [315, 340] width 171 height 20
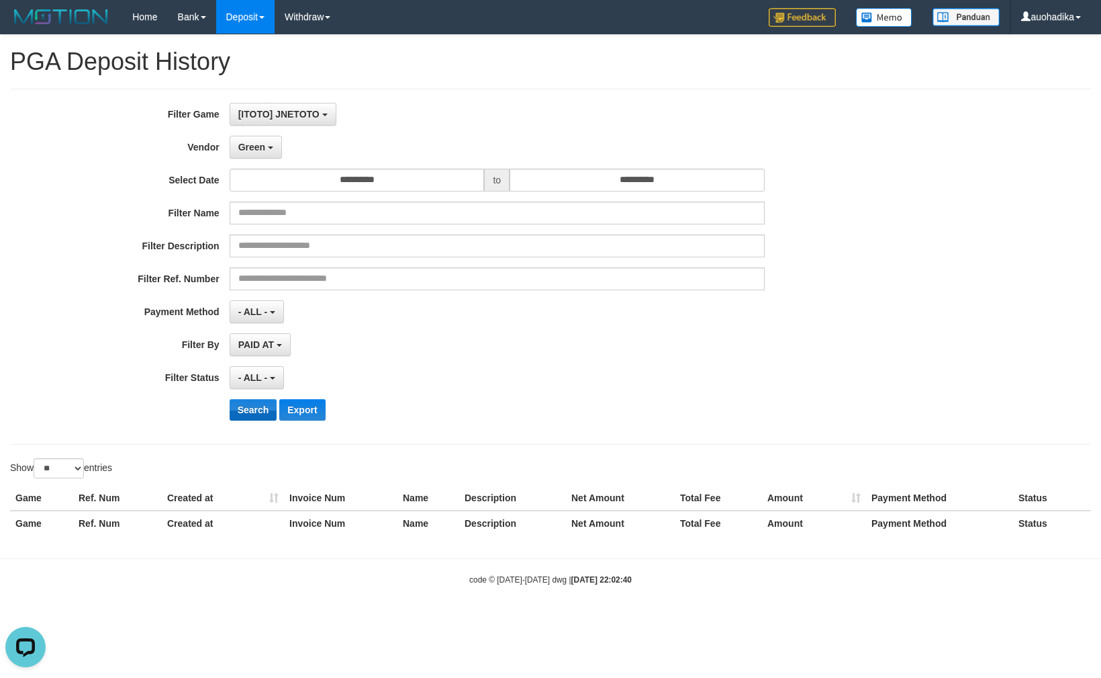
click at [242, 402] on div "**********" at bounding box center [459, 267] width 918 height 328
click at [242, 420] on button "Search" at bounding box center [254, 409] width 48 height 21
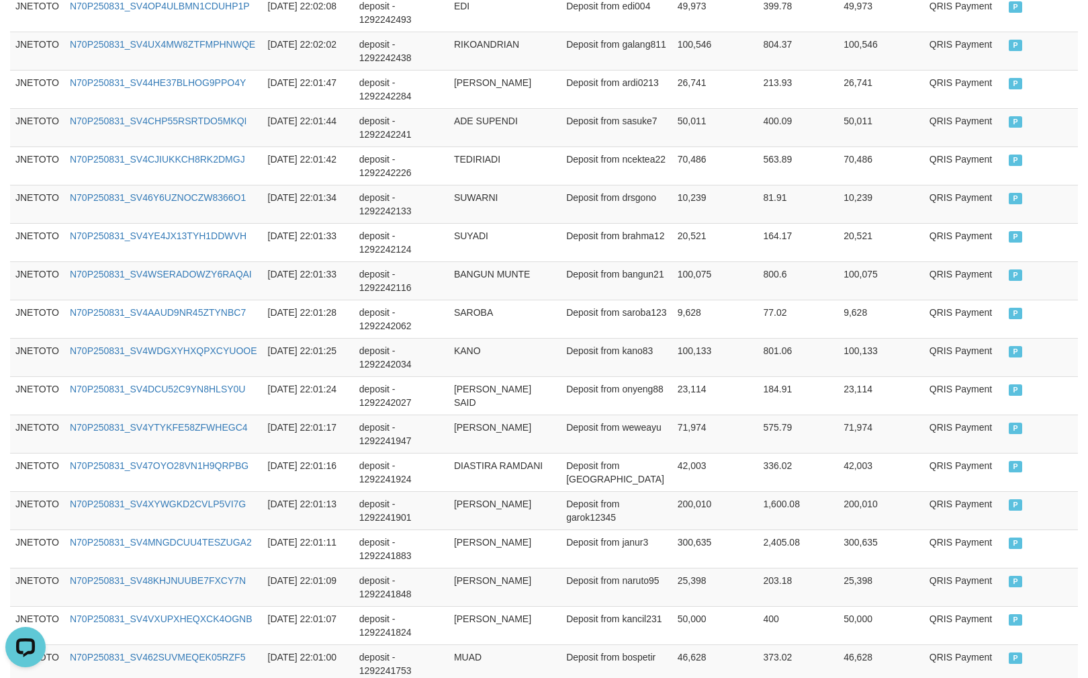
scroll to position [957, 0]
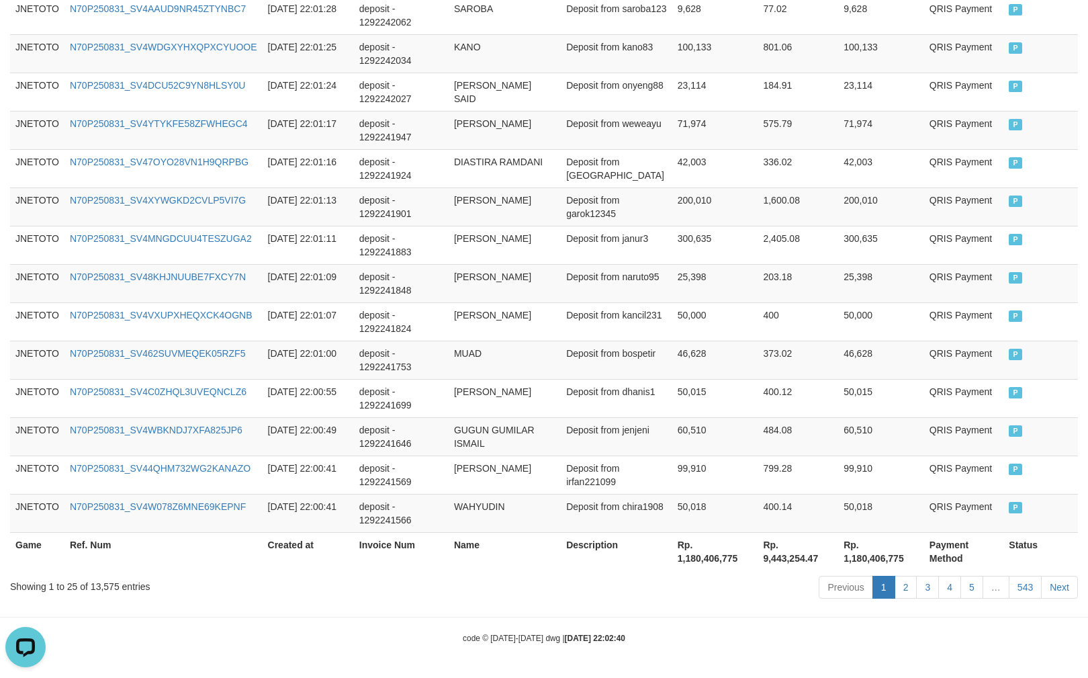
click at [100, 591] on div "Showing 1 to 25 of 13,575 entries" at bounding box center [226, 583] width 433 height 19
copy div "13,575"
click at [713, 557] on th "Rp. 1,180,406,775" at bounding box center [715, 551] width 86 height 38
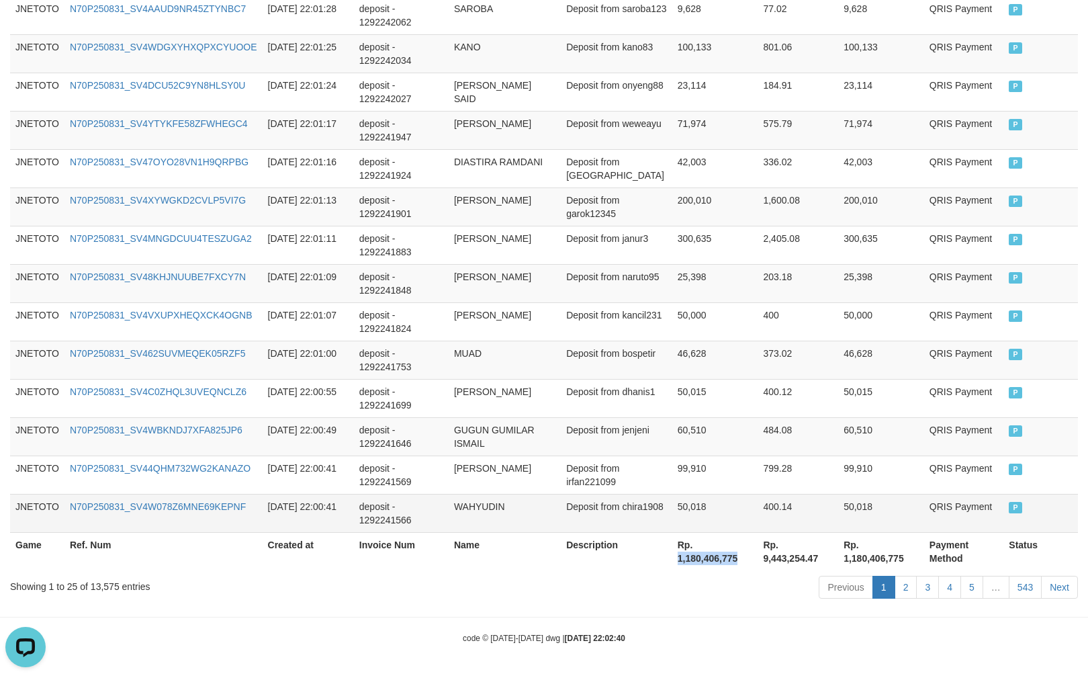
copy th "1,180,406,775"
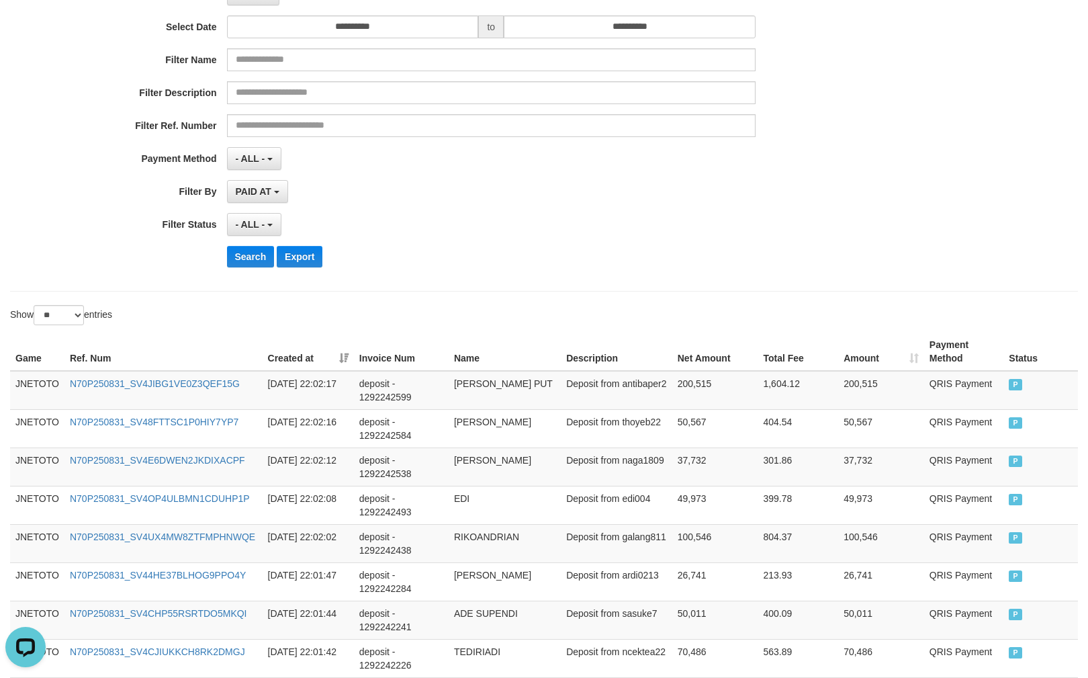
scroll to position [0, 0]
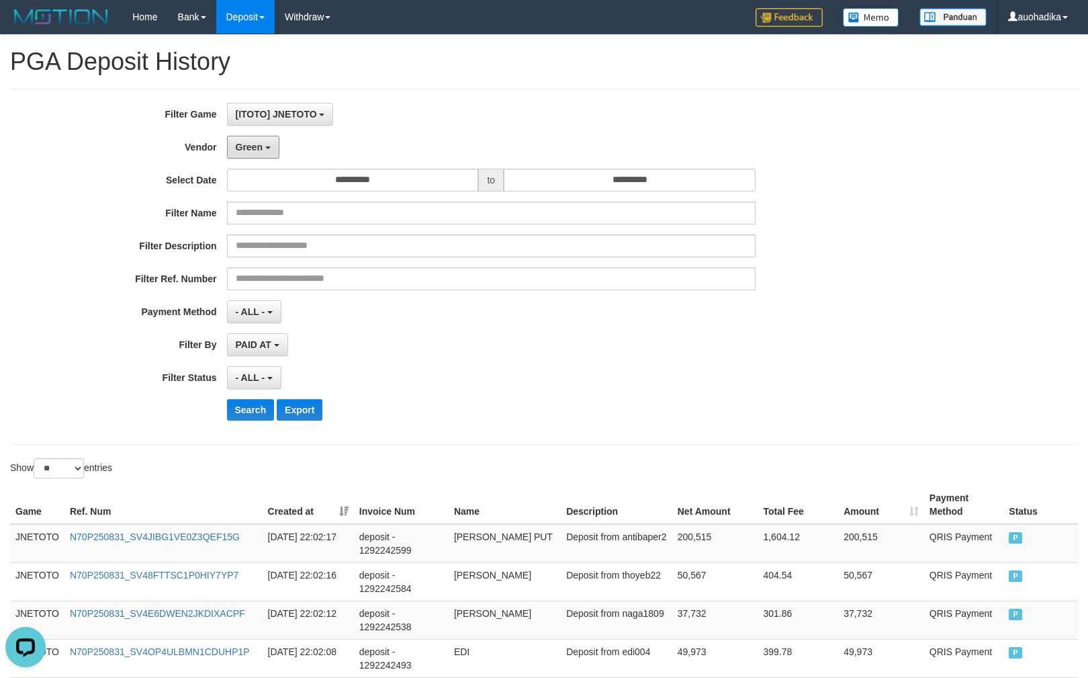
drag, startPoint x: 262, startPoint y: 153, endPoint x: 283, endPoint y: 189, distance: 41.8
click at [263, 154] on button "Green" at bounding box center [253, 147] width 52 height 23
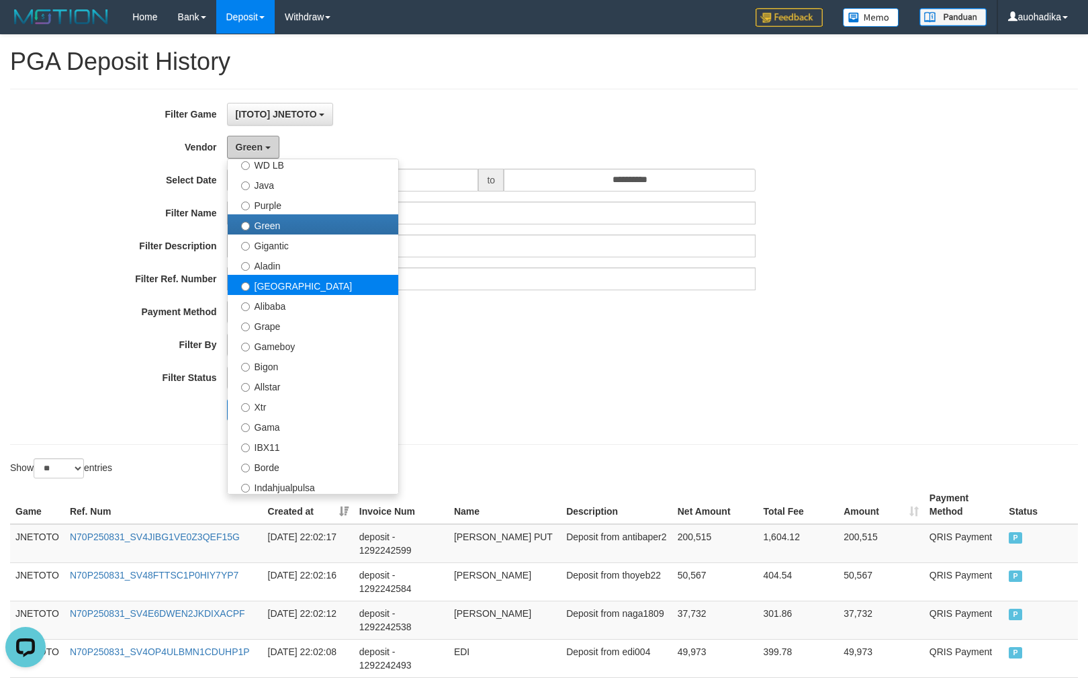
scroll to position [119, 0]
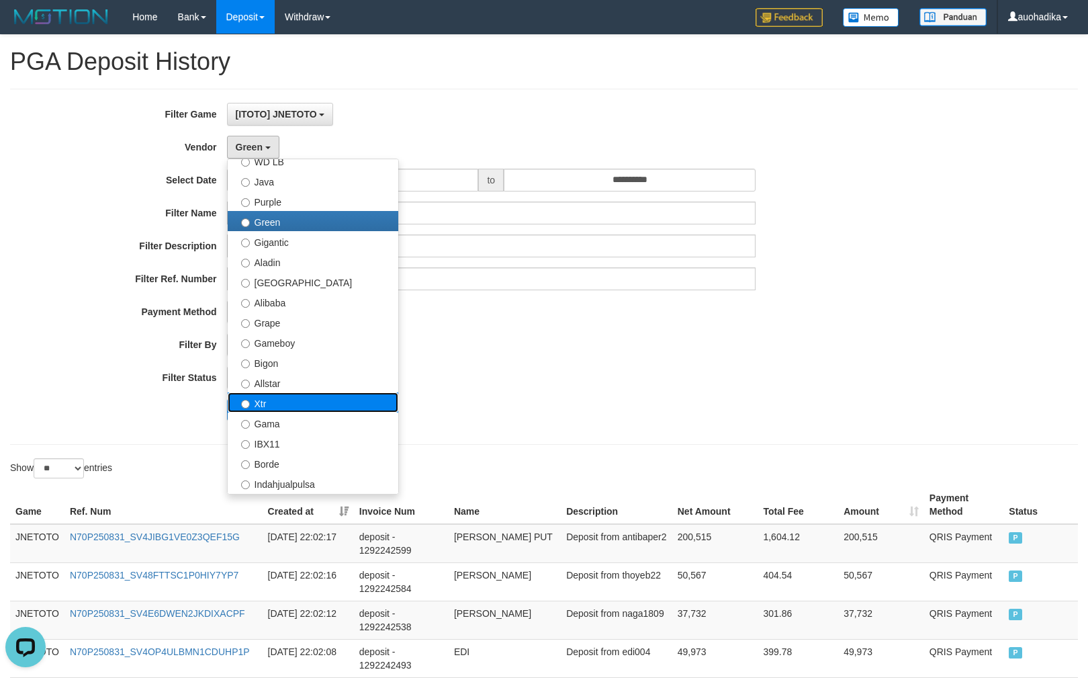
click at [306, 396] on label "Xtr" at bounding box center [313, 402] width 171 height 20
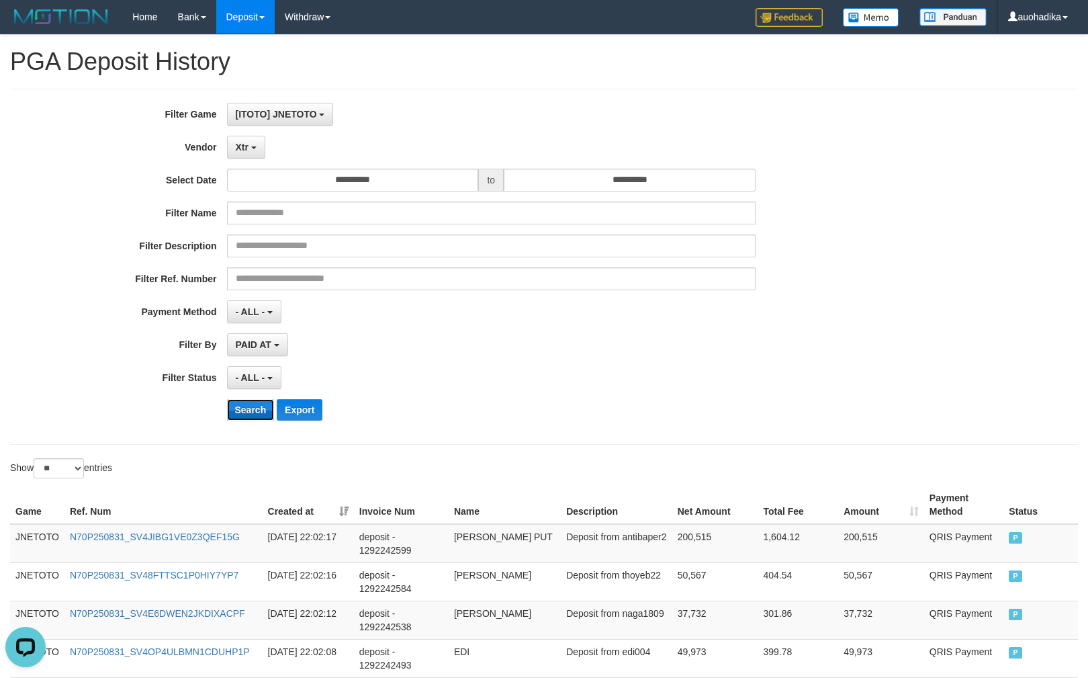
click at [258, 406] on button "Search" at bounding box center [251, 409] width 48 height 21
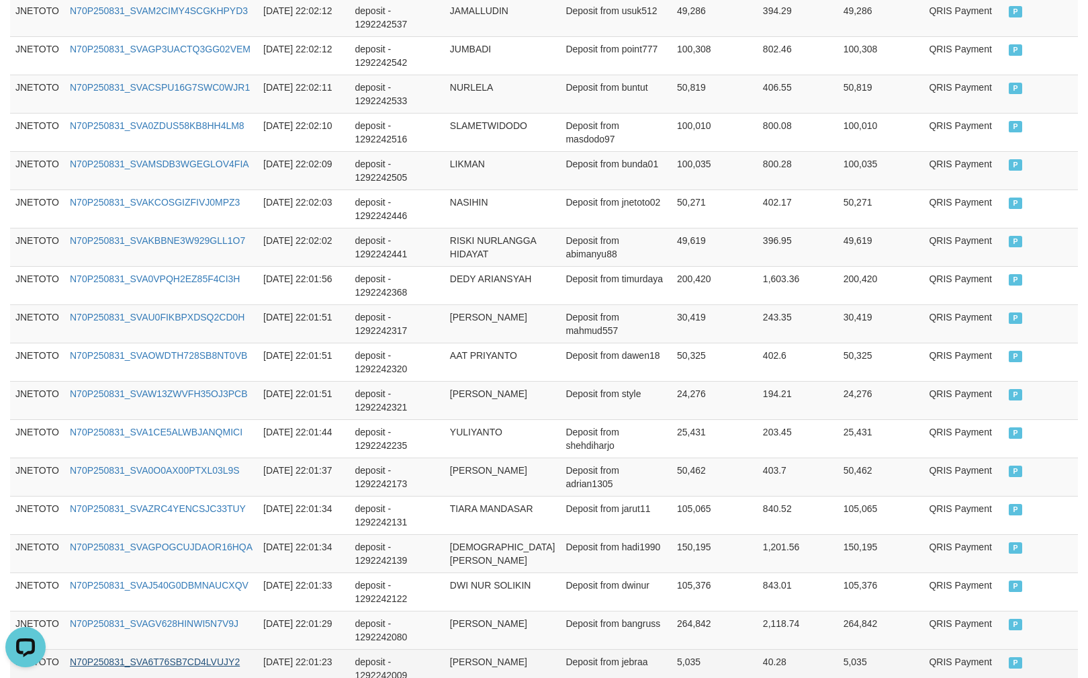
scroll to position [957, 0]
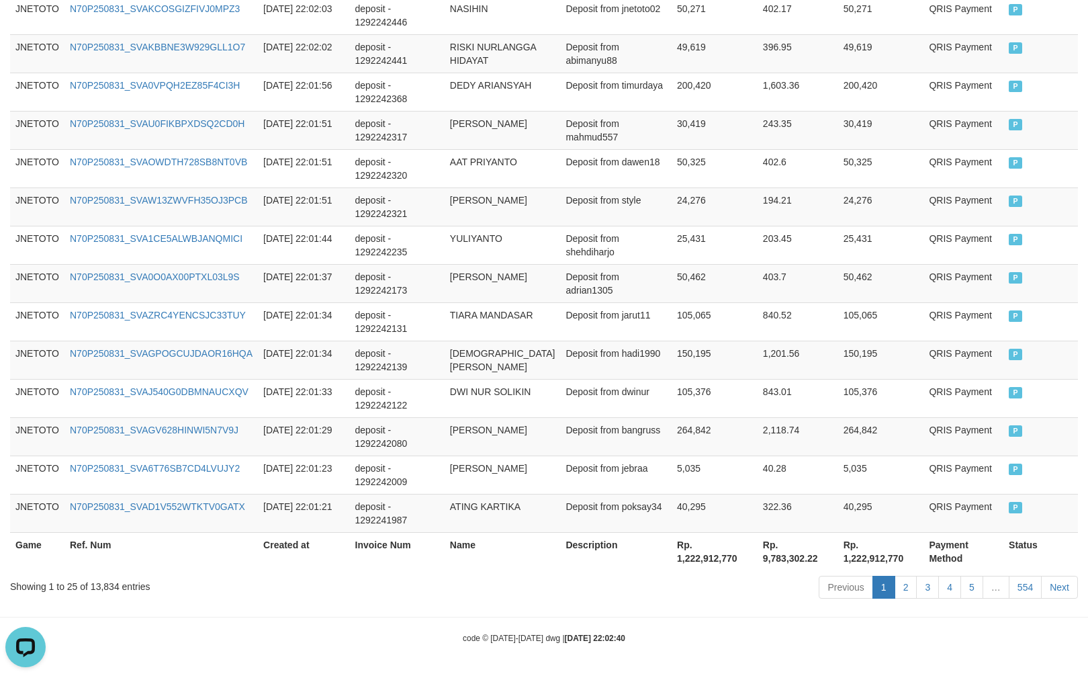
click at [106, 581] on div "Showing 1 to 25 of 13,834 entries" at bounding box center [226, 583] width 433 height 19
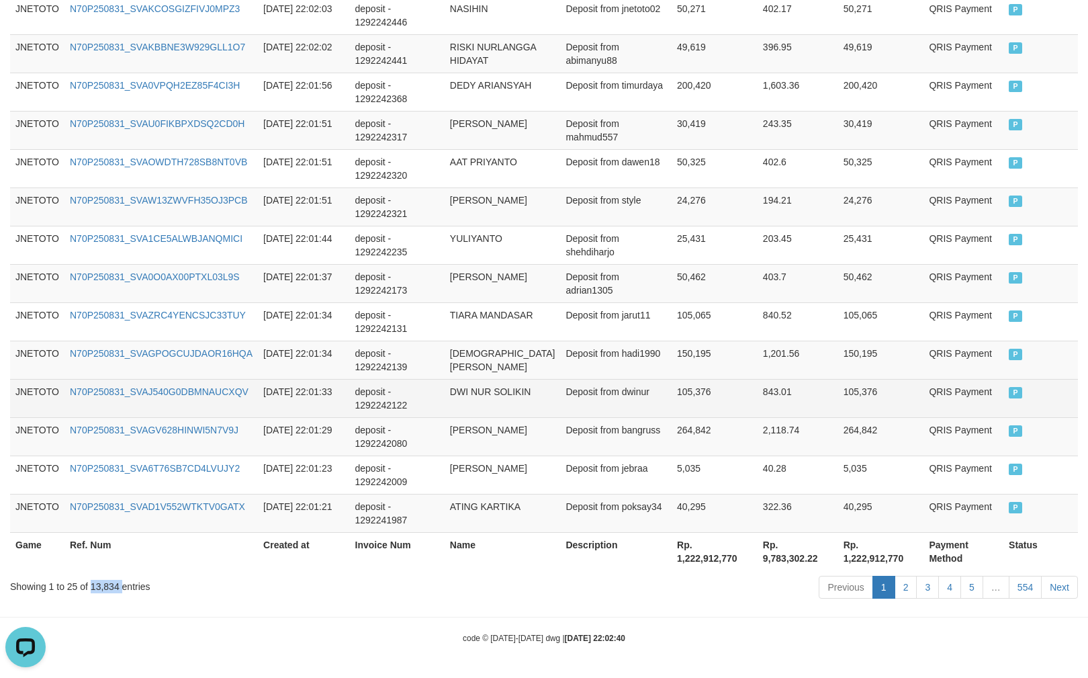
copy div "13,834"
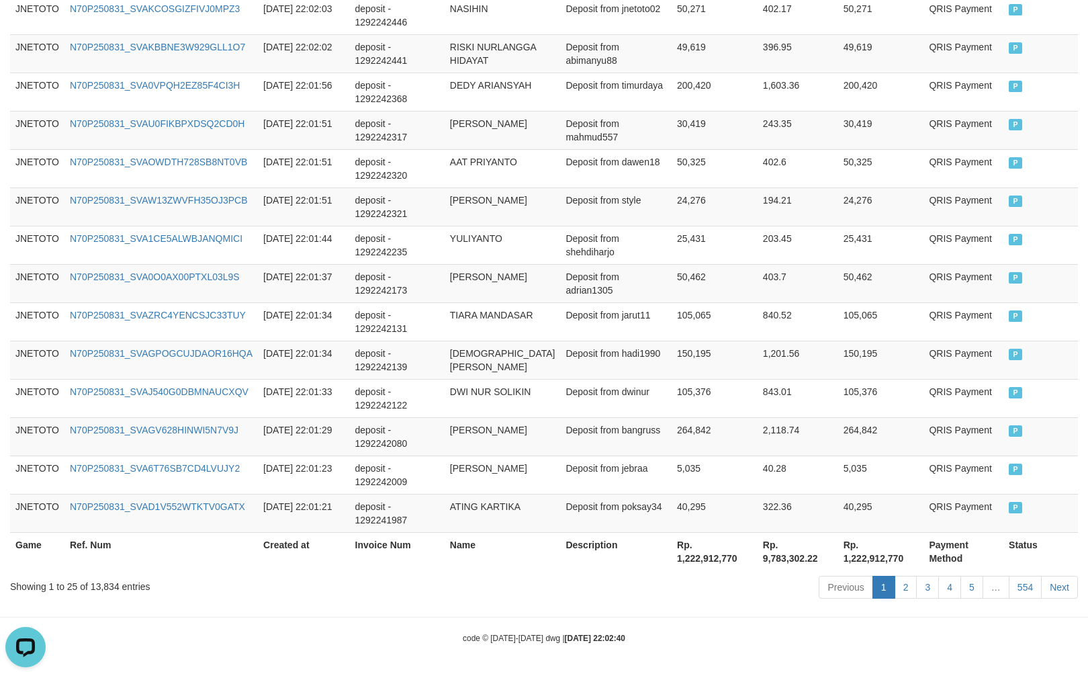
click at [715, 557] on th "Rp. 1,222,912,770" at bounding box center [715, 551] width 86 height 38
copy th "1,222,912,770"
drag, startPoint x: 928, startPoint y: 651, endPoint x: 941, endPoint y: 653, distance: 12.9
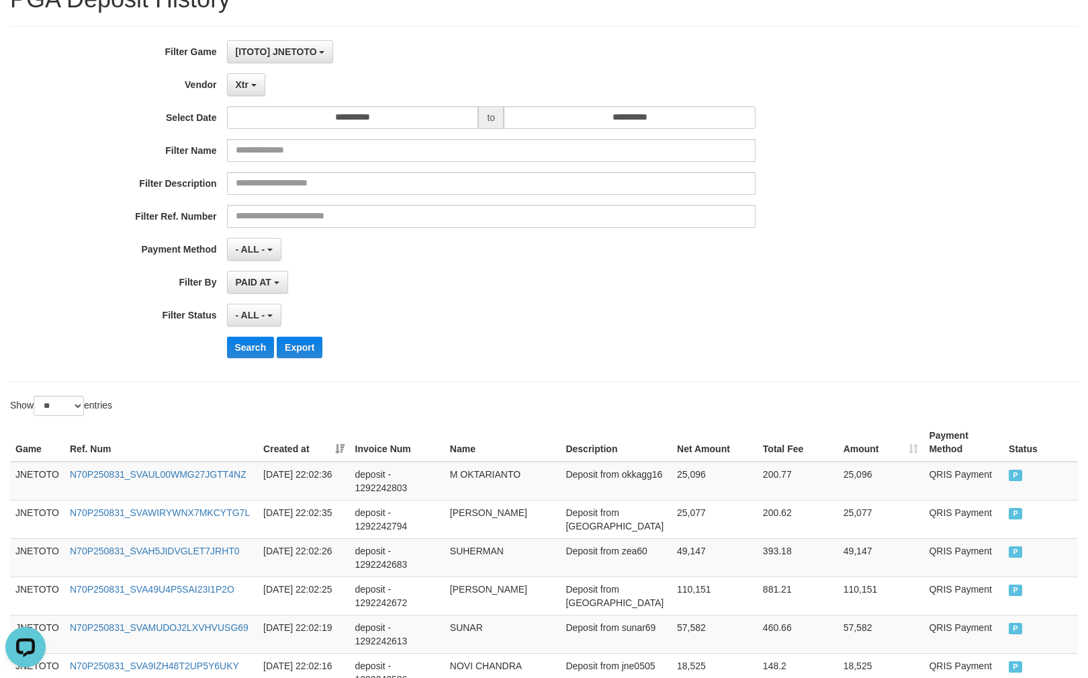
scroll to position [0, 0]
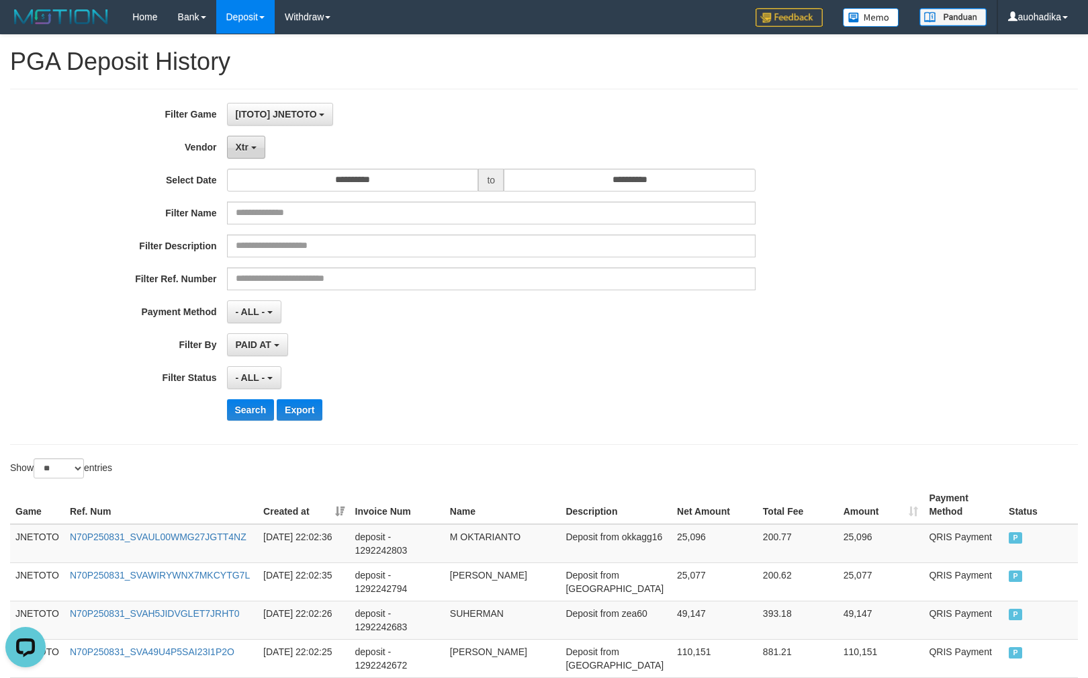
click at [250, 154] on button "Xtr" at bounding box center [246, 147] width 38 height 23
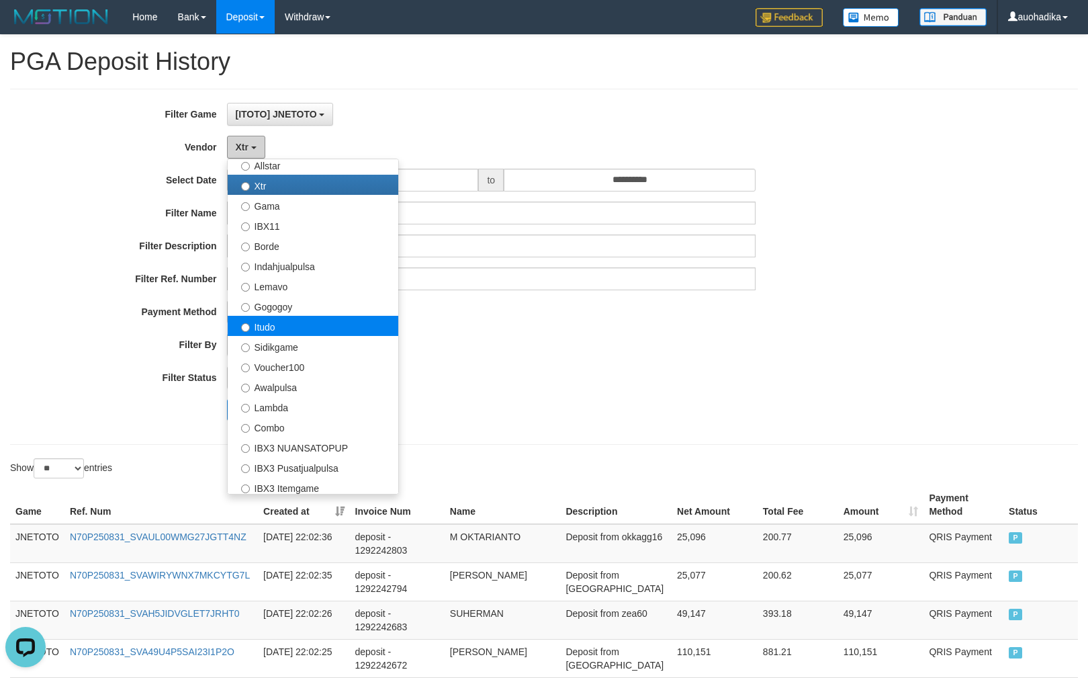
scroll to position [358, 0]
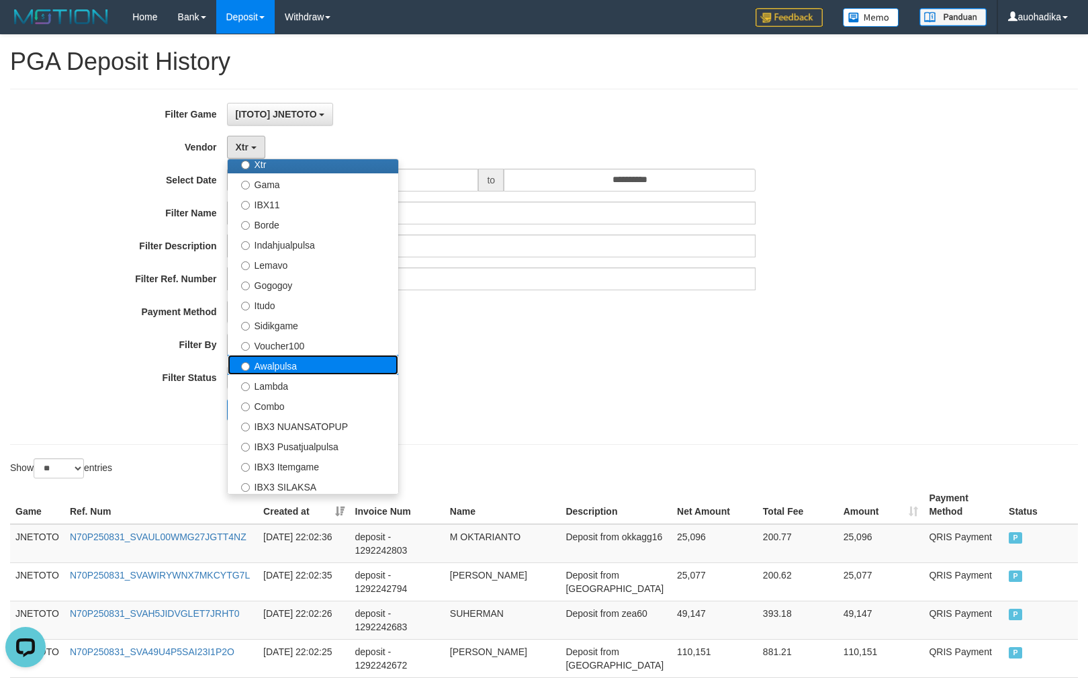
click at [320, 365] on label "Awalpulsa" at bounding box center [313, 365] width 171 height 20
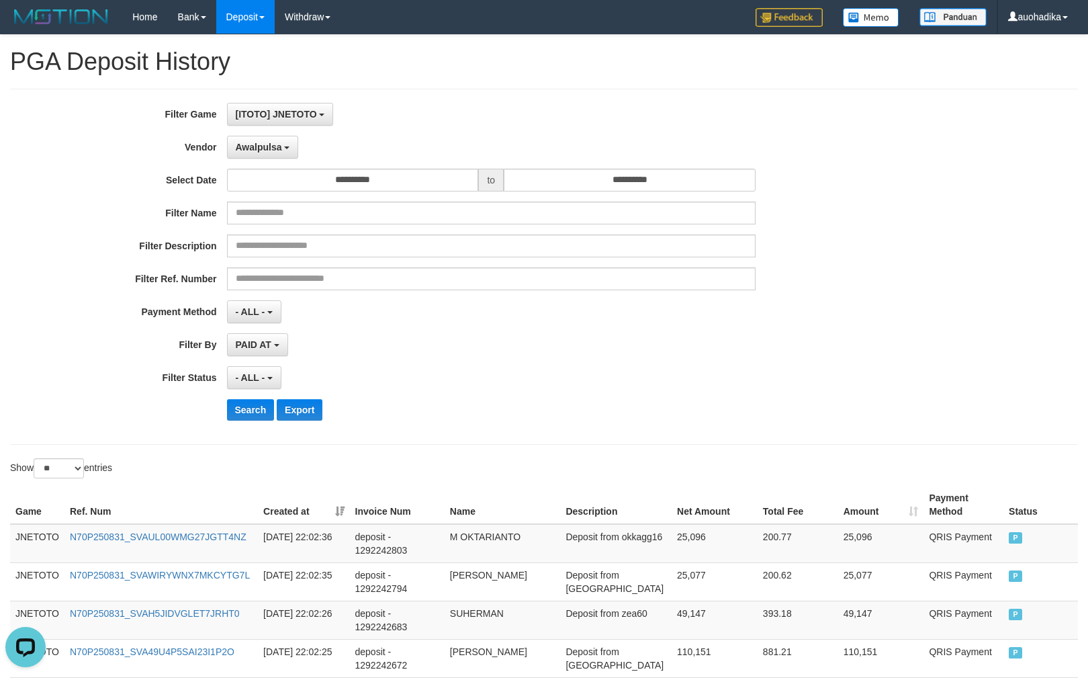
click at [235, 426] on div "**********" at bounding box center [453, 267] width 907 height 328
click at [243, 403] on button "Search" at bounding box center [251, 409] width 48 height 21
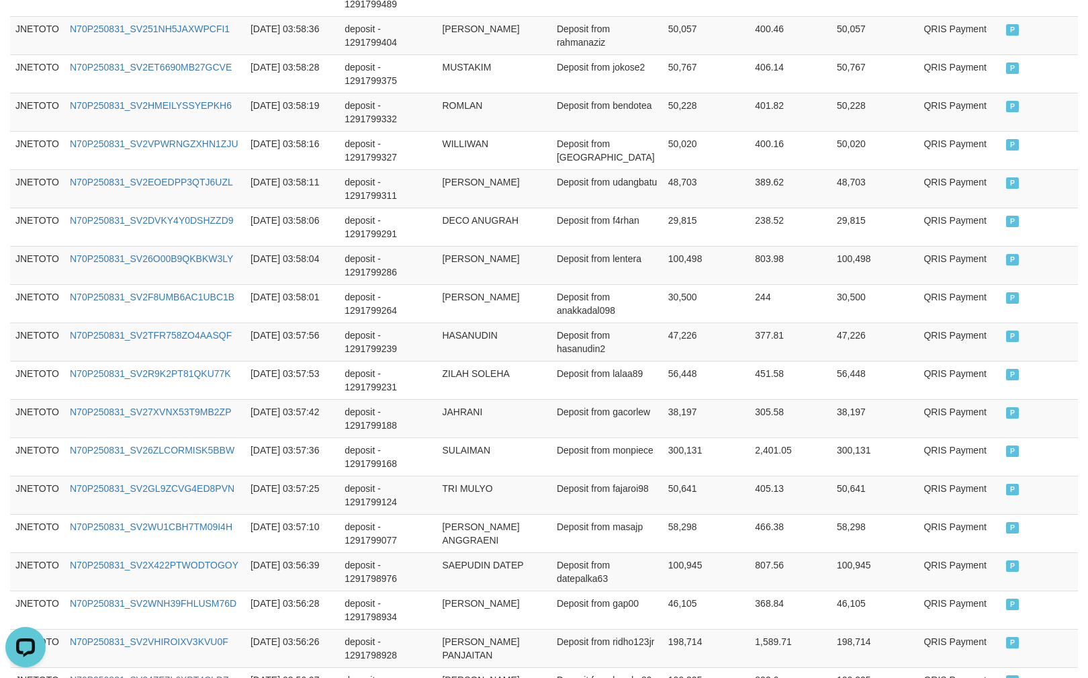
scroll to position [957, 0]
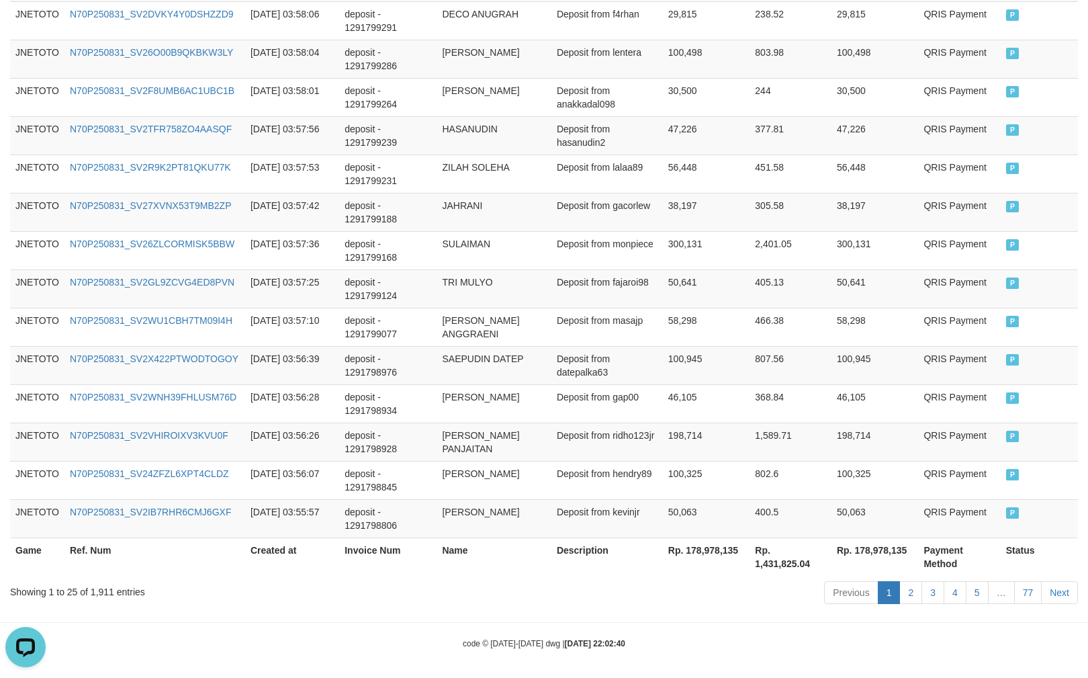
click at [102, 591] on div "Showing 1 to 25 of 1,911 entries" at bounding box center [226, 589] width 433 height 19
copy div "1,911"
drag, startPoint x: 863, startPoint y: 640, endPoint x: 946, endPoint y: 657, distance: 84.3
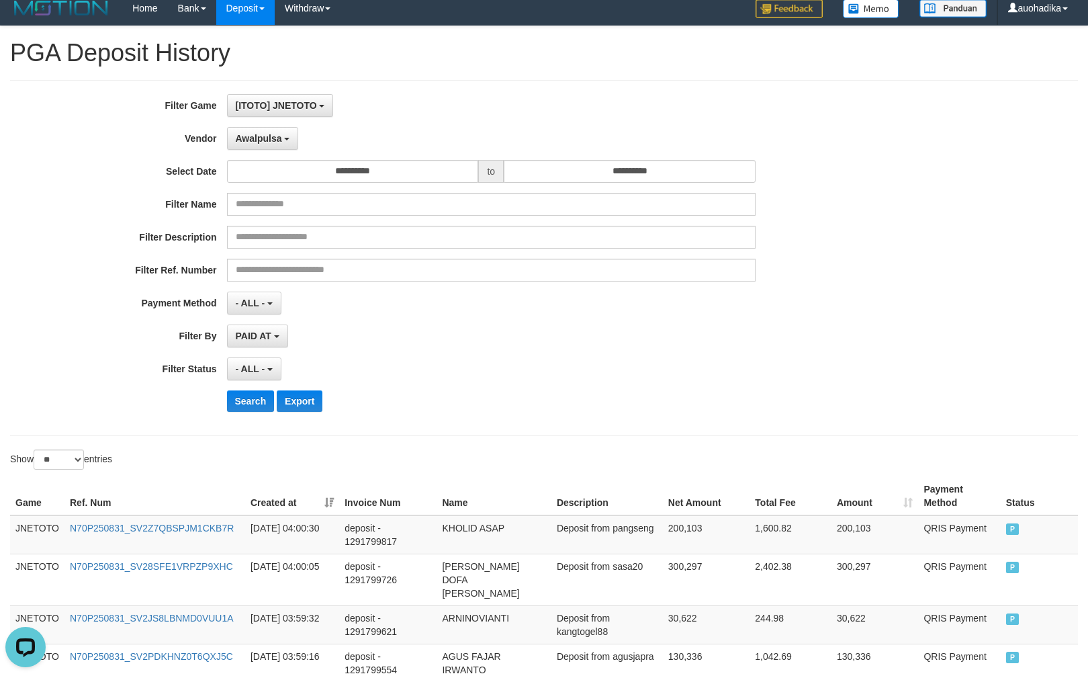
scroll to position [0, 0]
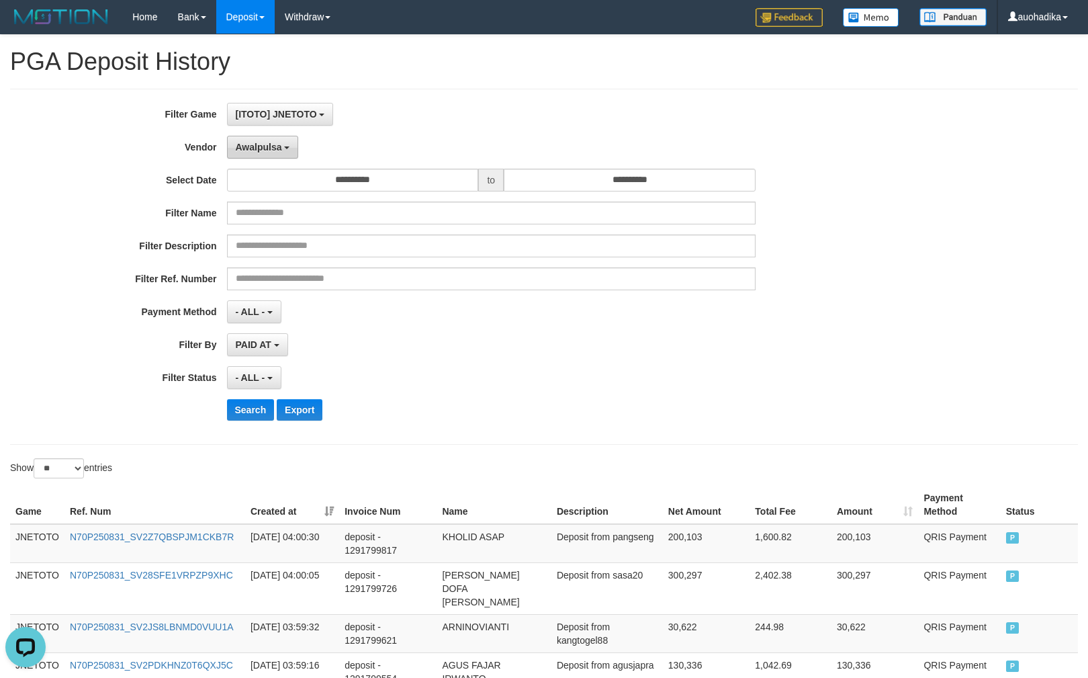
click at [277, 156] on button "Awalpulsa" at bounding box center [263, 147] width 72 height 23
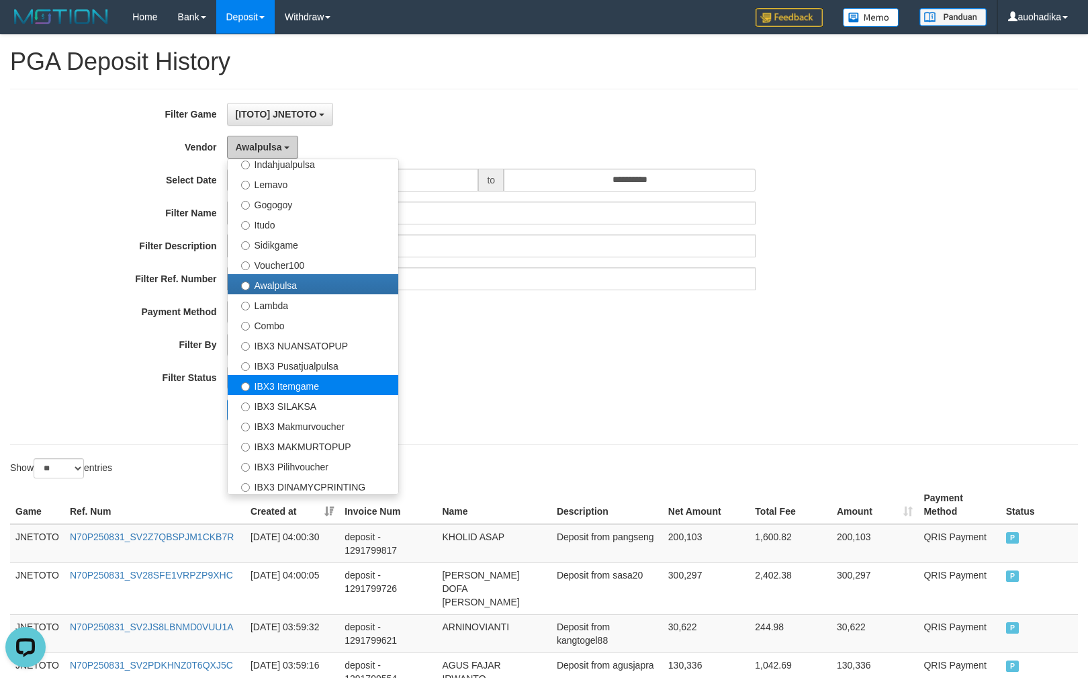
scroll to position [441, 0]
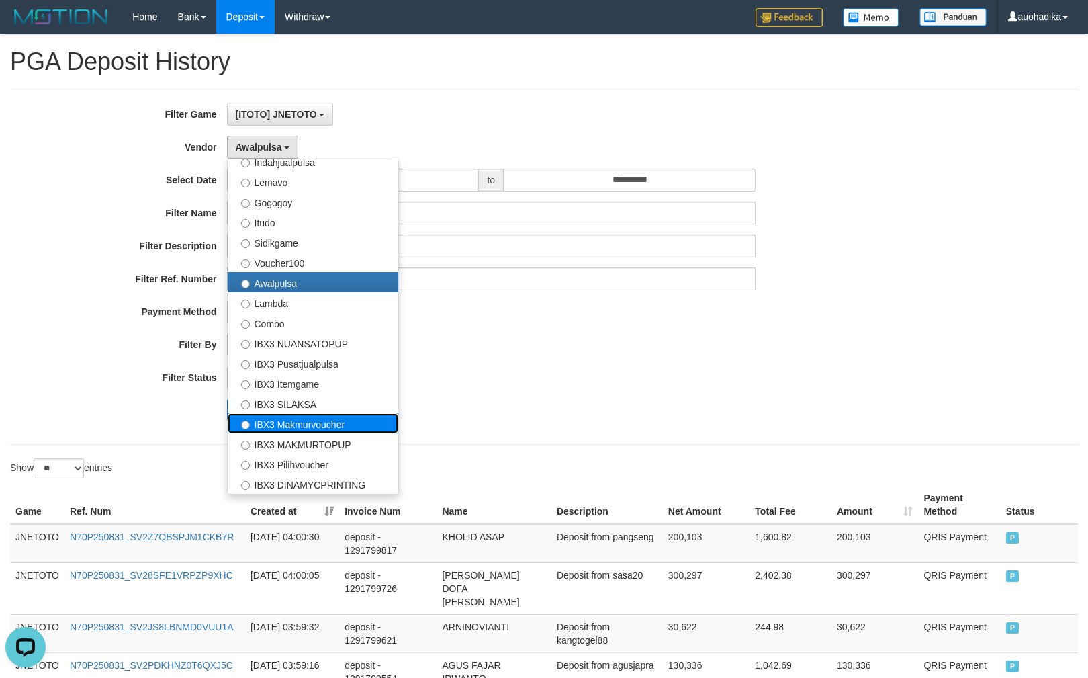
click at [355, 420] on label "IBX3 Makmurvoucher" at bounding box center [313, 423] width 171 height 20
select select "**********"
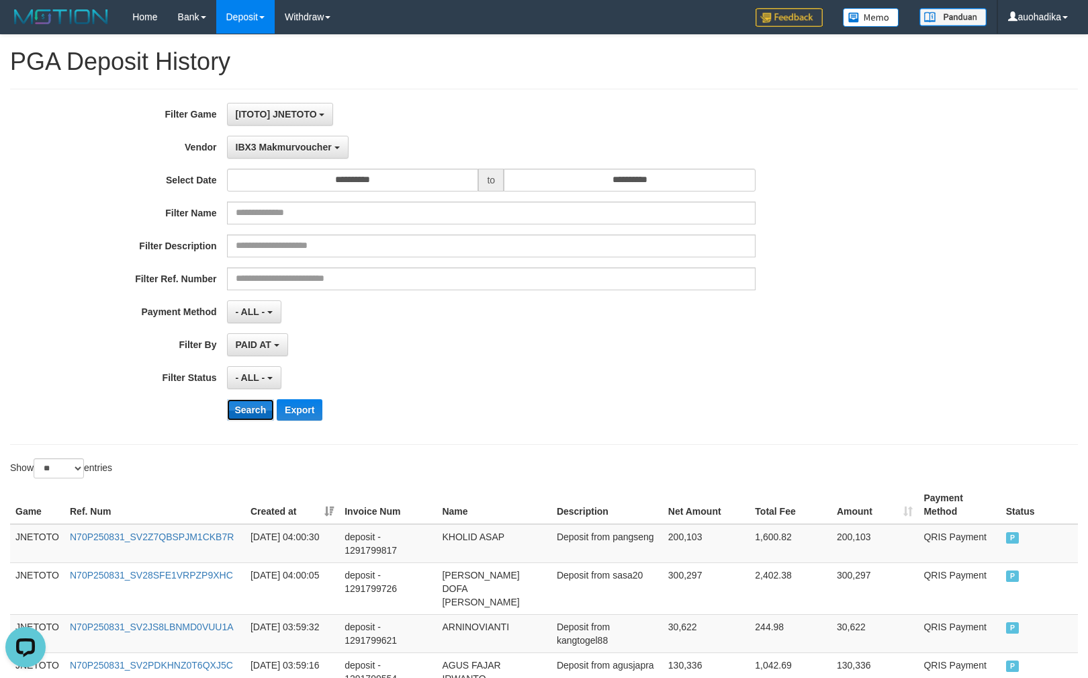
click at [228, 419] on button "Search" at bounding box center [251, 409] width 48 height 21
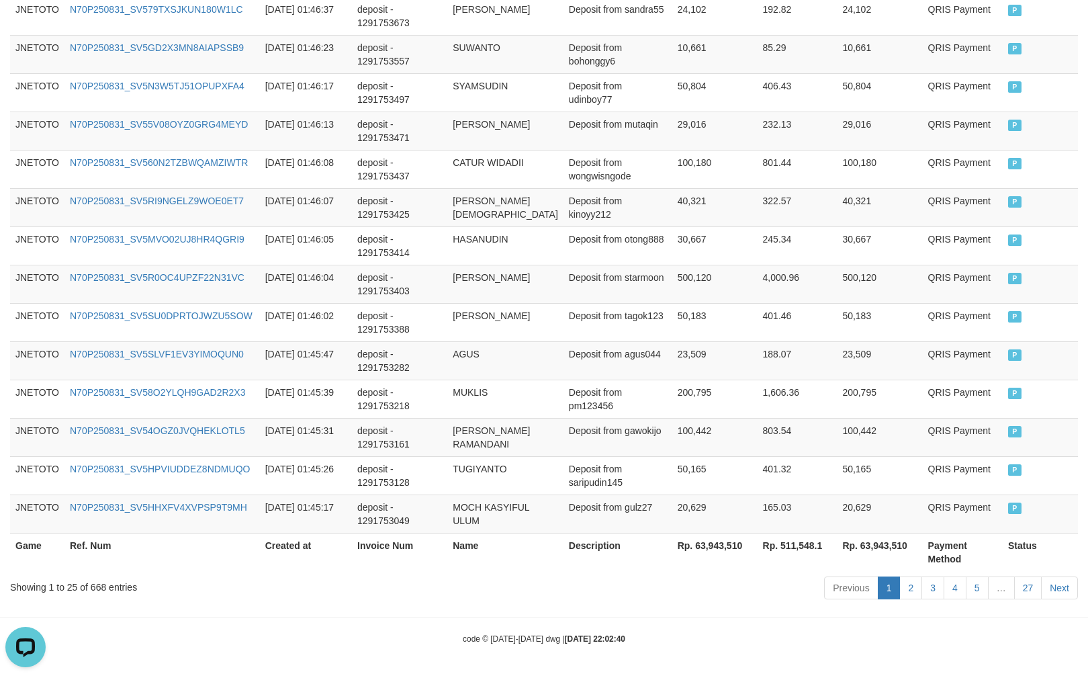
scroll to position [957, 0]
click at [95, 595] on div "Showing 1 to 25 of 668 entries Previous 1 2 3 4 5 … 27 Next" at bounding box center [544, 588] width 1088 height 29
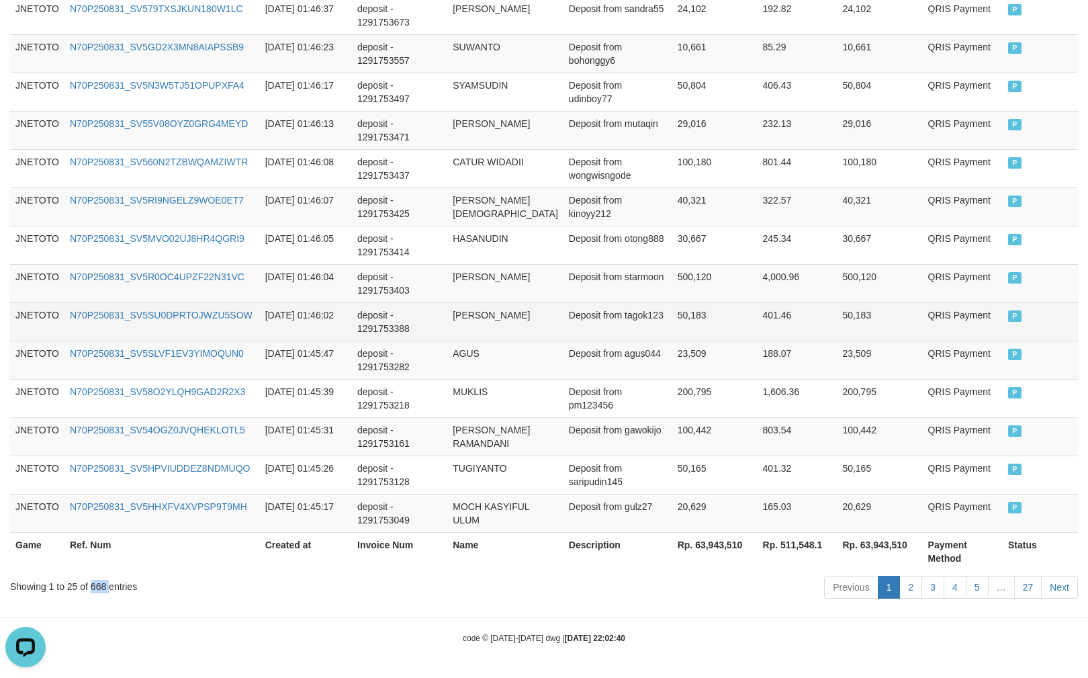
copy div "668"
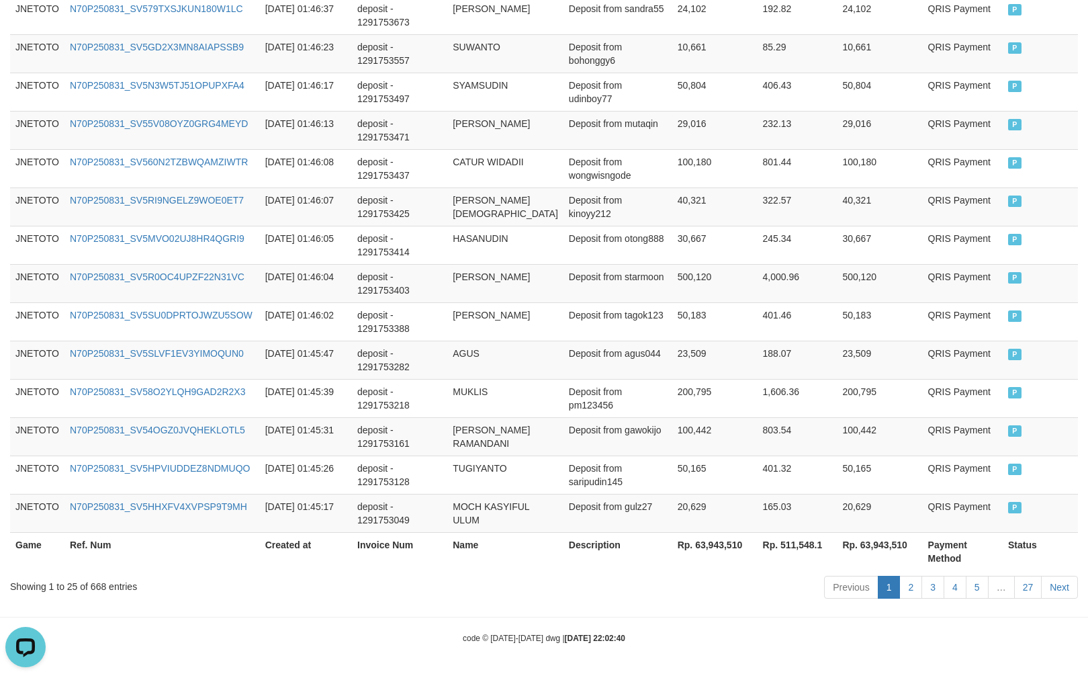
click at [987, 633] on div "code © [DATE]-[DATE] dwg | [DATE] 22:02:40" at bounding box center [544, 637] width 1088 height 13
